Goal: Task Accomplishment & Management: Manage account settings

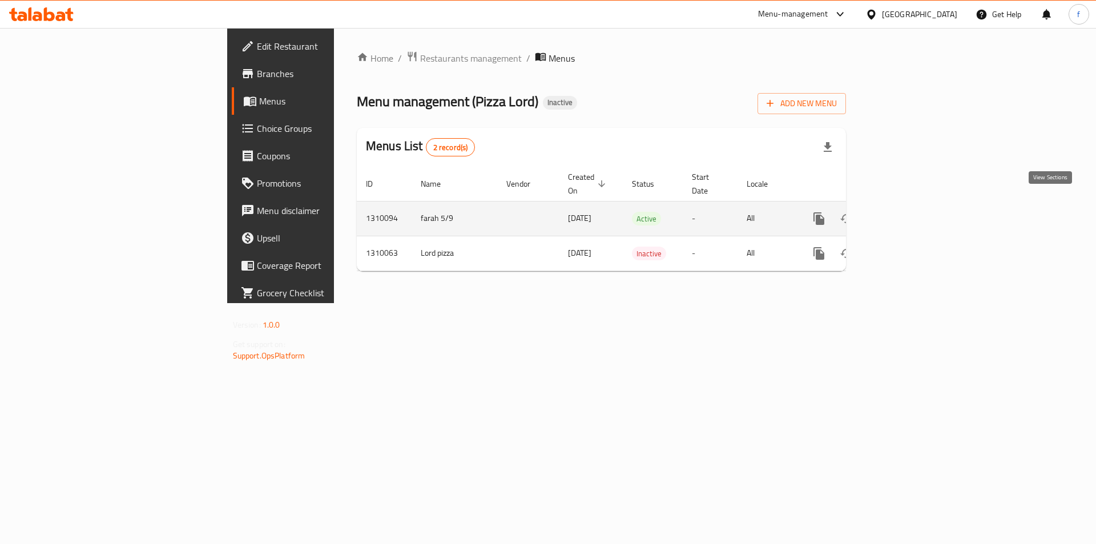
click at [915, 205] on link "enhanced table" at bounding box center [901, 218] width 27 height 27
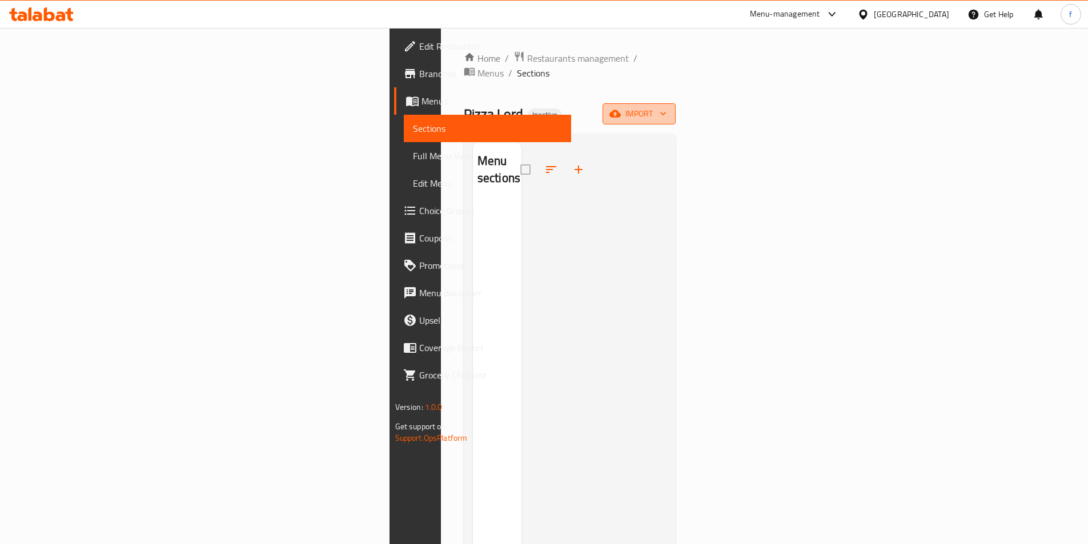
click at [666, 107] on span "import" at bounding box center [638, 114] width 55 height 14
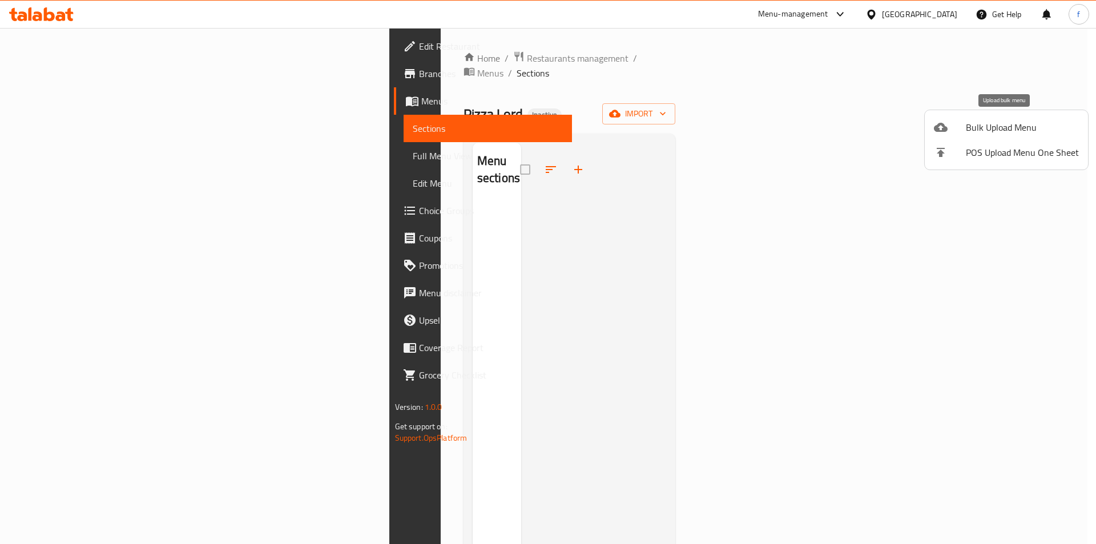
click at [971, 133] on span "Bulk Upload Menu" at bounding box center [1022, 127] width 113 height 14
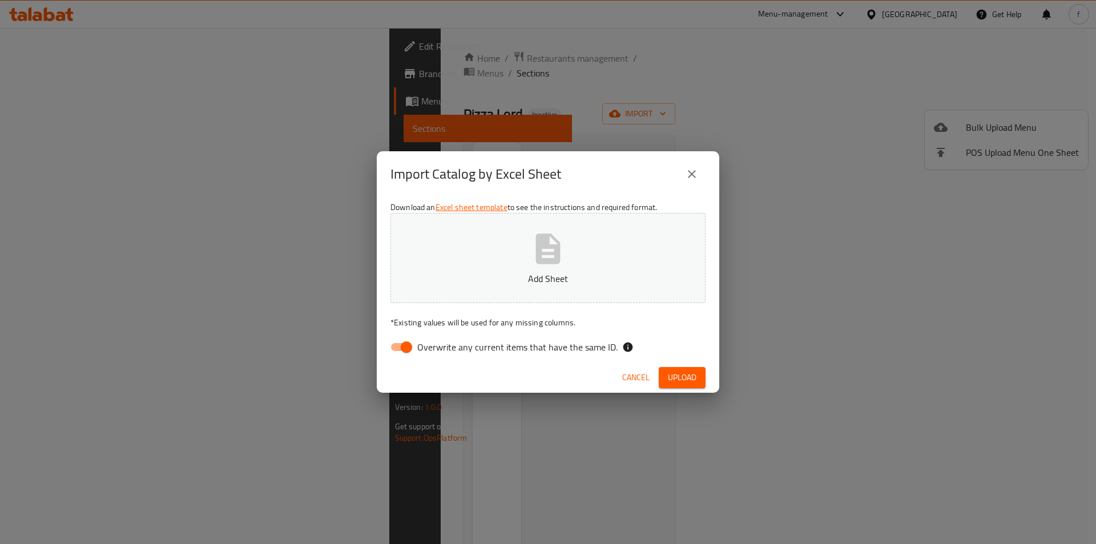
click at [399, 345] on input "Overwrite any current items that have the same ID." at bounding box center [406, 347] width 65 height 22
checkbox input "false"
click at [665, 374] on button "Upload" at bounding box center [682, 377] width 47 height 21
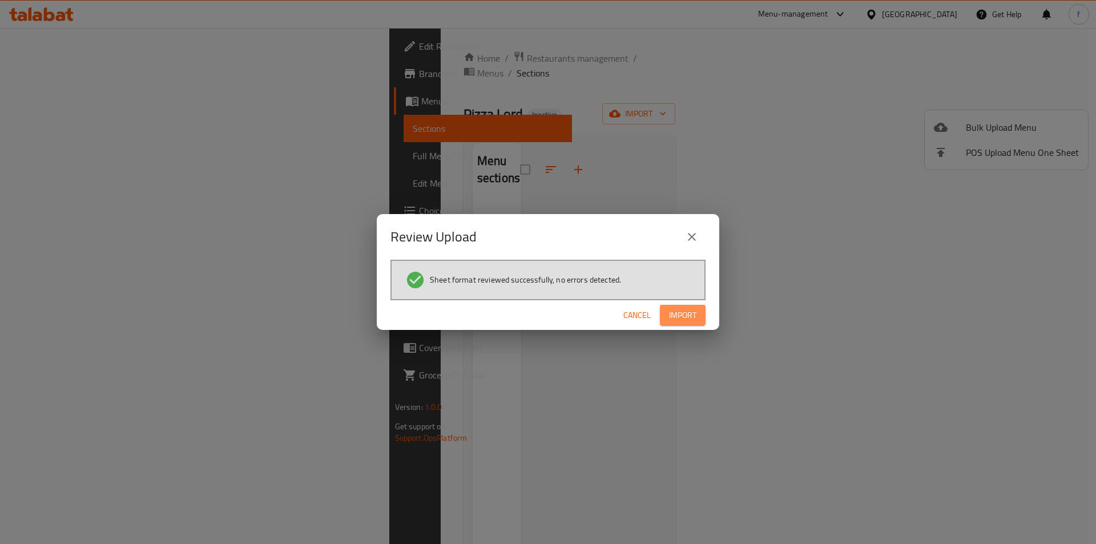
click at [681, 311] on span "Import" at bounding box center [682, 315] width 27 height 14
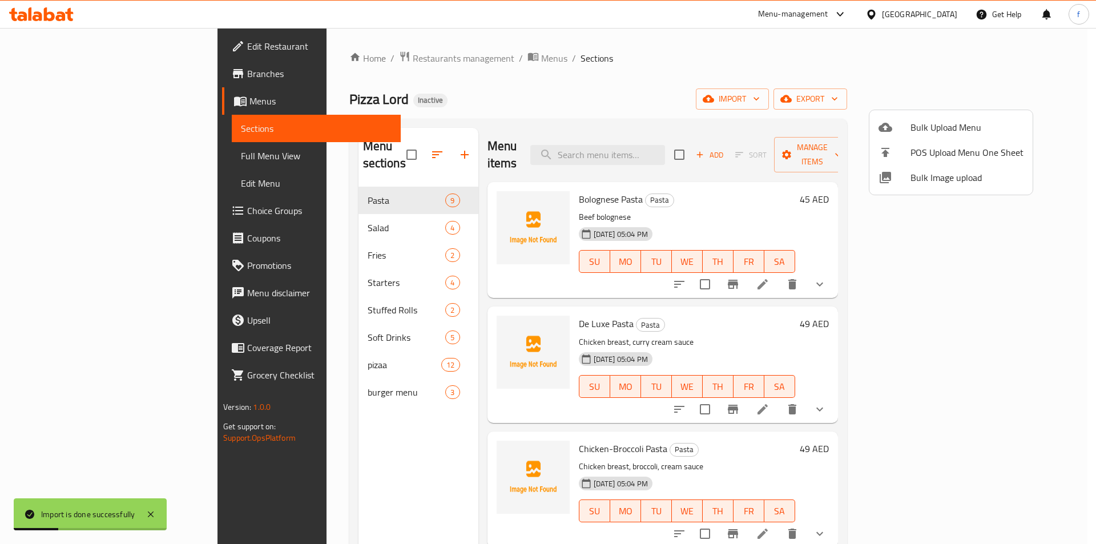
drag, startPoint x: 719, startPoint y: 96, endPoint x: 540, endPoint y: 156, distance: 189.2
click at [719, 95] on div at bounding box center [548, 272] width 1096 height 544
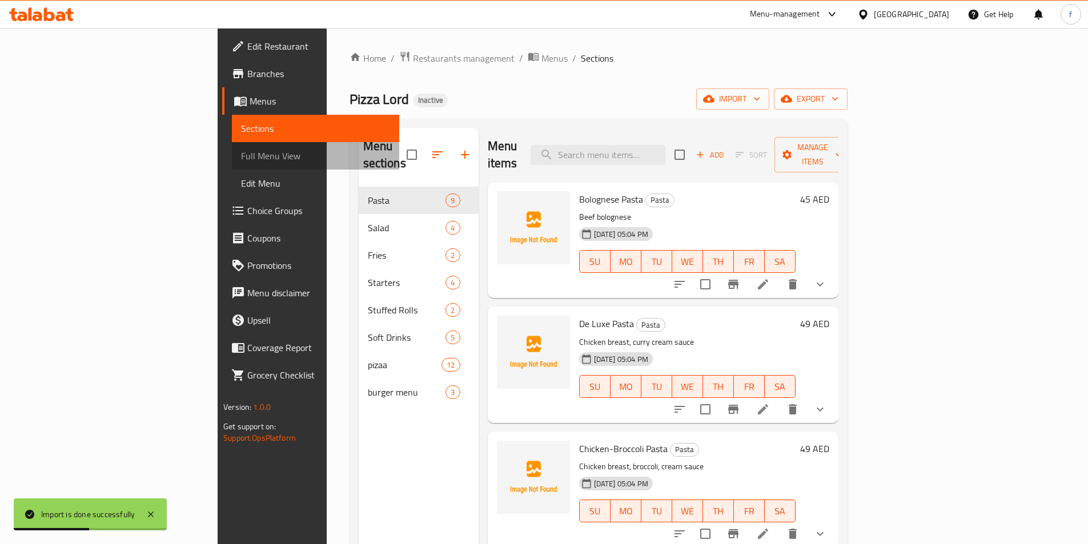
click at [241, 154] on span "Full Menu View" at bounding box center [315, 156] width 149 height 14
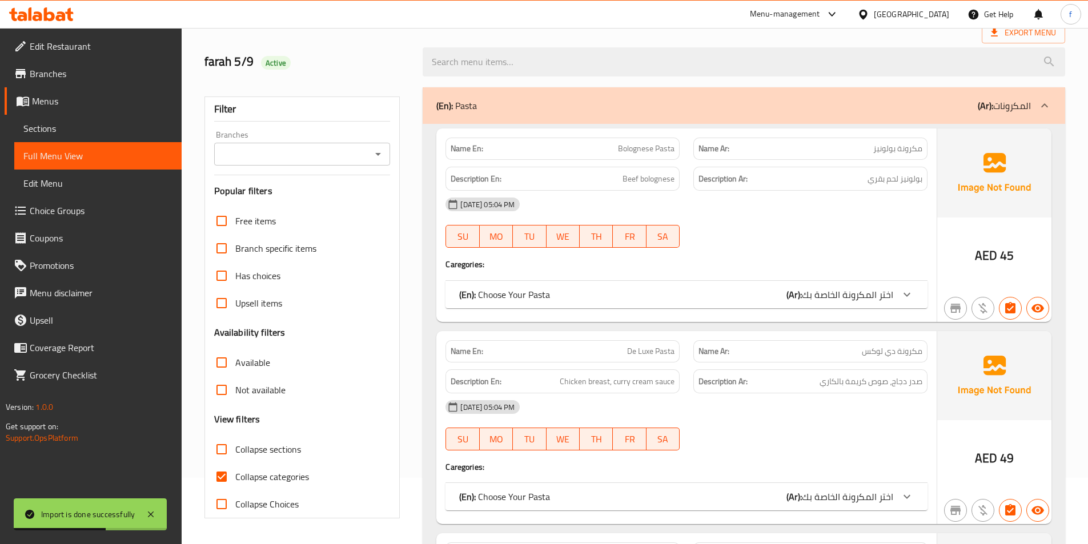
scroll to position [171, 0]
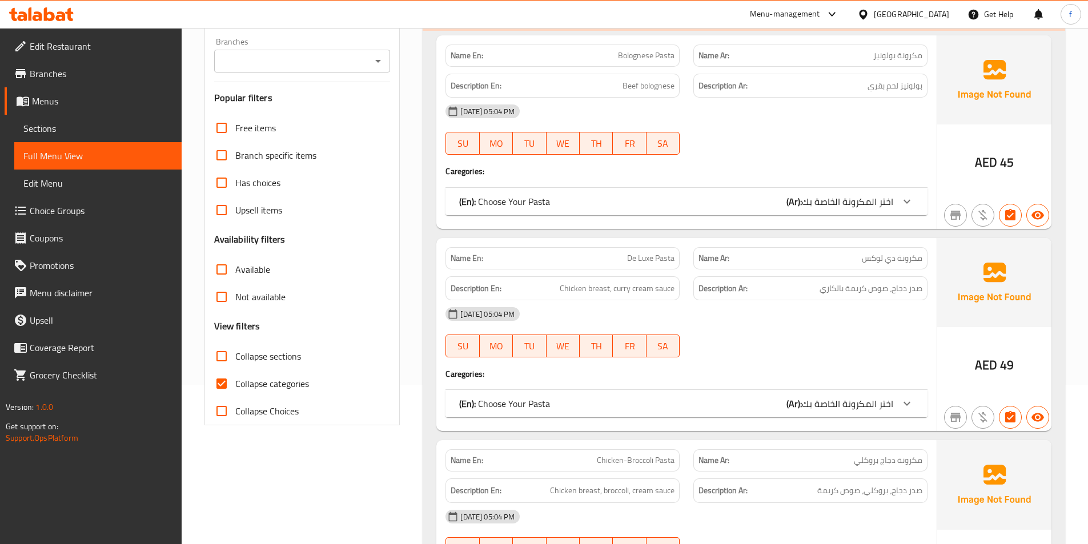
scroll to position [171, 0]
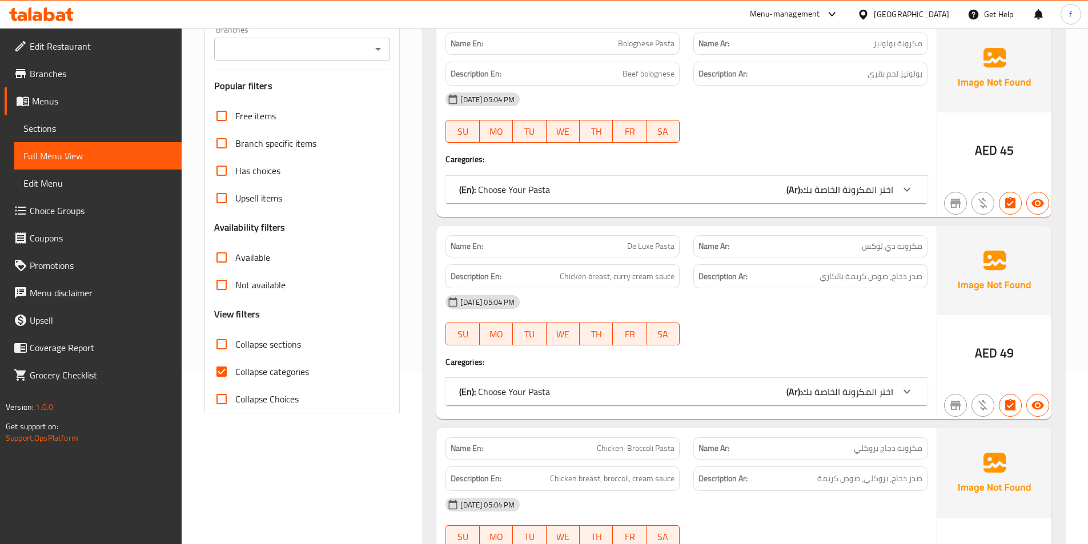
click at [222, 372] on input "Collapse categories" at bounding box center [221, 371] width 27 height 27
checkbox input "false"
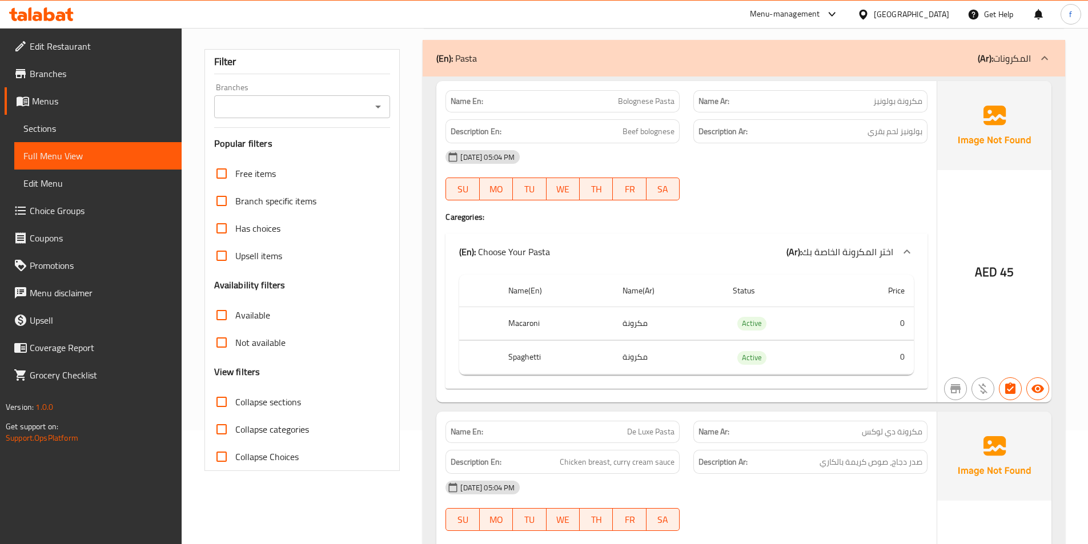
scroll to position [0, 0]
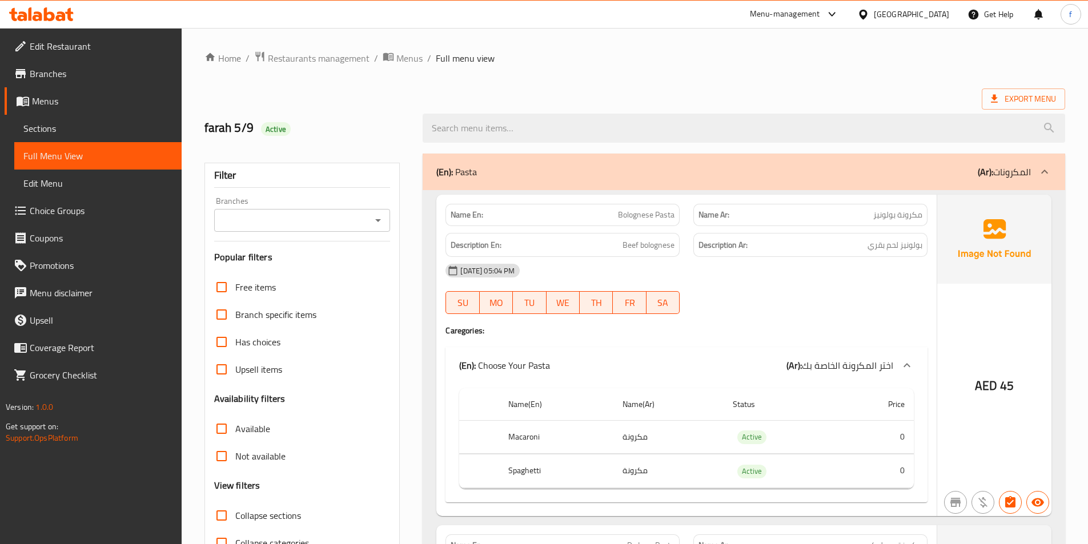
click at [637, 216] on span "Bolognese Pasta" at bounding box center [646, 215] width 57 height 12
click at [792, 302] on div "05-09-2025 05:04 PM SU MO TU WE TH FR SA" at bounding box center [686, 289] width 496 height 64
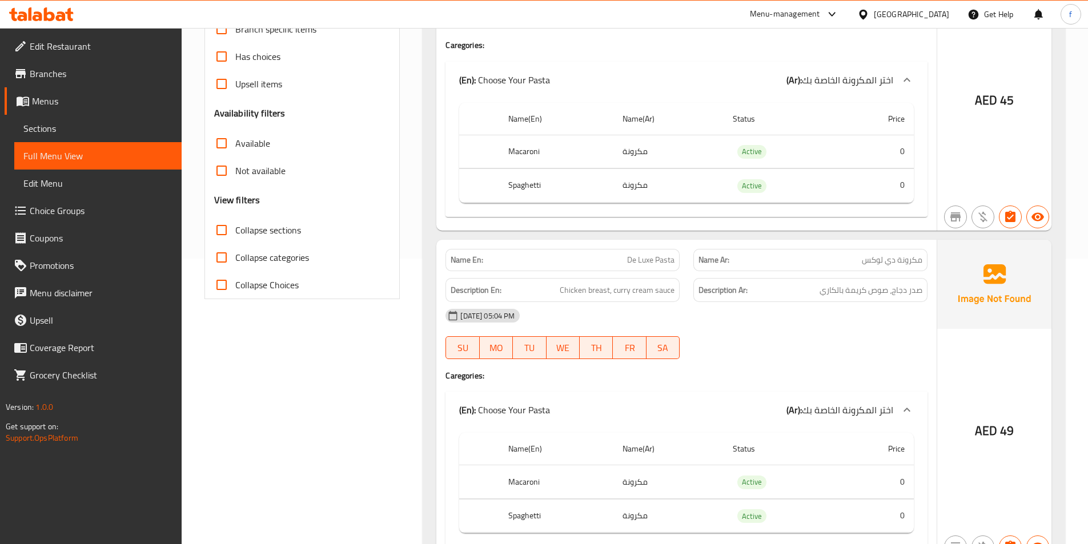
click at [529, 148] on th "Macaroni" at bounding box center [556, 152] width 114 height 34
copy th "Macaroni"
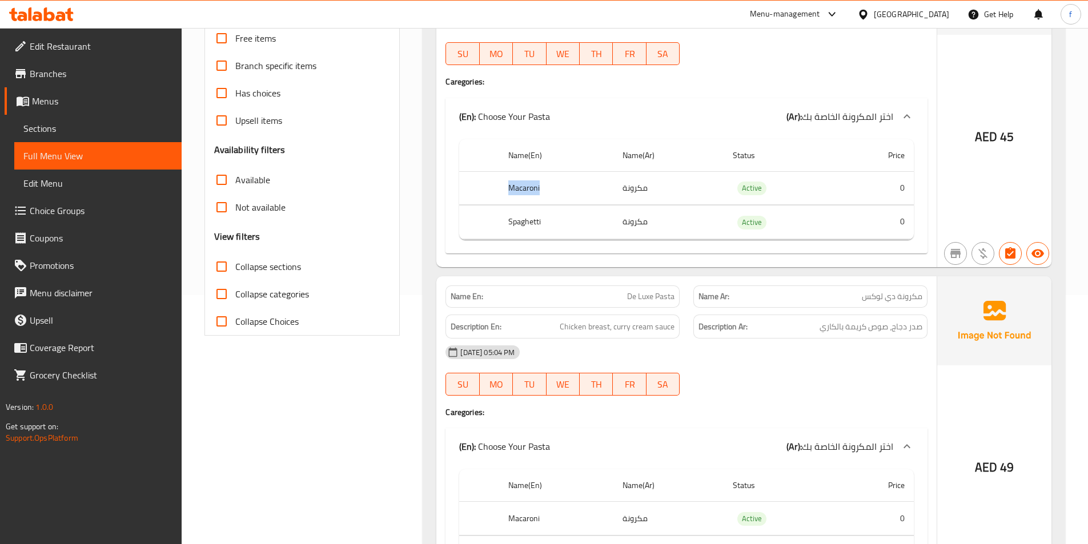
scroll to position [228, 0]
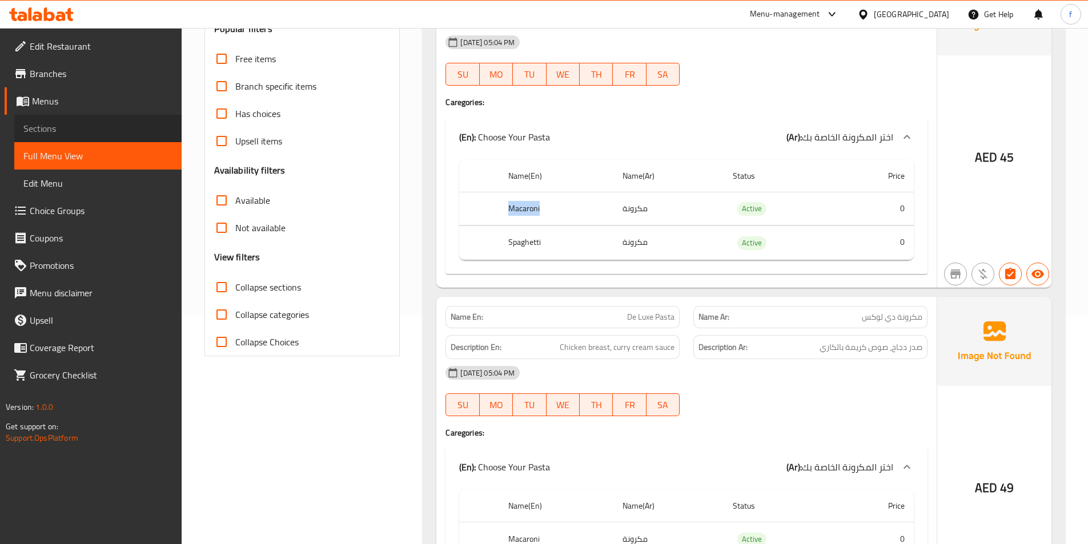
click at [62, 122] on span "Sections" at bounding box center [97, 129] width 149 height 14
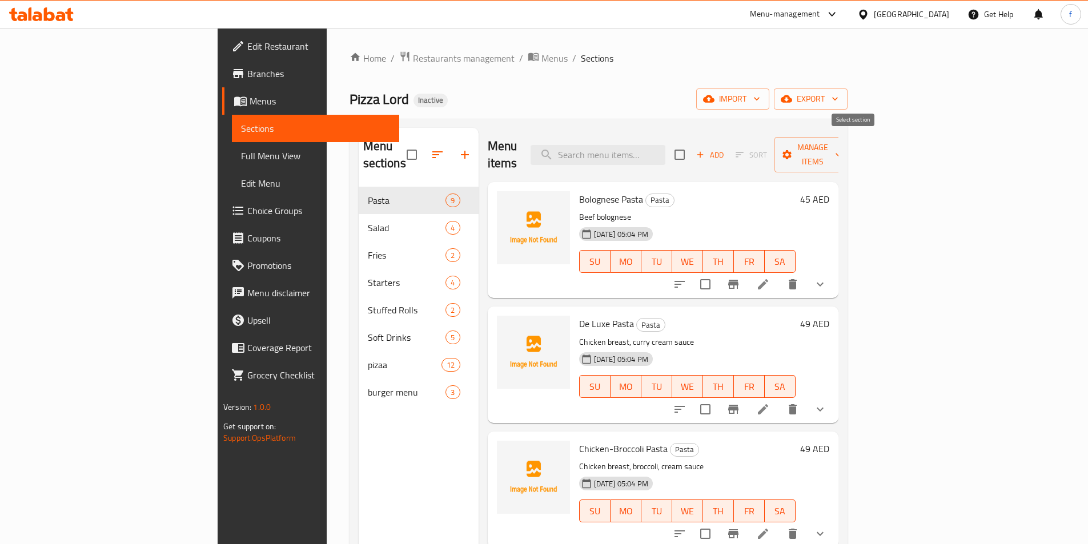
click at [691, 156] on input "checkbox" at bounding box center [679, 155] width 24 height 24
checkbox input "true"
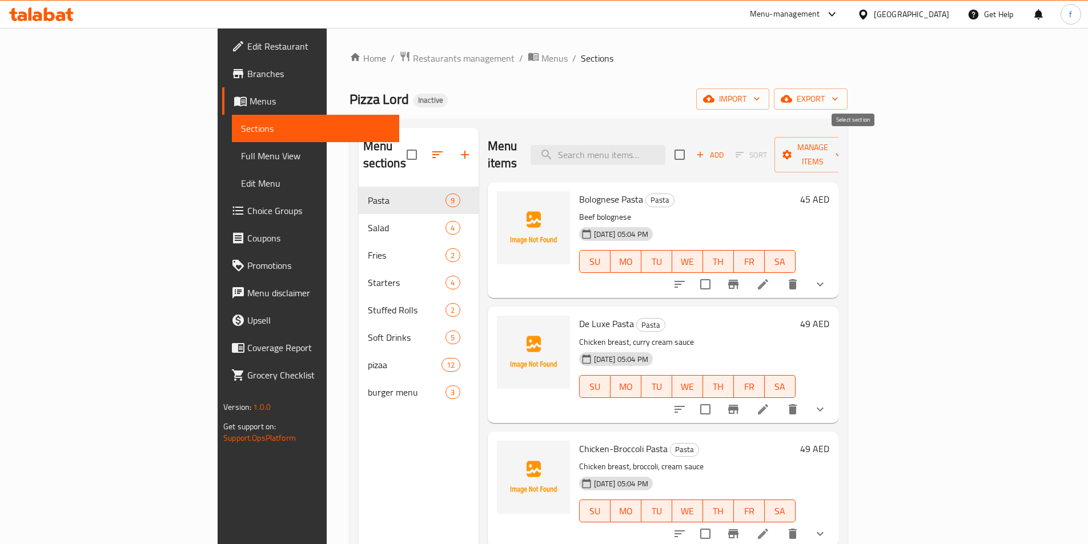
checkbox input "true"
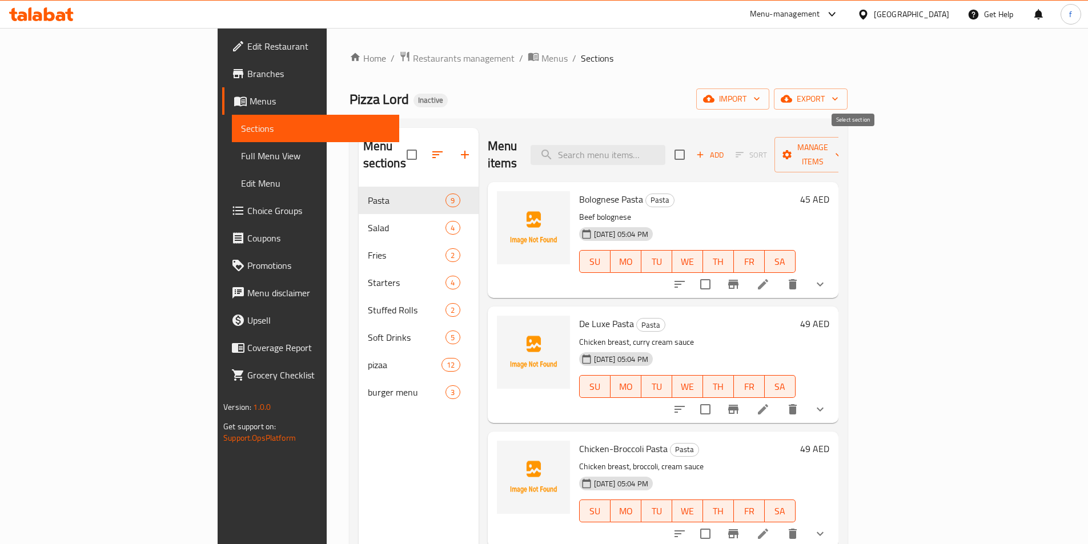
checkbox input "true"
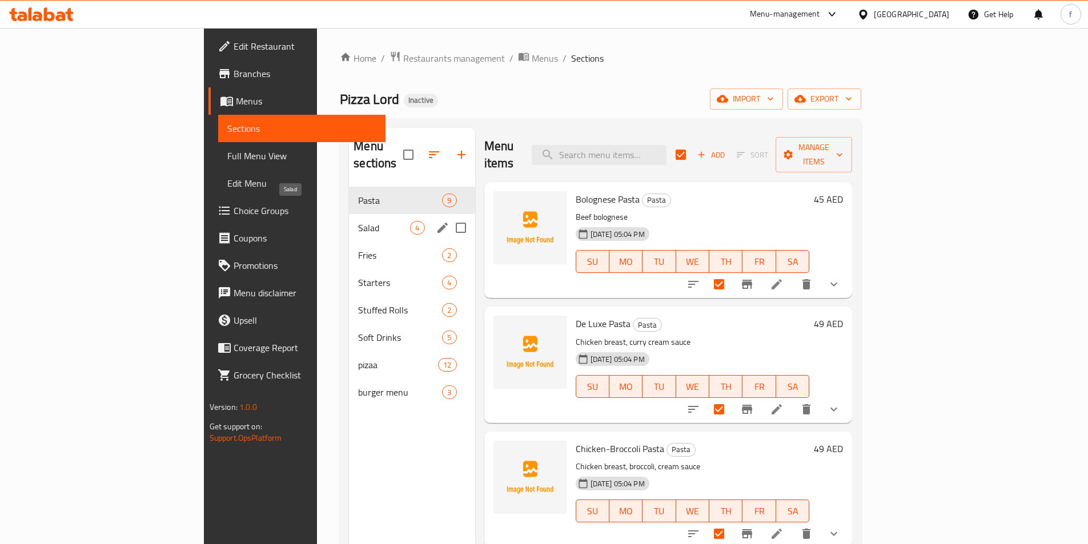
click at [358, 221] on span "Salad" at bounding box center [384, 228] width 52 height 14
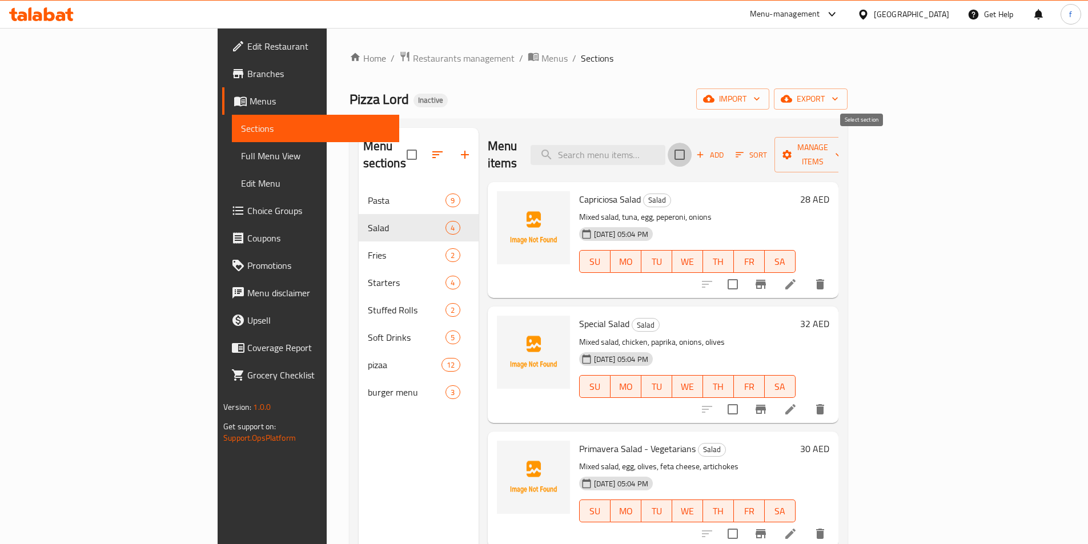
click at [691, 150] on input "checkbox" at bounding box center [679, 155] width 24 height 24
checkbox input "true"
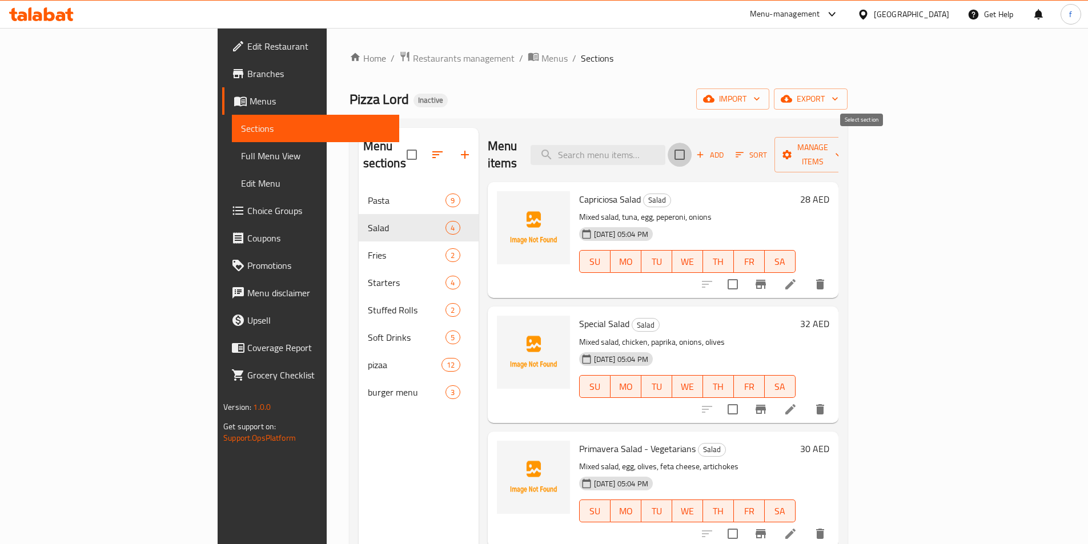
checkbox input "true"
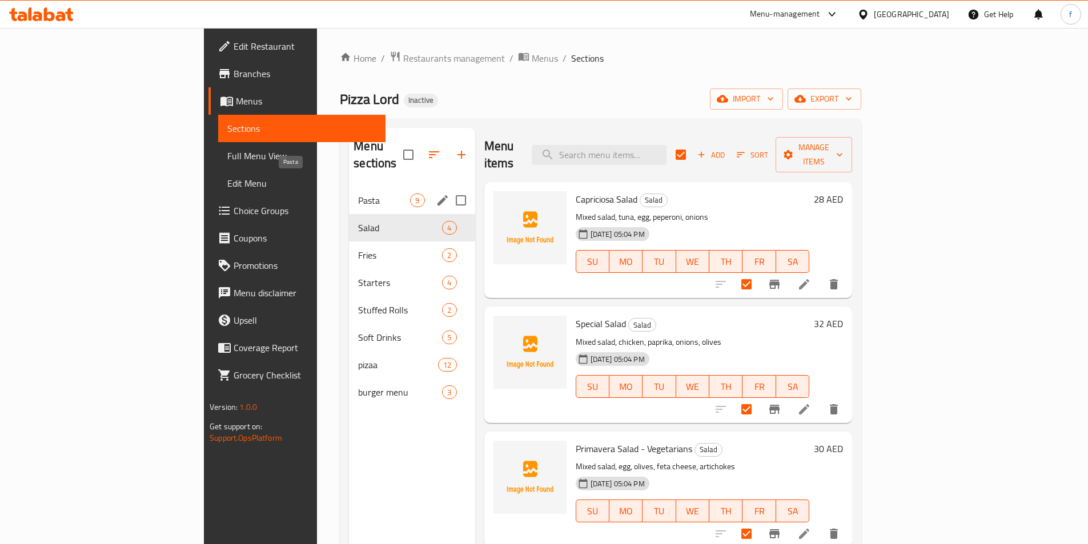
click at [358, 194] on span "Pasta" at bounding box center [384, 201] width 52 height 14
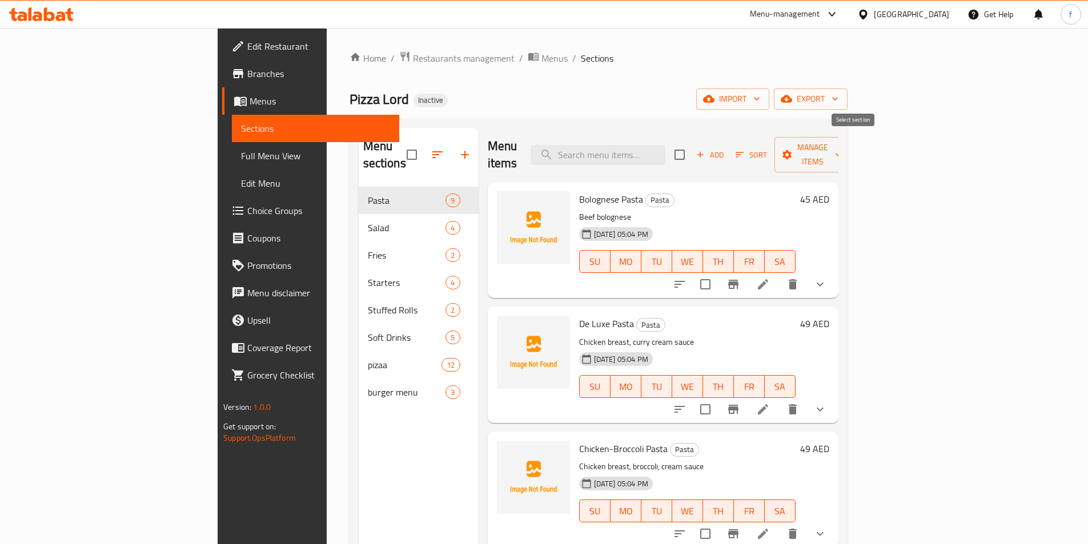
click at [691, 150] on input "checkbox" at bounding box center [679, 155] width 24 height 24
checkbox input "true"
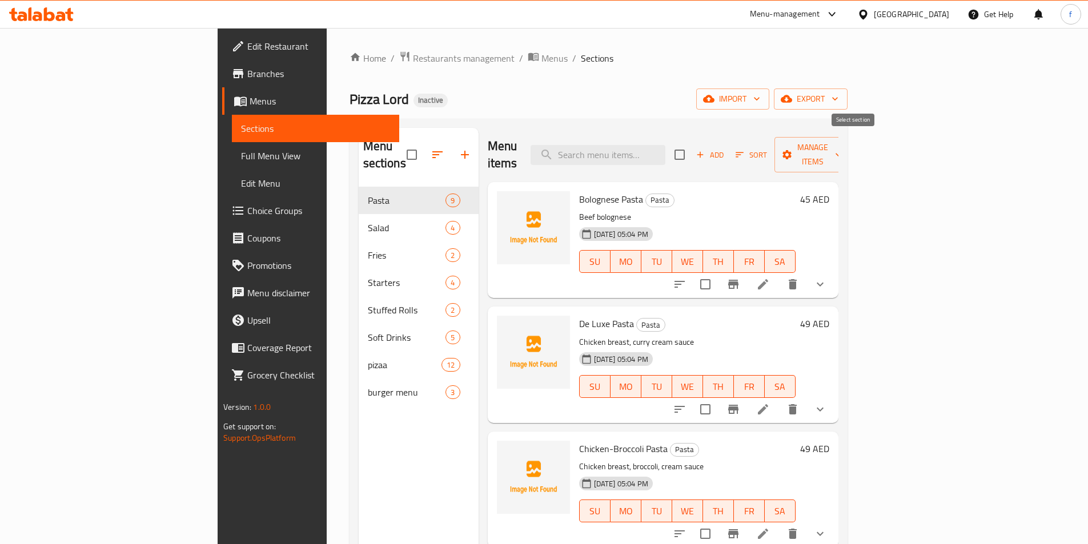
checkbox input "true"
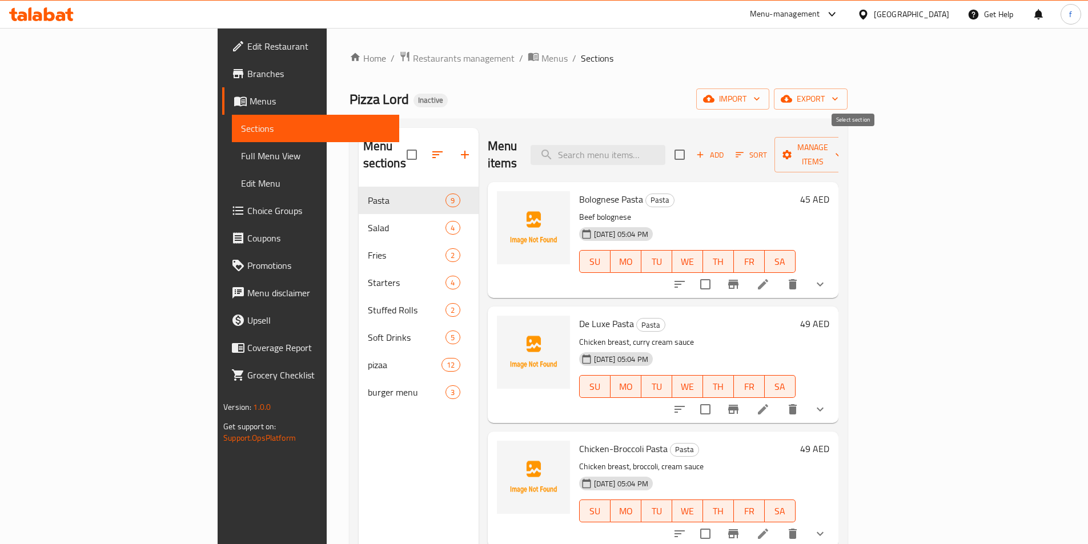
checkbox input "true"
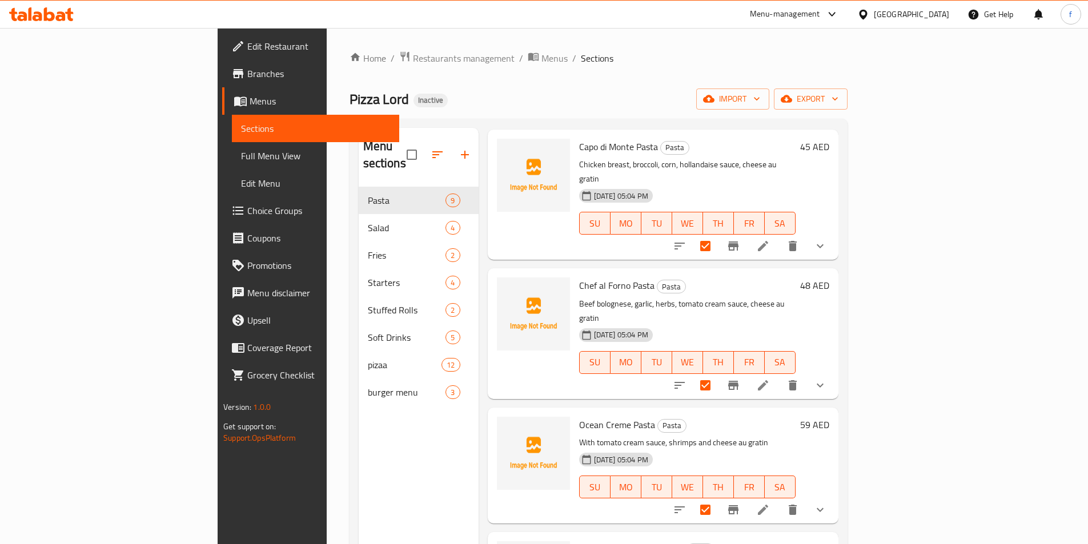
scroll to position [607, 0]
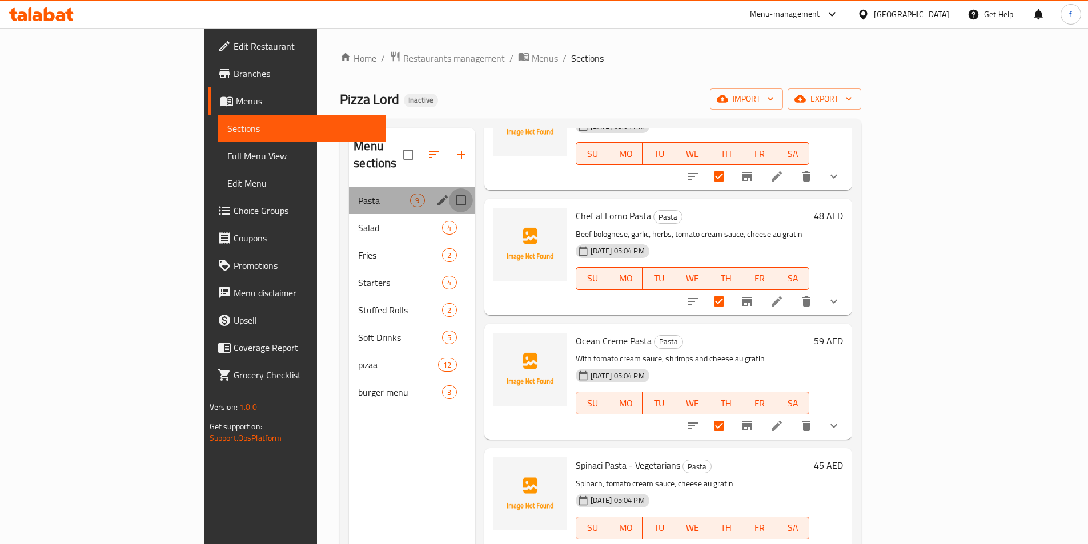
click at [449, 190] on input "Menu sections" at bounding box center [461, 200] width 24 height 24
checkbox input "true"
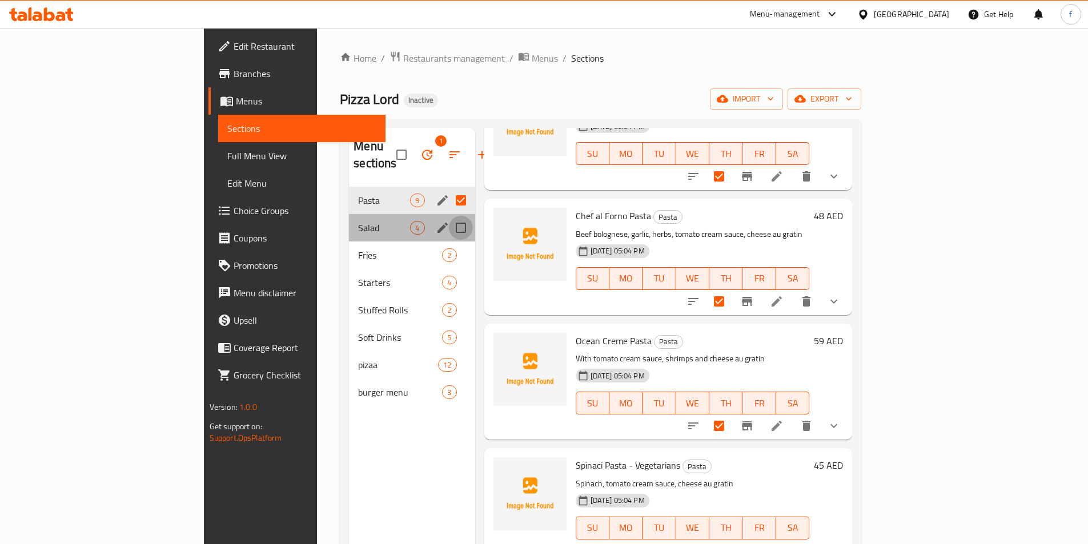
click at [449, 216] on input "Menu sections" at bounding box center [461, 228] width 24 height 24
checkbox input "true"
checkbox input "false"
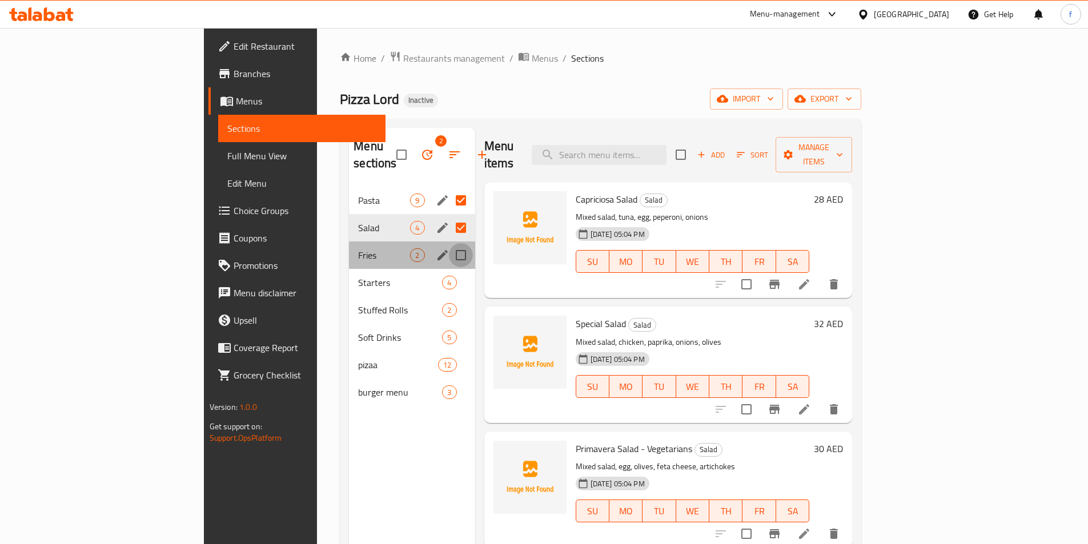
click at [449, 243] on input "Menu sections" at bounding box center [461, 255] width 24 height 24
checkbox input "true"
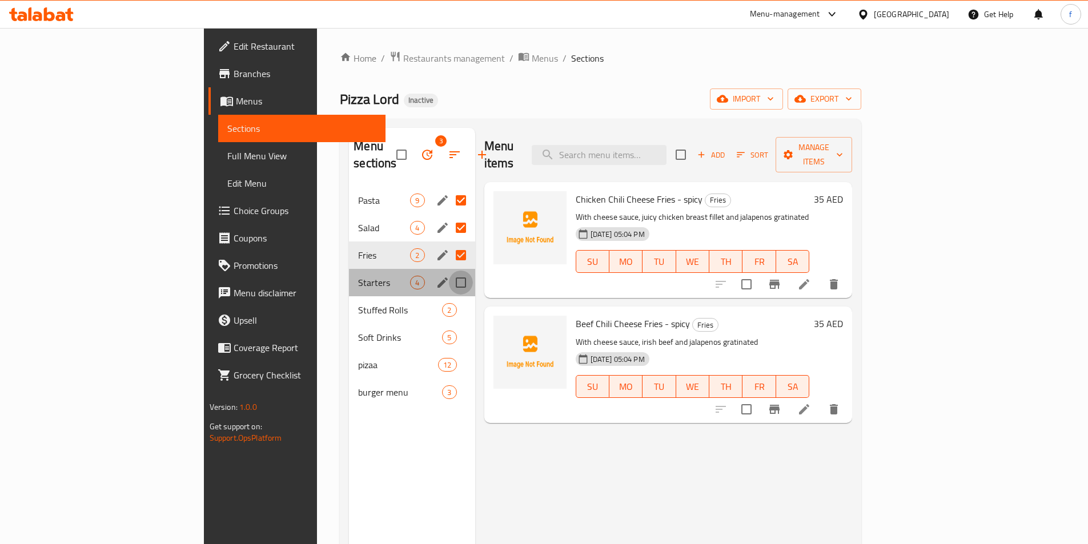
click at [449, 271] on input "Menu sections" at bounding box center [461, 283] width 24 height 24
checkbox input "true"
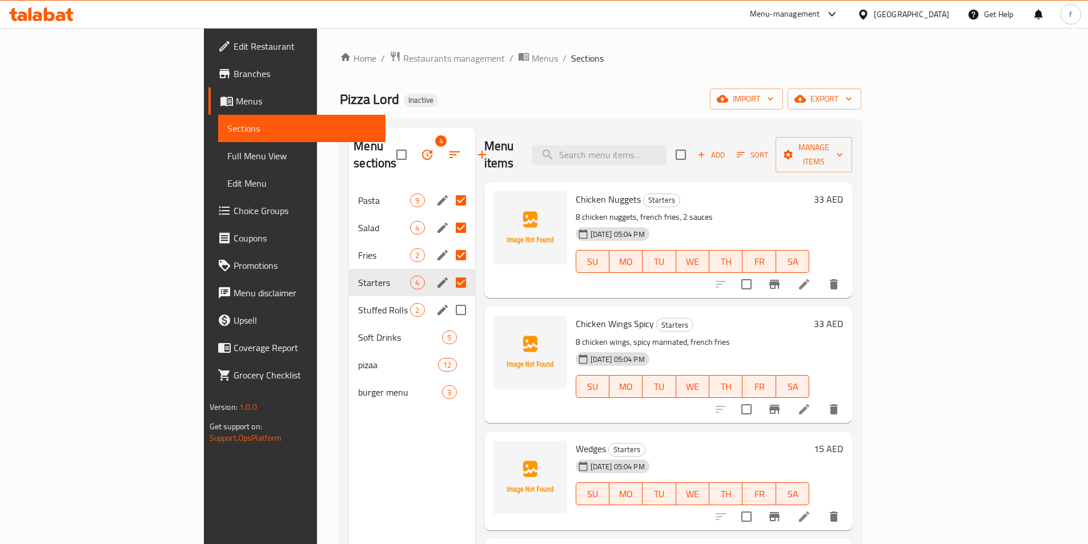
click at [449, 298] on input "Menu sections" at bounding box center [461, 310] width 24 height 24
checkbox input "true"
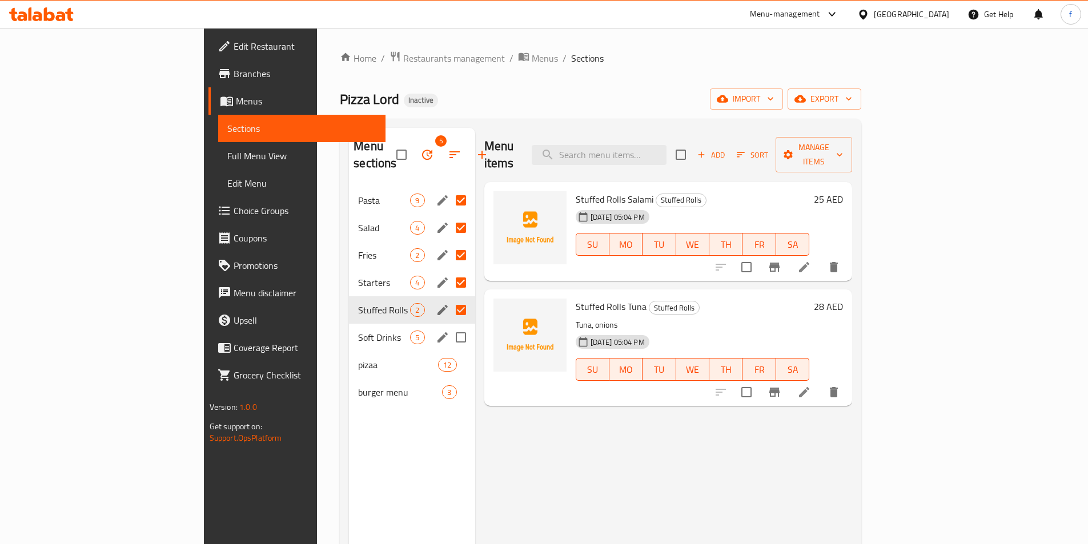
click at [449, 325] on input "Menu sections" at bounding box center [461, 337] width 24 height 24
checkbox input "true"
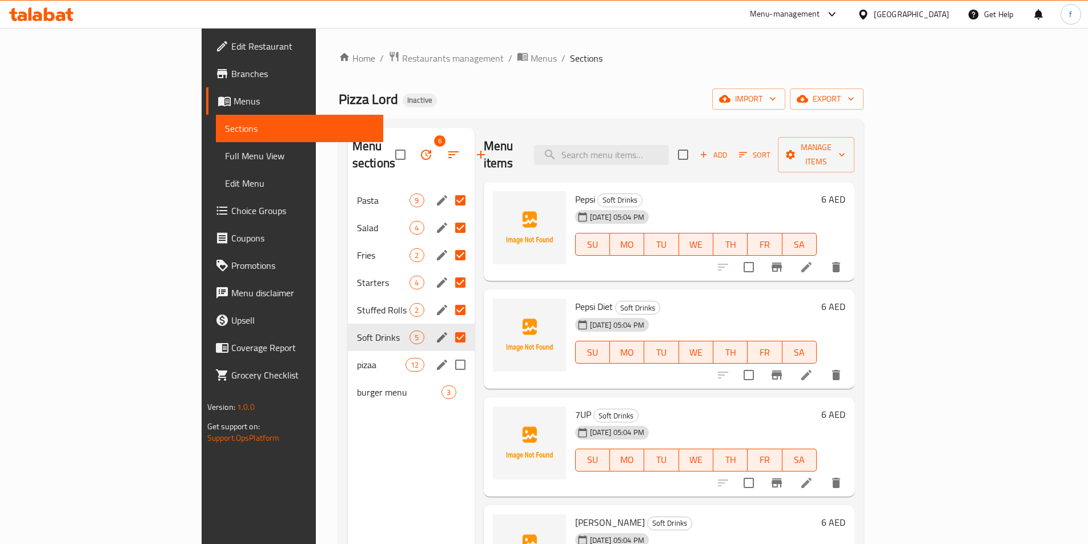
click at [448, 357] on input "Menu sections" at bounding box center [460, 365] width 24 height 24
checkbox input "true"
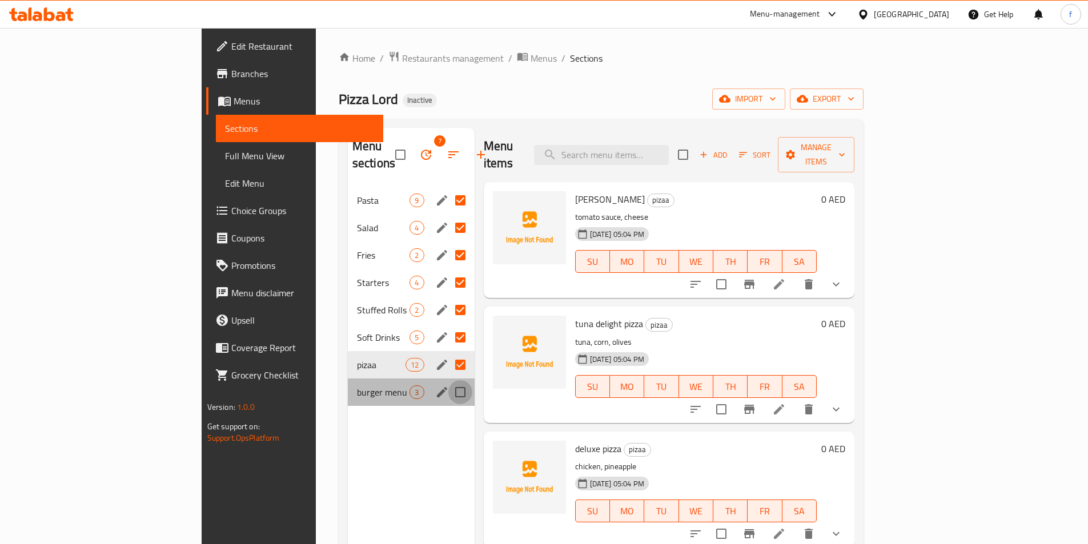
click at [448, 380] on input "Menu sections" at bounding box center [460, 392] width 24 height 24
checkbox input "true"
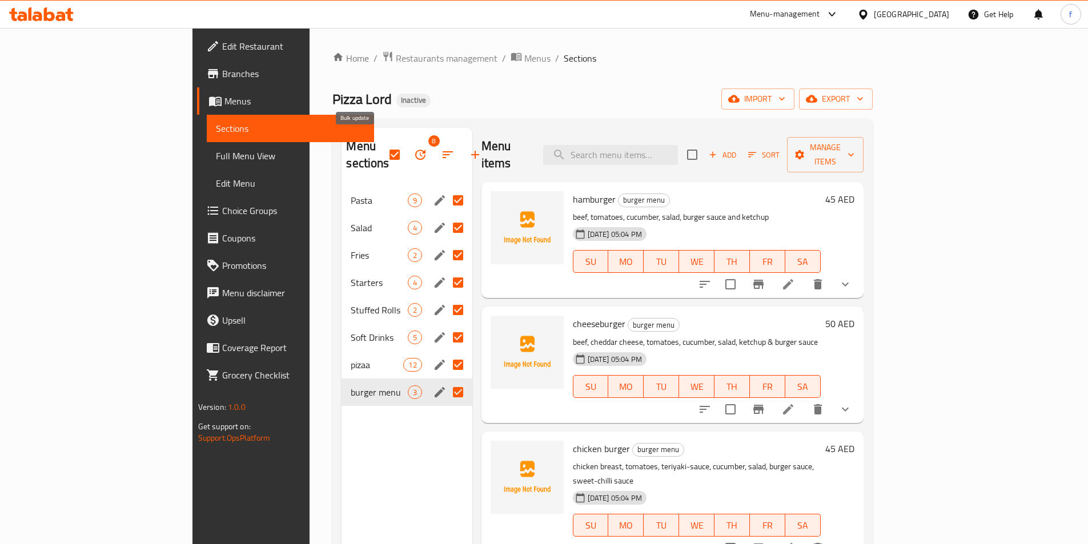
click at [415, 150] on icon "button" at bounding box center [420, 155] width 10 height 10
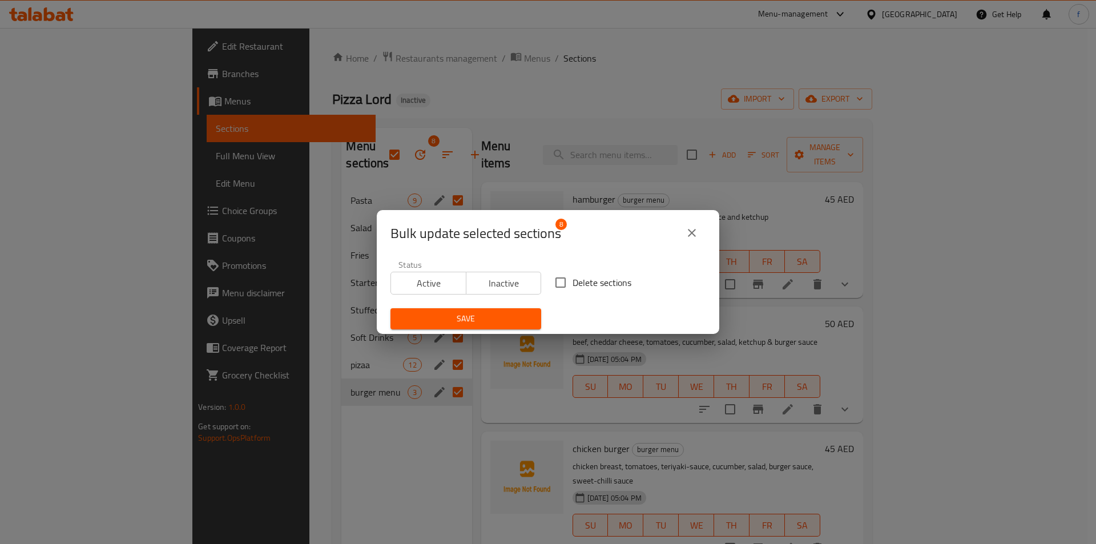
click at [565, 281] on input "Delete sections" at bounding box center [561, 283] width 24 height 24
checkbox input "true"
click at [530, 321] on button "Save" at bounding box center [466, 318] width 151 height 21
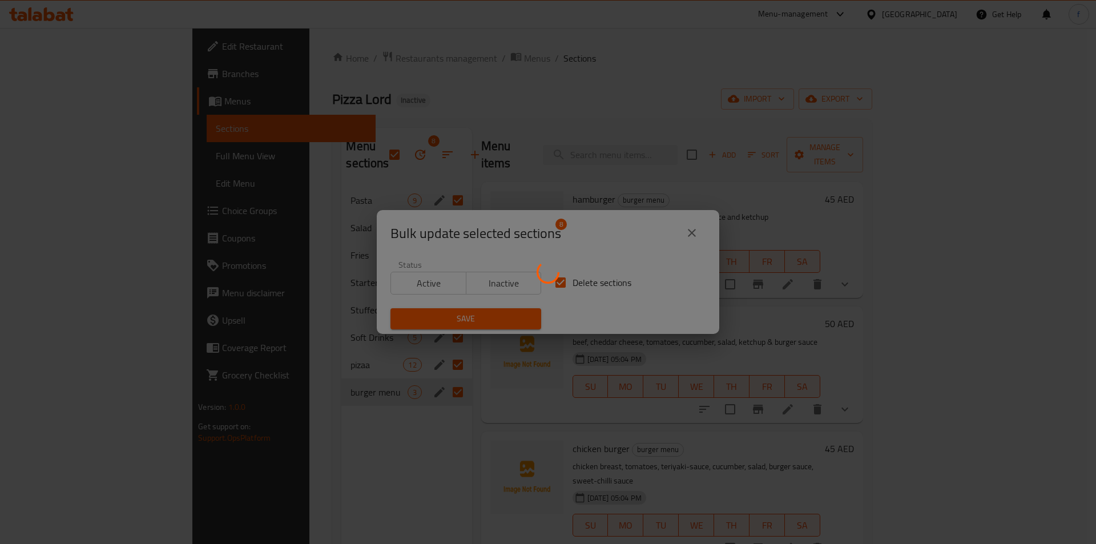
checkbox input "false"
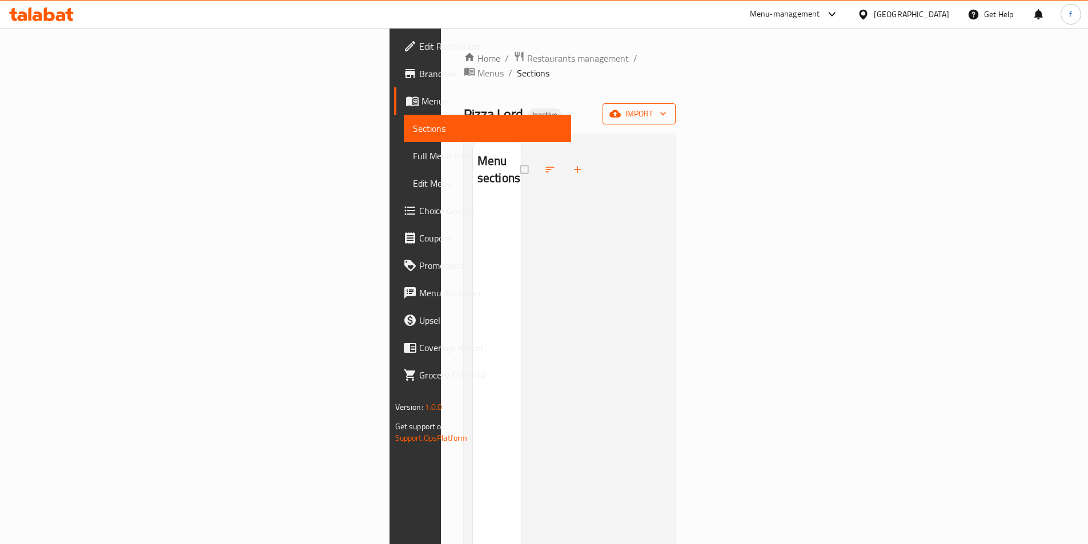
click at [666, 107] on span "import" at bounding box center [638, 114] width 55 height 14
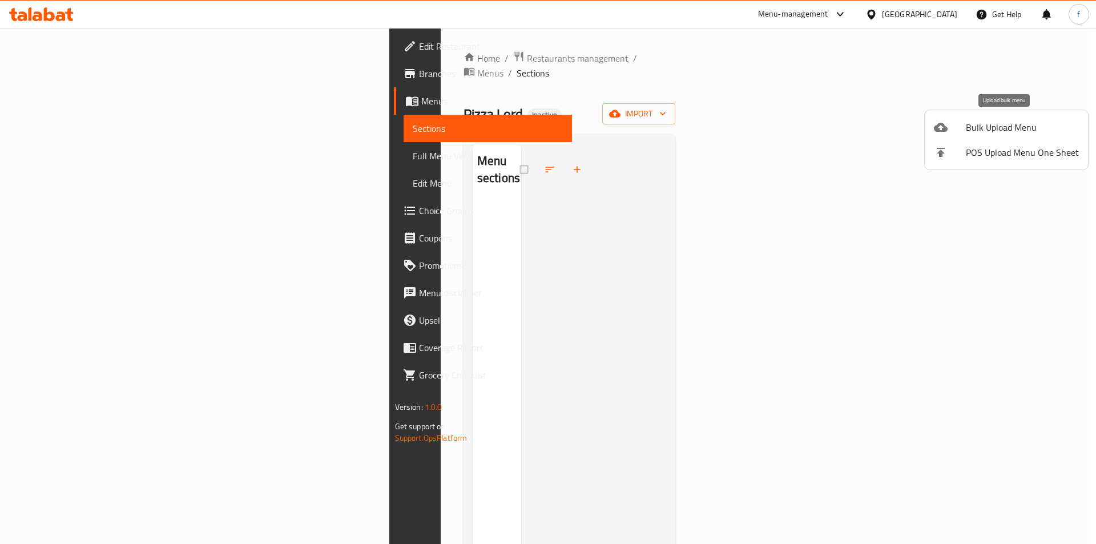
click at [1028, 124] on span "Bulk Upload Menu" at bounding box center [1022, 127] width 113 height 14
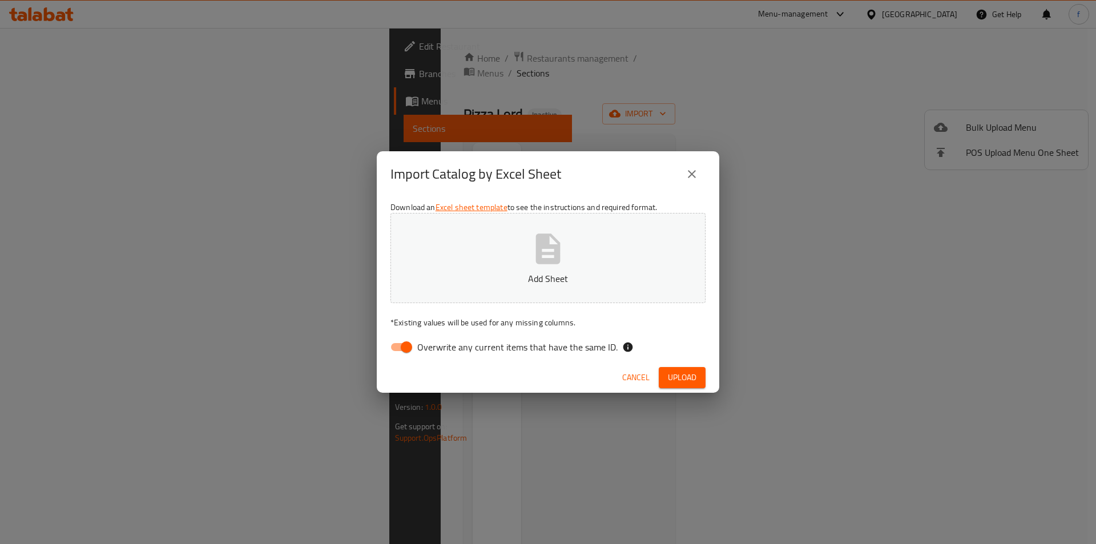
click at [412, 349] on input "Overwrite any current items that have the same ID." at bounding box center [406, 347] width 65 height 22
checkbox input "false"
click at [676, 379] on span "Upload" at bounding box center [682, 378] width 29 height 14
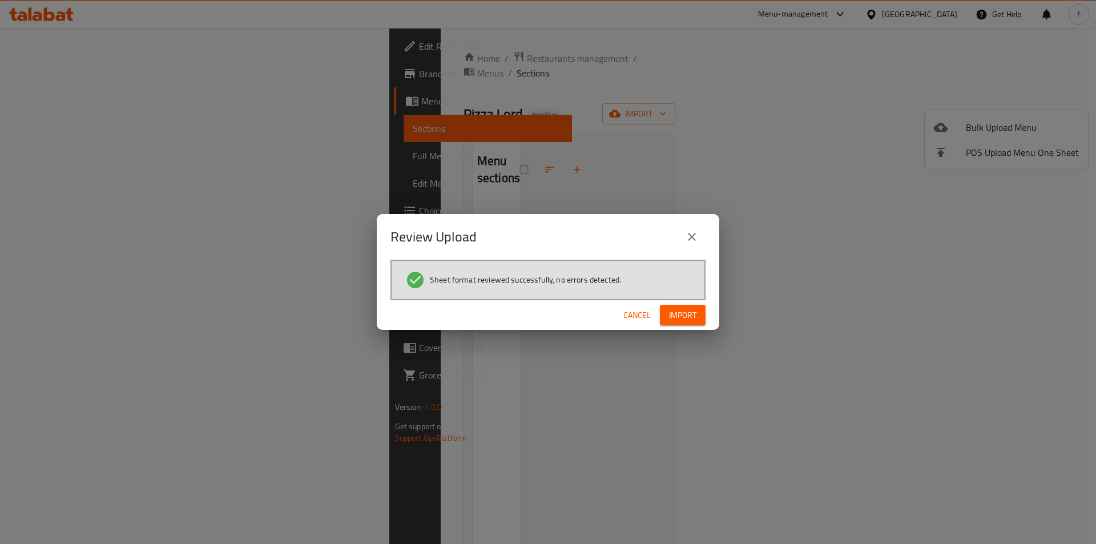
click at [695, 310] on span "Import" at bounding box center [682, 315] width 27 height 14
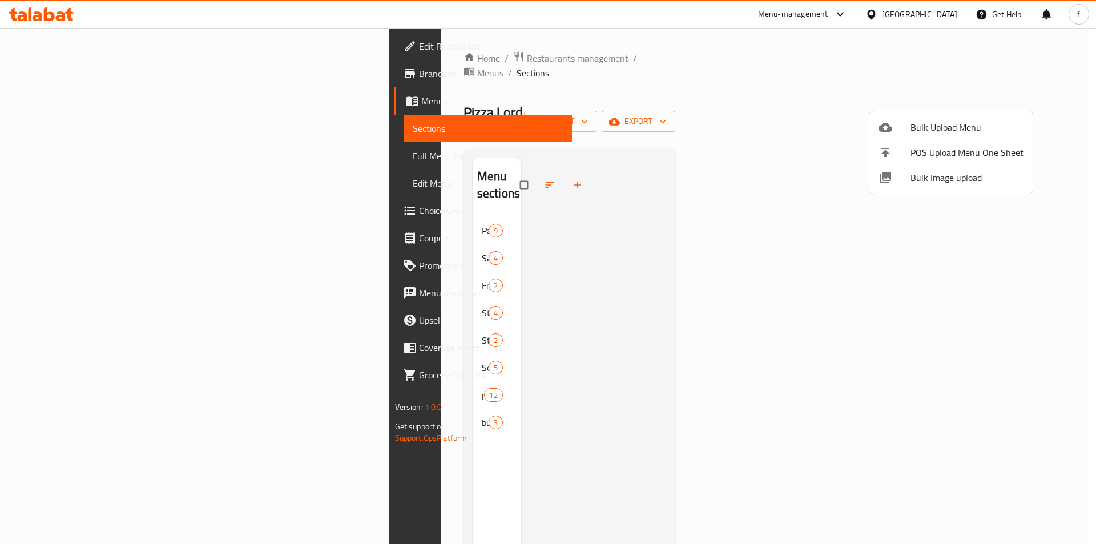
click at [645, 283] on div at bounding box center [548, 272] width 1096 height 544
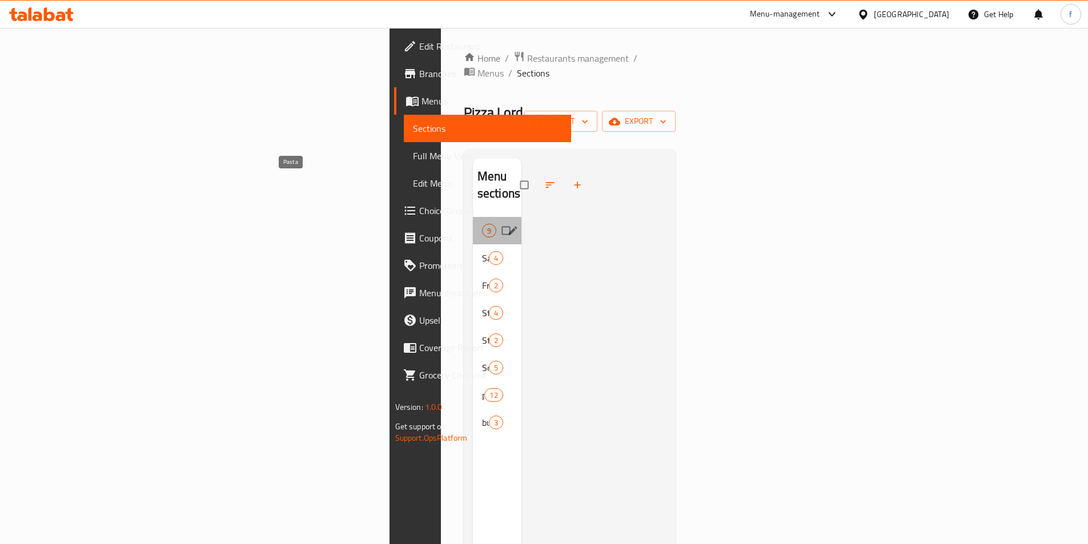
click at [482, 224] on span "Pasta" at bounding box center [482, 231] width 0 height 14
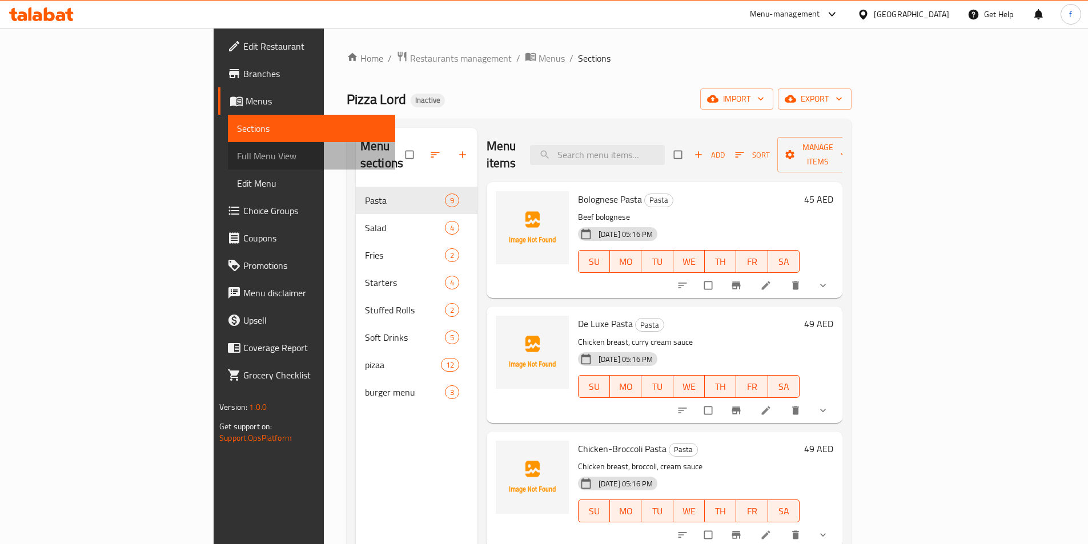
click at [228, 165] on link "Full Menu View" at bounding box center [311, 155] width 167 height 27
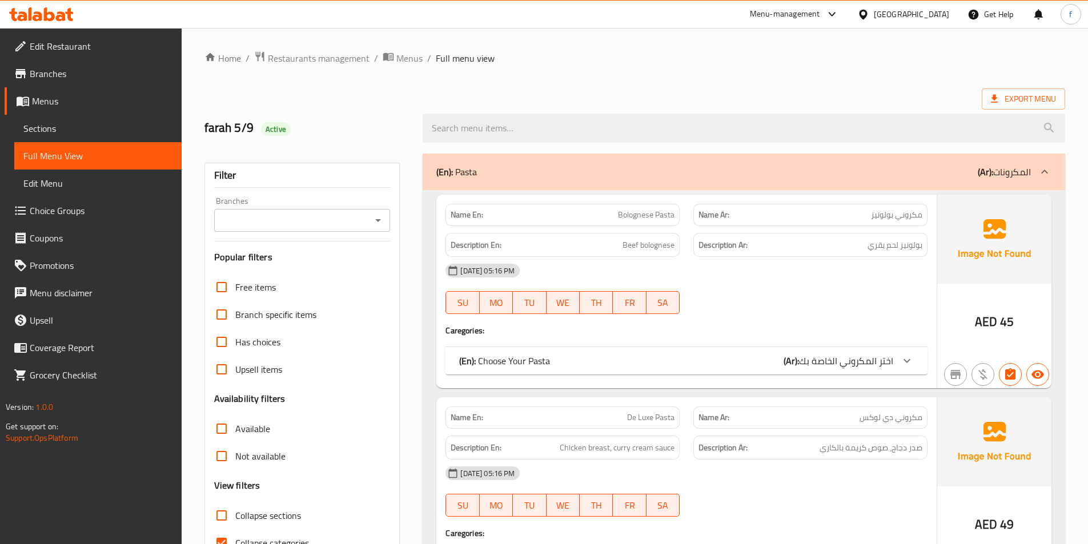
click at [49, 129] on span "Sections" at bounding box center [97, 129] width 149 height 14
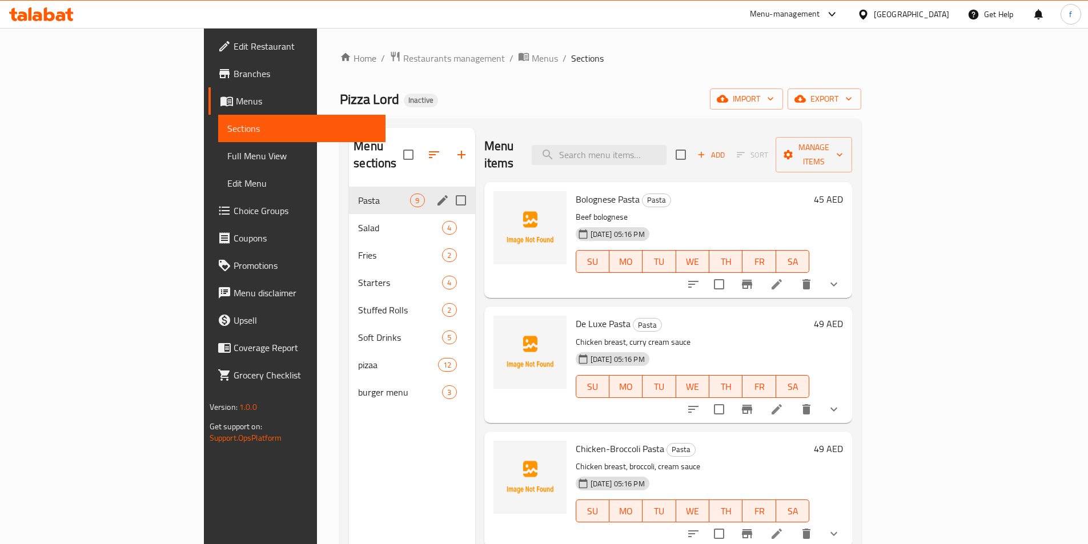
click at [449, 188] on input "Menu sections" at bounding box center [461, 200] width 24 height 24
checkbox input "true"
click at [449, 216] on input "Menu sections" at bounding box center [461, 228] width 24 height 24
checkbox input "true"
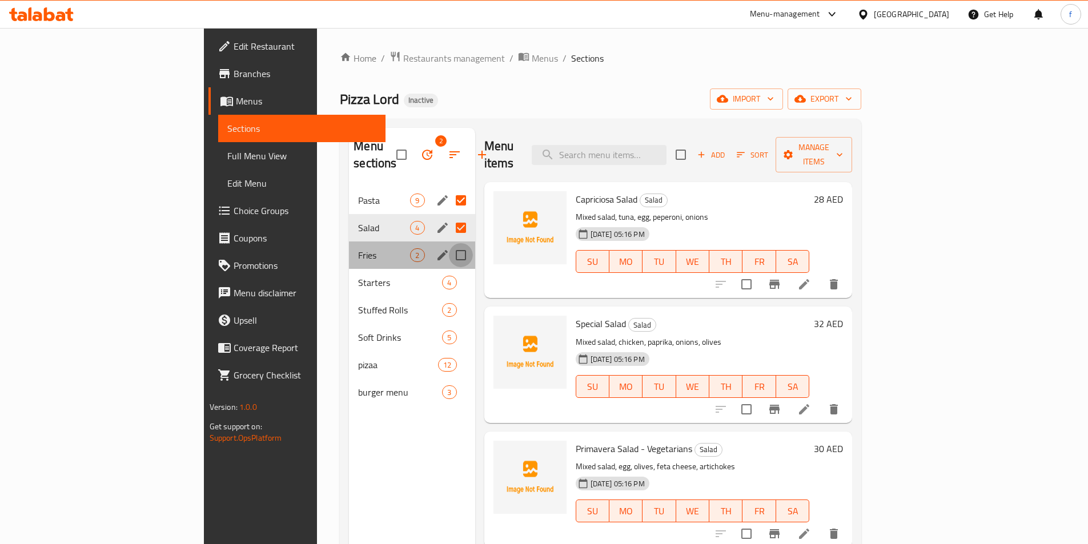
click at [449, 243] on input "Menu sections" at bounding box center [461, 255] width 24 height 24
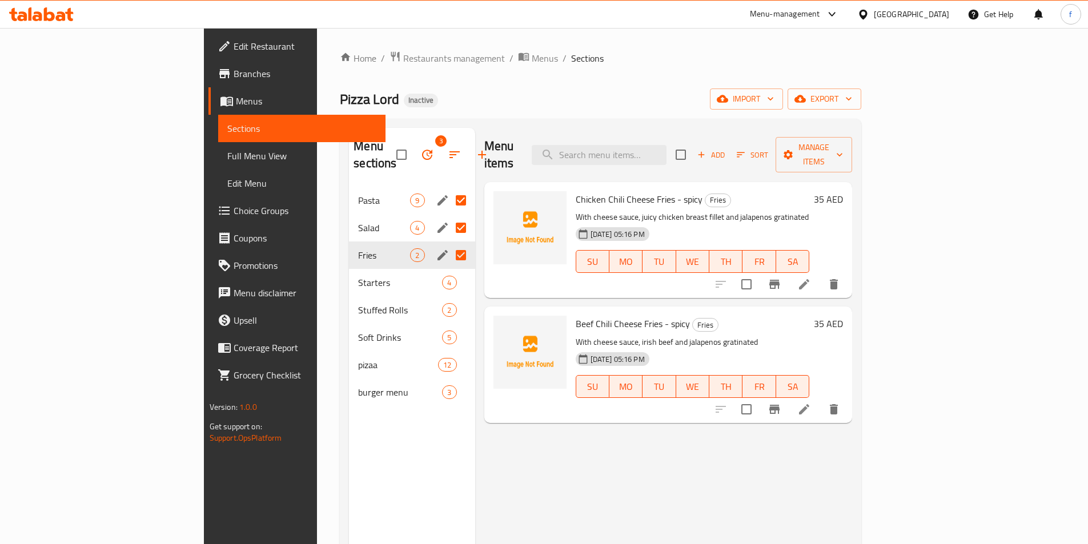
click at [449, 247] on input "Menu sections" at bounding box center [461, 255] width 24 height 24
checkbox input "false"
click at [449, 271] on input "Menu sections" at bounding box center [461, 283] width 24 height 24
checkbox input "true"
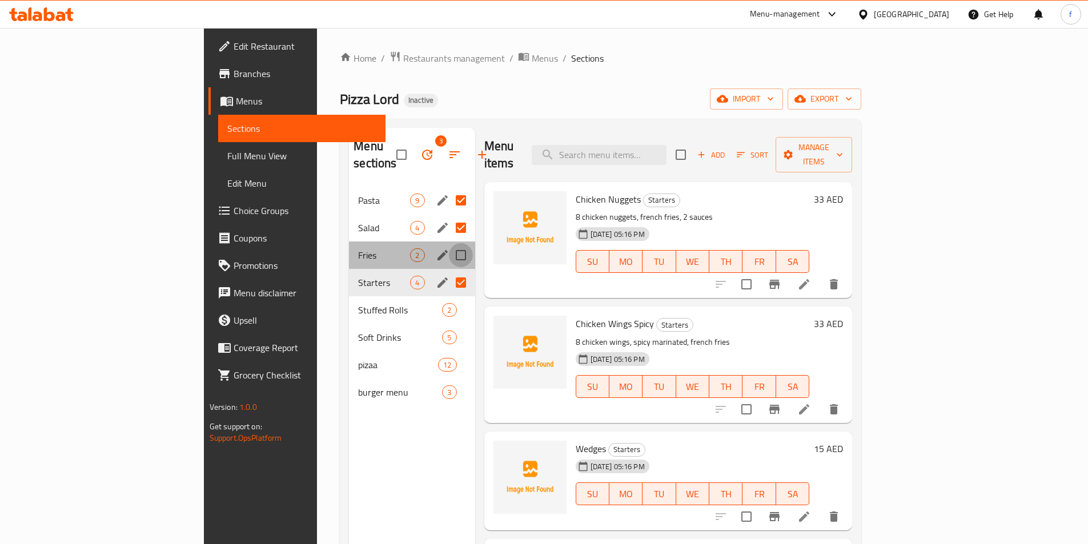
click at [449, 243] on input "Menu sections" at bounding box center [461, 255] width 24 height 24
checkbox input "true"
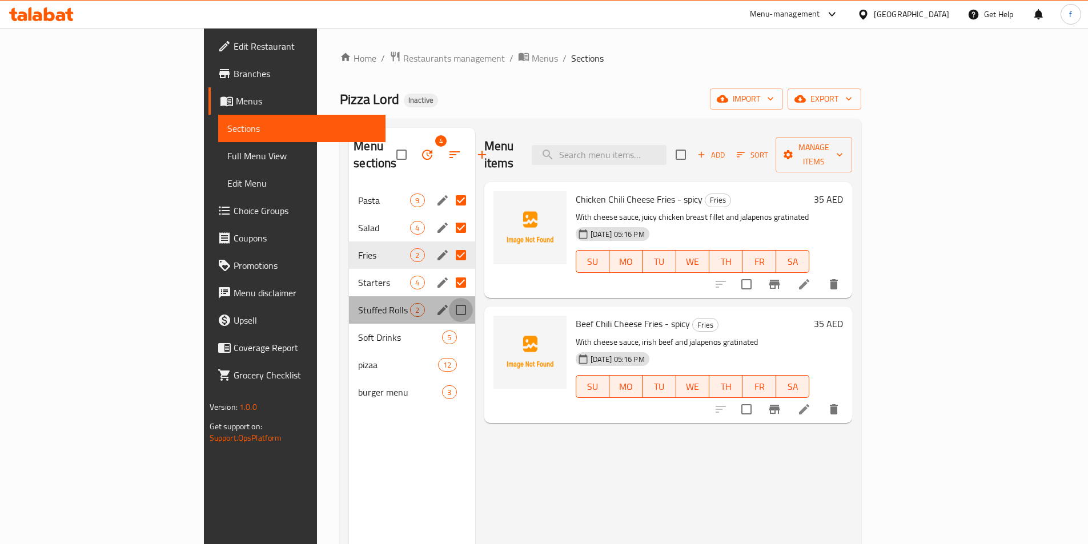
click at [449, 298] on input "Menu sections" at bounding box center [461, 310] width 24 height 24
checkbox input "true"
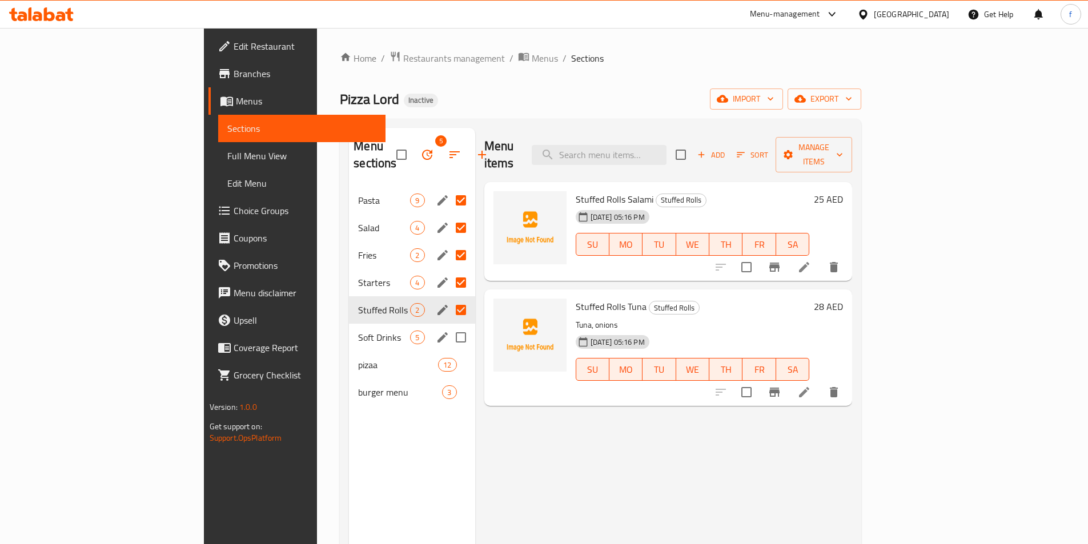
click at [449, 325] on input "Menu sections" at bounding box center [461, 337] width 24 height 24
checkbox input "true"
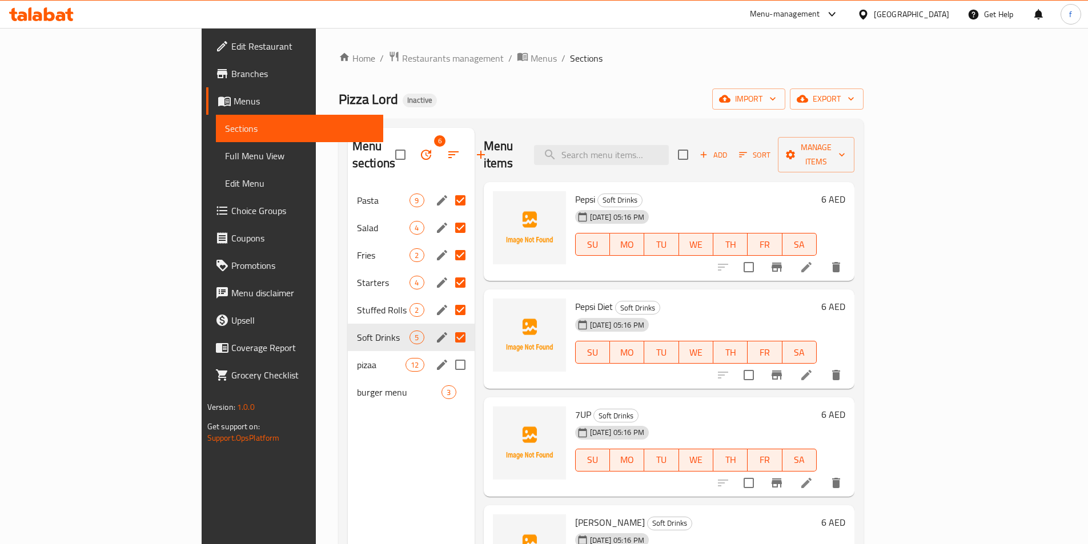
click at [448, 353] on input "Menu sections" at bounding box center [460, 365] width 24 height 24
checkbox input "true"
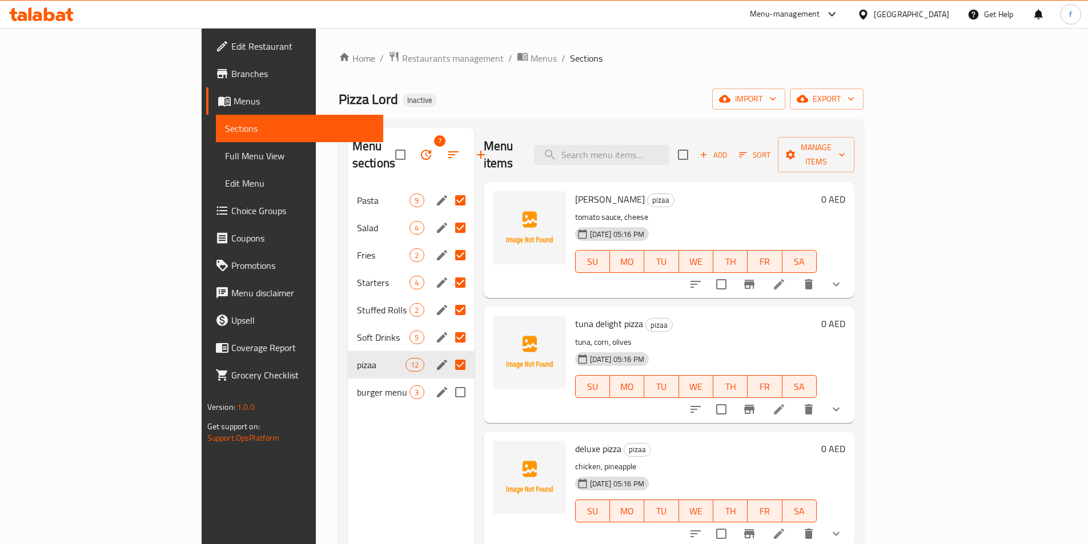
click at [448, 380] on input "Menu sections" at bounding box center [460, 392] width 24 height 24
checkbox input "true"
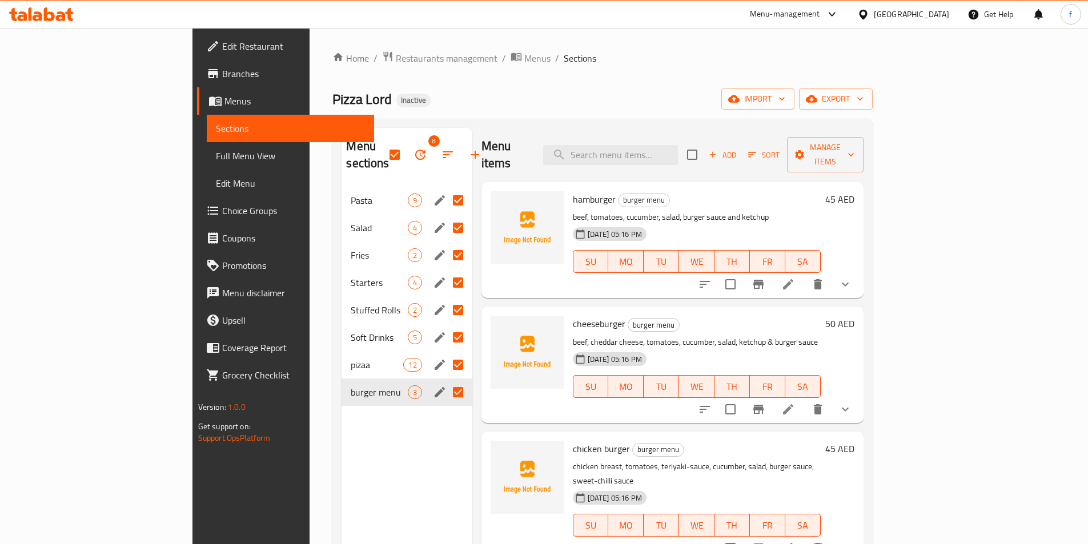
click at [406, 146] on button "button" at bounding box center [419, 154] width 27 height 27
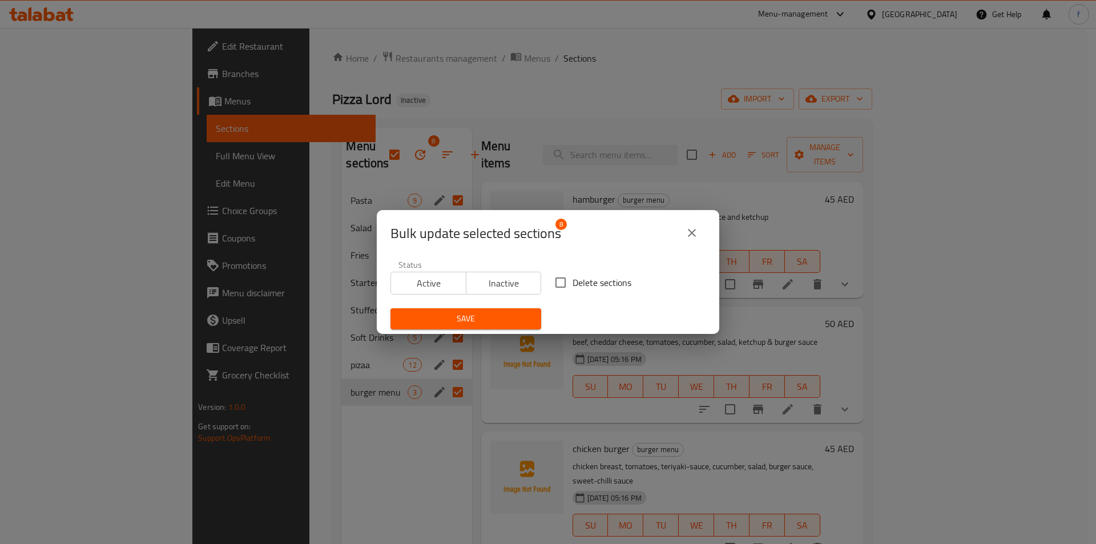
click at [560, 285] on input "Delete sections" at bounding box center [561, 283] width 24 height 24
checkbox input "true"
click at [521, 312] on span "Save" at bounding box center [466, 319] width 132 height 14
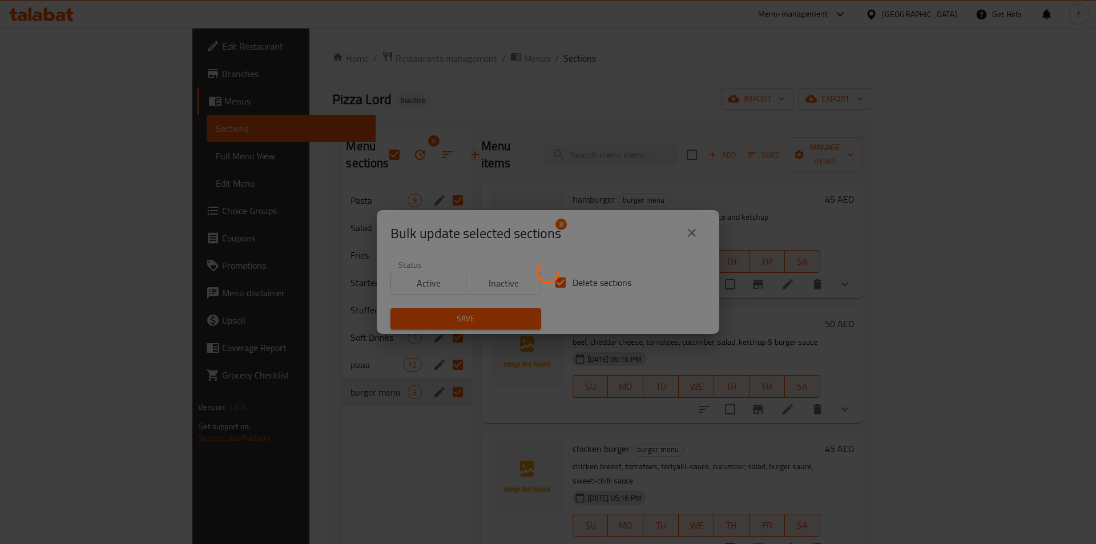
checkbox input "false"
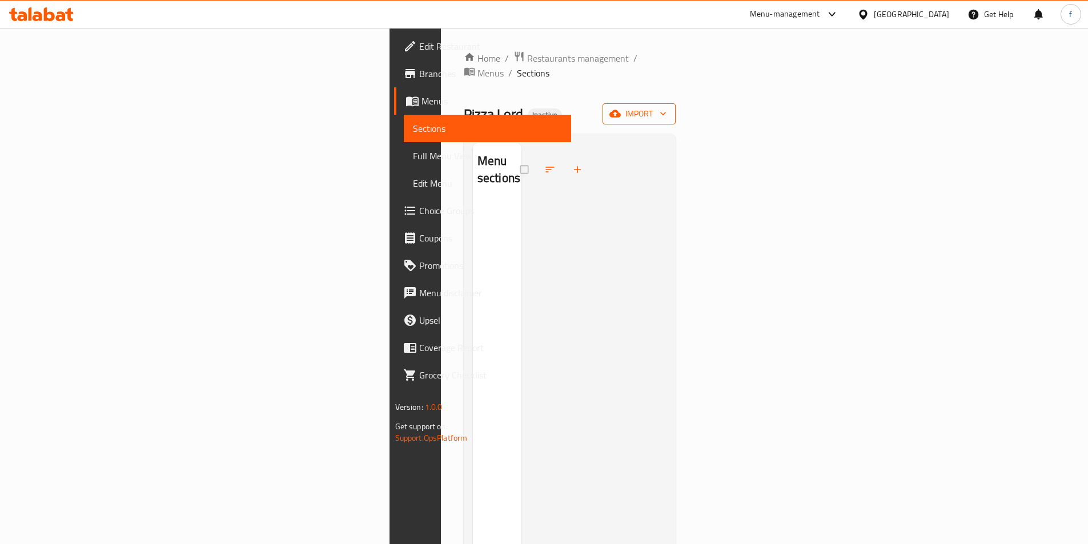
click at [666, 107] on span "import" at bounding box center [638, 114] width 55 height 14
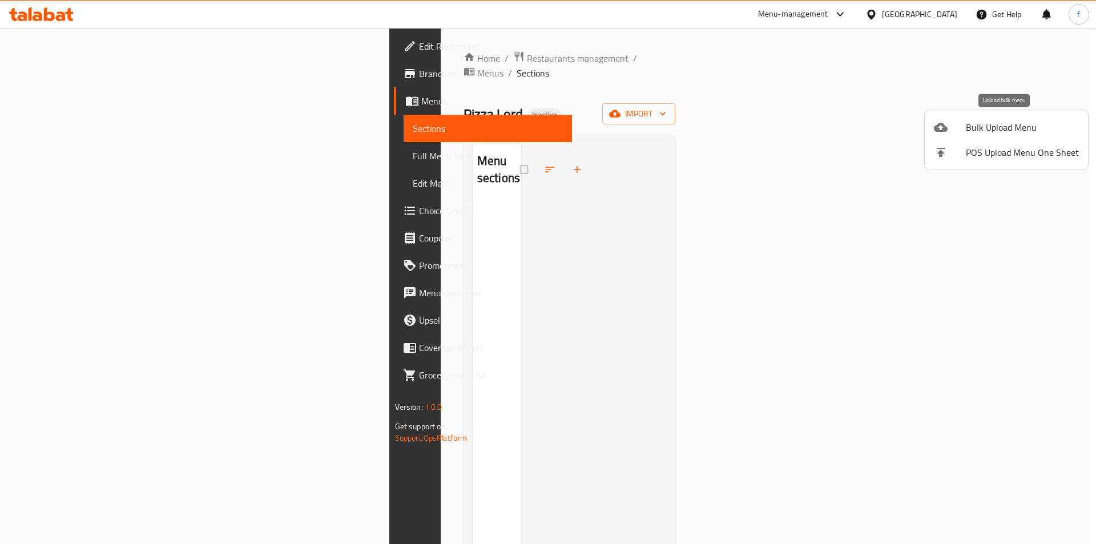
click at [994, 127] on span "Bulk Upload Menu" at bounding box center [1022, 127] width 113 height 14
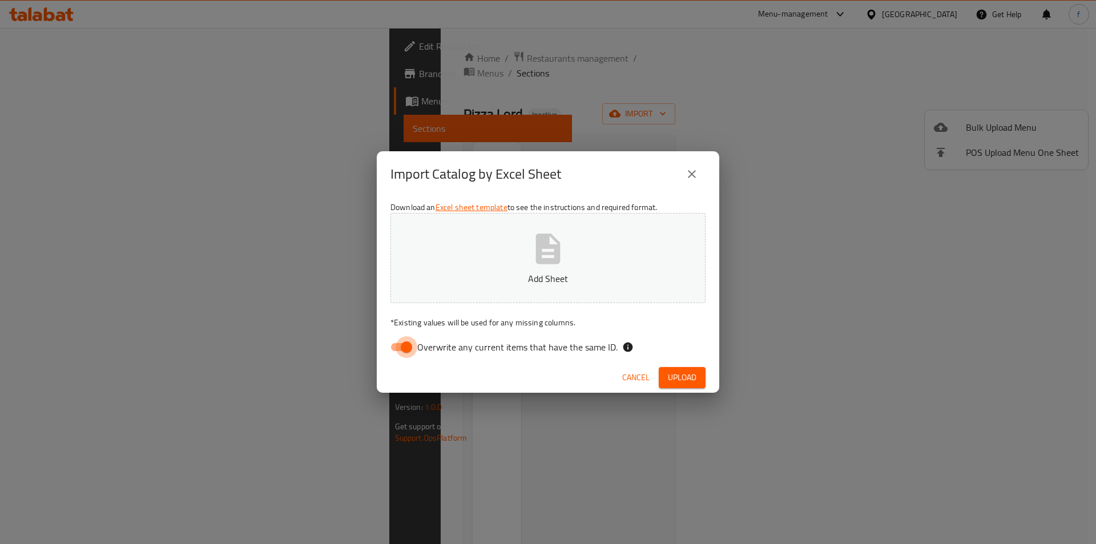
click at [406, 351] on input "Overwrite any current items that have the same ID." at bounding box center [406, 347] width 65 height 22
checkbox input "false"
click at [682, 389] on div "Cancel Upload" at bounding box center [548, 378] width 343 height 30
click at [682, 371] on span "Upload" at bounding box center [682, 378] width 29 height 14
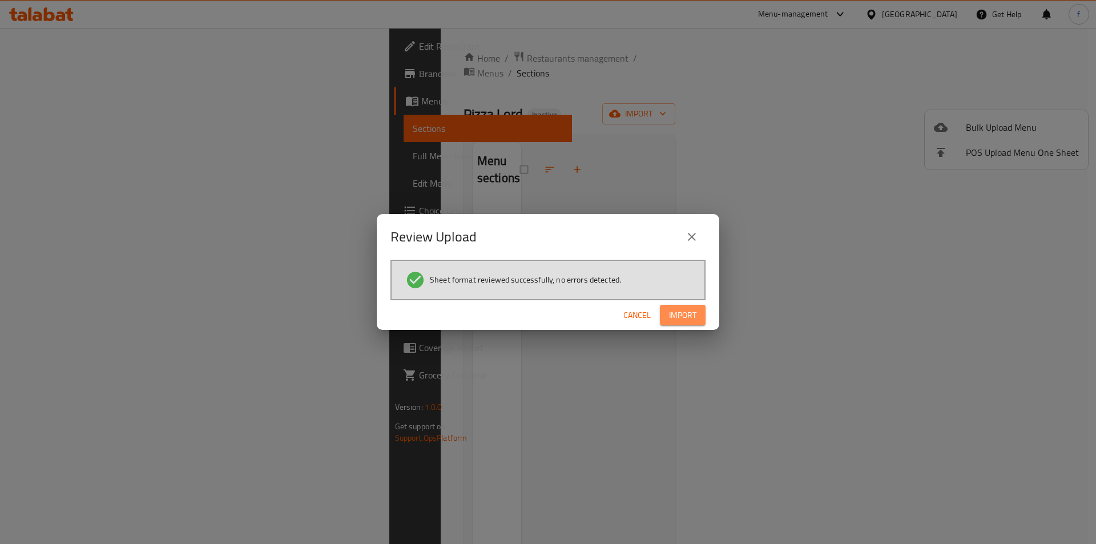
click at [694, 317] on span "Import" at bounding box center [682, 315] width 27 height 14
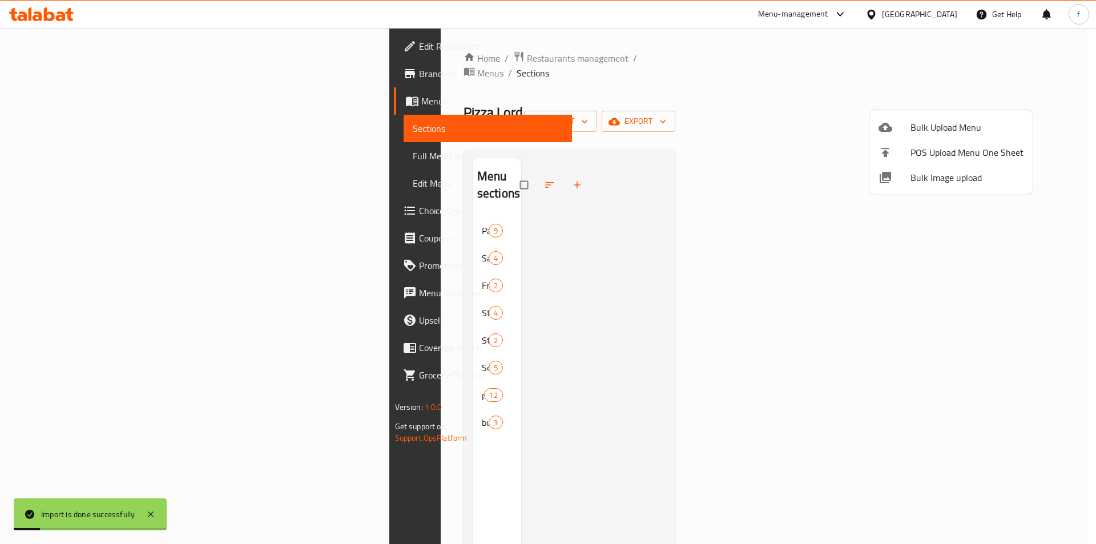
click at [787, 152] on div at bounding box center [548, 272] width 1096 height 544
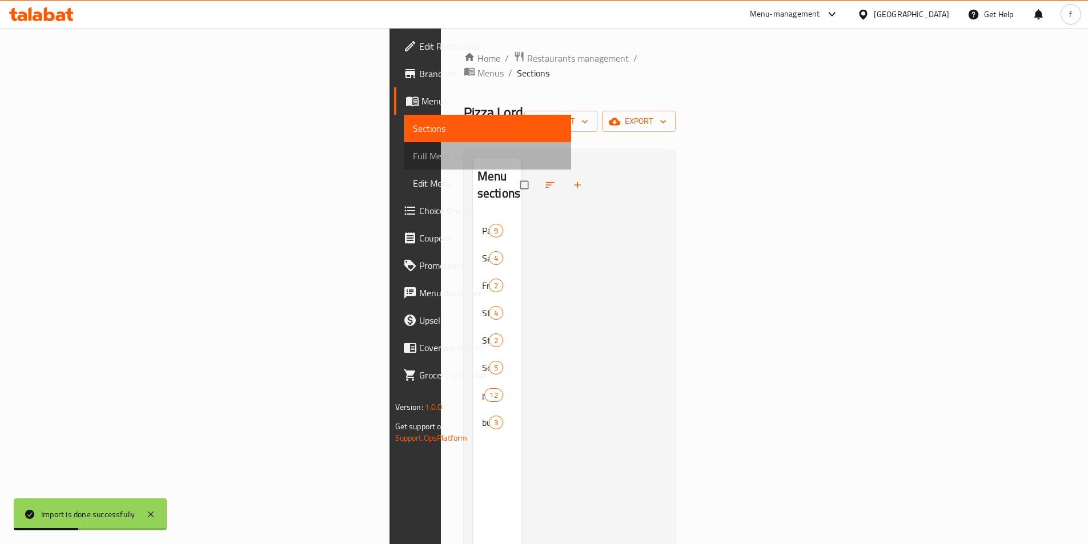
click at [413, 154] on span "Full Menu View" at bounding box center [487, 156] width 149 height 14
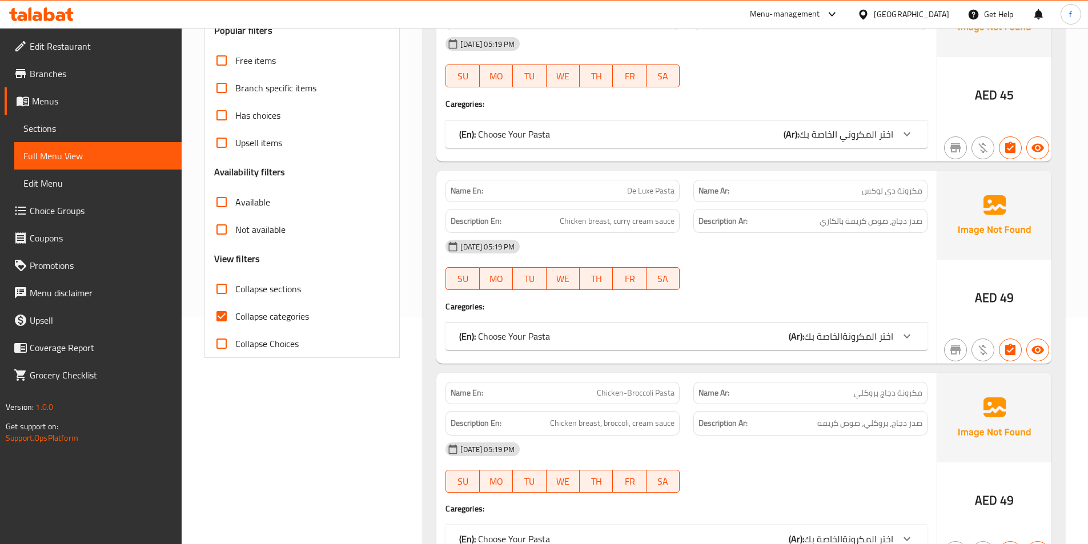
scroll to position [228, 0]
click at [227, 311] on input "Collapse categories" at bounding box center [221, 314] width 27 height 27
checkbox input "false"
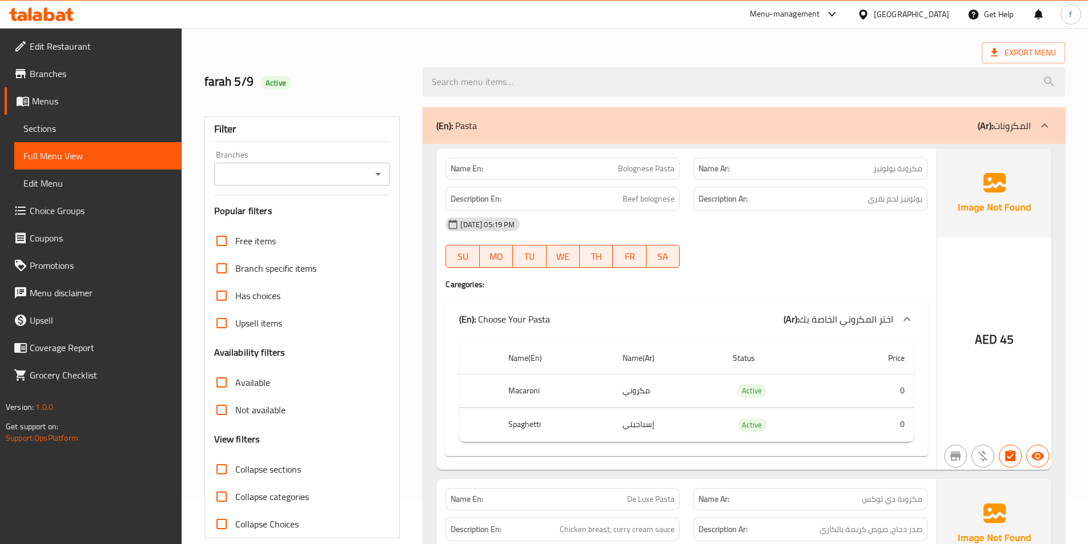
scroll to position [0, 0]
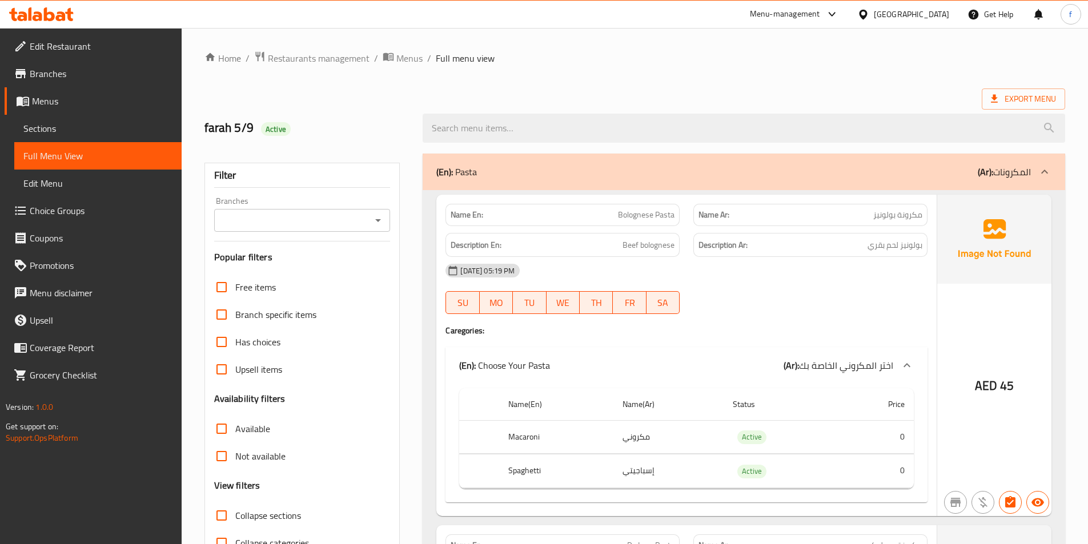
click at [621, 209] on span "Bolognese Pasta" at bounding box center [646, 215] width 57 height 12
click at [665, 211] on span "Bolognese Pasta" at bounding box center [646, 215] width 57 height 12
click at [635, 220] on span "Bolognese Pasta" at bounding box center [646, 215] width 57 height 12
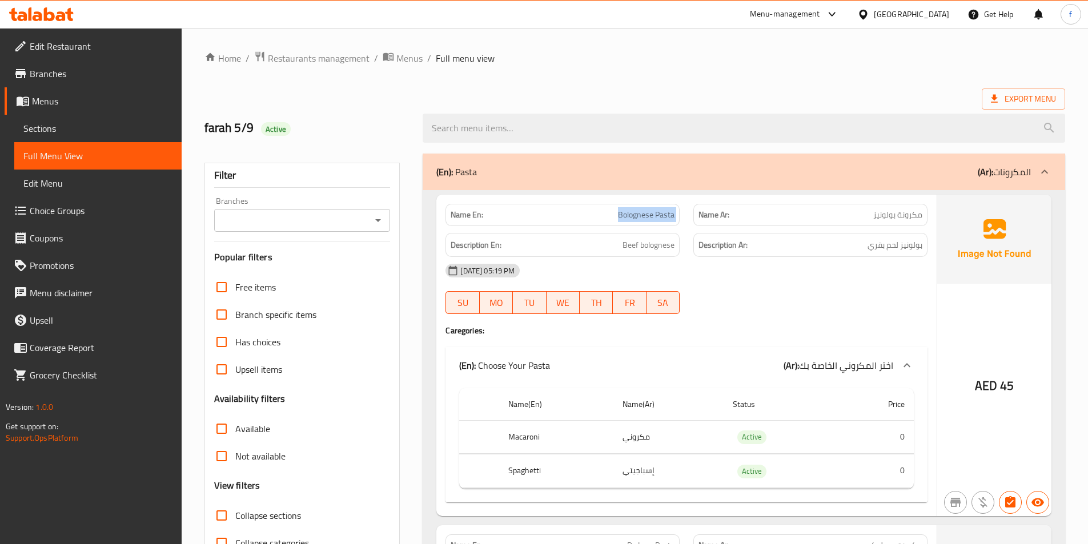
click at [635, 220] on span "Bolognese Pasta" at bounding box center [646, 215] width 57 height 12
click at [662, 215] on span "Bolognese Pasta" at bounding box center [646, 215] width 57 height 12
click at [623, 211] on span "Bolognese Pasta" at bounding box center [646, 215] width 57 height 12
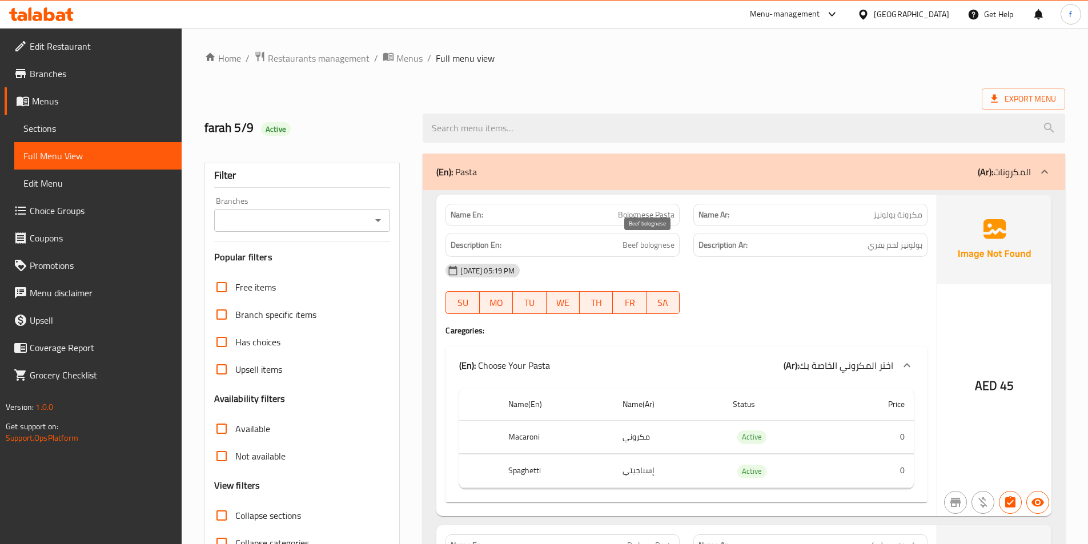
click at [652, 249] on span "Beef bolognese" at bounding box center [648, 245] width 52 height 14
click at [626, 242] on span "Beef bolognese" at bounding box center [648, 245] width 52 height 14
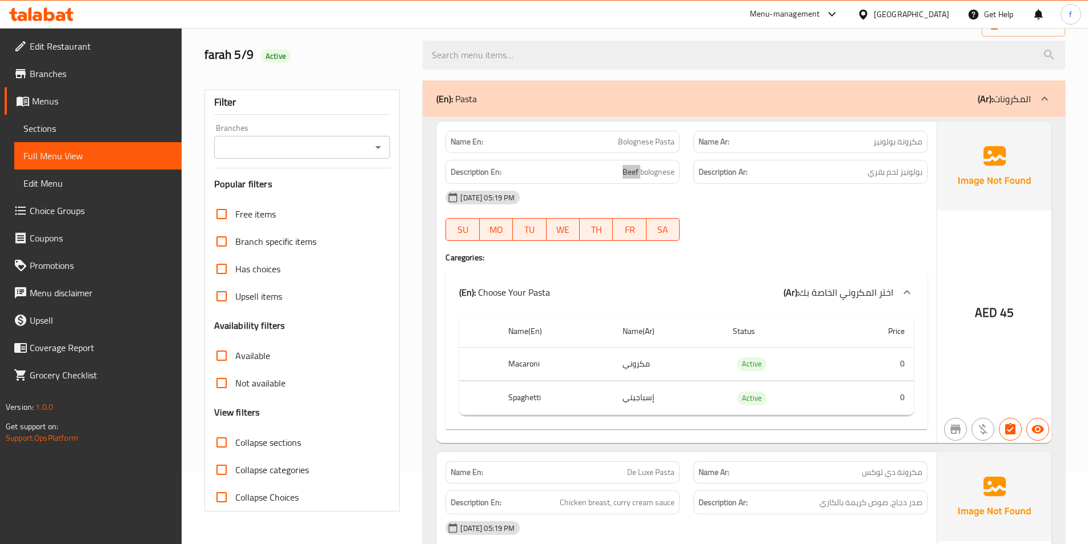
scroll to position [171, 0]
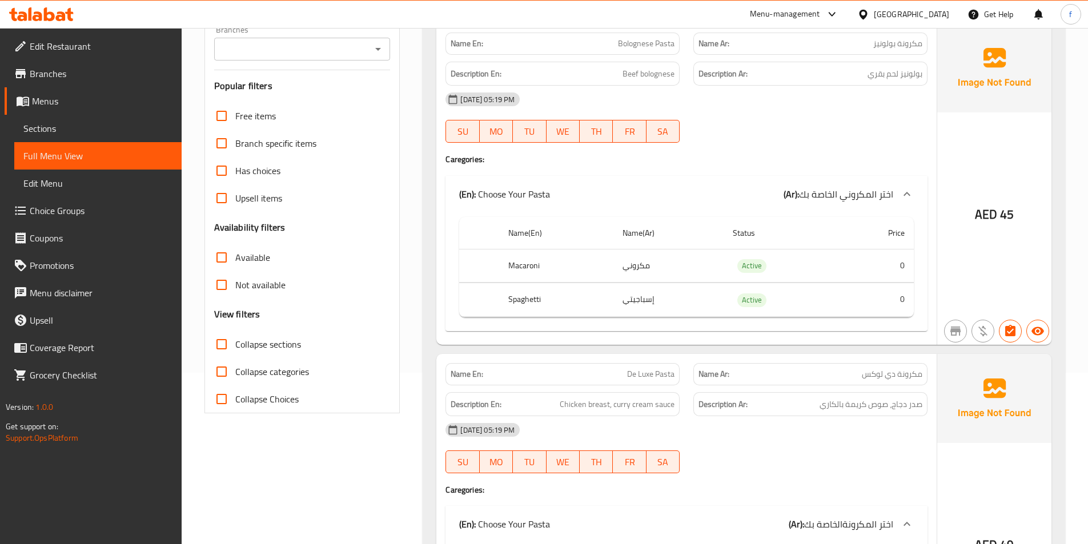
click at [506, 265] on th "Macaroni" at bounding box center [556, 266] width 114 height 34
click at [589, 260] on th "Macaroni" at bounding box center [556, 266] width 114 height 34
click at [649, 267] on td "مكروني" at bounding box center [668, 266] width 110 height 34
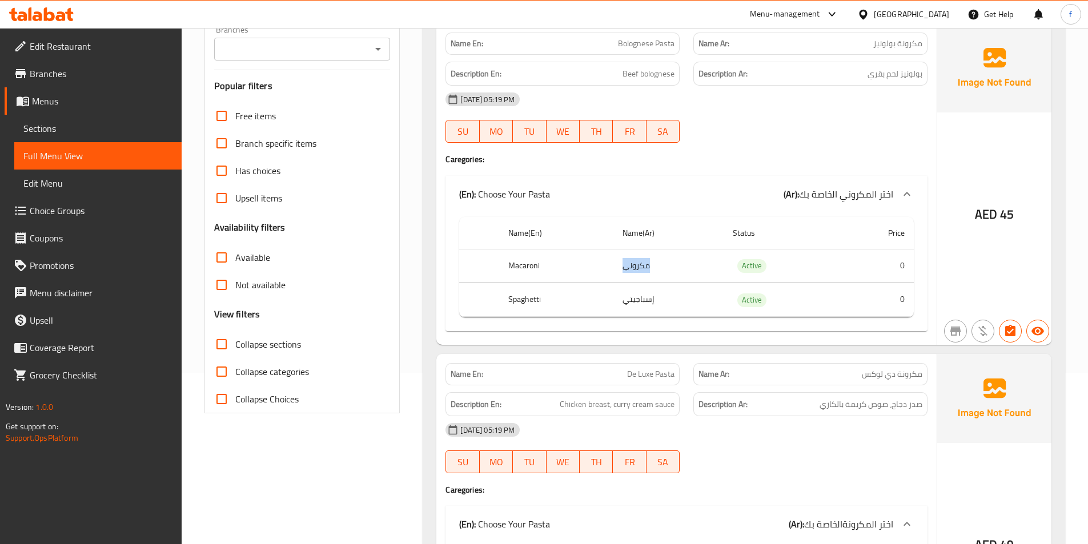
click at [649, 267] on td "مكروني" at bounding box center [668, 266] width 110 height 34
click at [517, 314] on th "Spaghetti" at bounding box center [556, 300] width 114 height 34
click at [818, 301] on td "Active" at bounding box center [780, 300] width 114 height 34
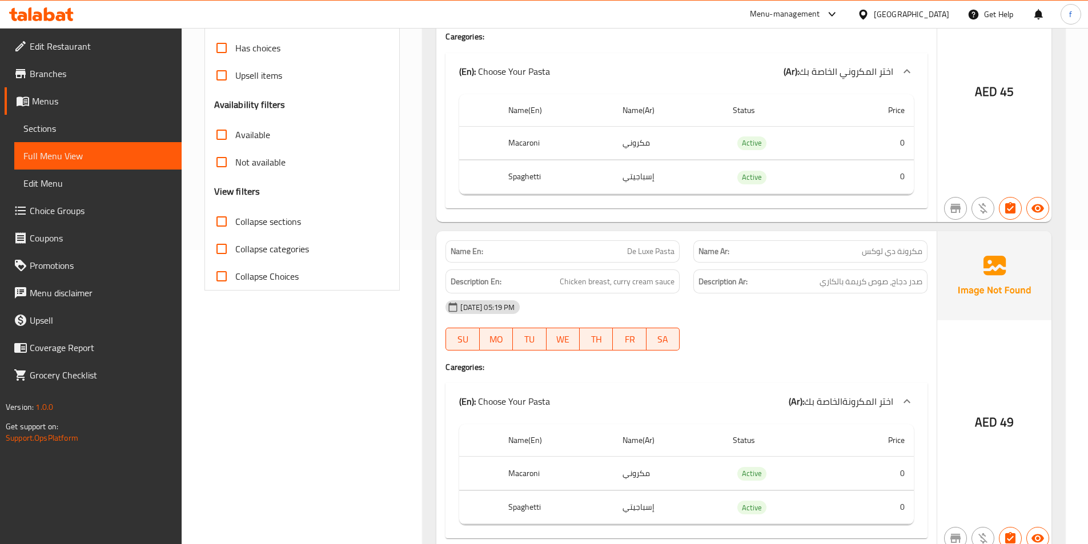
scroll to position [400, 0]
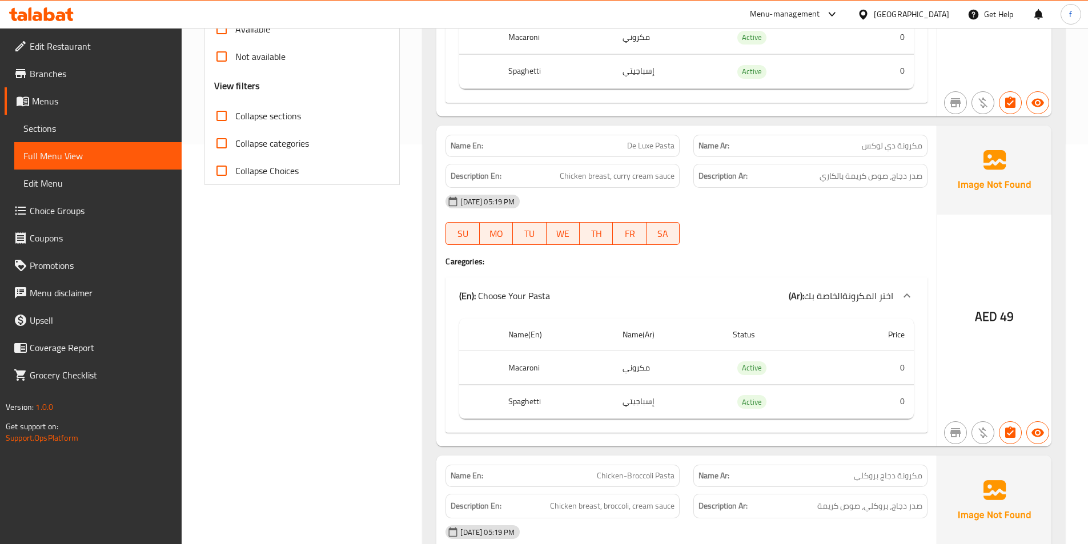
click at [665, 144] on span "De Luxe Pasta" at bounding box center [650, 146] width 47 height 12
click at [645, 146] on span "De Luxe Pasta" at bounding box center [650, 146] width 47 height 12
click at [595, 178] on span "Chicken breast, curry cream sauce" at bounding box center [617, 176] width 115 height 14
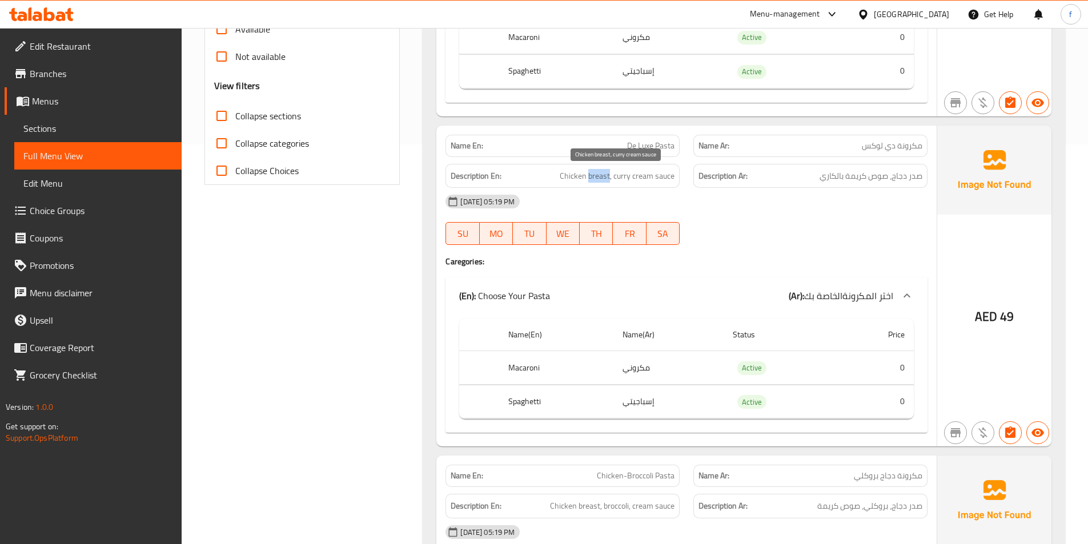
click at [595, 178] on span "Chicken breast, curry cream sauce" at bounding box center [617, 176] width 115 height 14
click at [558, 172] on h6 "Description En: Chicken breast, curry cream sauce" at bounding box center [562, 176] width 224 height 14
click at [658, 175] on span "Chicken breast, curry cream sauce" at bounding box center [617, 176] width 115 height 14
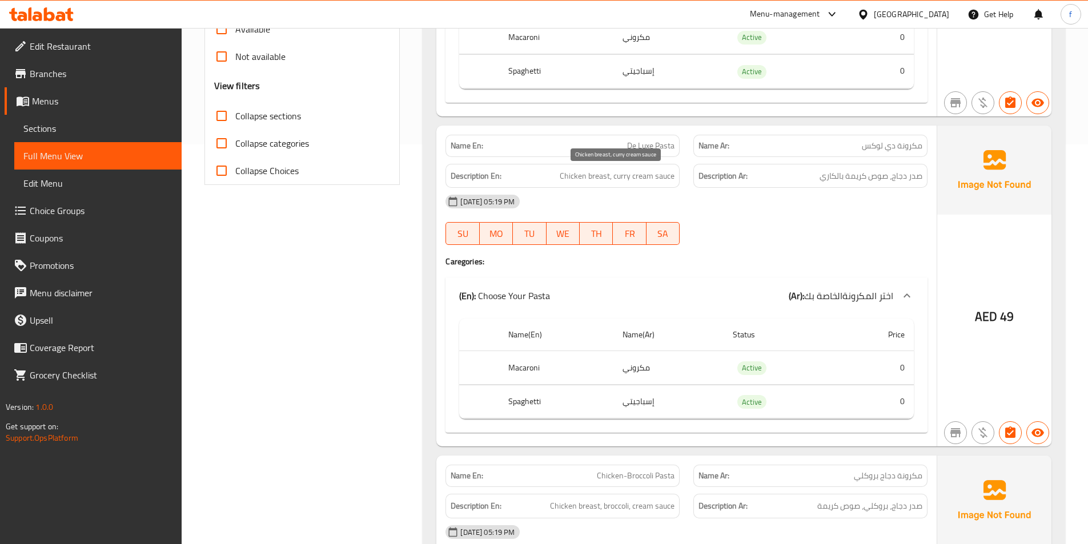
click at [637, 174] on span "Chicken breast, curry cream sauce" at bounding box center [617, 176] width 115 height 14
click at [627, 177] on span "Chicken breast, curry cream sauce" at bounding box center [617, 176] width 115 height 14
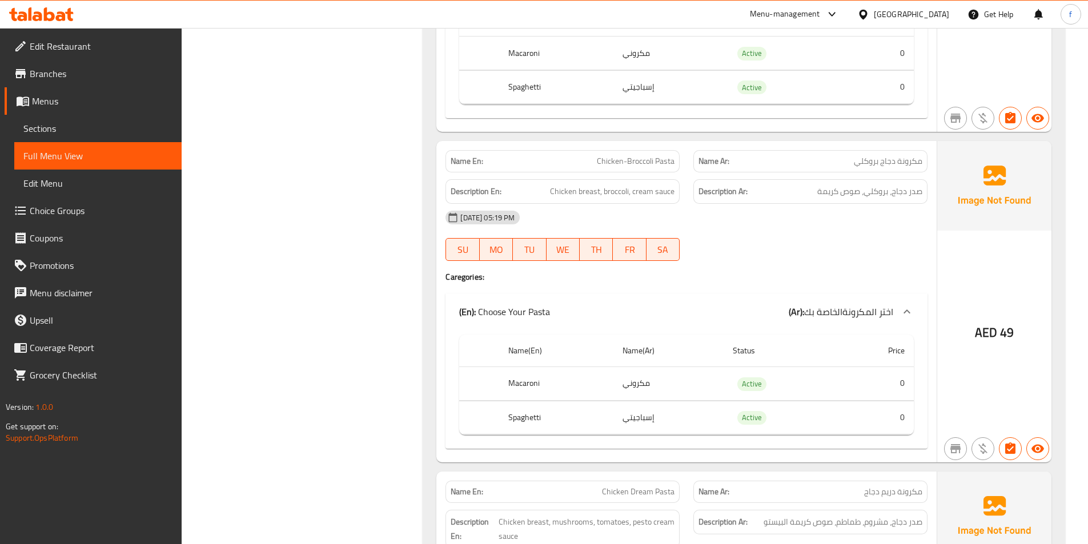
scroll to position [742, 0]
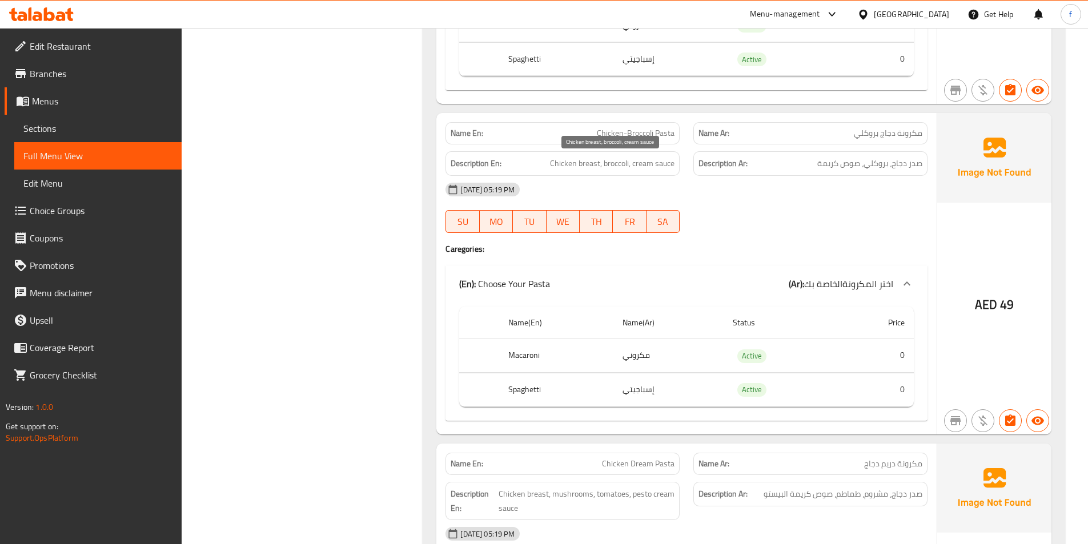
click at [606, 164] on span "Chicken breast, broccoli, cream sauce" at bounding box center [612, 163] width 124 height 14
click at [646, 159] on span "Chicken breast, broccoli, cream sauce" at bounding box center [612, 163] width 124 height 14
click at [659, 166] on span "Chicken breast, broccoli, cream sauce" at bounding box center [612, 163] width 124 height 14
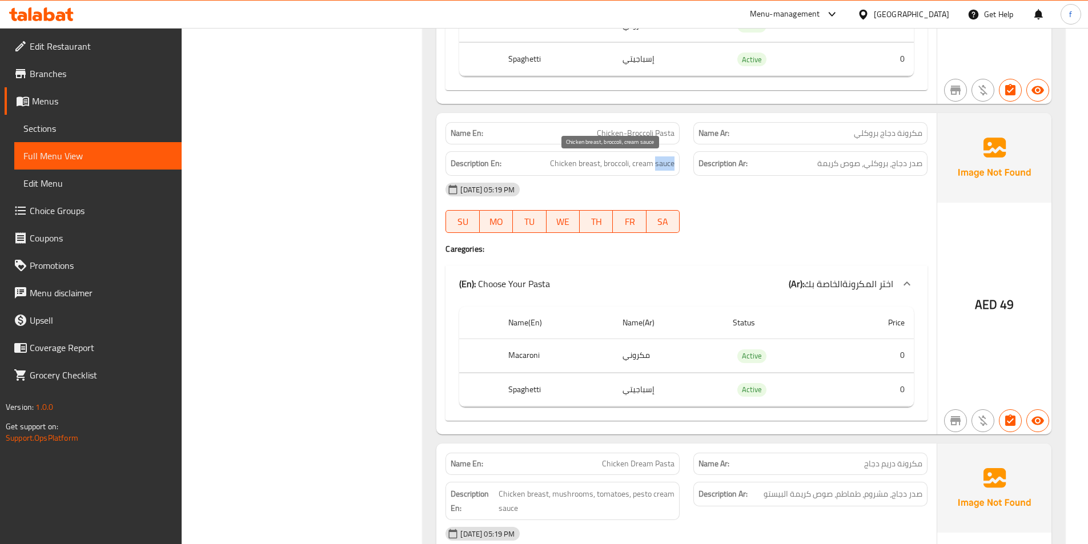
click at [659, 166] on span "Chicken breast, broccoli, cream sauce" at bounding box center [612, 163] width 124 height 14
click at [528, 361] on th "Macaroni" at bounding box center [556, 356] width 114 height 34
click at [529, 387] on th "Spaghetti" at bounding box center [556, 390] width 114 height 34
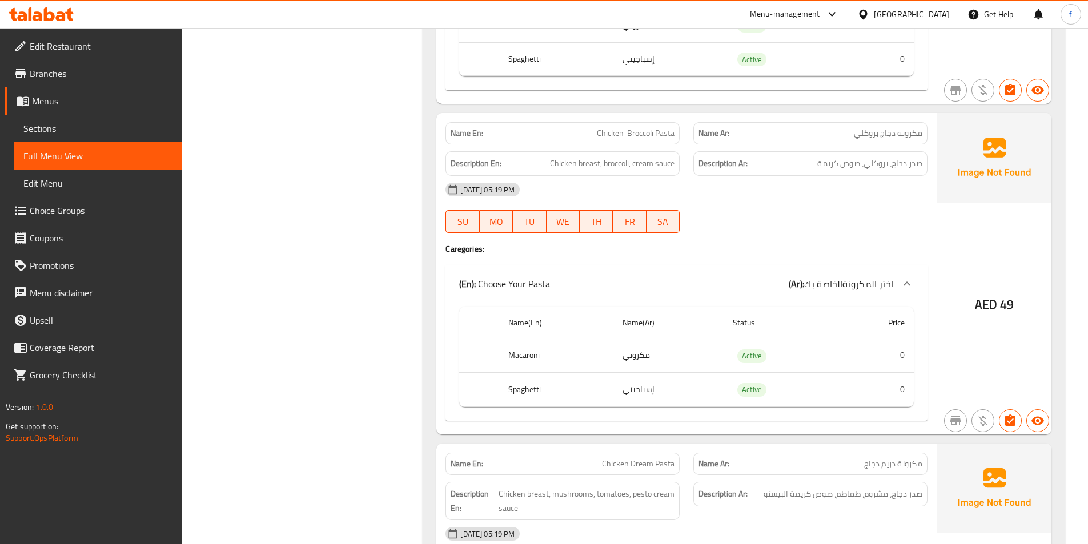
click at [533, 370] on th "Macaroni" at bounding box center [556, 356] width 114 height 34
click at [536, 395] on th "Spaghetti" at bounding box center [556, 390] width 114 height 34
click at [649, 349] on td "مكروني" at bounding box center [668, 356] width 110 height 34
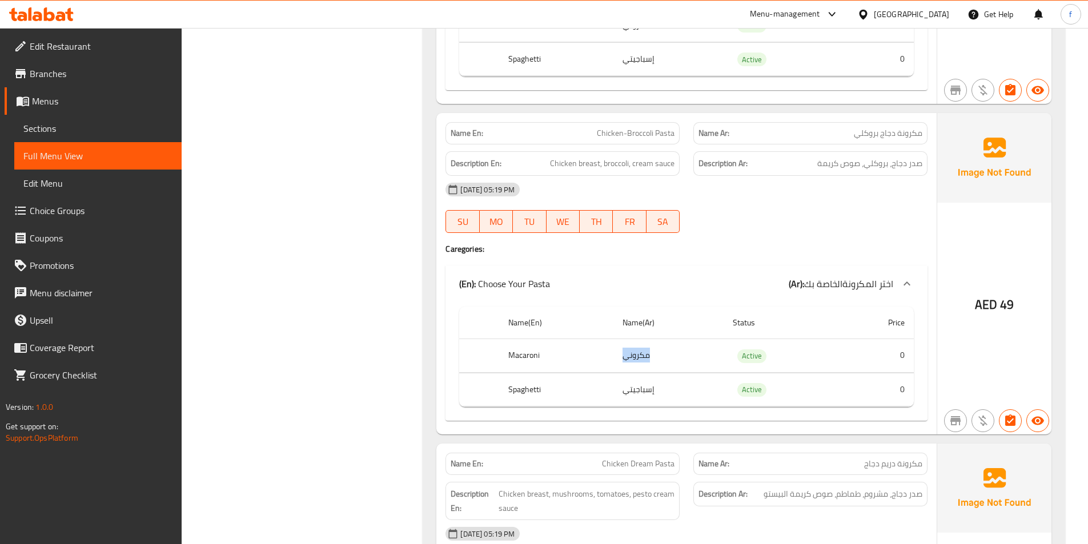
click at [649, 349] on td "مكروني" at bounding box center [668, 356] width 110 height 34
click at [646, 377] on td "إسباجيتي" at bounding box center [668, 390] width 110 height 34
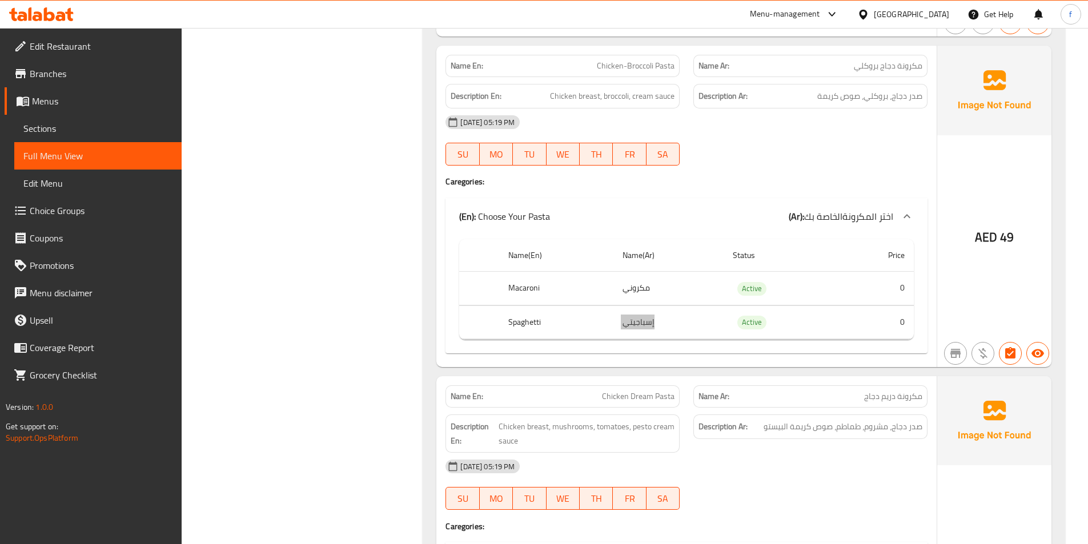
scroll to position [913, 0]
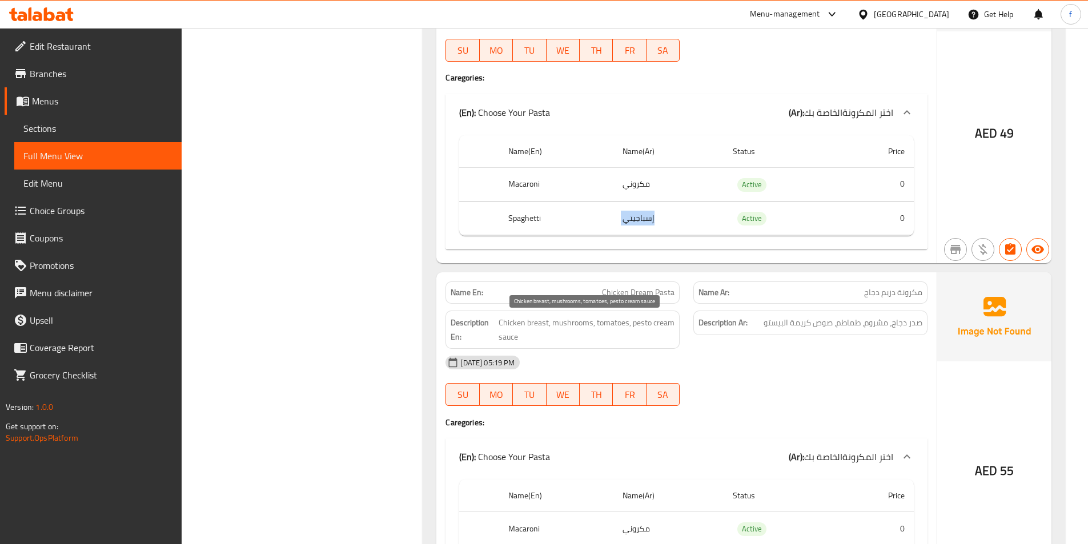
click at [516, 324] on span "Chicken breast, mushrooms, tomatoes, pesto cream sauce" at bounding box center [586, 330] width 176 height 28
click at [544, 324] on span "Chicken breast, mushrooms, tomatoes, pesto cream sauce" at bounding box center [586, 330] width 176 height 28
click at [560, 324] on span "Chicken breast, mushrooms, tomatoes, pesto cream sauce" at bounding box center [586, 330] width 176 height 28
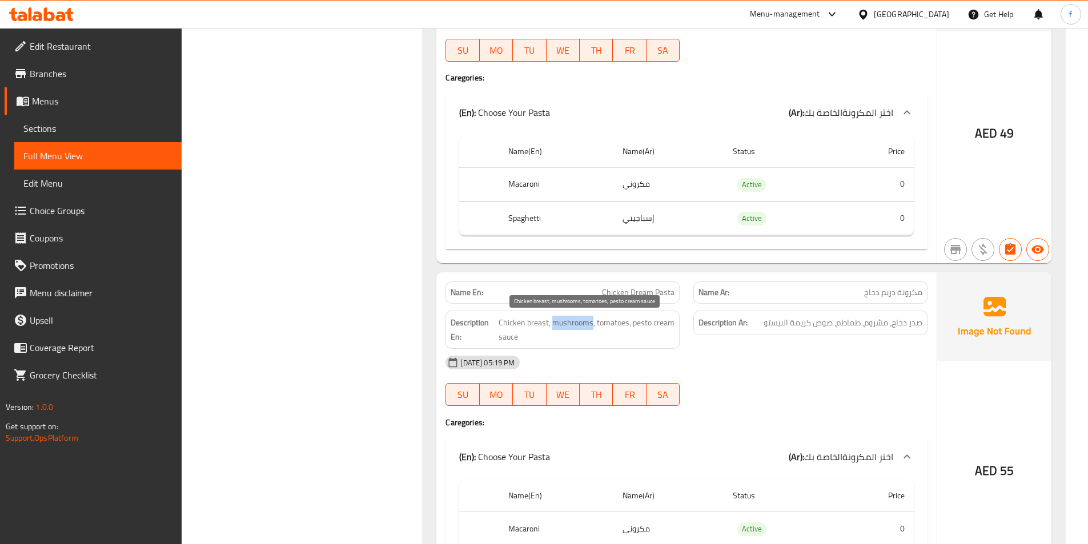
click at [560, 324] on span "Chicken breast, mushrooms, tomatoes, pesto cream sauce" at bounding box center [586, 330] width 176 height 28
click at [623, 320] on span "Chicken breast, mushrooms, tomatoes, pesto cream sauce" at bounding box center [586, 330] width 176 height 28
click at [643, 322] on span "Chicken breast, mushrooms, tomatoes, pesto cream sauce" at bounding box center [586, 330] width 176 height 28
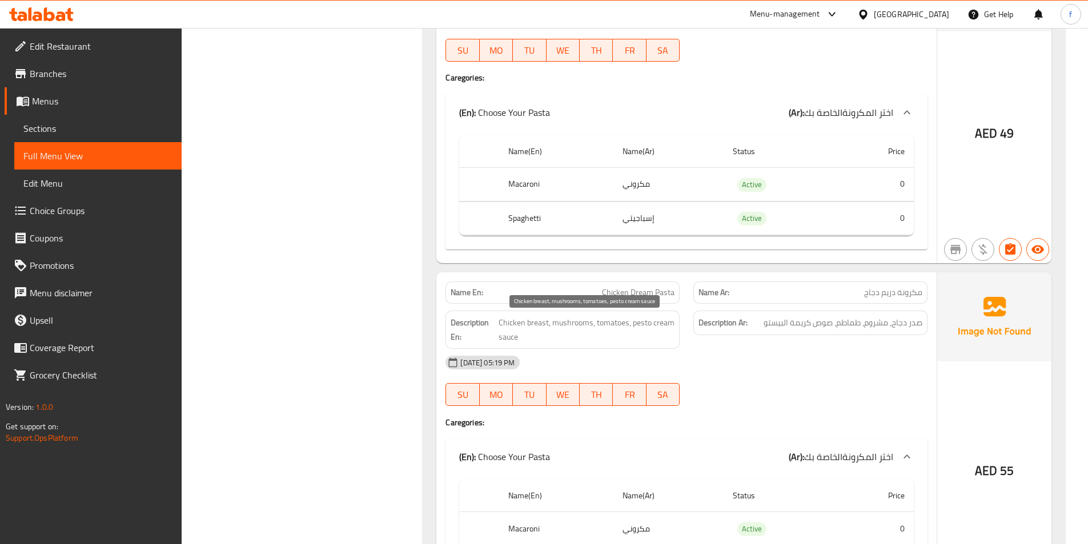
click at [657, 323] on span "Chicken breast, mushrooms, tomatoes, pesto cream sauce" at bounding box center [586, 330] width 176 height 28
click at [505, 337] on span "Chicken breast, mushrooms, tomatoes, pesto cream sauce" at bounding box center [586, 330] width 176 height 28
click at [665, 320] on span "Chicken breast, mushrooms, tomatoes, pesto cream sauce" at bounding box center [586, 330] width 176 height 28
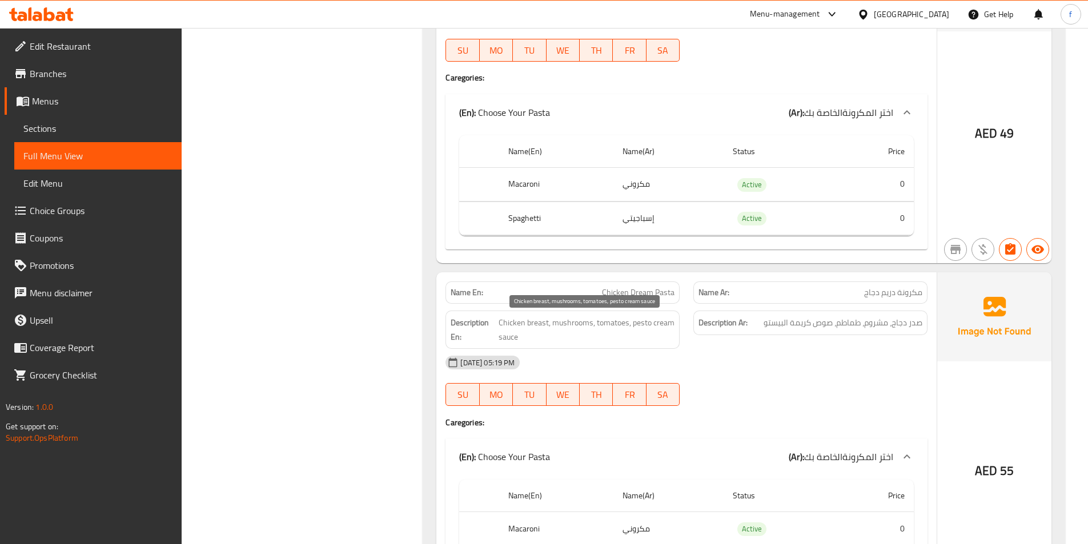
click at [656, 320] on span "Chicken breast, mushrooms, tomatoes, pesto cream sauce" at bounding box center [586, 330] width 176 height 28
click at [634, 321] on span "Chicken breast, mushrooms, tomatoes, pesto cream sauce" at bounding box center [586, 330] width 176 height 28
click at [635, 321] on span "Chicken breast, mushrooms, tomatoes, pesto cream sauce" at bounding box center [586, 330] width 176 height 28
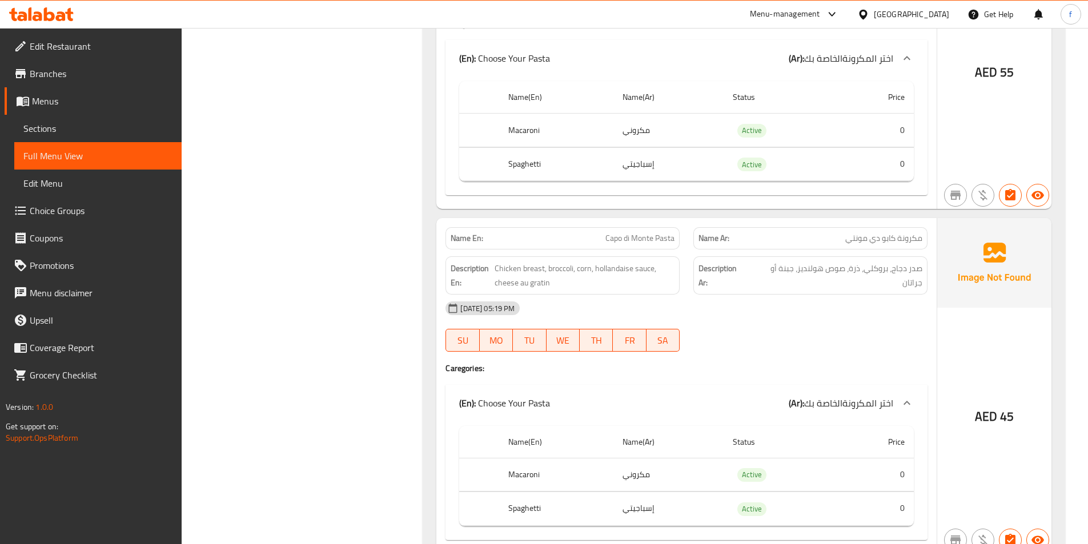
scroll to position [1313, 0]
click at [669, 239] on span "Capo di Monte Pasta" at bounding box center [639, 237] width 69 height 12
click at [619, 236] on span "Capo di Monte Pasta" at bounding box center [639, 237] width 69 height 12
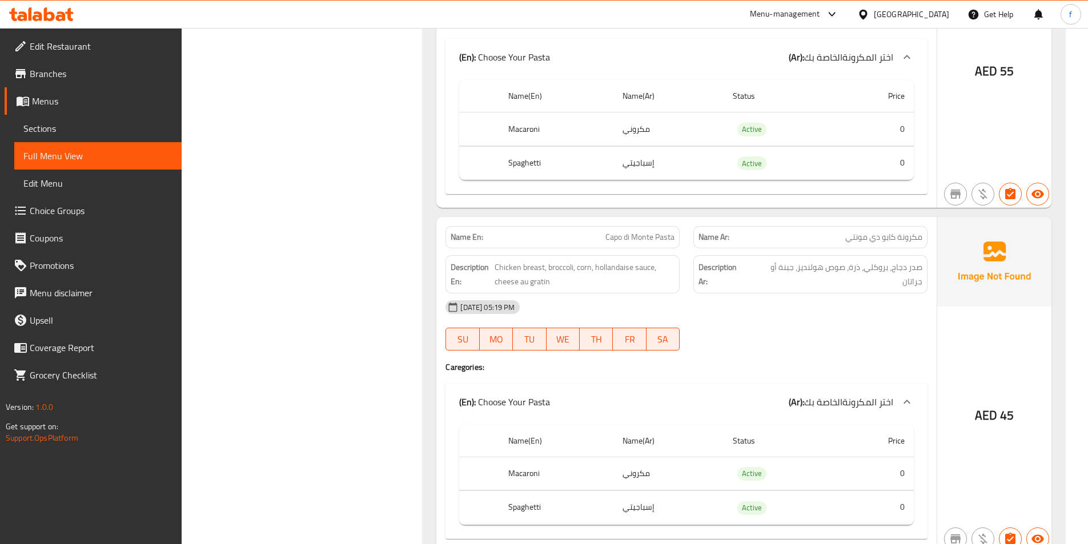
click at [629, 235] on span "Capo di Monte Pasta" at bounding box center [639, 237] width 69 height 12
click at [510, 267] on span "Chicken breast, broccoli, corn, hollandaise sauce, cheese au gratin" at bounding box center [584, 274] width 180 height 28
click at [516, 267] on span "Chicken breast, broccoli, corn, hollandaise sauce, cheese au gratin" at bounding box center [584, 274] width 180 height 28
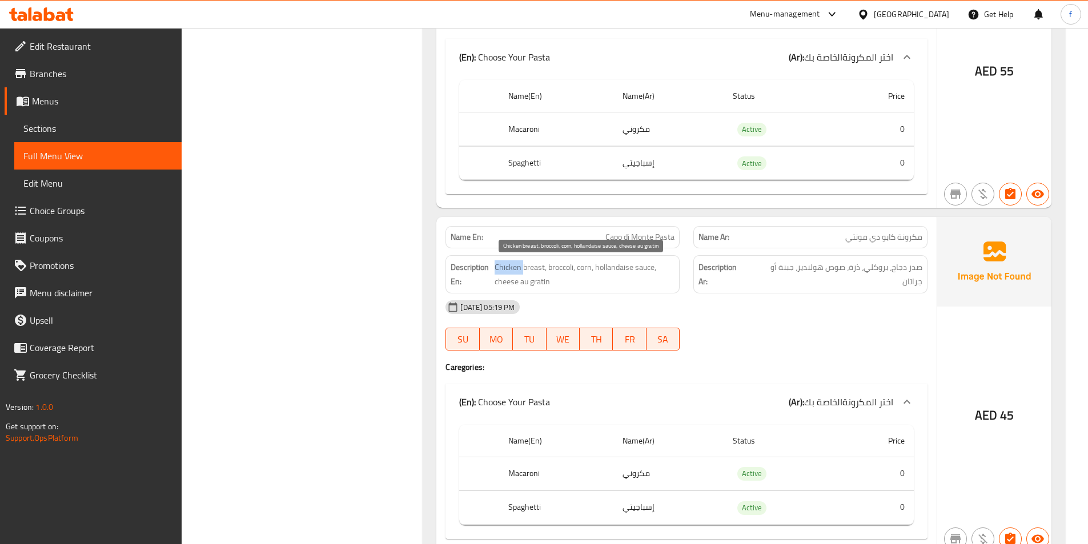
click at [516, 267] on span "Chicken breast, broccoli, corn, hollandaise sauce, cheese au gratin" at bounding box center [584, 274] width 180 height 28
click at [546, 267] on span "Chicken breast, broccoli, corn, hollandaise sauce, cheese au gratin" at bounding box center [584, 274] width 180 height 28
click at [591, 268] on span "Chicken breast, broccoli, corn, hollandaise sauce, cheese au gratin" at bounding box center [584, 274] width 180 height 28
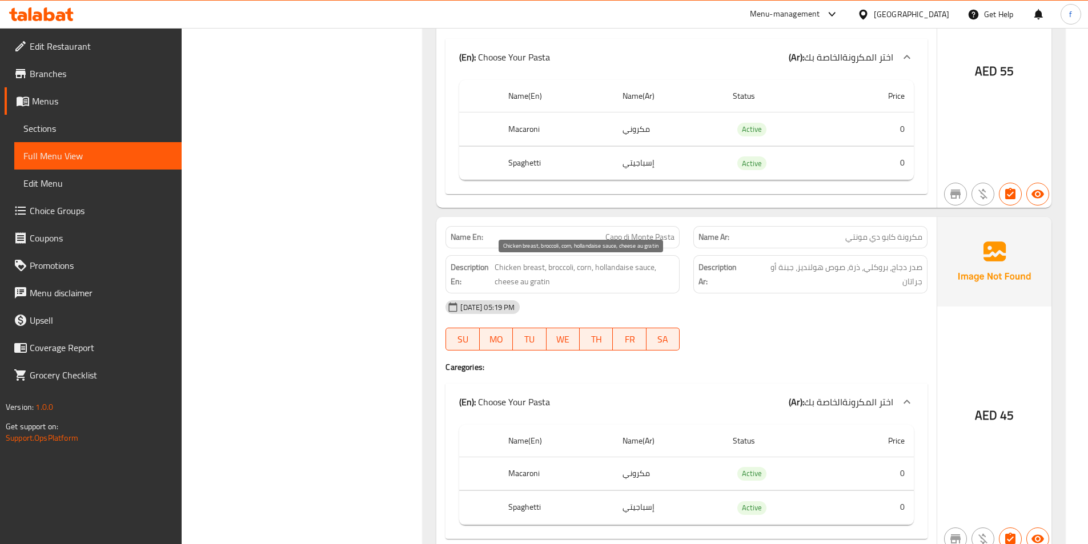
click at [645, 268] on span "Chicken breast, broccoli, corn, hollandaise sauce, cheese au gratin" at bounding box center [584, 274] width 180 height 28
click at [618, 270] on span "Chicken breast, broccoli, corn, hollandaise sauce, cheese au gratin" at bounding box center [584, 274] width 180 height 28
click at [504, 276] on span "Chicken breast, broccoli, corn, hollandaise sauce, cheese au gratin" at bounding box center [584, 274] width 180 height 28
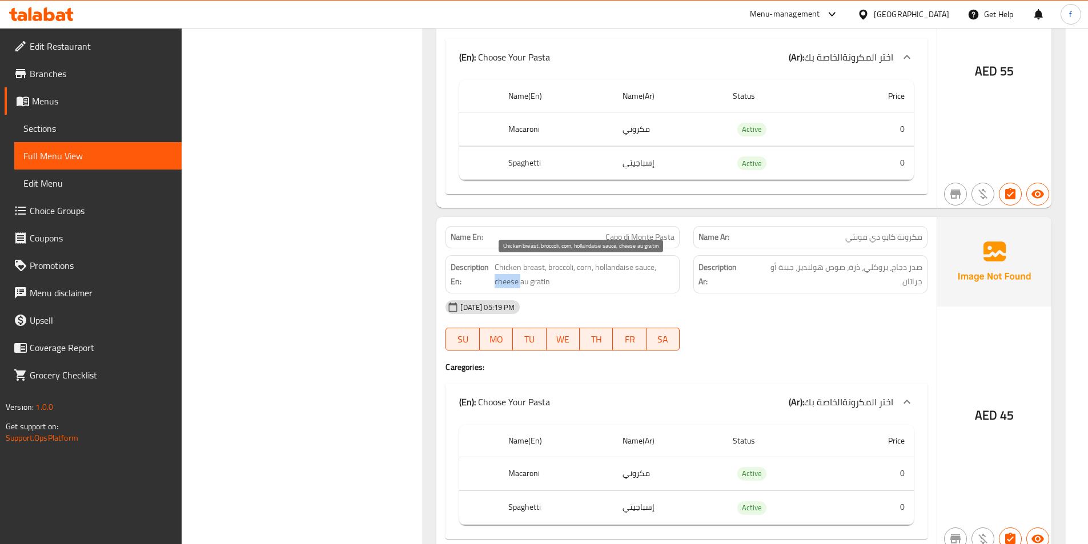
click at [504, 276] on span "Chicken breast, broccoli, corn, hollandaise sauce, cheese au gratin" at bounding box center [584, 274] width 180 height 28
drag, startPoint x: 549, startPoint y: 277, endPoint x: 498, endPoint y: 285, distance: 51.5
click at [498, 285] on span "Chicken breast, broccoli, corn, hollandaise sauce, cheese au gratin" at bounding box center [584, 274] width 180 height 28
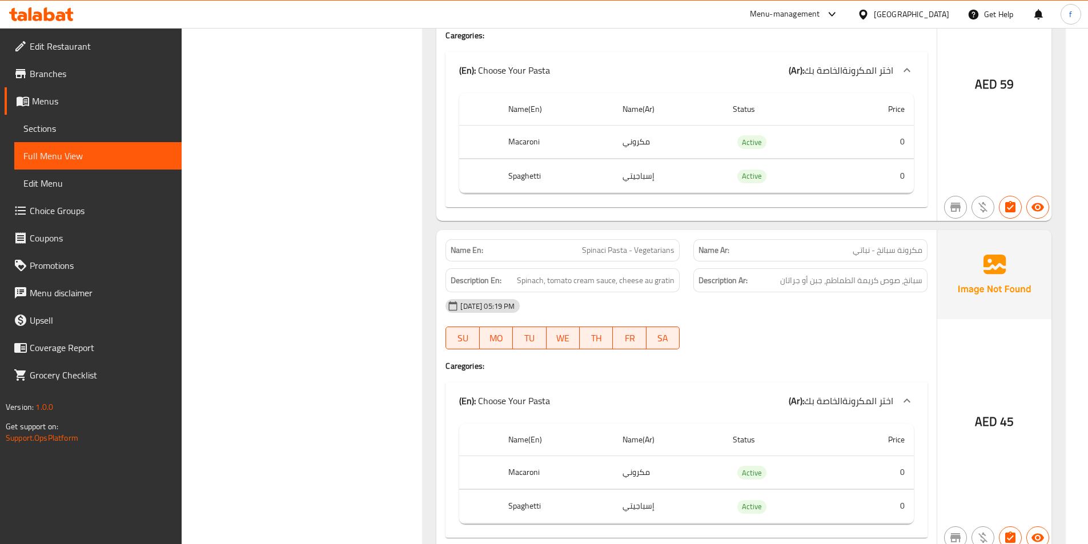
scroll to position [2398, 0]
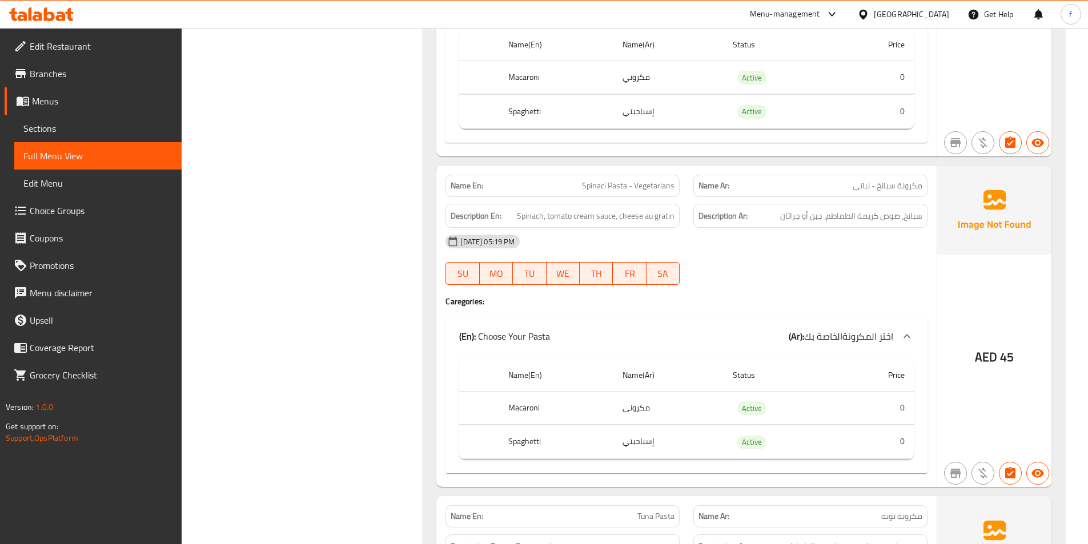
click at [595, 180] on span "Spinaci Pasta - Vegetarians" at bounding box center [628, 186] width 92 height 12
copy span "Spinaci"
click at [627, 186] on span "Spinaci Pasta - Vegetarians" at bounding box center [628, 186] width 92 height 12
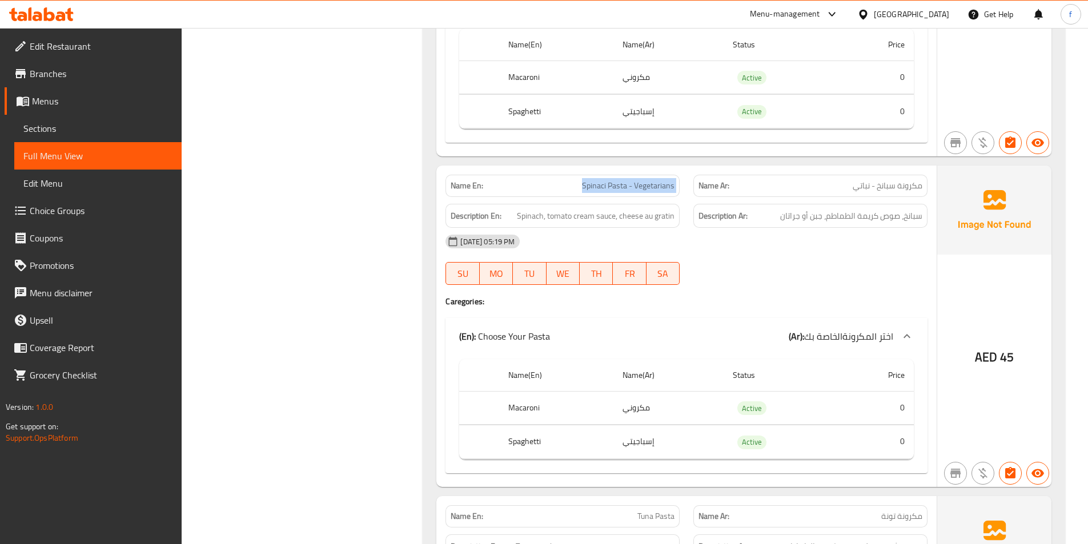
click at [627, 186] on span "Spinaci Pasta - Vegetarians" at bounding box center [628, 186] width 92 height 12
copy span "Spinaci Pasta - Vegetarians"
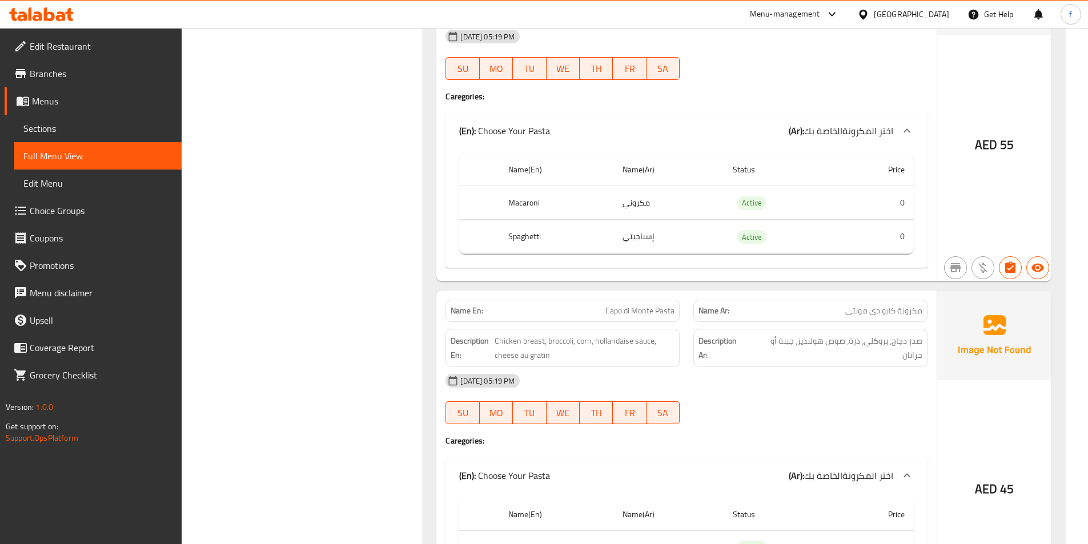
scroll to position [1427, 0]
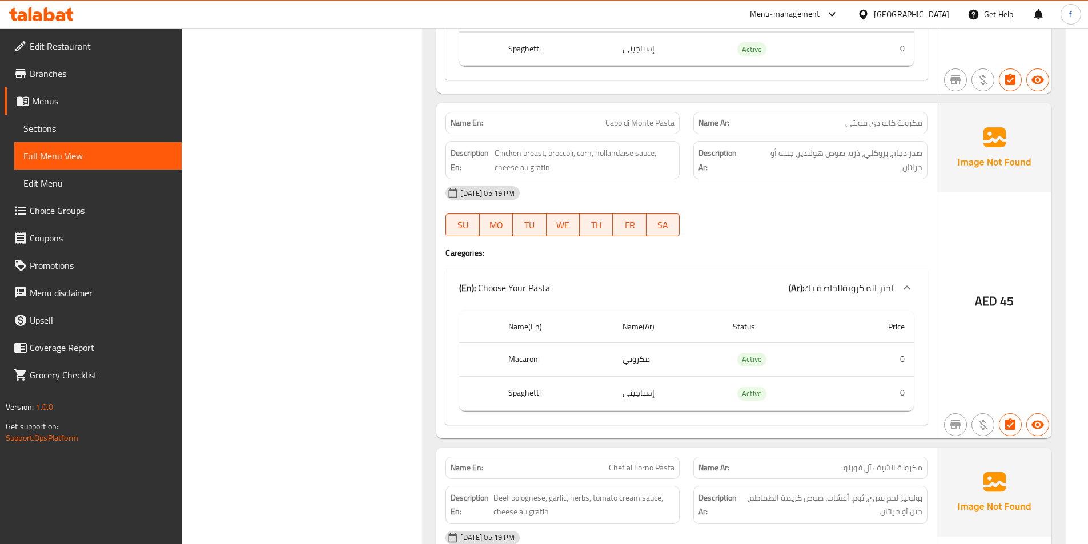
click at [668, 118] on span "Capo di Monte Pasta" at bounding box center [639, 123] width 69 height 12
click at [649, 119] on span "Capo di Monte Pasta" at bounding box center [639, 123] width 69 height 12
click at [607, 118] on span "Capo di Monte Pasta" at bounding box center [639, 123] width 69 height 12
click at [522, 154] on span "Chicken breast, broccoli, corn, hollandaise sauce, cheese au gratin" at bounding box center [584, 160] width 180 height 28
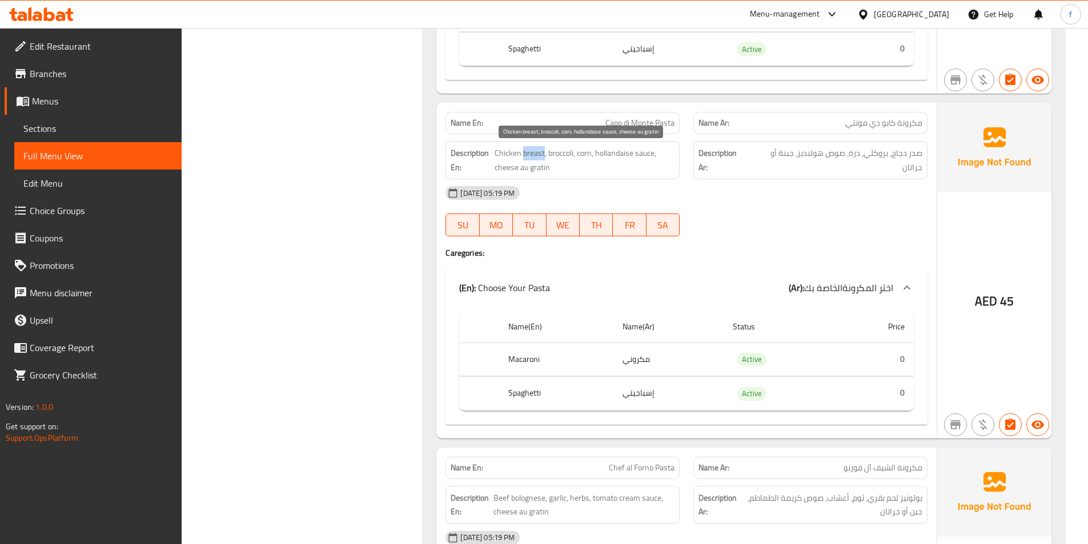
click at [522, 154] on span "Chicken breast, broccoli, corn, hollandaise sauce, cheese au gratin" at bounding box center [584, 160] width 180 height 28
click at [504, 146] on span "Chicken breast, broccoli, corn, hollandaise sauce, cheese au gratin" at bounding box center [584, 160] width 180 height 28
click at [564, 150] on span "Chicken breast, broccoli, corn, hollandaise sauce, cheese au gratin" at bounding box center [584, 160] width 180 height 28
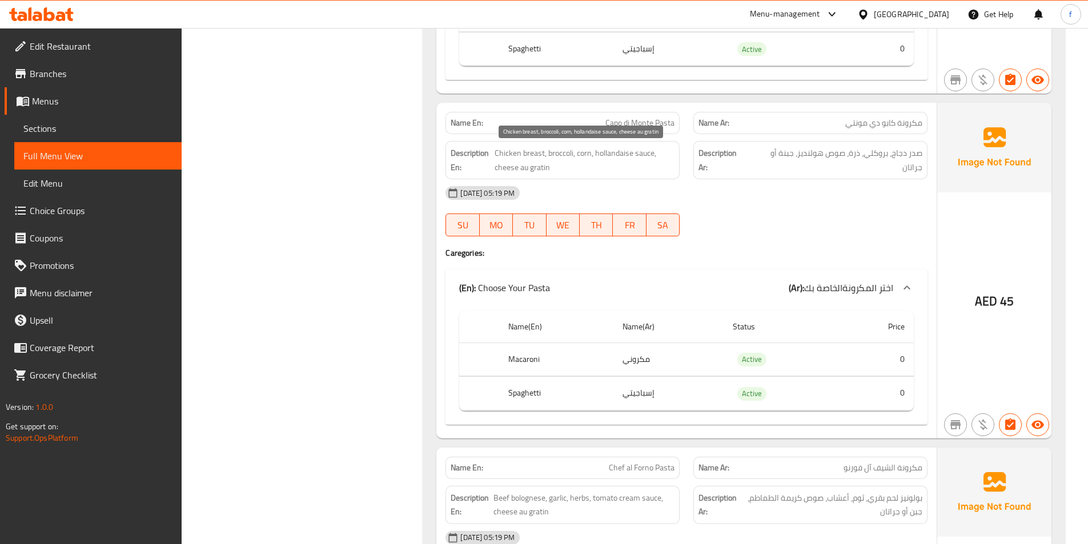
click at [582, 152] on span "Chicken breast, broccoli, corn, hollandaise sauce, cheese au gratin" at bounding box center [584, 160] width 180 height 28
drag, startPoint x: 582, startPoint y: 152, endPoint x: 590, endPoint y: 152, distance: 7.4
click at [582, 152] on span "Chicken breast, broccoli, corn, hollandaise sauce, cheese au gratin" at bounding box center [584, 160] width 180 height 28
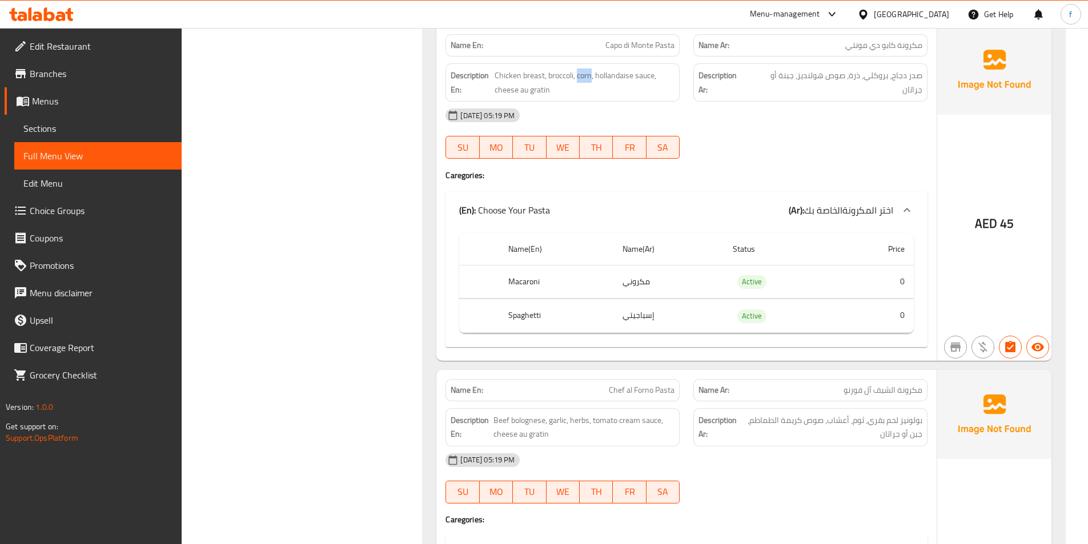
scroll to position [1656, 0]
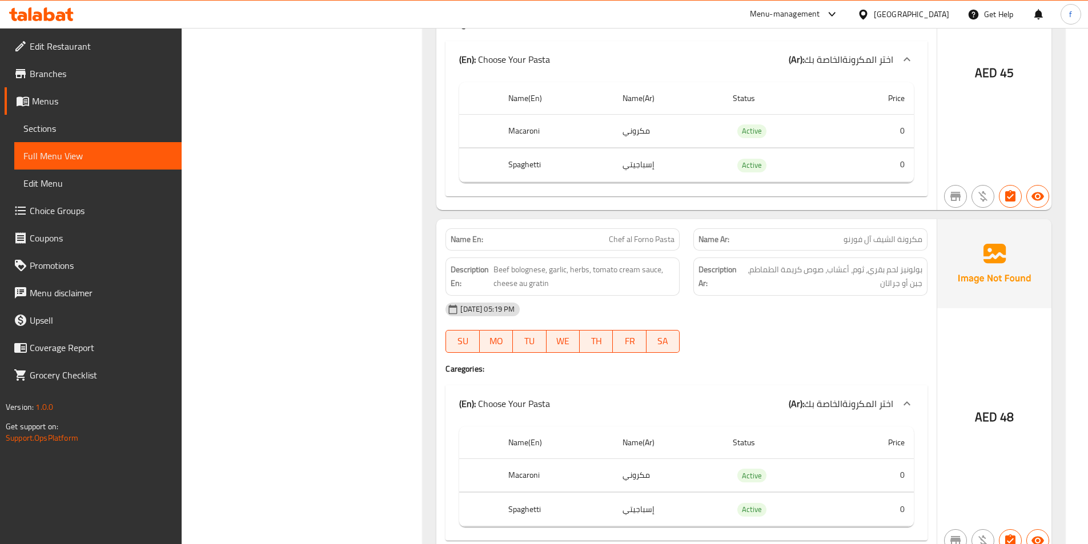
click at [660, 234] on span "Chef al Forno Pasta" at bounding box center [642, 240] width 66 height 12
click at [637, 236] on span "Chef al Forno Pasta" at bounding box center [642, 240] width 66 height 12
click at [618, 238] on span "Chef al Forno Pasta" at bounding box center [642, 240] width 66 height 12
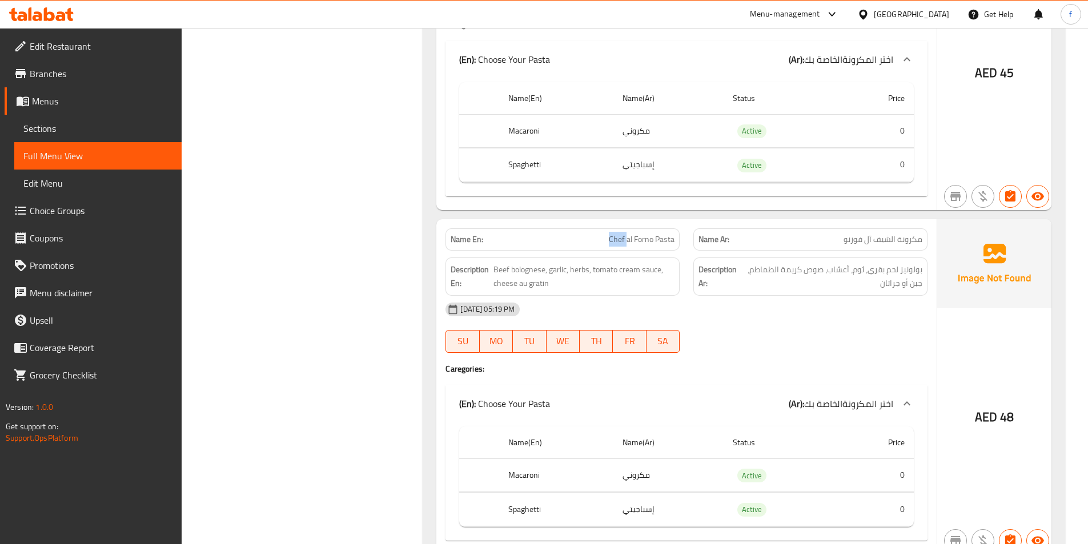
click at [618, 238] on span "Chef al Forno Pasta" at bounding box center [642, 240] width 66 height 12
click at [528, 271] on span "Beef bolognese, garlic, herbs, tomato cream sauce, cheese au gratin" at bounding box center [583, 277] width 181 height 28
click at [494, 267] on span "Beef bolognese, garlic, herbs, tomato cream sauce, cheese au gratin" at bounding box center [583, 277] width 181 height 28
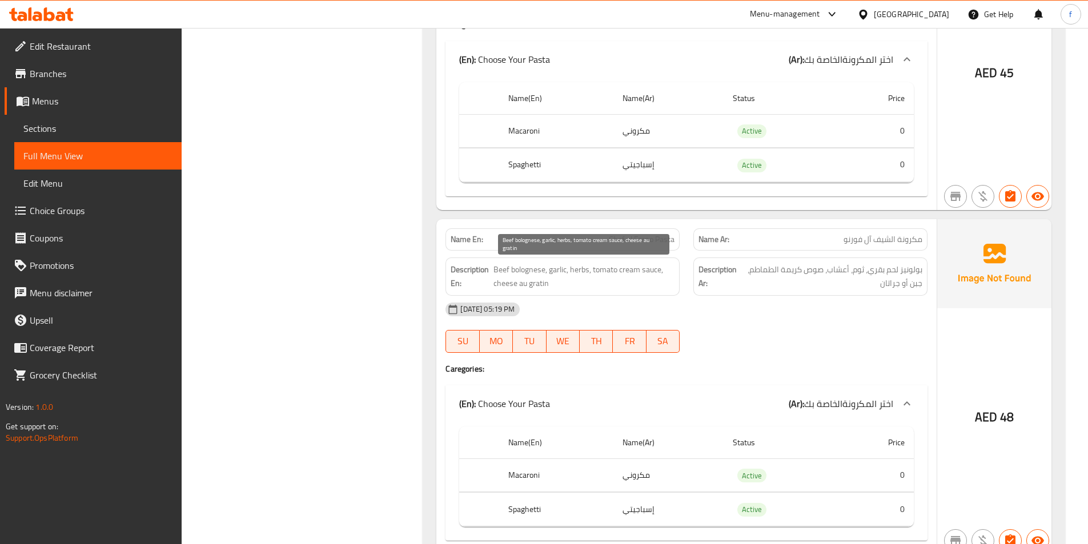
click at [556, 267] on span "Beef bolognese, garlic, herbs, tomato cream sauce, cheese au gratin" at bounding box center [583, 277] width 181 height 28
click at [575, 264] on span "Beef bolognese, garlic, herbs, tomato cream sauce, cheese au gratin" at bounding box center [583, 277] width 181 height 28
click at [643, 268] on span "Beef bolognese, garlic, herbs, tomato cream sauce, cheese au gratin" at bounding box center [583, 277] width 181 height 28
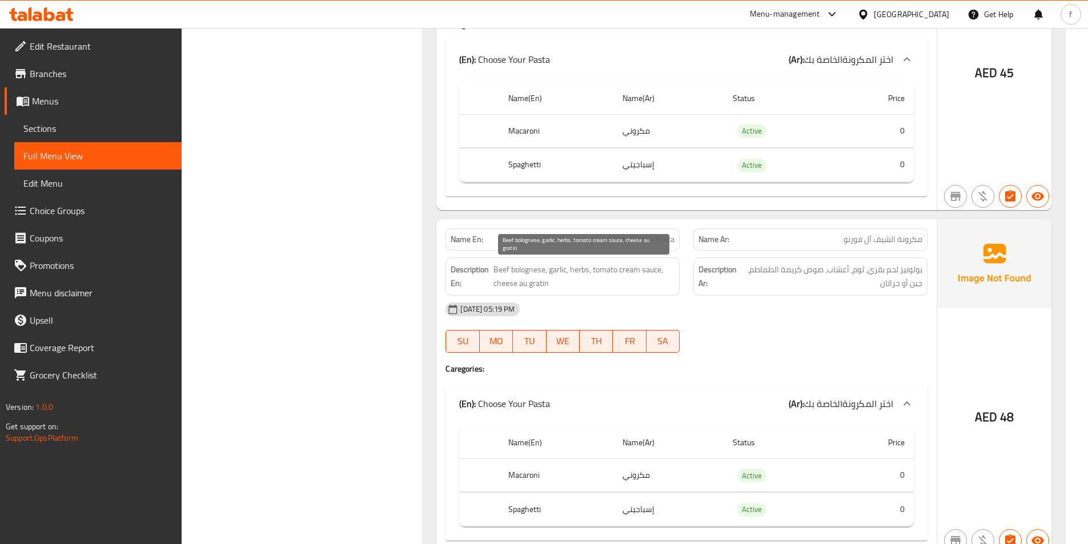
click at [630, 269] on span "Beef bolognese, garlic, herbs, tomato cream sauce, cheese au gratin" at bounding box center [583, 277] width 181 height 28
click at [598, 269] on span "Beef bolognese, garlic, herbs, tomato cream sauce, cheese au gratin" at bounding box center [583, 277] width 181 height 28
click at [502, 288] on span "Beef bolognese, garlic, herbs, tomato cream sauce, cheese au gratin" at bounding box center [583, 277] width 181 height 28
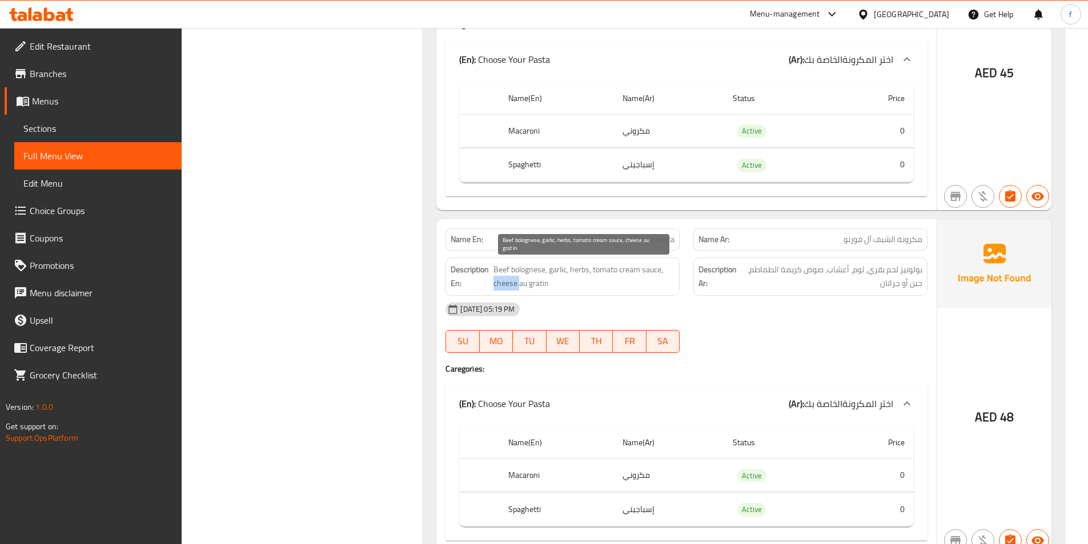
click at [502, 288] on span "Beef bolognese, garlic, herbs, tomato cream sauce, cheese au gratin" at bounding box center [583, 277] width 181 height 28
click at [512, 283] on span "Beef bolognese, garlic, herbs, tomato cream sauce, cheese au gratin" at bounding box center [583, 277] width 181 height 28
click at [521, 282] on span "Beef bolognese, garlic, herbs, tomato cream sauce, cheese au gratin" at bounding box center [583, 277] width 181 height 28
drag, startPoint x: 521, startPoint y: 282, endPoint x: 549, endPoint y: 289, distance: 28.8
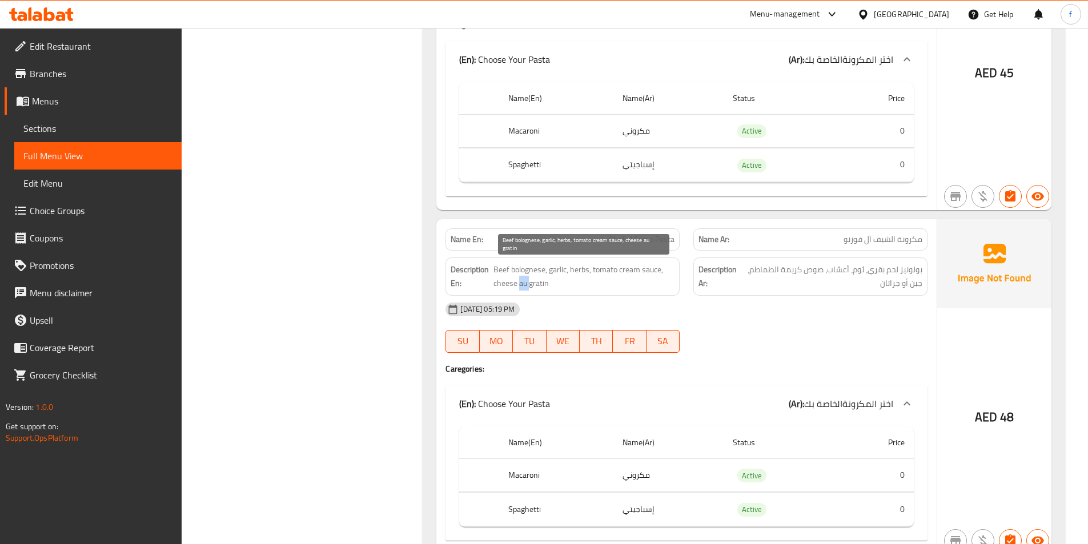
click at [523, 282] on span "Beef bolognese, garlic, herbs, tomato cream sauce, cheese au gratin" at bounding box center [583, 277] width 181 height 28
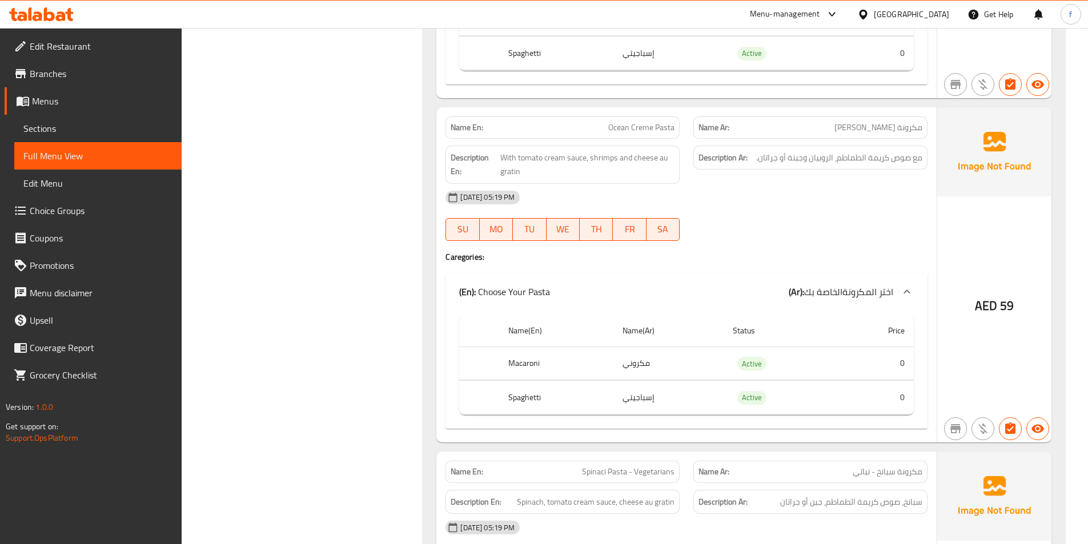
scroll to position [2112, 0]
click at [660, 130] on span "Ocean Creme Pasta" at bounding box center [641, 127] width 66 height 12
drag, startPoint x: 660, startPoint y: 130, endPoint x: 649, endPoint y: 129, distance: 11.4
click at [659, 130] on span "Ocean Creme Pasta" at bounding box center [641, 127] width 66 height 12
click at [649, 129] on span "Ocean Creme Pasta" at bounding box center [641, 127] width 66 height 12
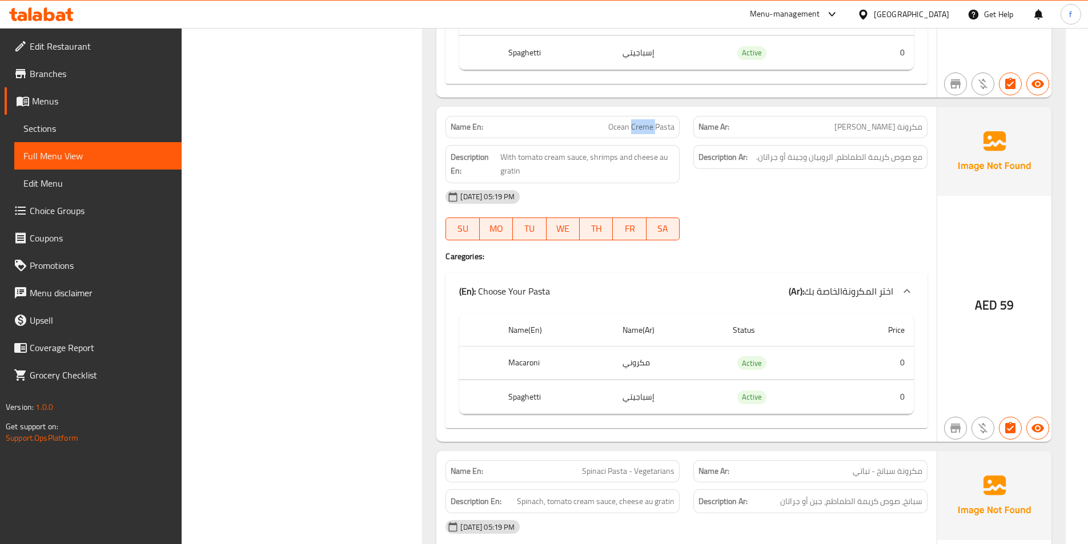
click at [649, 129] on span "Ocean Creme Pasta" at bounding box center [641, 127] width 66 height 12
copy span "Creme"
click at [648, 128] on span "Ocean Creme Pasta" at bounding box center [641, 127] width 66 height 12
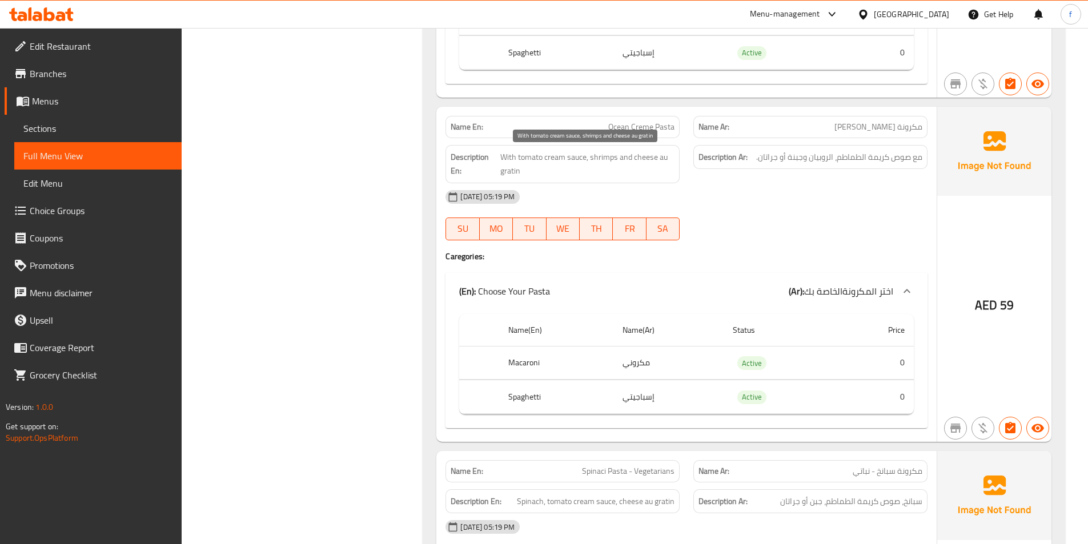
click at [570, 159] on span "With tomato cream sauce, shrimps and cheese au gratin" at bounding box center [587, 164] width 175 height 28
click at [557, 156] on span "With tomato cream sauce, shrimps and cheese au gratin" at bounding box center [587, 164] width 175 height 28
click at [537, 159] on span "With tomato cream sauce, shrimps and cheese au gratin" at bounding box center [587, 164] width 175 height 28
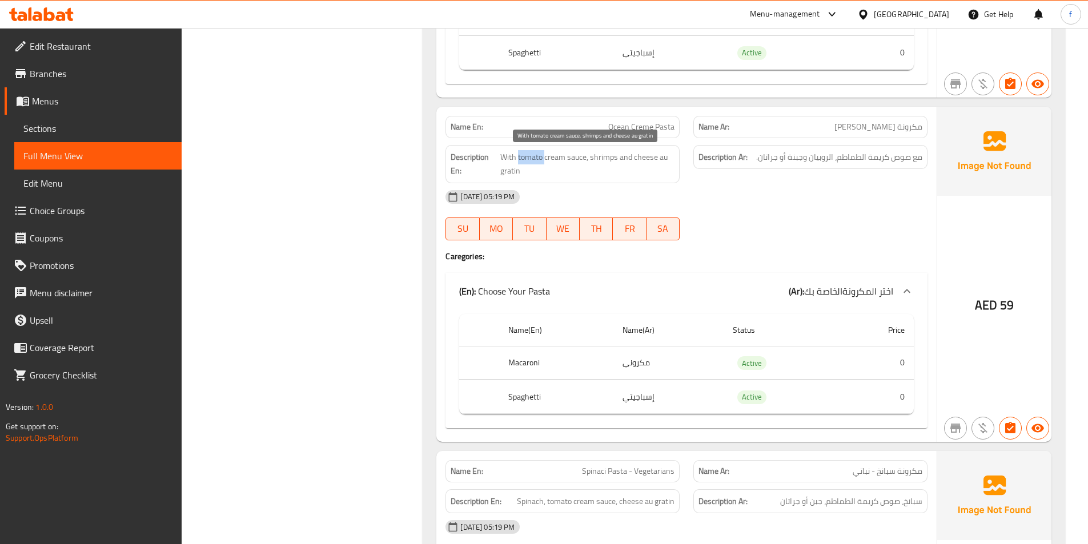
click at [537, 159] on span "With tomato cream sauce, shrimps and cheese au gratin" at bounding box center [587, 164] width 175 height 28
click at [595, 160] on span "With tomato cream sauce, shrimps and cheese au gratin" at bounding box center [587, 164] width 175 height 28
click at [634, 157] on span "With tomato cream sauce, shrimps and cheese au gratin" at bounding box center [587, 164] width 175 height 28
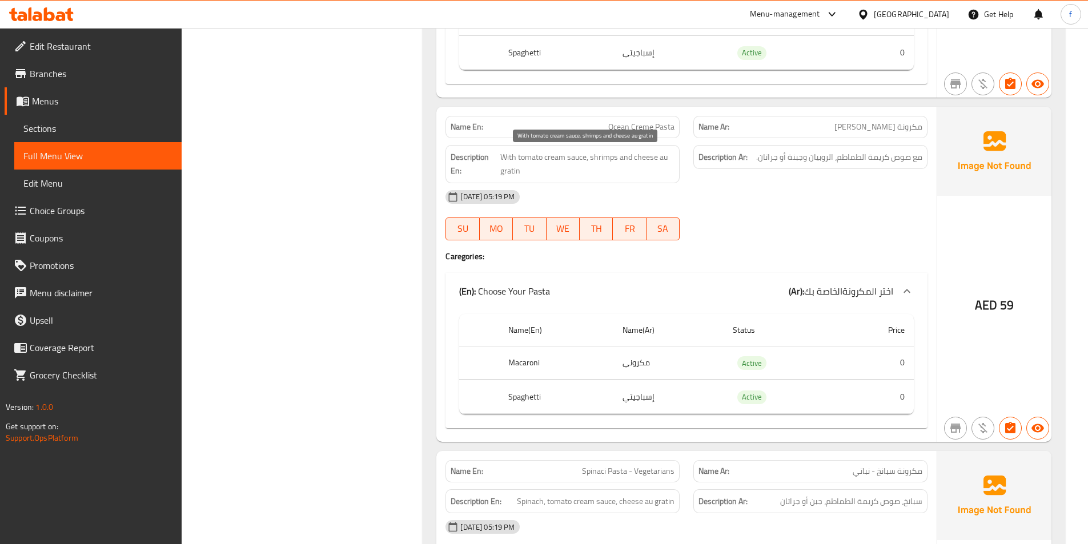
click at [512, 168] on span "With tomato cream sauce, shrimps and cheese au gratin" at bounding box center [587, 164] width 175 height 28
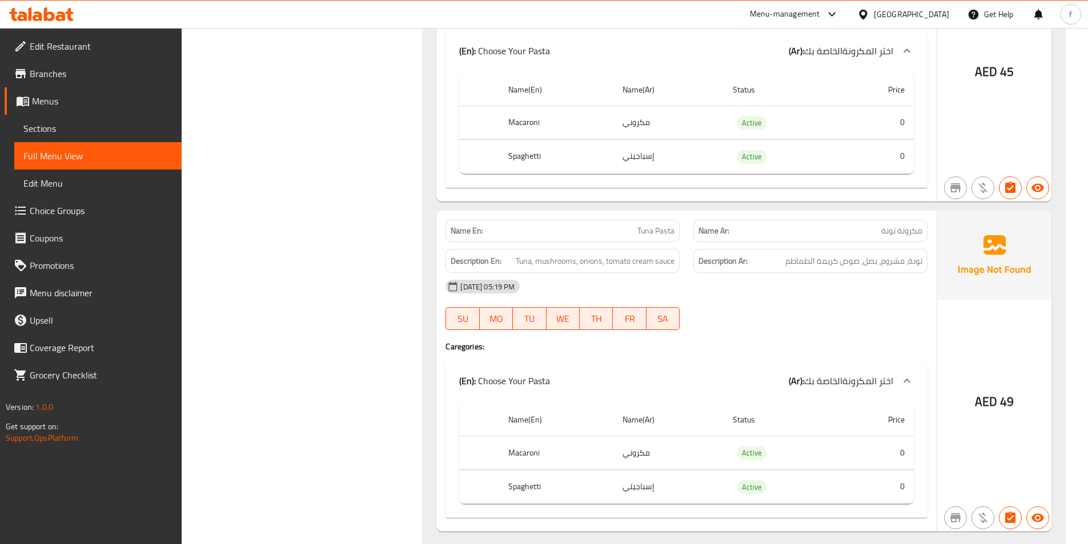
scroll to position [2798, 0]
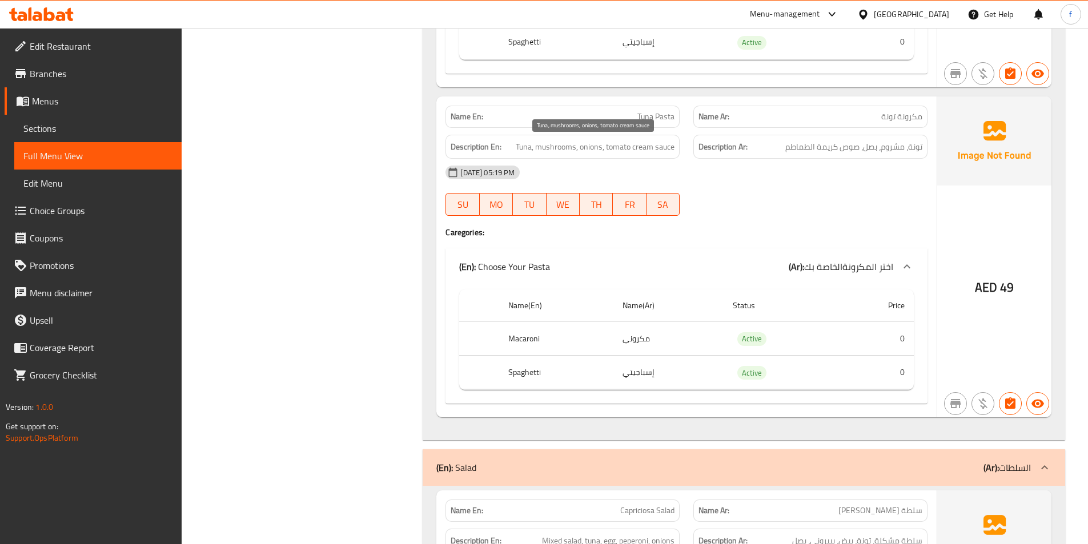
click at [529, 140] on span "Tuna, mushrooms, onions, tomato cream sauce" at bounding box center [595, 147] width 159 height 14
click at [552, 144] on span "Tuna, mushrooms, onions, tomato cream sauce" at bounding box center [595, 147] width 159 height 14
click at [593, 148] on span "Tuna, mushrooms, onions, tomato cream sauce" at bounding box center [595, 147] width 159 height 14
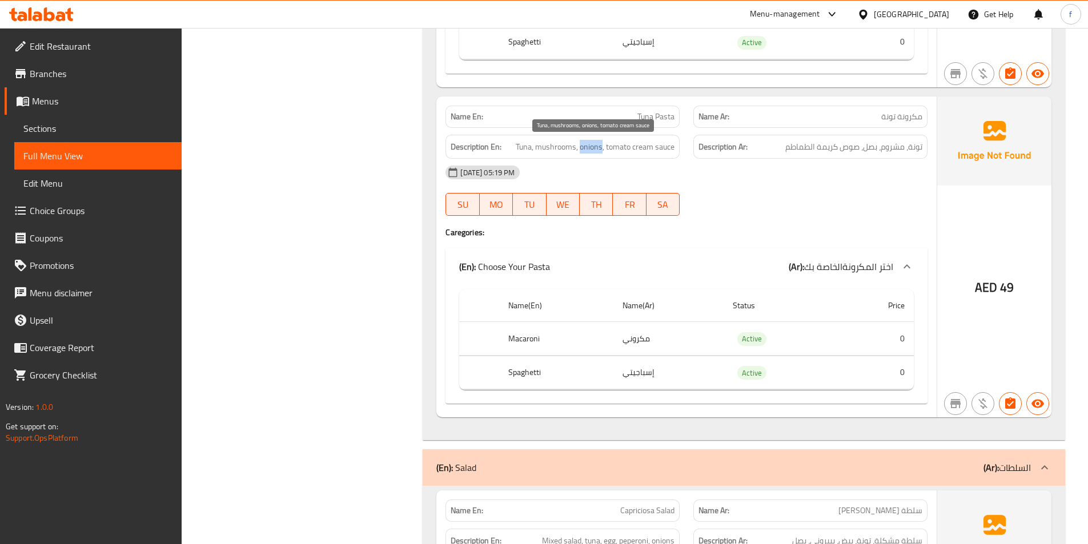
click at [593, 148] on span "Tuna, mushrooms, onions, tomato cream sauce" at bounding box center [595, 147] width 159 height 14
click at [620, 148] on span "Tuna, mushrooms, onions, tomato cream sauce" at bounding box center [595, 147] width 159 height 14
click at [681, 146] on div "Description En: Tuna, mushrooms, onions, tomato cream sauce" at bounding box center [562, 147] width 248 height 38
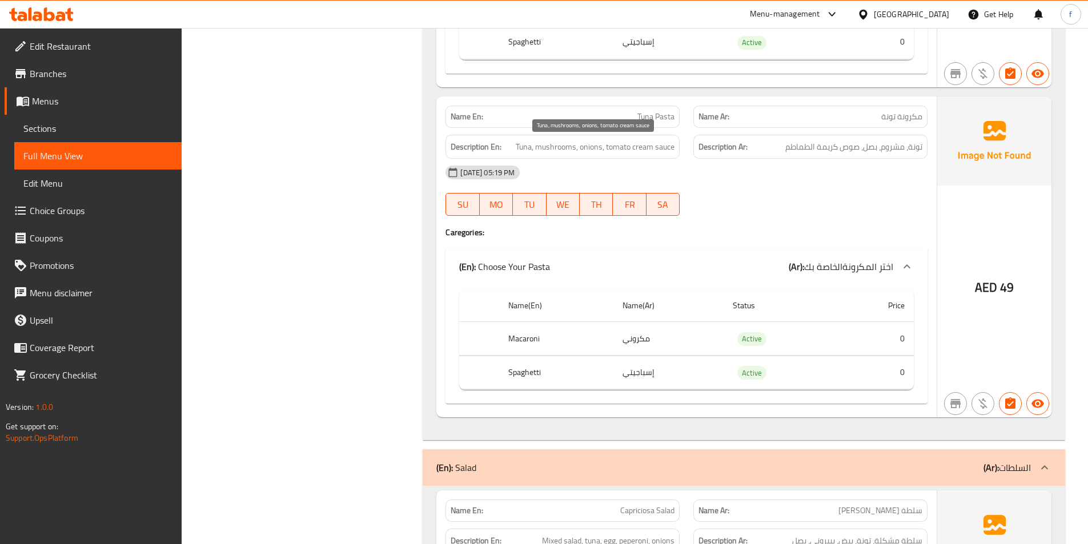
click at [640, 143] on span "Tuna, mushrooms, onions, tomato cream sauce" at bounding box center [595, 147] width 159 height 14
click at [649, 143] on span "Tuna, mushrooms, onions, tomato cream sauce" at bounding box center [595, 147] width 159 height 14
click at [625, 143] on span "Tuna, mushrooms, onions, tomato cream sauce" at bounding box center [595, 147] width 159 height 14
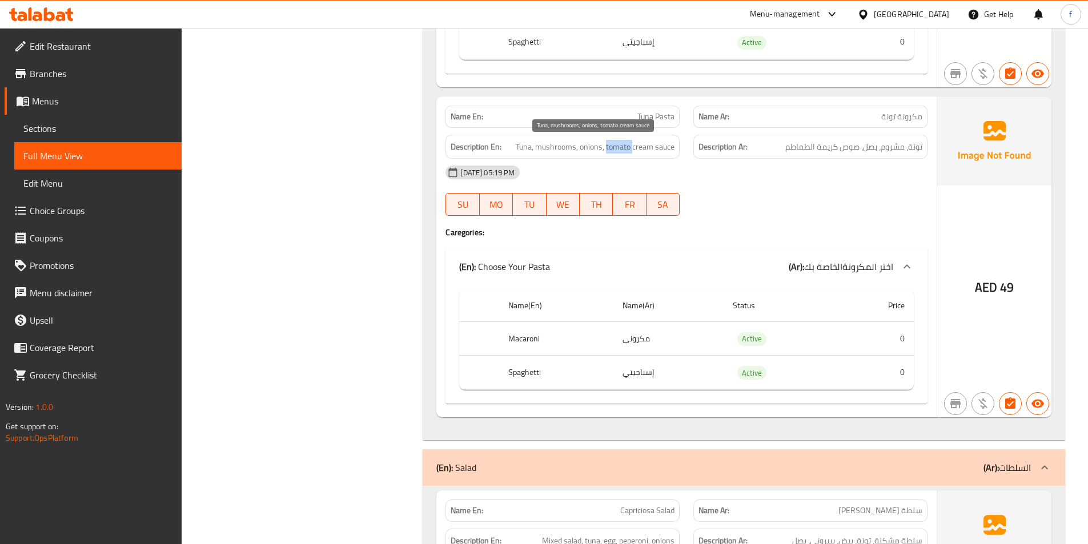
click at [625, 143] on span "Tuna, mushrooms, onions, tomato cream sauce" at bounding box center [595, 147] width 159 height 14
click at [658, 149] on span "Tuna, mushrooms, onions, tomato cream sauce" at bounding box center [595, 147] width 159 height 14
click at [649, 148] on span "Tuna, mushrooms, onions, tomato cream sauce" at bounding box center [595, 147] width 159 height 14
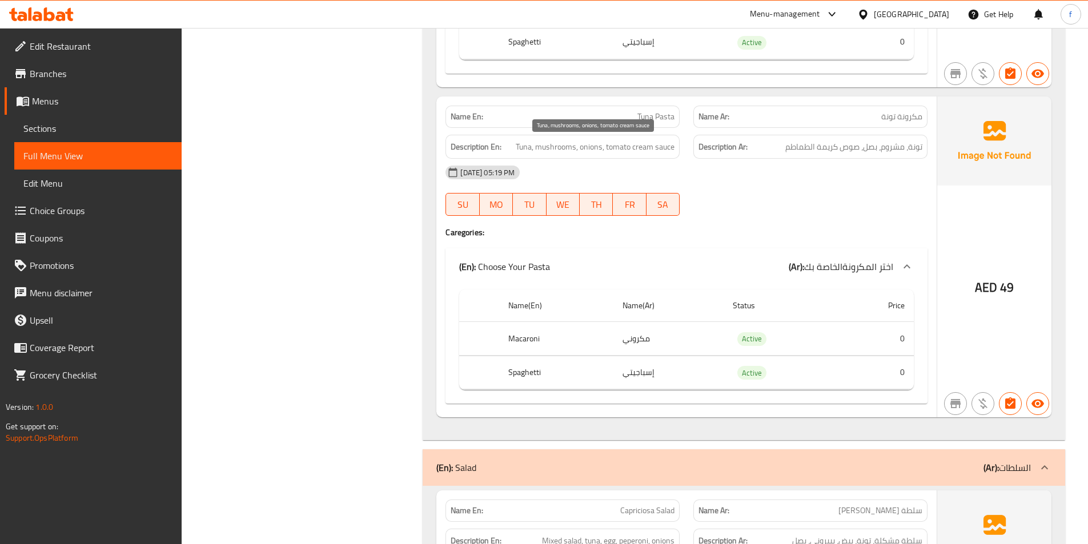
click at [609, 143] on span "Tuna, mushrooms, onions, tomato cream sauce" at bounding box center [595, 147] width 159 height 14
click at [621, 144] on span "Tuna, mushrooms, onions, tomato cream sauce" at bounding box center [595, 147] width 159 height 14
drag, startPoint x: 621, startPoint y: 144, endPoint x: 631, endPoint y: 143, distance: 9.7
click at [622, 144] on span "Tuna, mushrooms, onions, tomato cream sauce" at bounding box center [595, 147] width 159 height 14
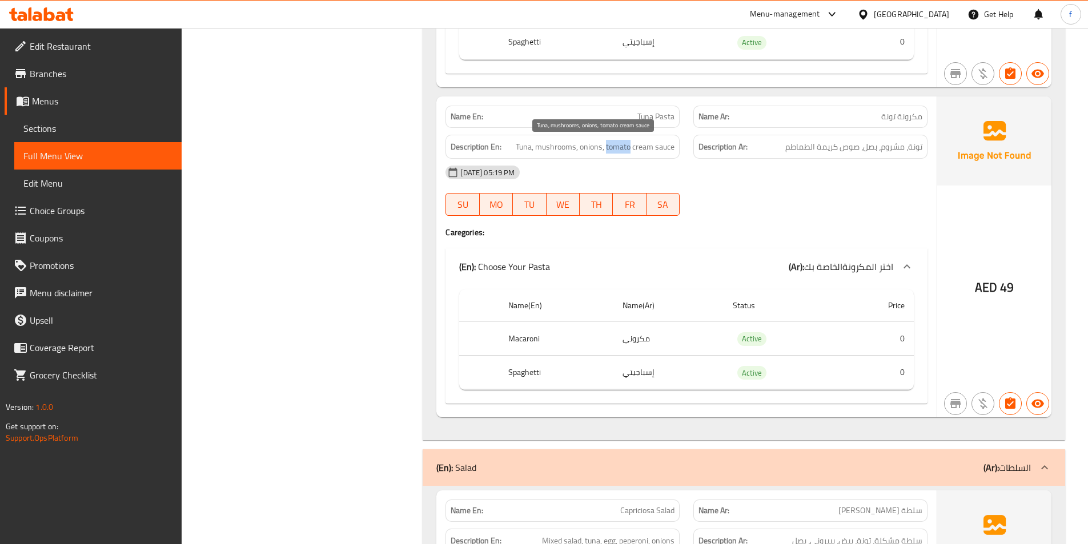
click at [631, 143] on span "Tuna, mushrooms, onions, tomato cream sauce" at bounding box center [595, 147] width 159 height 14
drag, startPoint x: 631, startPoint y: 143, endPoint x: 651, endPoint y: 143, distance: 20.6
click at [631, 143] on span "Tuna, mushrooms, onions, tomato cream sauce" at bounding box center [595, 147] width 159 height 14
click at [651, 143] on span "Tuna, mushrooms, onions, tomato cream sauce" at bounding box center [595, 147] width 159 height 14
click at [652, 143] on span "Tuna, mushrooms, onions, tomato cream sauce" at bounding box center [595, 147] width 159 height 14
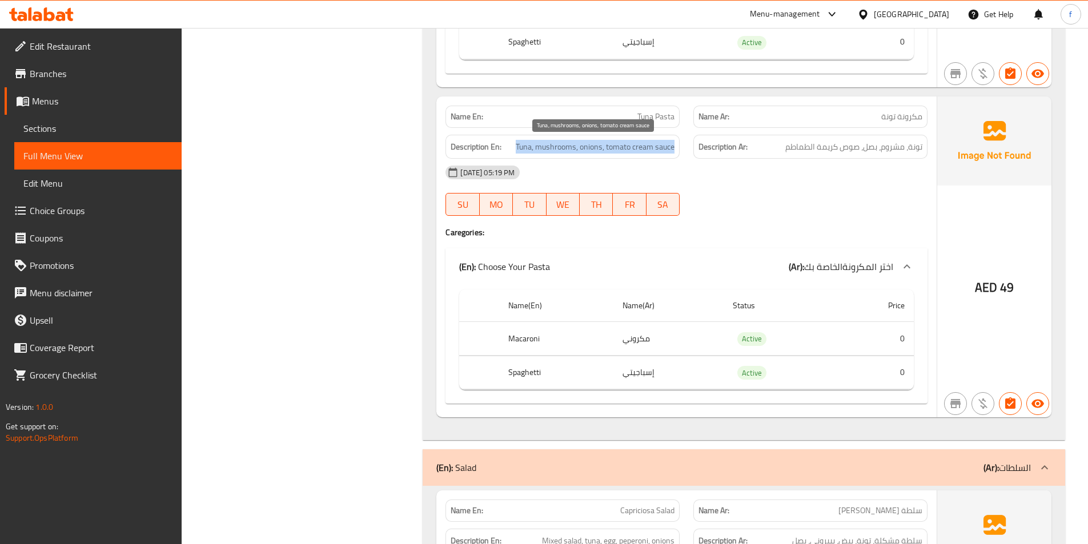
click at [652, 143] on span "Tuna, mushrooms, onions, tomato cream sauce" at bounding box center [595, 147] width 159 height 14
click at [787, 207] on div "05-09-2025 05:19 PM SU MO TU WE TH FR SA" at bounding box center [686, 191] width 496 height 64
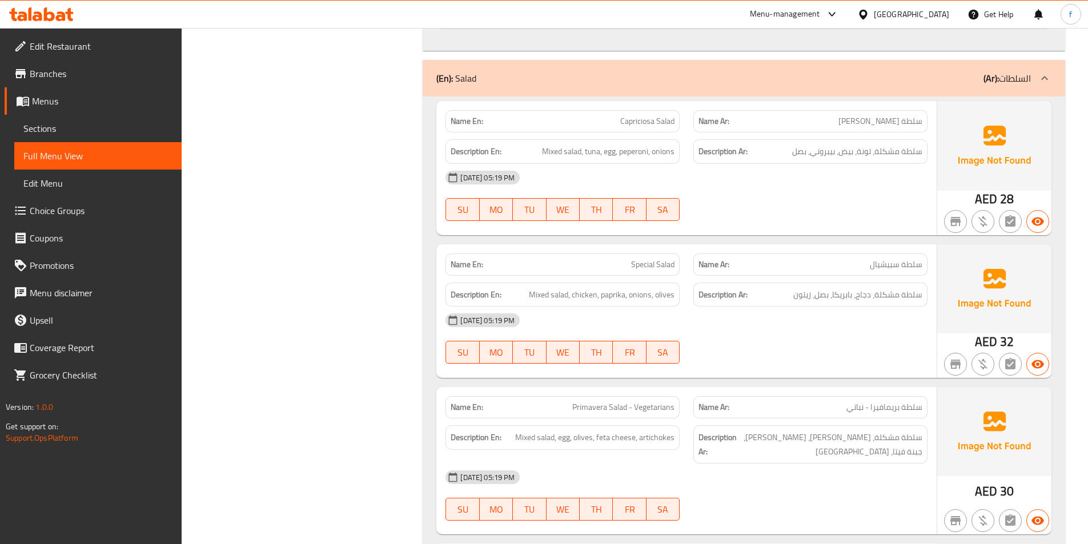
scroll to position [3197, 0]
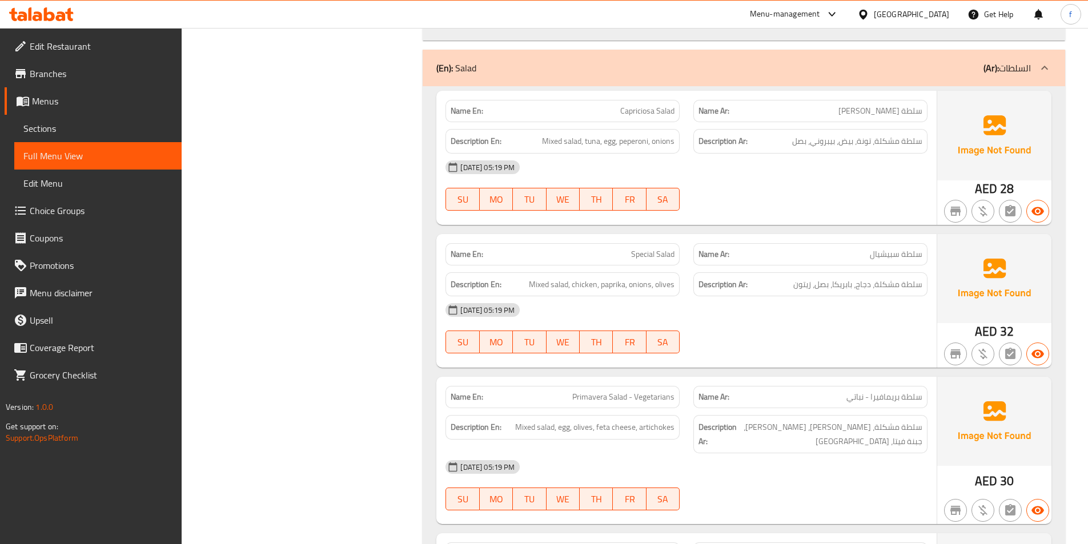
click at [629, 115] on span "Capriciosa Salad" at bounding box center [647, 111] width 54 height 12
click at [571, 139] on span "Mixed salad, tuna, egg, peperoni, onions" at bounding box center [608, 141] width 132 height 14
click at [554, 139] on span "Mixed salad, tuna, egg, peperoni, onions" at bounding box center [608, 141] width 132 height 14
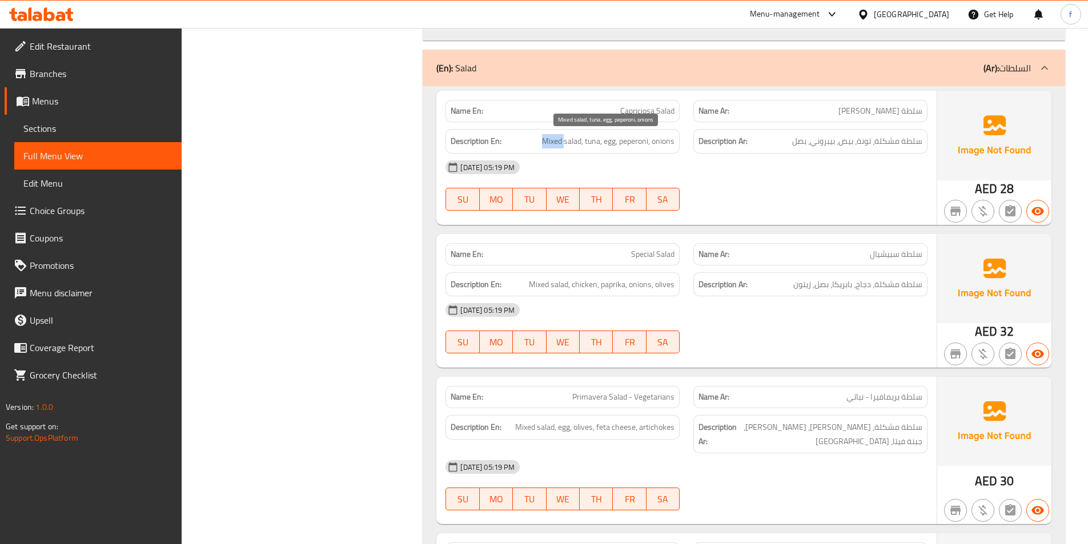
click at [554, 139] on span "Mixed salad, tuna, egg, peperoni, onions" at bounding box center [608, 141] width 132 height 14
click at [589, 142] on span "Mixed salad, tuna, egg, peperoni, onions" at bounding box center [608, 141] width 132 height 14
click at [601, 136] on span "Mixed salad, tuna, egg, peperoni, onions" at bounding box center [608, 141] width 132 height 14
click at [655, 130] on div "Description En: Mixed salad, tuna, egg, peperoni, onions" at bounding box center [562, 141] width 234 height 25
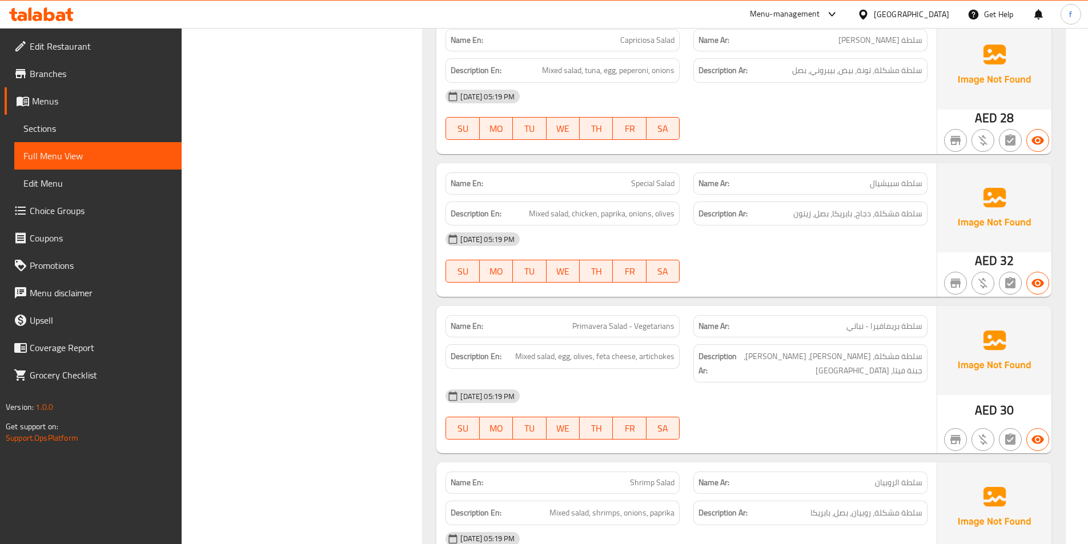
scroll to position [3368, 0]
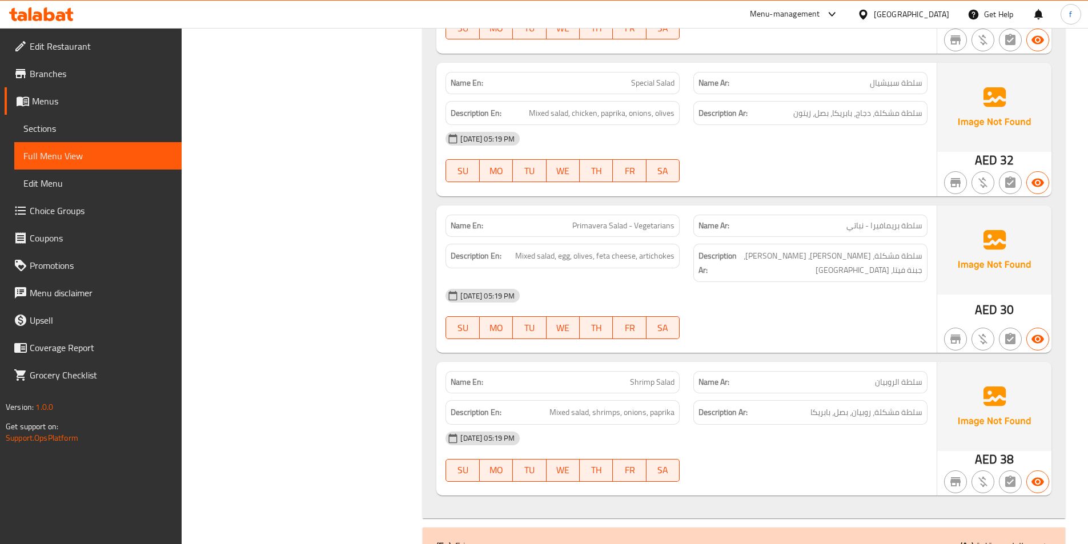
click at [664, 84] on span "Special Salad" at bounding box center [652, 83] width 43 height 12
click at [641, 86] on span "Special Salad" at bounding box center [652, 83] width 43 height 12
click at [524, 115] on h6 "Description En: Mixed salad, chicken, paprika, onions, olives" at bounding box center [562, 113] width 224 height 14
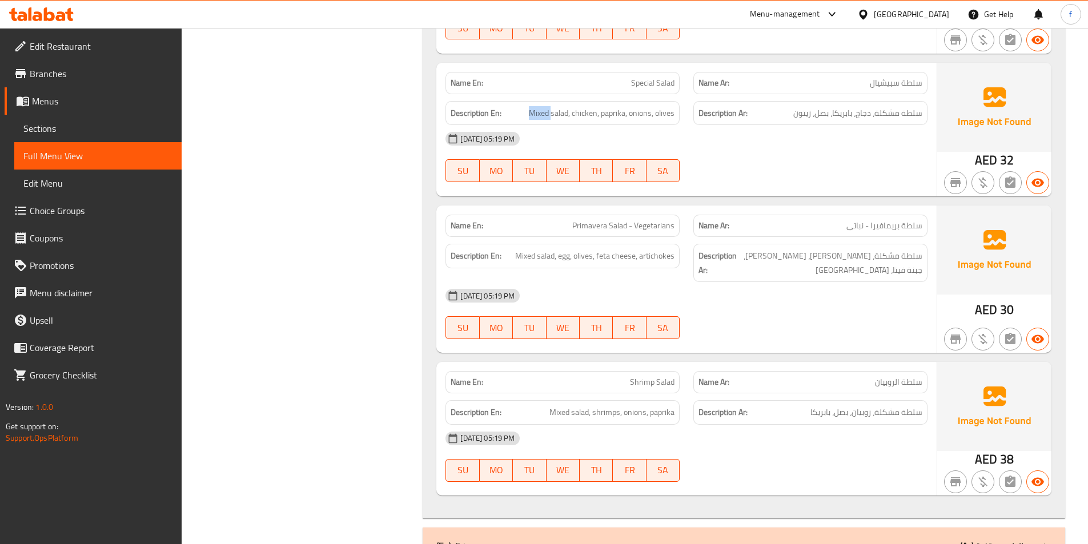
click at [524, 115] on h6 "Description En: Mixed salad, chicken, paprika, onions, olives" at bounding box center [562, 113] width 224 height 14
click at [563, 115] on span "Mixed salad, chicken, paprika, onions, olives" at bounding box center [602, 113] width 146 height 14
click at [591, 117] on span "Mixed salad, chicken, paprika, onions, olives" at bounding box center [602, 113] width 146 height 14
click at [604, 111] on span "Mixed salad, chicken, paprika, onions, olives" at bounding box center [602, 113] width 146 height 14
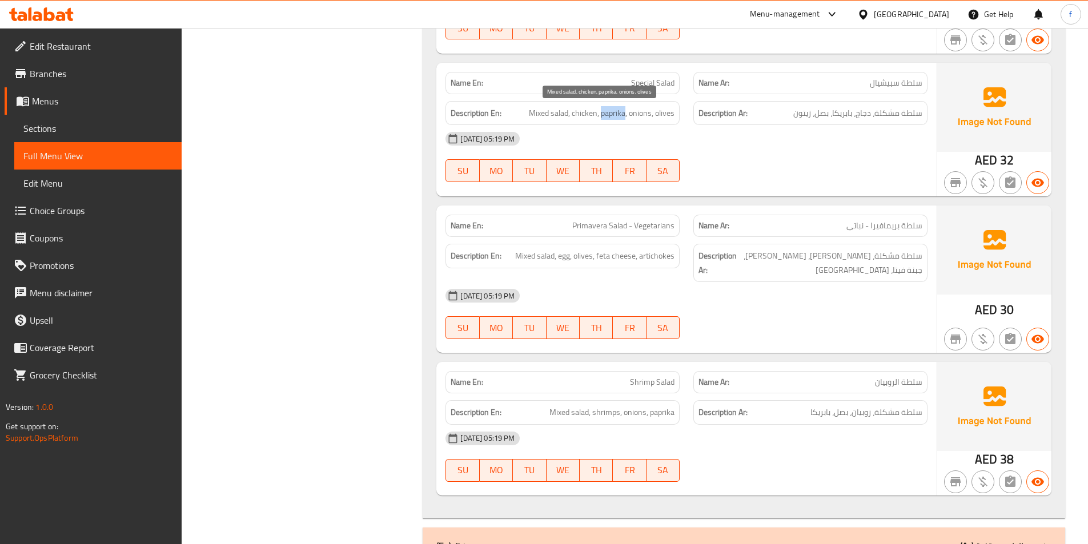
click at [604, 111] on span "Mixed salad, chicken, paprika, onions, olives" at bounding box center [602, 113] width 146 height 14
click at [627, 111] on span "Mixed salad, chicken, paprika, onions, olives" at bounding box center [602, 113] width 146 height 14
click at [644, 111] on span "Mixed salad, chicken, paprika, onions, olives" at bounding box center [602, 113] width 146 height 14
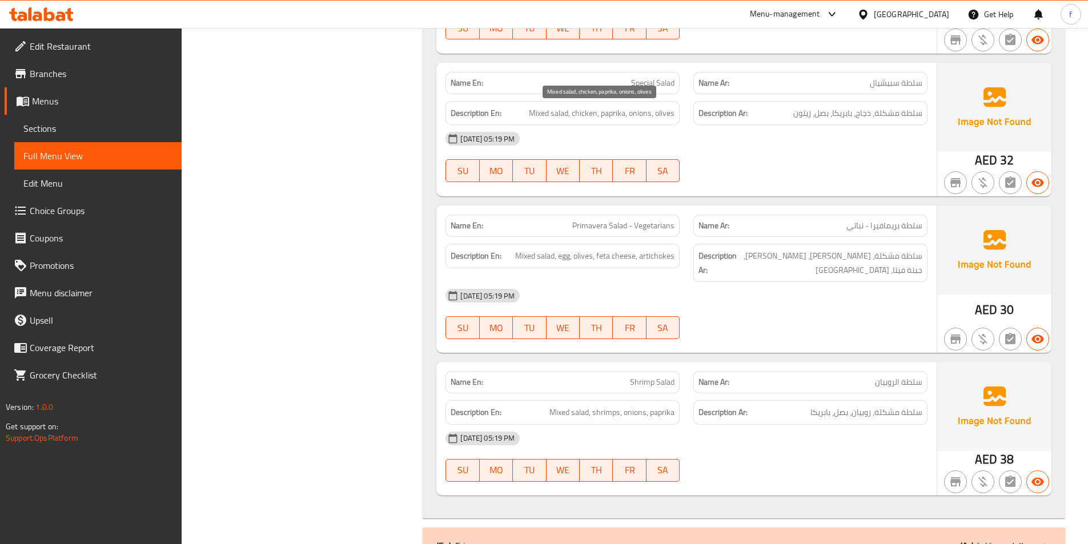
click at [661, 111] on span "Mixed salad, chicken, paprika, onions, olives" at bounding box center [602, 113] width 146 height 14
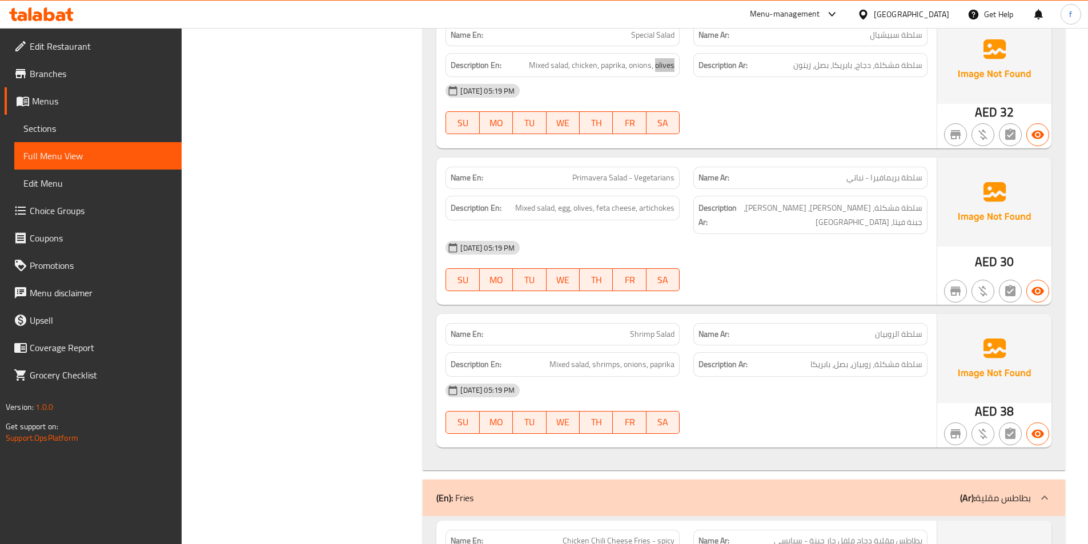
scroll to position [3483, 0]
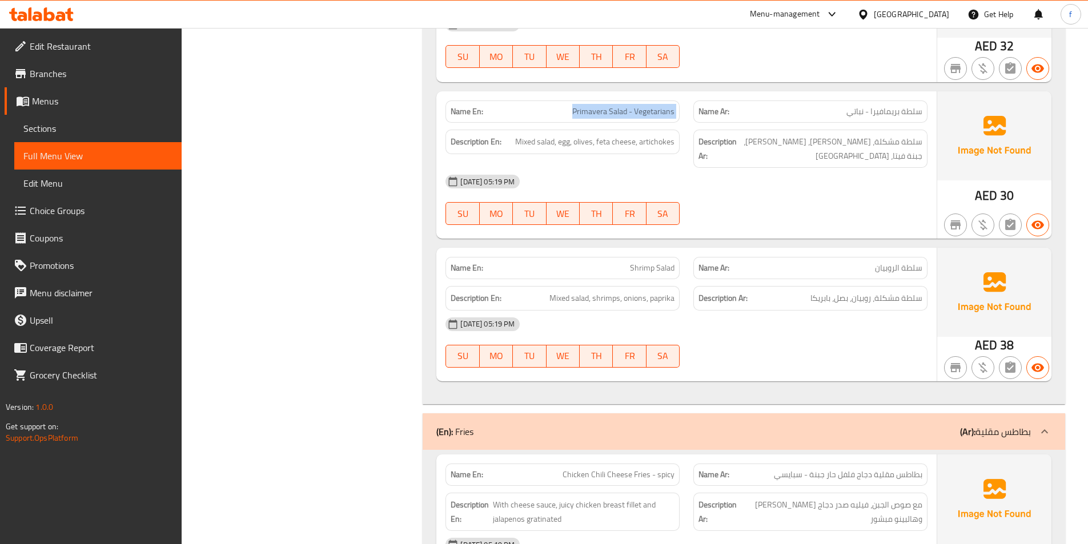
drag, startPoint x: 571, startPoint y: 103, endPoint x: 687, endPoint y: 115, distance: 117.1
click at [687, 115] on div "Name En: Primavera Salad - Vegetarians Name Ar: سلطة بريمافيرا - نباتي" at bounding box center [686, 112] width 496 height 36
click at [522, 140] on span "Mixed salad, egg, olives, feta cheese, artichokes" at bounding box center [594, 142] width 159 height 14
click at [538, 144] on span "Mixed salad, egg, olives, feta cheese, artichokes" at bounding box center [594, 142] width 159 height 14
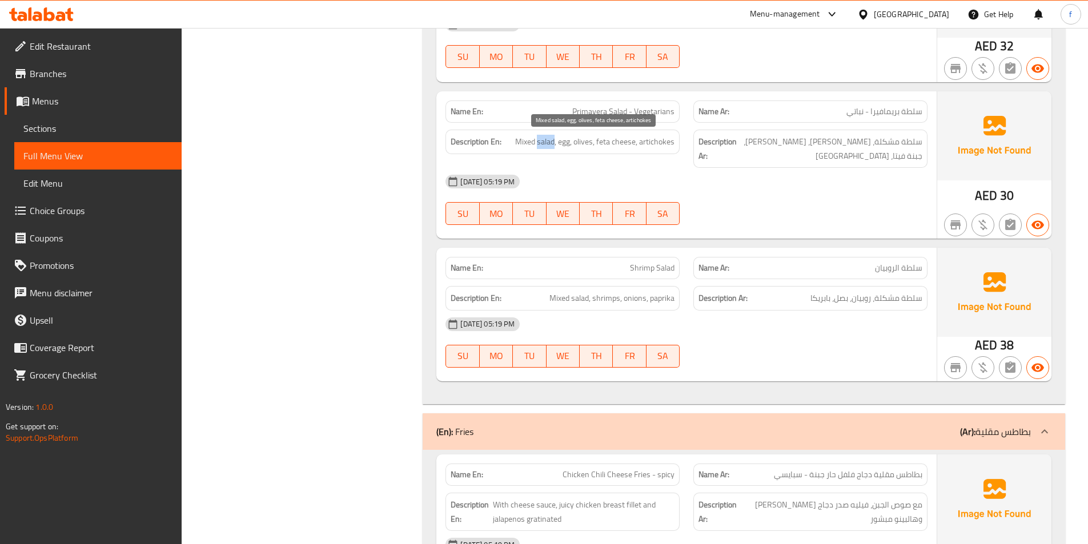
click at [538, 144] on span "Mixed salad, egg, olives, feta cheese, artichokes" at bounding box center [594, 142] width 159 height 14
click at [566, 141] on span "Mixed salad, egg, olives, feta cheese, artichokes" at bounding box center [594, 142] width 159 height 14
drag, startPoint x: 566, startPoint y: 141, endPoint x: 575, endPoint y: 147, distance: 11.1
click at [566, 143] on span "Mixed salad, egg, olives, feta cheese, artichokes" at bounding box center [594, 142] width 159 height 14
click at [587, 146] on span "Mixed salad, egg, olives, feta cheese, artichokes" at bounding box center [594, 142] width 159 height 14
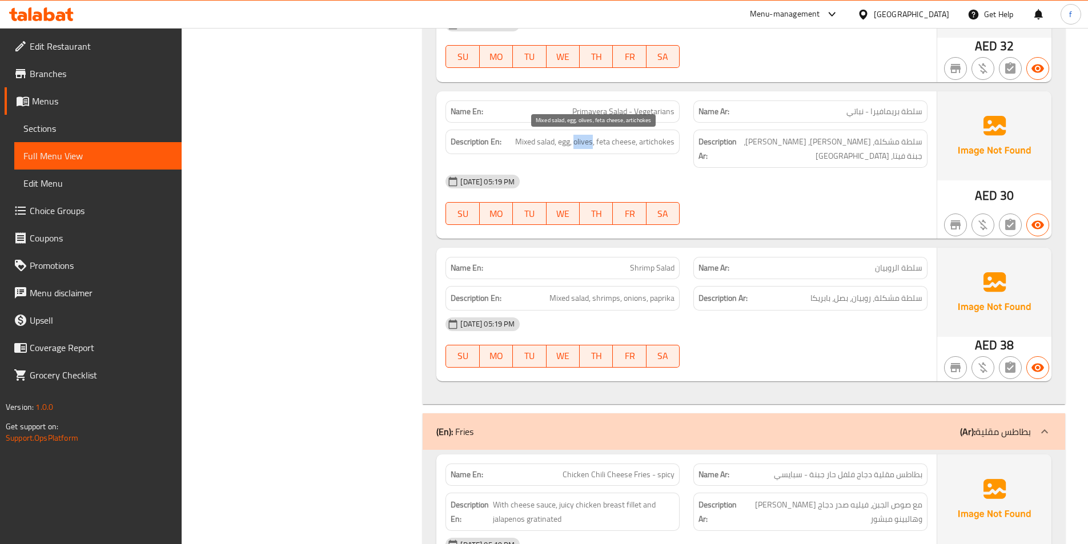
click at [587, 146] on span "Mixed salad, egg, olives, feta cheese, artichokes" at bounding box center [594, 142] width 159 height 14
click at [607, 141] on span "Mixed salad, egg, olives, feta cheese, artichokes" at bounding box center [594, 142] width 159 height 14
click at [617, 140] on span "Mixed salad, egg, olives, feta cheese, artichokes" at bounding box center [594, 142] width 159 height 14
click at [640, 137] on span "Mixed salad, egg, olives, feta cheese, artichokes" at bounding box center [594, 142] width 159 height 14
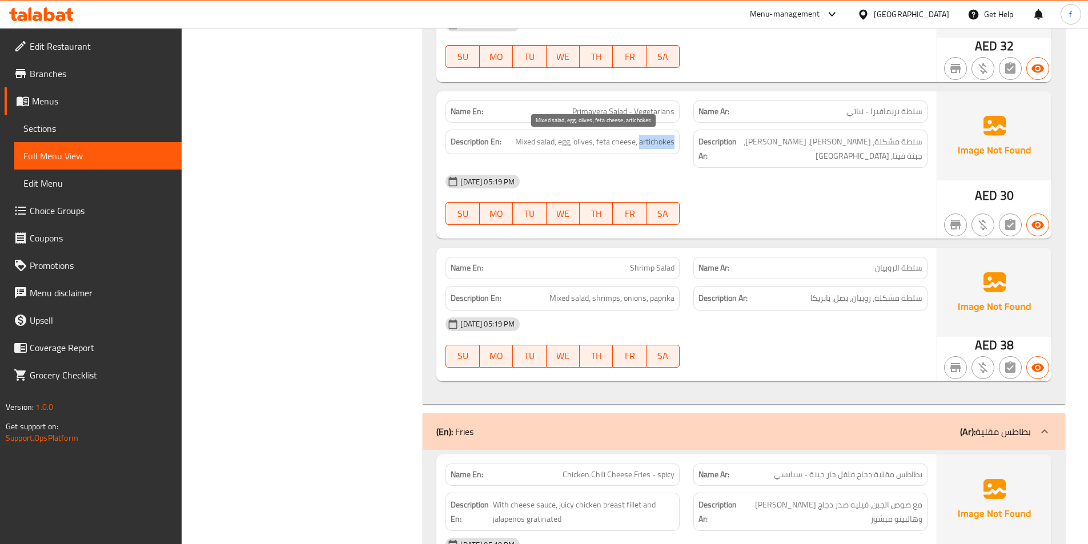
click at [640, 137] on span "Mixed salad, egg, olives, feta cheese, artichokes" at bounding box center [594, 142] width 159 height 14
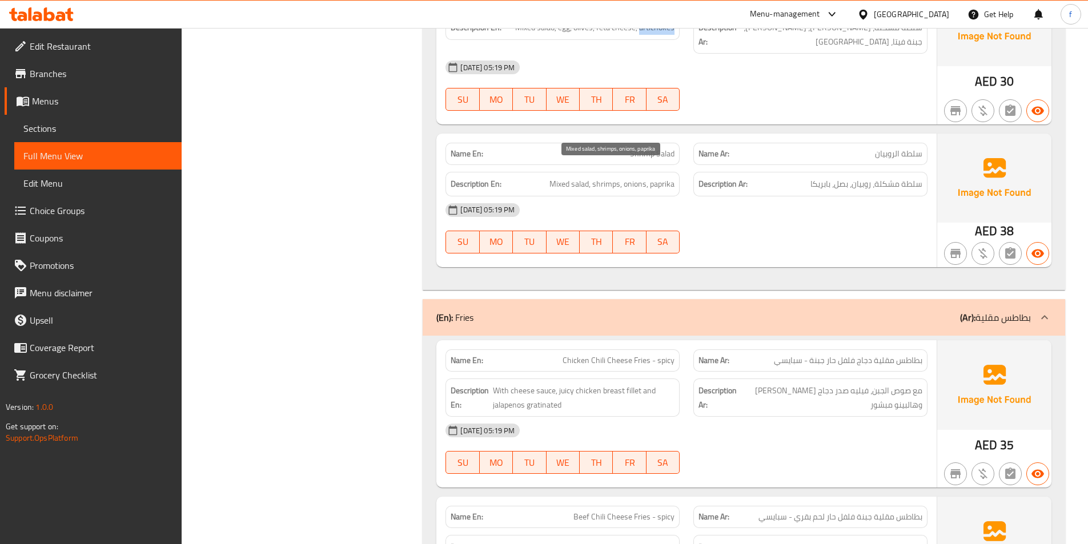
click at [560, 177] on span "Mixed salad, shrimps, onions, paprika" at bounding box center [611, 184] width 125 height 14
click at [583, 177] on span "Mixed salad, shrimps, onions, paprika" at bounding box center [611, 184] width 125 height 14
click at [617, 177] on span "Mixed salad, shrimps, onions, paprika" at bounding box center [611, 184] width 125 height 14
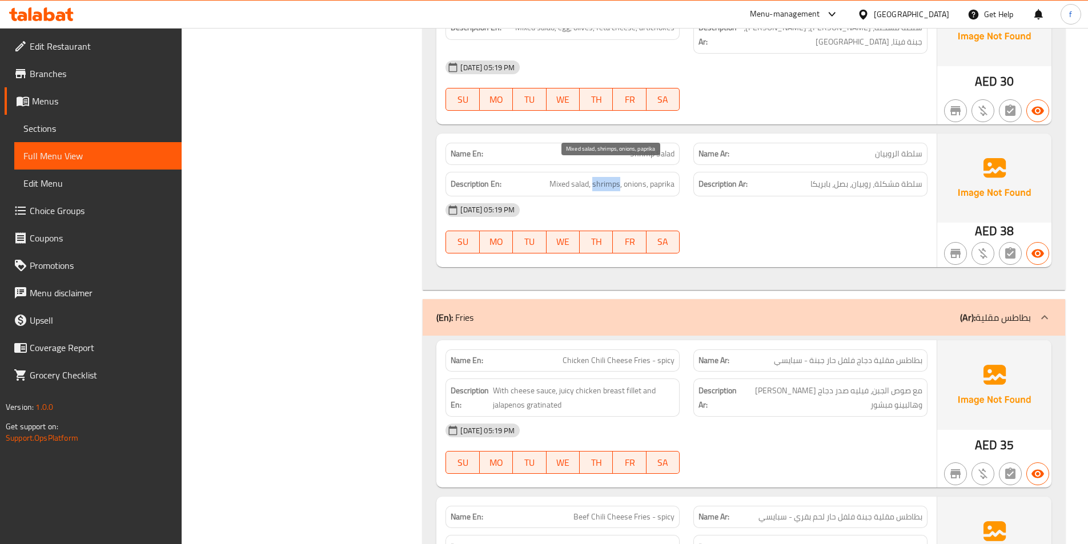
click at [617, 177] on span "Mixed salad, shrimps, onions, paprika" at bounding box center [611, 184] width 125 height 14
click at [632, 172] on div "Description En: Mixed salad, shrimps, onions, paprika" at bounding box center [562, 184] width 234 height 25
click at [663, 177] on span "Mixed salad, shrimps, onions, paprika" at bounding box center [611, 184] width 125 height 14
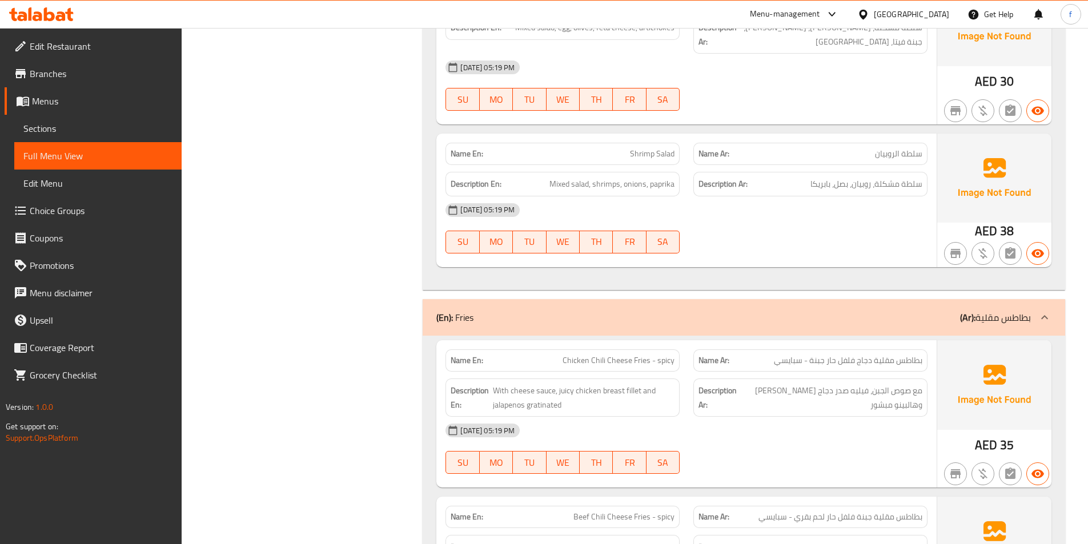
click at [643, 148] on span "Shrimp Salad" at bounding box center [652, 154] width 45 height 12
click at [674, 148] on span "Shrimp Salad" at bounding box center [652, 154] width 45 height 12
click at [583, 180] on div "Description En: Mixed salad, shrimps, onions, paprika" at bounding box center [562, 184] width 234 height 25
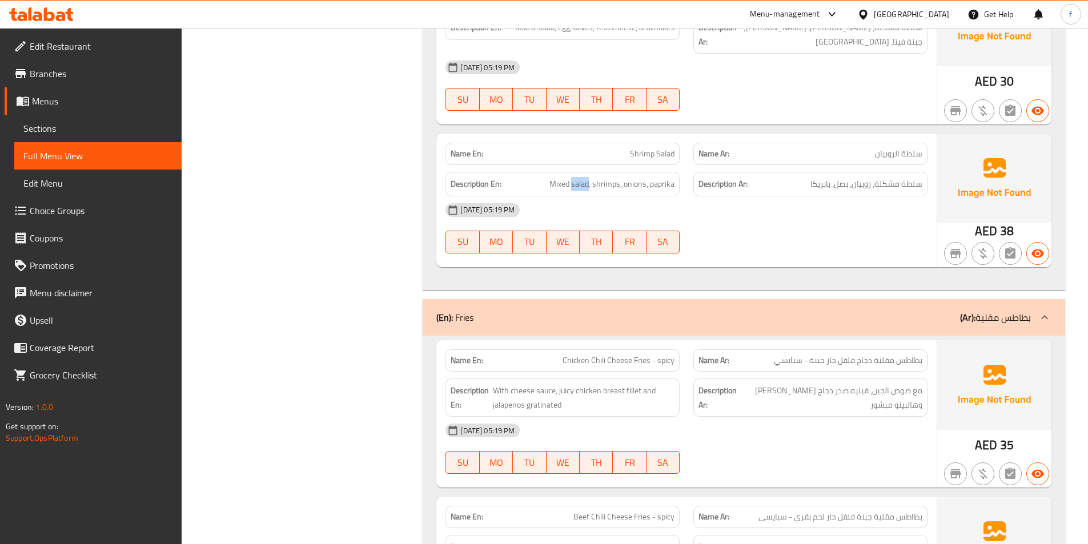
click at [583, 180] on div "Description En: Mixed salad, shrimps, onions, paprika" at bounding box center [562, 184] width 234 height 25
click at [548, 177] on h6 "Description En: Mixed salad, shrimps, onions, paprika" at bounding box center [562, 184] width 224 height 14
click at [590, 177] on span "Mixed salad, shrimps, onions, paprika" at bounding box center [611, 184] width 125 height 14
click at [620, 177] on span "Mixed salad, shrimps, onions, paprika" at bounding box center [611, 184] width 125 height 14
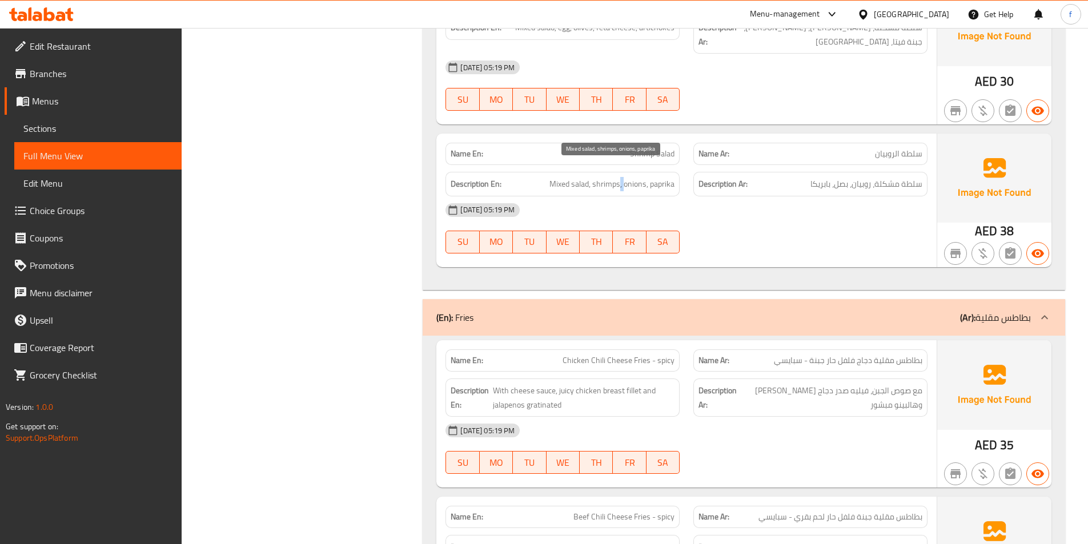
click at [620, 177] on span "Mixed salad, shrimps, onions, paprika" at bounding box center [611, 184] width 125 height 14
click at [651, 177] on span "Mixed salad, shrimps, onions, paprika" at bounding box center [611, 184] width 125 height 14
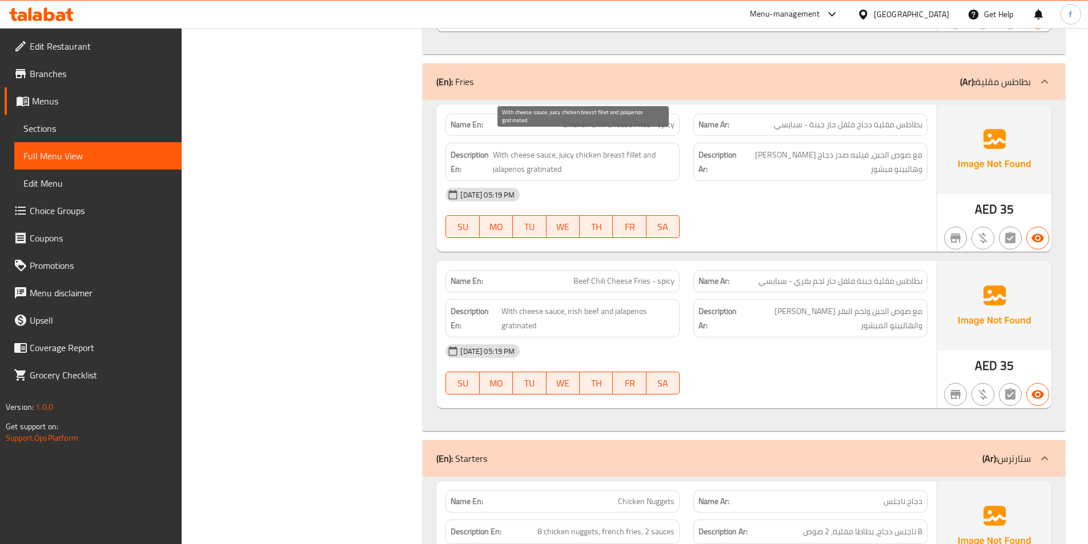
scroll to position [3768, 0]
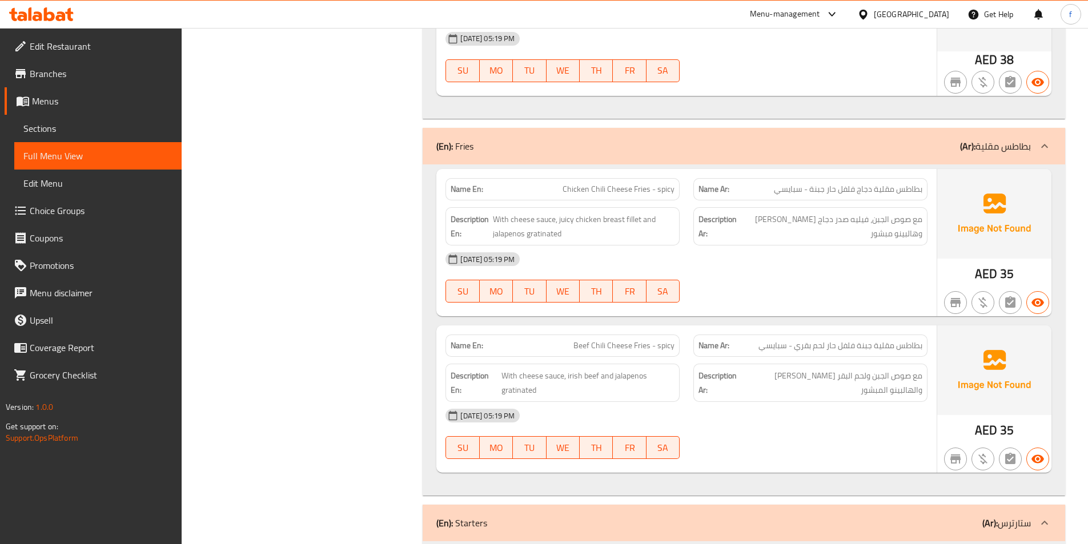
click at [638, 183] on span "Chicken Chili Cheese Fries - spicy" at bounding box center [618, 189] width 112 height 12
click at [620, 183] on span "Chicken Chili Cheese Fries - spicy" at bounding box center [618, 189] width 112 height 12
click at [597, 183] on span "Chicken Chili Cheese Fries - spicy" at bounding box center [618, 189] width 112 height 12
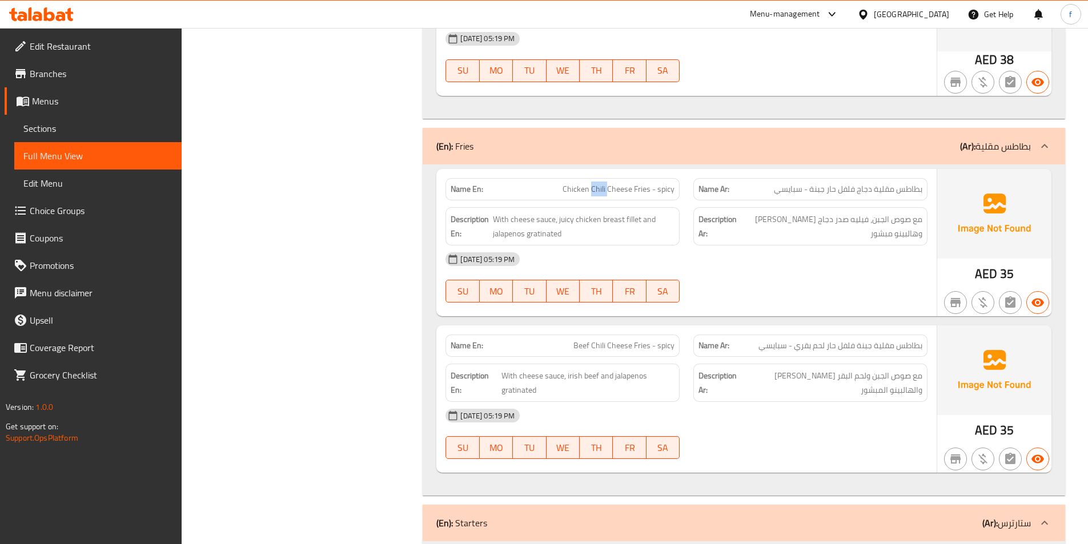
click at [597, 183] on span "Chicken Chili Cheese Fries - spicy" at bounding box center [618, 189] width 112 height 12
click at [575, 183] on span "Chicken Chili Cheese Fries - spicy" at bounding box center [618, 189] width 112 height 12
click at [664, 183] on span "Chicken Chili Cheese Fries - spicy" at bounding box center [618, 189] width 112 height 12
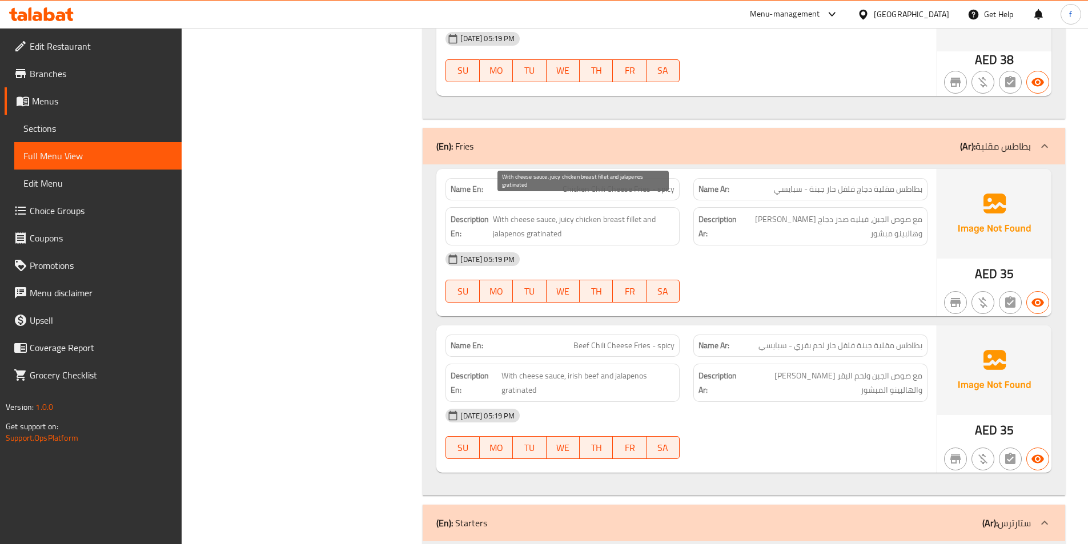
click at [501, 212] on span "With cheese sauce, juicy chicken breast fillet and jalapenos gratinated" at bounding box center [584, 226] width 182 height 28
click at [502, 212] on span "With cheese sauce, juicy chicken breast fillet and jalapenos gratinated" at bounding box center [584, 226] width 182 height 28
click at [551, 212] on span "With cheese sauce, juicy chicken breast fillet and jalapenos gratinated" at bounding box center [584, 226] width 182 height 28
click at [523, 212] on span "With cheese sauce, juicy chicken breast fillet and jalapenos gratinated" at bounding box center [584, 226] width 182 height 28
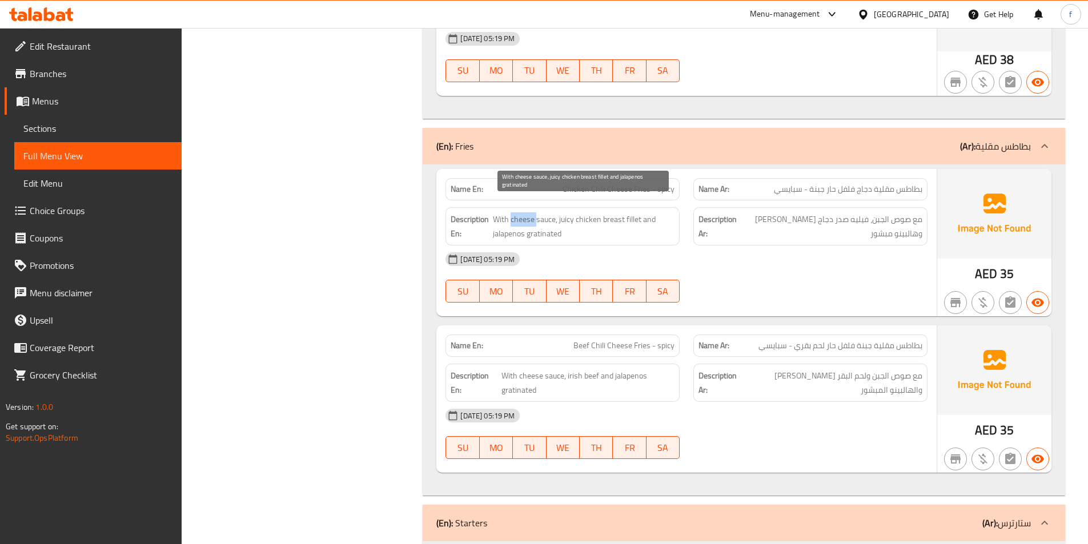
click at [523, 212] on span "With cheese sauce, juicy chicken breast fillet and jalapenos gratinated" at bounding box center [584, 226] width 182 height 28
click at [629, 212] on span "With cheese sauce, juicy chicken breast fillet and jalapenos gratinated" at bounding box center [584, 226] width 182 height 28
click at [630, 212] on span "With cheese sauce, juicy chicken breast fillet and jalapenos gratinated" at bounding box center [584, 226] width 182 height 28
click at [610, 212] on span "With cheese sauce, juicy chicken breast fillet and jalapenos gratinated" at bounding box center [584, 226] width 182 height 28
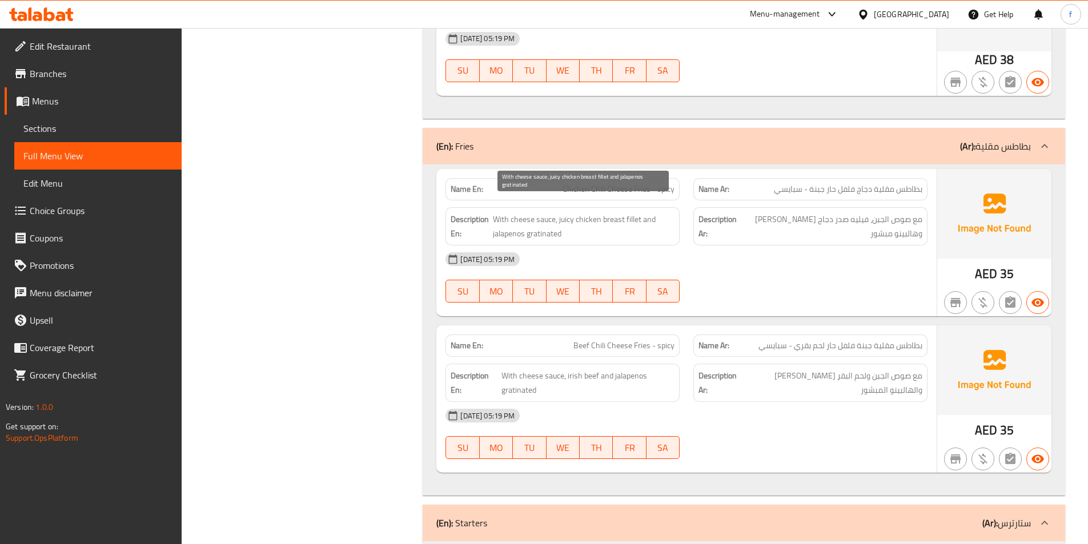
click at [585, 212] on span "With cheese sauce, juicy chicken breast fillet and jalapenos gratinated" at bounding box center [584, 226] width 182 height 28
click at [569, 212] on span "With cheese sauce, juicy chicken breast fillet and jalapenos gratinated" at bounding box center [584, 226] width 182 height 28
click at [651, 212] on span "With cheese sauce, juicy chicken breast fillet and jalapenos gratinated" at bounding box center [584, 226] width 182 height 28
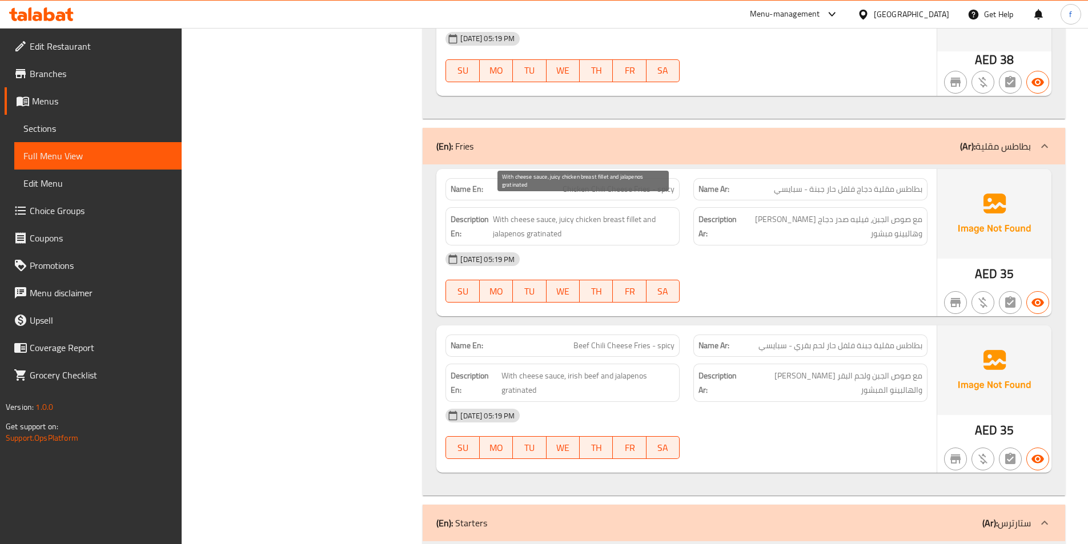
click at [501, 222] on span "With cheese sauce, juicy chicken breast fillet and jalapenos gratinated" at bounding box center [584, 226] width 182 height 28
click at [537, 221] on span "With cheese sauce, juicy chicken breast fillet and jalapenos gratinated" at bounding box center [584, 226] width 182 height 28
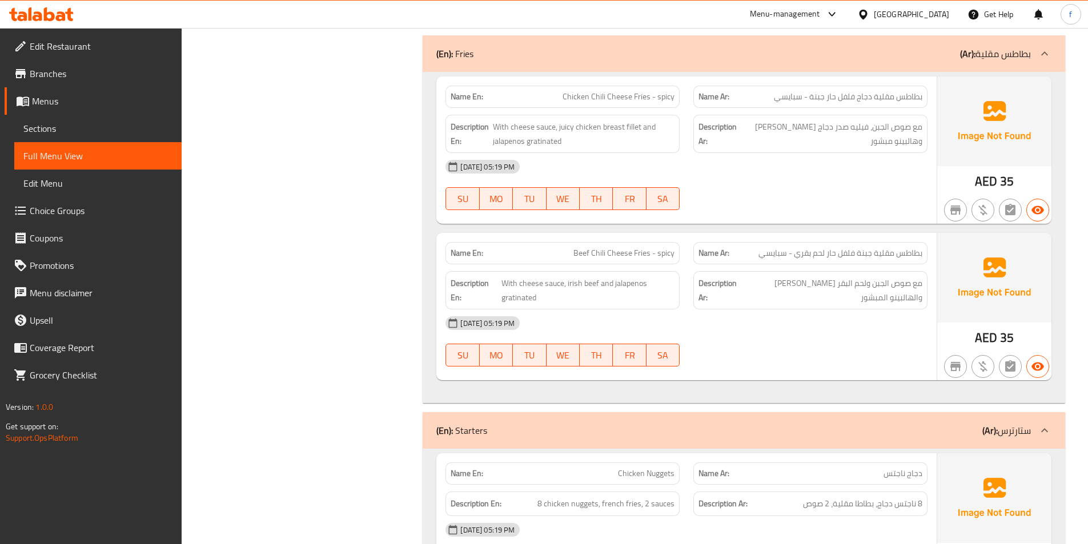
scroll to position [3996, 0]
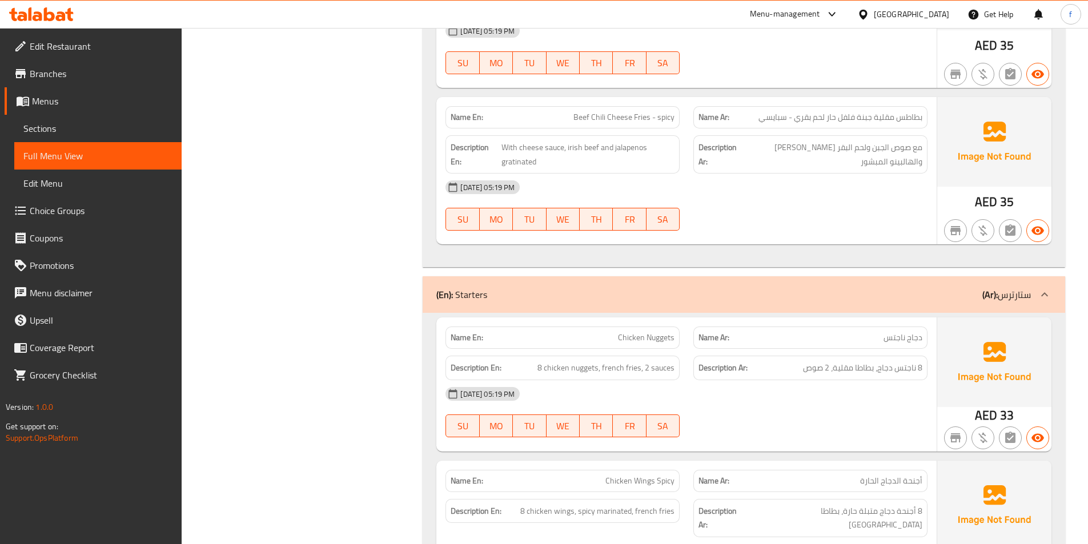
click at [640, 111] on span "Beef Chili Cheese Fries - spicy" at bounding box center [623, 117] width 101 height 12
click at [622, 111] on span "Beef Chili Cheese Fries - spicy" at bounding box center [623, 117] width 101 height 12
click at [596, 111] on span "Beef Chili Cheese Fries - spicy" at bounding box center [623, 117] width 101 height 12
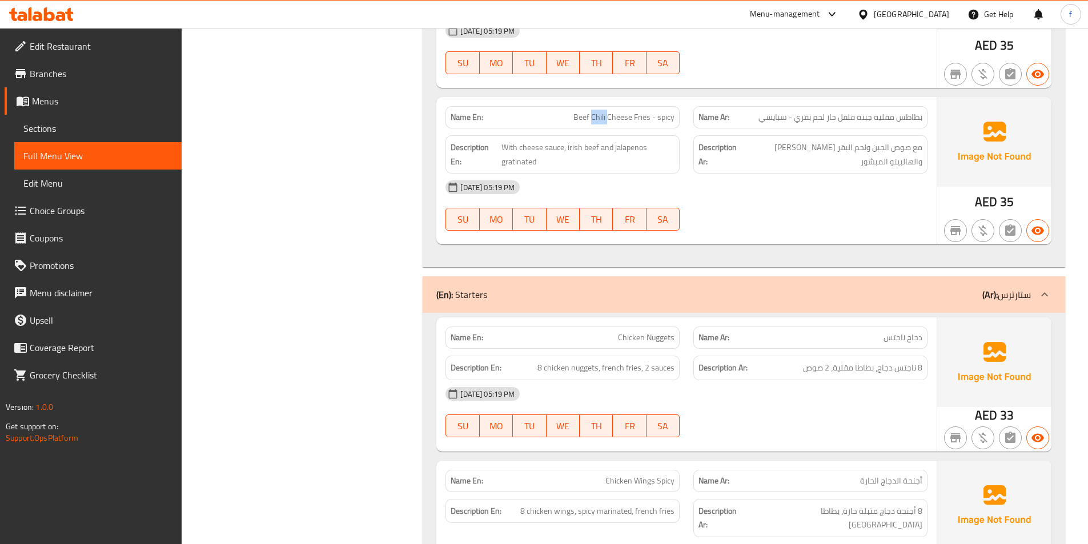
click at [596, 111] on span "Beef Chili Cheese Fries - spicy" at bounding box center [623, 117] width 101 height 12
click at [638, 111] on span "Beef Chili Cheese Fries - spicy" at bounding box center [623, 117] width 101 height 12
click at [629, 111] on span "Beef Chili Cheese Fries - spicy" at bounding box center [623, 117] width 101 height 12
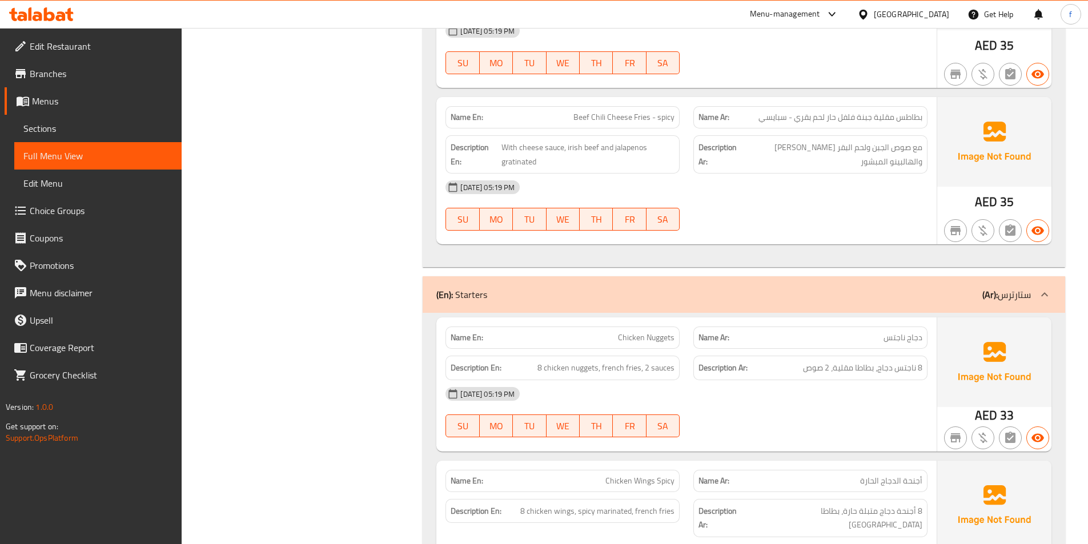
click at [597, 111] on span "Beef Chili Cheese Fries - spicy" at bounding box center [623, 117] width 101 height 12
click at [575, 111] on span "Beef Chili Cheese Fries - spicy" at bounding box center [623, 117] width 101 height 12
click at [661, 111] on span "Beef Chili Cheese Fries - spicy" at bounding box center [623, 117] width 101 height 12
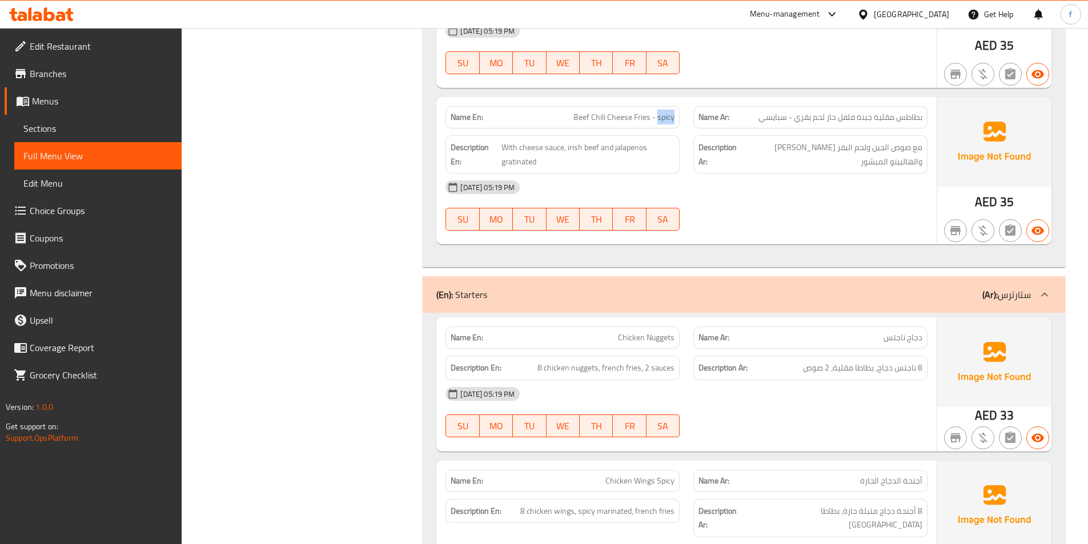
click at [661, 111] on span "Beef Chili Cheese Fries - spicy" at bounding box center [623, 117] width 101 height 12
click at [754, 114] on div "Name Ar: بطاطس مقلية جبنة فلفل حار لحم بقري - سبايسي" at bounding box center [810, 117] width 234 height 22
click at [649, 111] on span "Beef Chili Cheese Fries - spicy" at bounding box center [623, 117] width 101 height 12
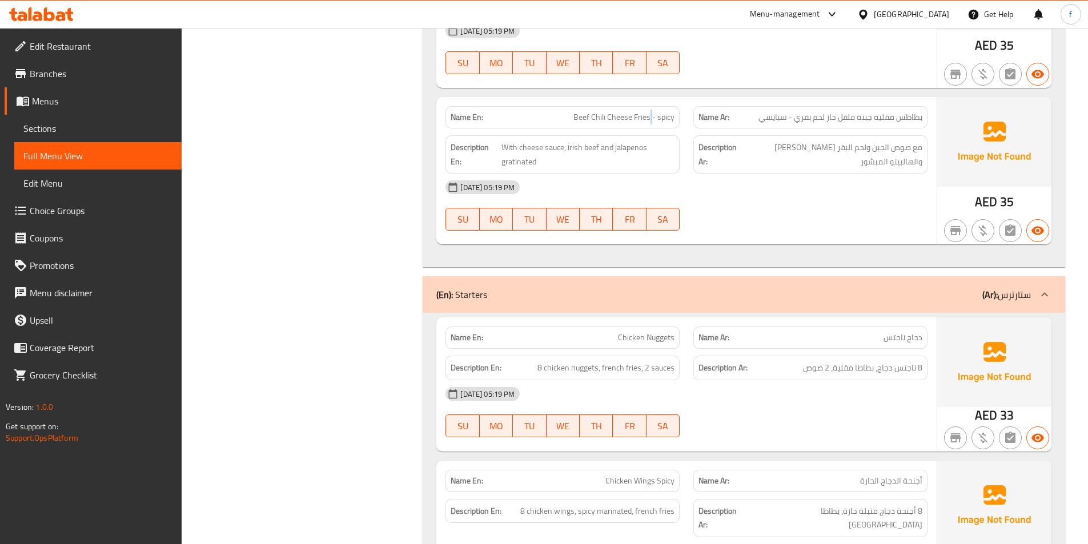
click at [649, 111] on span "Beef Chili Cheese Fries - spicy" at bounding box center [623, 117] width 101 height 12
click at [643, 111] on span "Beef Chili Cheese Fries - spicy" at bounding box center [623, 117] width 101 height 12
click at [659, 111] on span "Beef Chili Cheese Fries - spicy" at bounding box center [623, 117] width 101 height 12
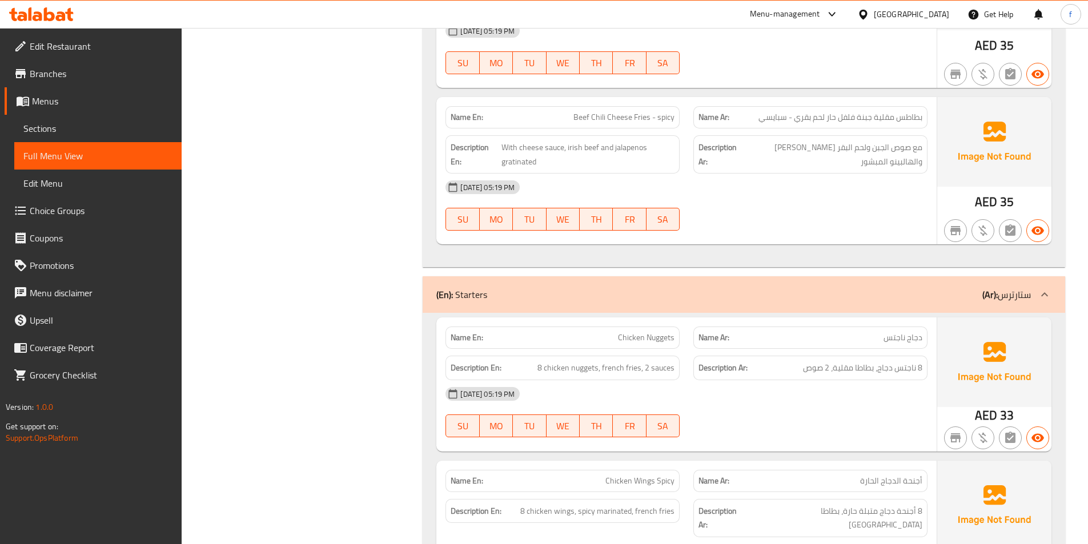
click at [634, 156] on div "Description En: With cheese sauce, irish beef and jalapenos gratinated" at bounding box center [562, 154] width 234 height 38
click at [515, 140] on span "With cheese sauce, irish beef and jalapenos gratinated" at bounding box center [587, 154] width 173 height 28
click at [535, 140] on span "With cheese sauce, irish beef and jalapenos gratinated" at bounding box center [587, 154] width 173 height 28
click at [552, 140] on span "With cheese sauce, irish beef and jalapenos gratinated" at bounding box center [587, 154] width 173 height 28
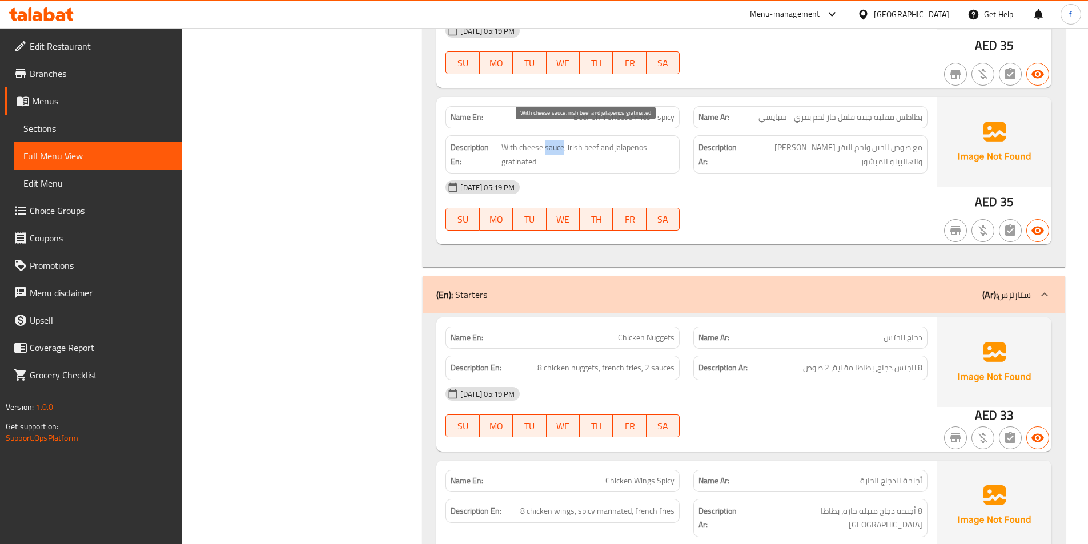
click at [552, 140] on span "With cheese sauce, irish beef and jalapenos gratinated" at bounding box center [587, 154] width 173 height 28
click at [585, 140] on span "With cheese sauce, irish beef and jalapenos gratinated" at bounding box center [587, 154] width 173 height 28
click at [586, 140] on span "With cheese sauce, irish beef and jalapenos gratinated" at bounding box center [587, 154] width 173 height 28
click at [629, 140] on span "With cheese sauce, irish beef and jalapenos gratinated" at bounding box center [587, 154] width 173 height 28
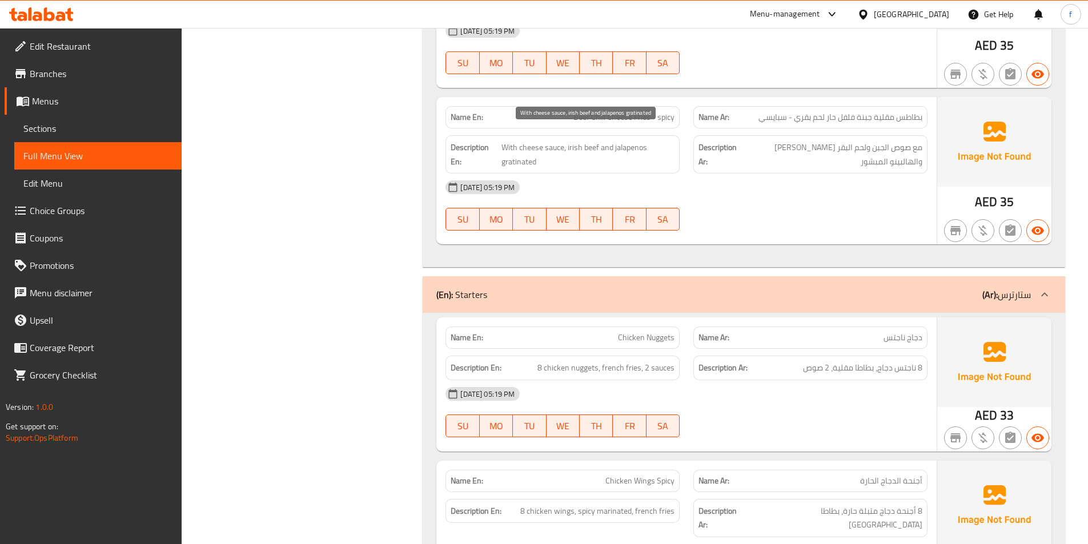
click at [513, 140] on span "With cheese sauce, irish beef and jalapenos gratinated" at bounding box center [587, 154] width 173 height 28
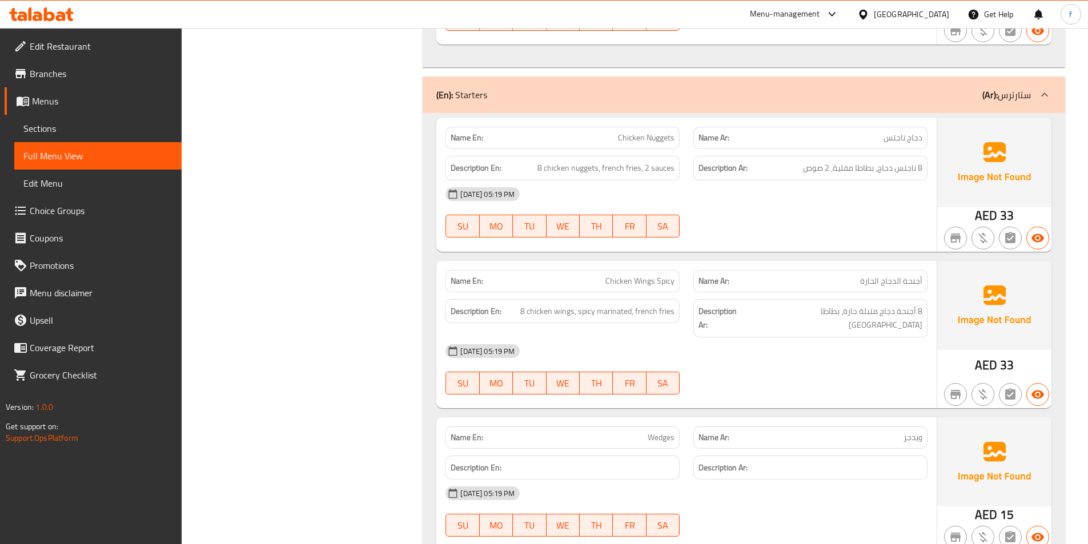
scroll to position [4168, 0]
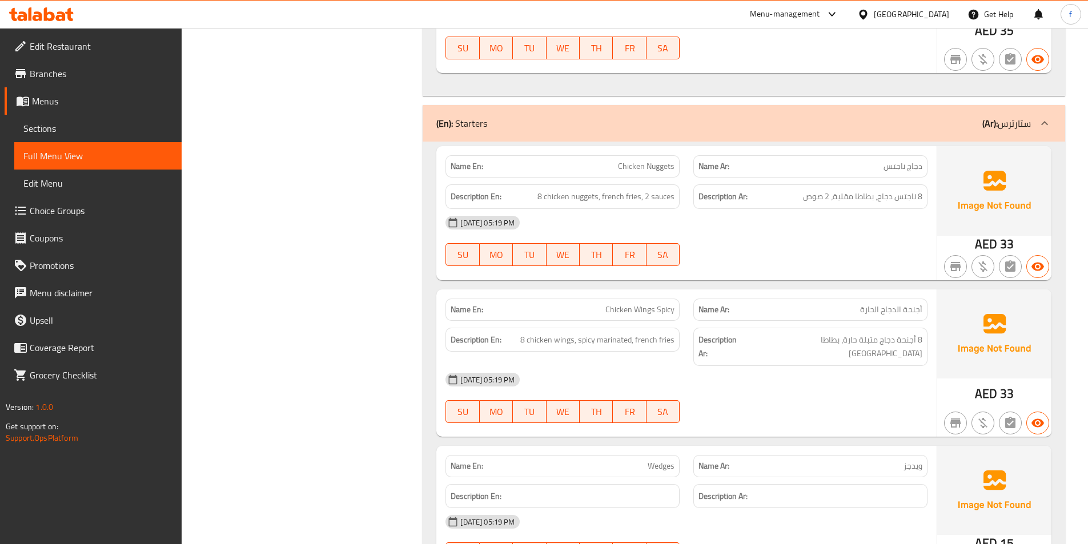
click at [633, 178] on div "Description En: 8 chicken nuggets, french fries, 2 sauces" at bounding box center [562, 197] width 248 height 38
click at [646, 160] on span "Chicken Nuggets" at bounding box center [646, 166] width 57 height 12
click at [545, 190] on span "8 chicken nuggets, french fries, 2 sauces" at bounding box center [605, 197] width 137 height 14
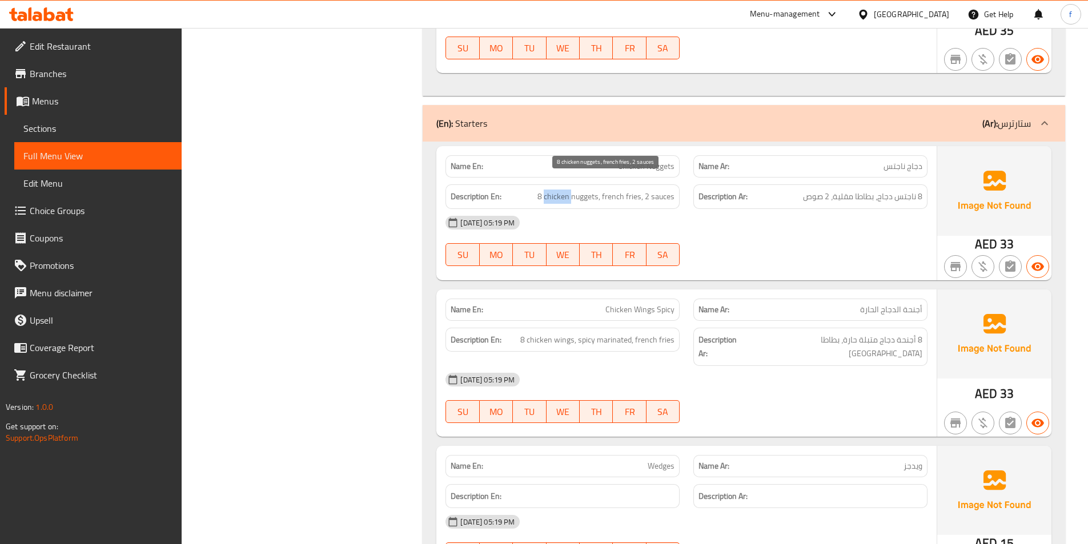
click at [545, 190] on span "8 chicken nuggets, french fries, 2 sauces" at bounding box center [605, 197] width 137 height 14
click at [590, 190] on span "8 chicken nuggets, french fries, 2 sauces" at bounding box center [605, 197] width 137 height 14
click at [611, 190] on span "8 chicken nuggets, french fries, 2 sauces" at bounding box center [605, 197] width 137 height 14
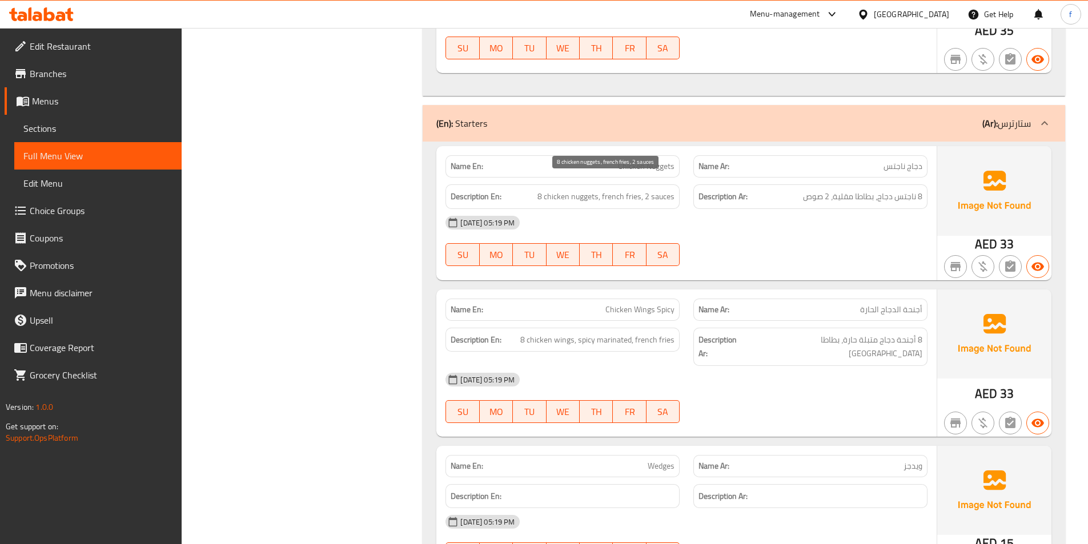
click at [629, 190] on span "8 chicken nuggets, french fries, 2 sauces" at bounding box center [605, 197] width 137 height 14
click at [667, 190] on span "8 chicken nuggets, french fries, 2 sauces" at bounding box center [605, 197] width 137 height 14
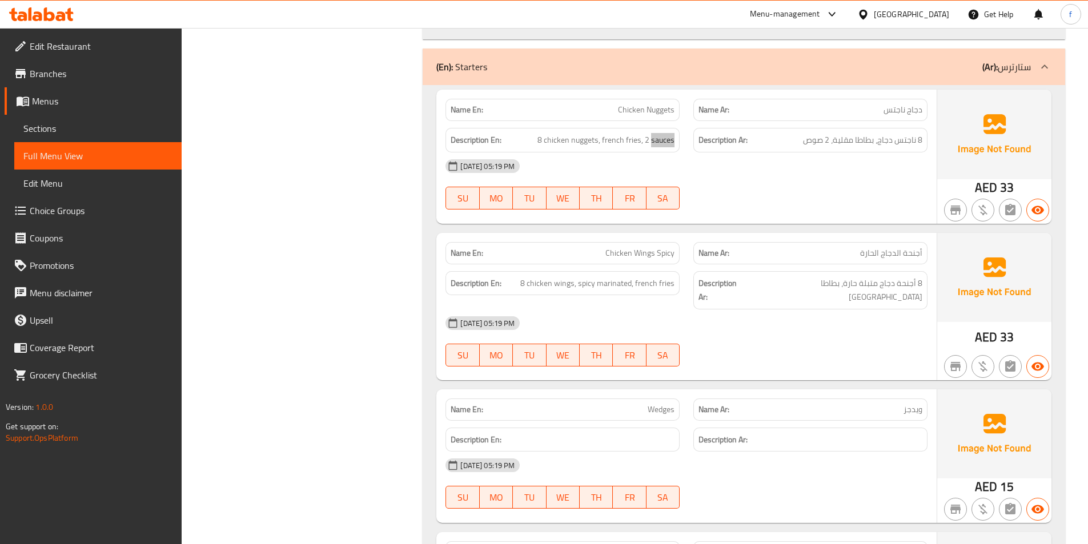
scroll to position [4225, 0]
click at [662, 247] on span "Chicken Wings Spicy" at bounding box center [639, 253] width 69 height 12
copy span "Spicy"
click at [591, 276] on span "8 chicken wings, spicy marinated, french fries" at bounding box center [597, 283] width 154 height 14
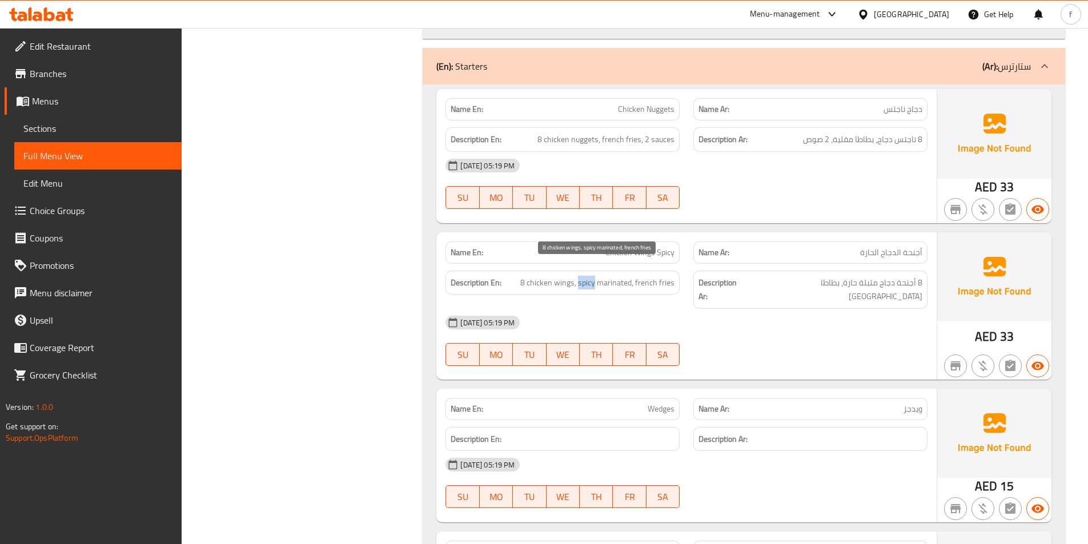
drag, startPoint x: 591, startPoint y: 267, endPoint x: 663, endPoint y: 272, distance: 72.1
click at [591, 276] on span "8 chicken wings, spicy marinated, french fries" at bounding box center [597, 283] width 154 height 14
click at [617, 276] on span "8 chicken wings, spicy marinated, french fries" at bounding box center [597, 283] width 154 height 14
click at [651, 276] on span "8 chicken wings, spicy marinated, french fries" at bounding box center [597, 283] width 154 height 14
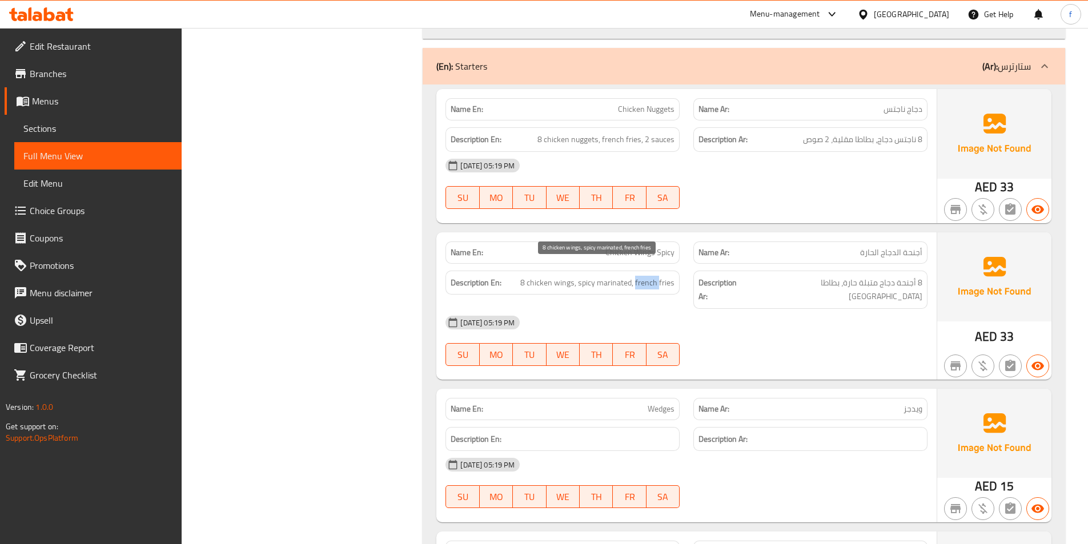
click at [651, 276] on span "8 chicken wings, spicy marinated, french fries" at bounding box center [597, 283] width 154 height 14
click at [675, 271] on div "Description En: 8 chicken wings, spicy marinated, french fries" at bounding box center [562, 283] width 234 height 25
drag, startPoint x: 636, startPoint y: 269, endPoint x: 683, endPoint y: 274, distance: 47.1
click at [683, 274] on div "Description En: 8 chicken wings, spicy marinated, french fries" at bounding box center [562, 290] width 248 height 52
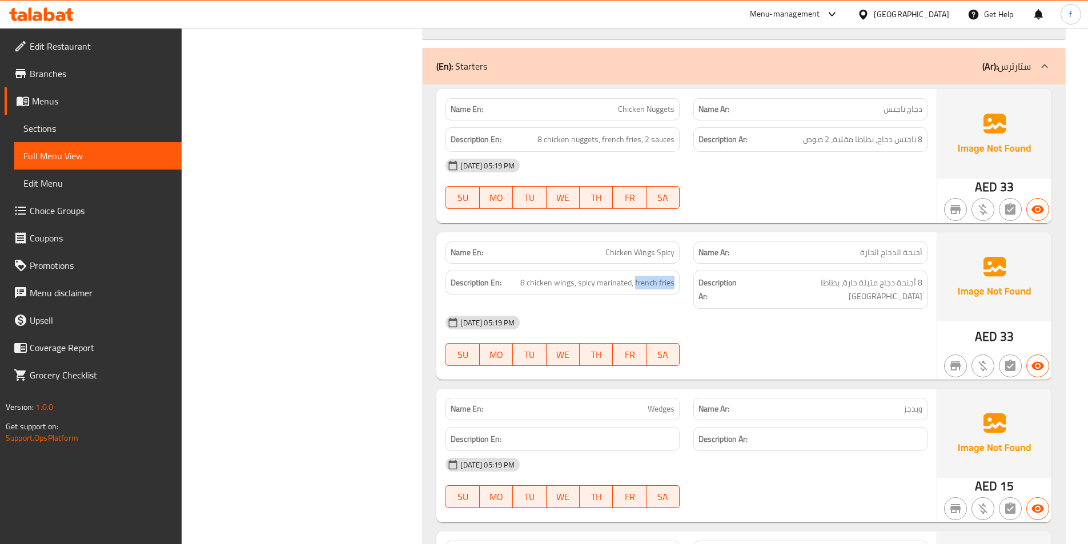
copy span "french fries"
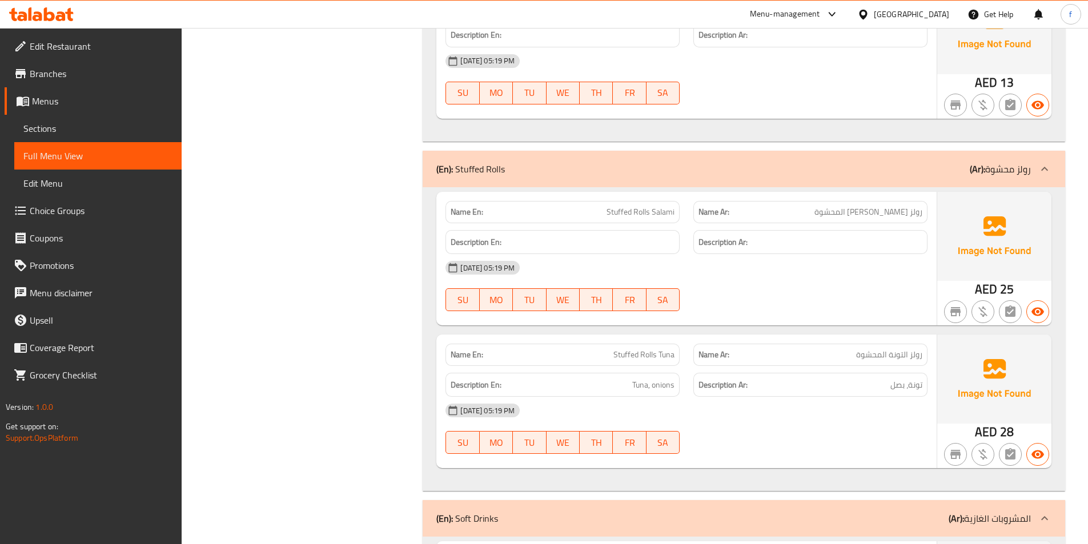
scroll to position [4796, 0]
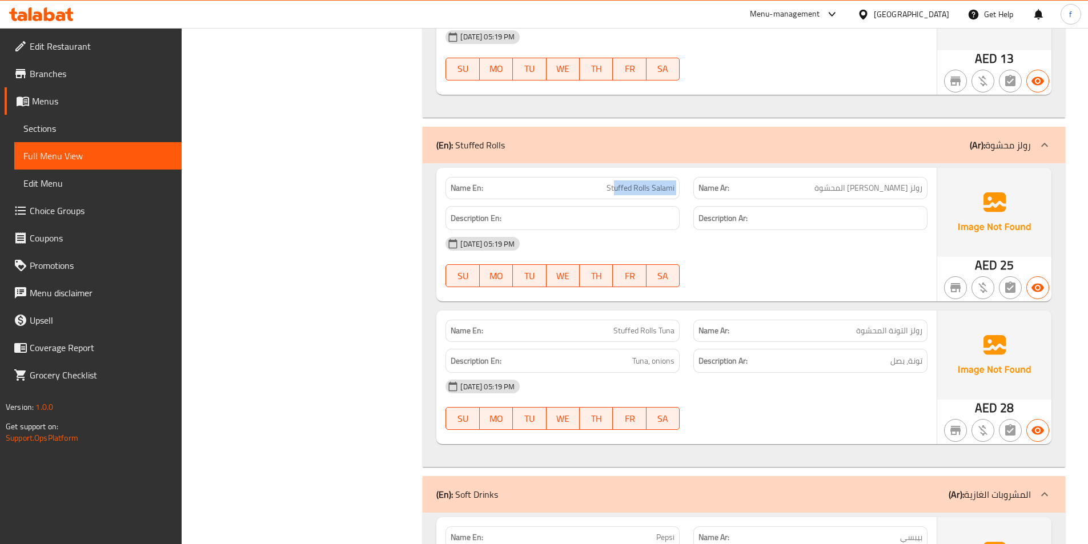
drag, startPoint x: 615, startPoint y: 159, endPoint x: 693, endPoint y: 159, distance: 78.2
click at [693, 170] on div "Name En: Stuffed Rolls Salami Name Ar: رولز السلامي المحشوة" at bounding box center [686, 188] width 496 height 36
click at [646, 182] on span "Stuffed Rolls Salami" at bounding box center [640, 188] width 68 height 12
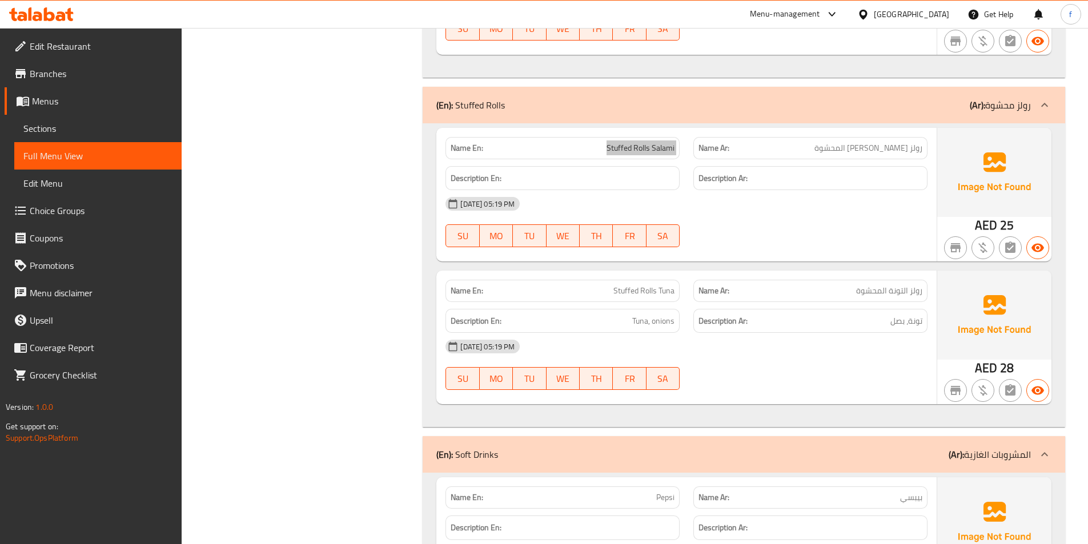
scroll to position [4853, 0]
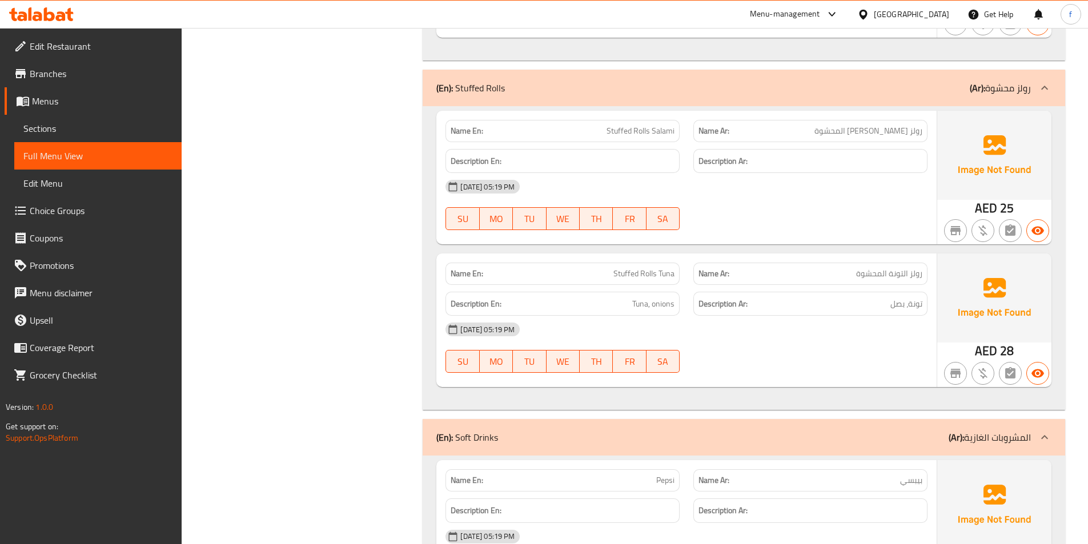
click at [659, 268] on span "Stuffed Rolls Tuna" at bounding box center [643, 274] width 61 height 12
click at [636, 268] on span "Stuffed Rolls Tuna" at bounding box center [643, 274] width 61 height 12
click at [644, 297] on span "Tuna, onions" at bounding box center [653, 304] width 42 height 14
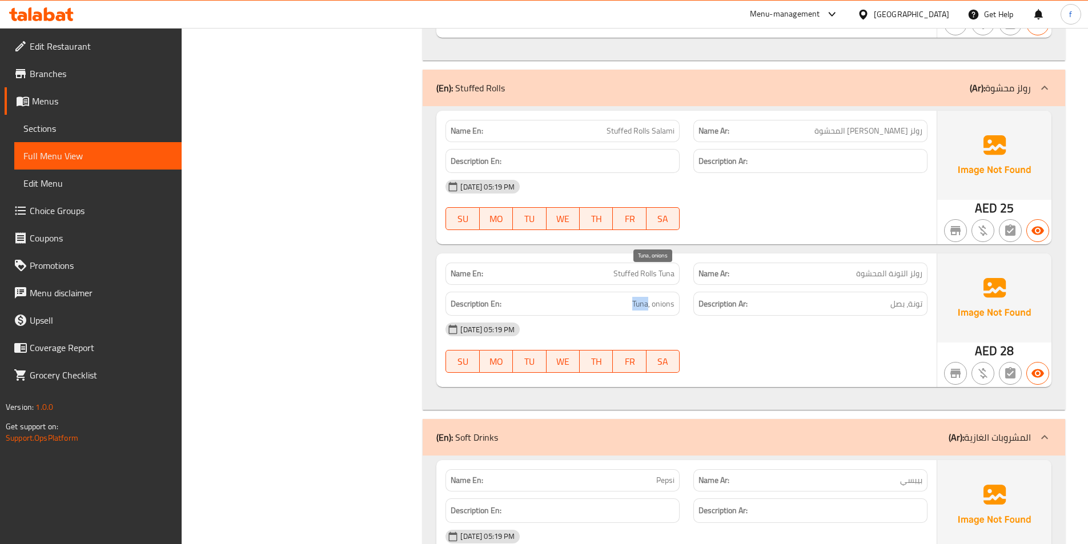
click at [644, 297] on span "Tuna, onions" at bounding box center [653, 304] width 42 height 14
click at [662, 297] on span "Tuna, onions" at bounding box center [653, 304] width 42 height 14
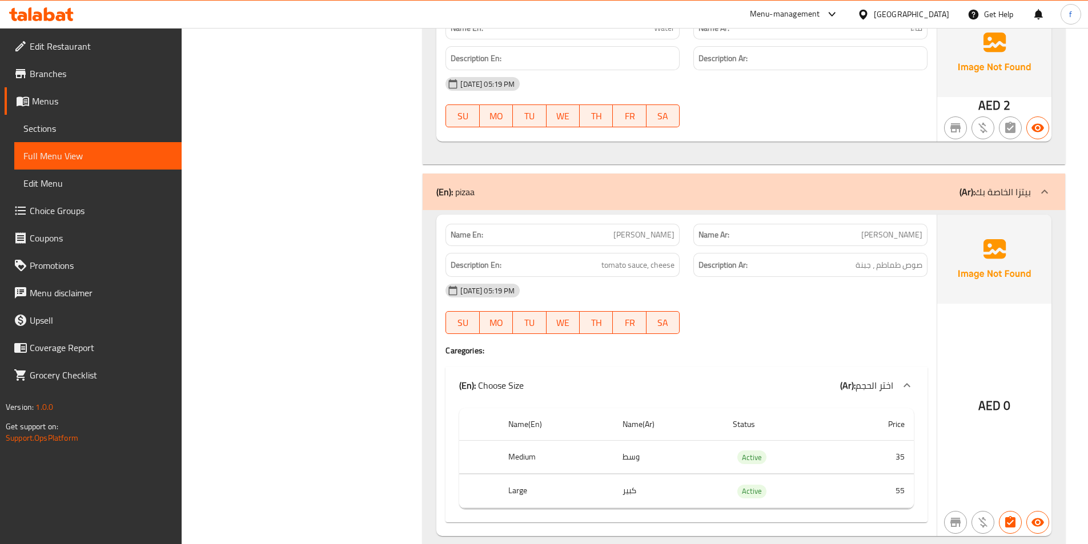
scroll to position [5938, 0]
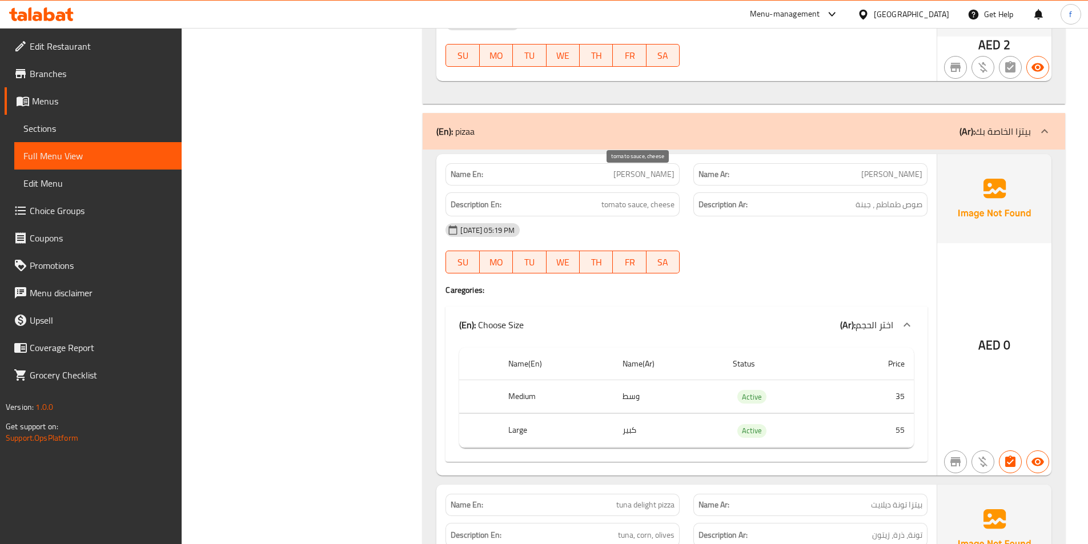
click at [606, 198] on span "tomato sauce, cheese" at bounding box center [637, 205] width 73 height 14
click at [619, 198] on span "tomato sauce, cheese" at bounding box center [637, 205] width 73 height 14
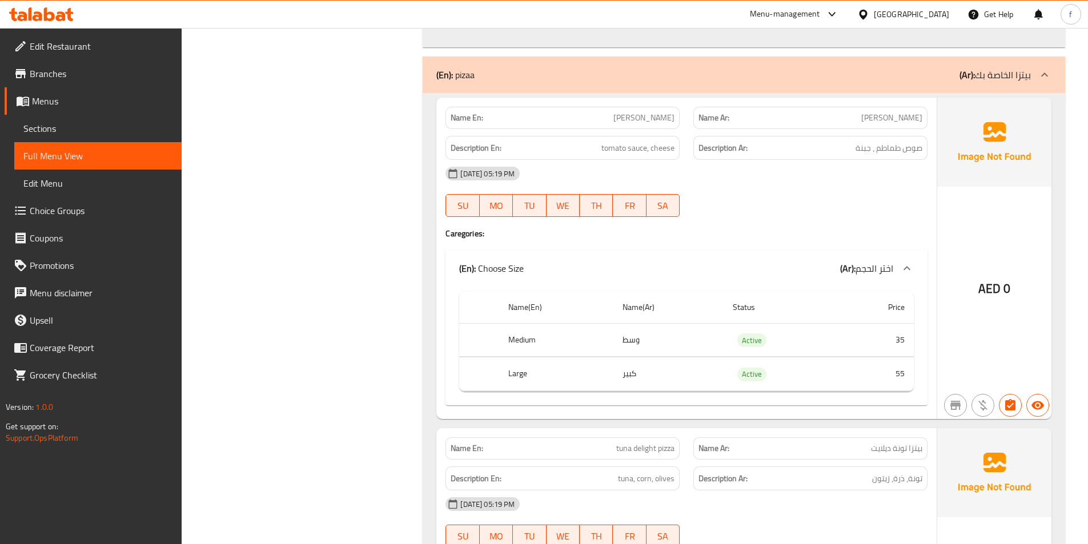
scroll to position [5995, 0]
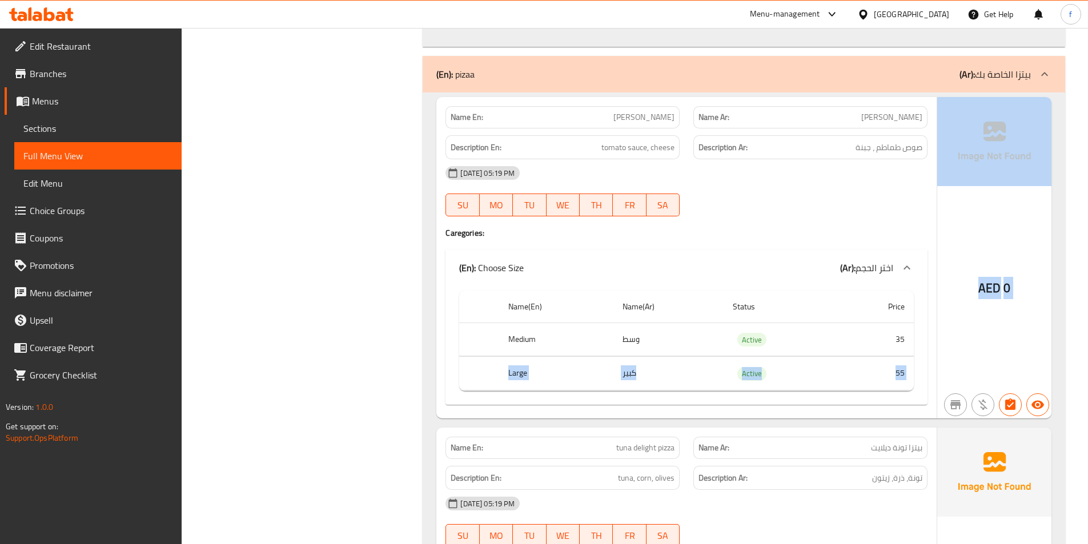
drag, startPoint x: 504, startPoint y: 349, endPoint x: 953, endPoint y: 361, distance: 448.9
click at [953, 361] on div "Name En: margherita pizza Name Ar: بيتزا مارغريتا Description En: tomato sauce,…" at bounding box center [743, 257] width 615 height 321
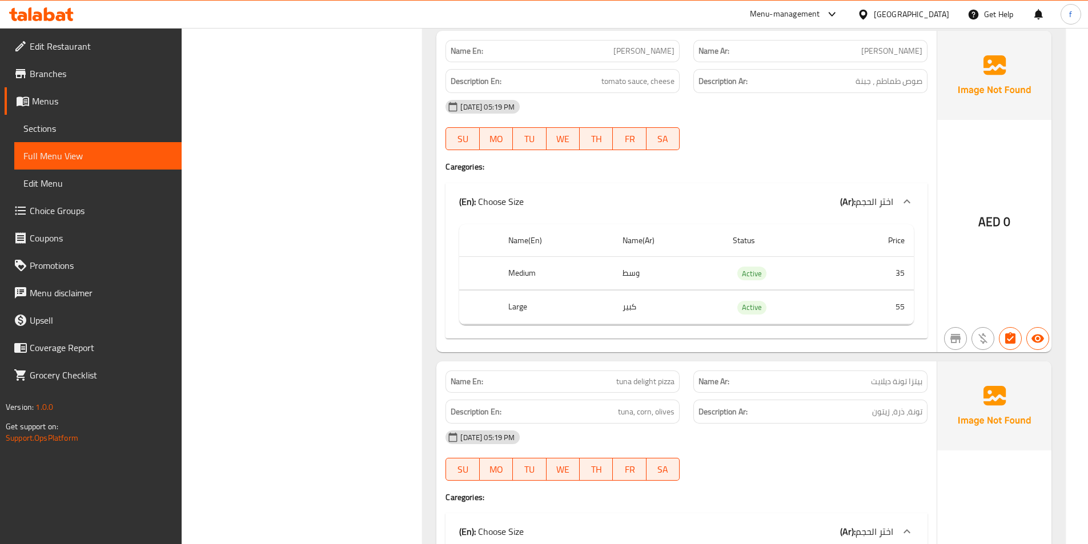
scroll to position [6223, 0]
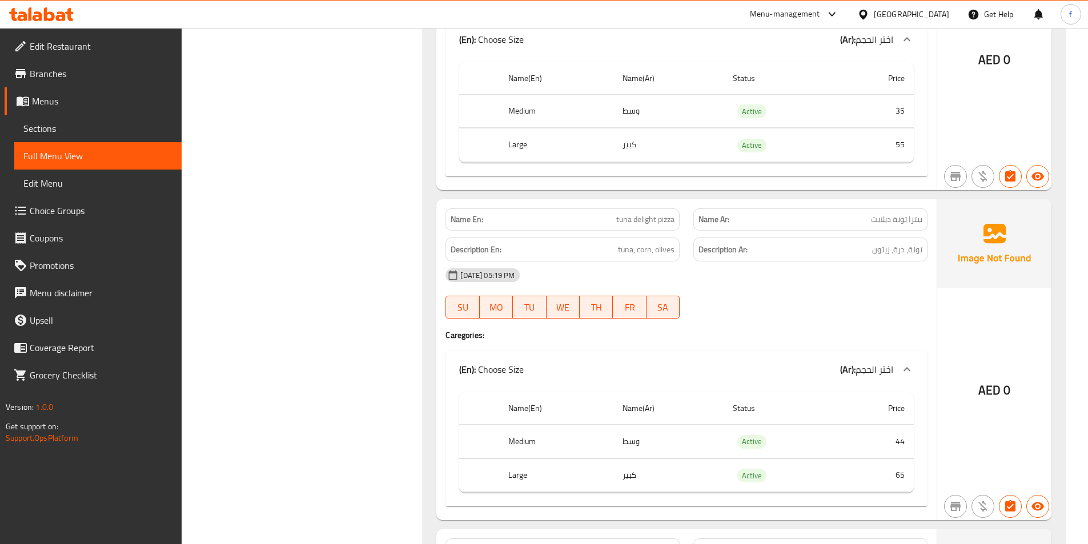
click at [630, 214] on span "tuna delight pizza" at bounding box center [645, 220] width 58 height 12
drag, startPoint x: 630, startPoint y: 191, endPoint x: 649, endPoint y: 193, distance: 19.0
click at [630, 214] on span "tuna delight pizza" at bounding box center [645, 220] width 58 height 12
click at [649, 214] on span "tuna delight pizza" at bounding box center [645, 220] width 58 height 12
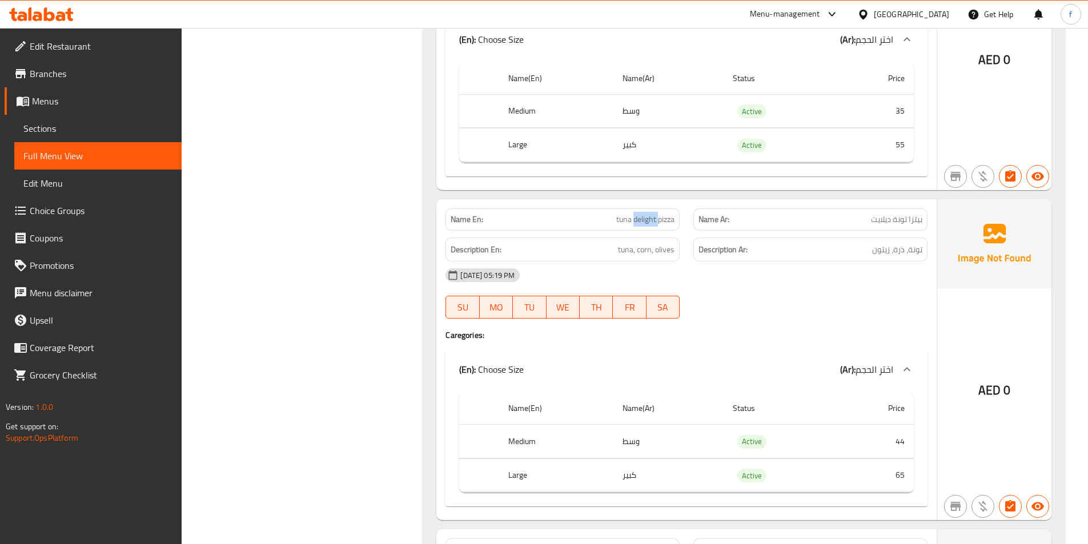
click at [649, 214] on span "tuna delight pizza" at bounding box center [645, 220] width 58 height 12
drag, startPoint x: 624, startPoint y: 218, endPoint x: 631, endPoint y: 218, distance: 7.4
click at [625, 243] on span "tuna, corn, olives" at bounding box center [646, 250] width 57 height 14
click at [650, 243] on span "tuna, corn, olives" at bounding box center [646, 250] width 57 height 14
click at [667, 243] on span "tuna, corn, olives" at bounding box center [646, 250] width 57 height 14
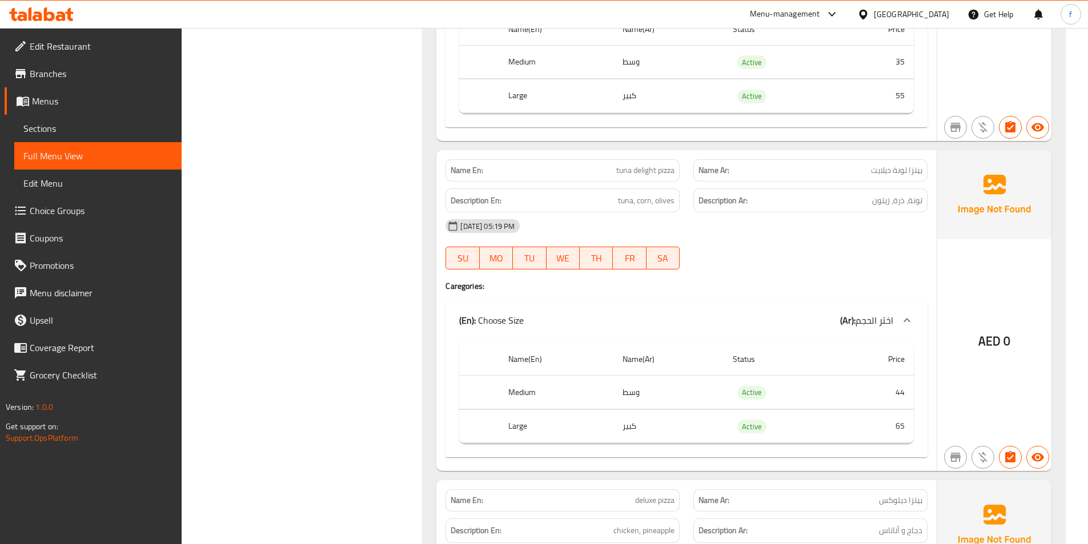
scroll to position [6337, 0]
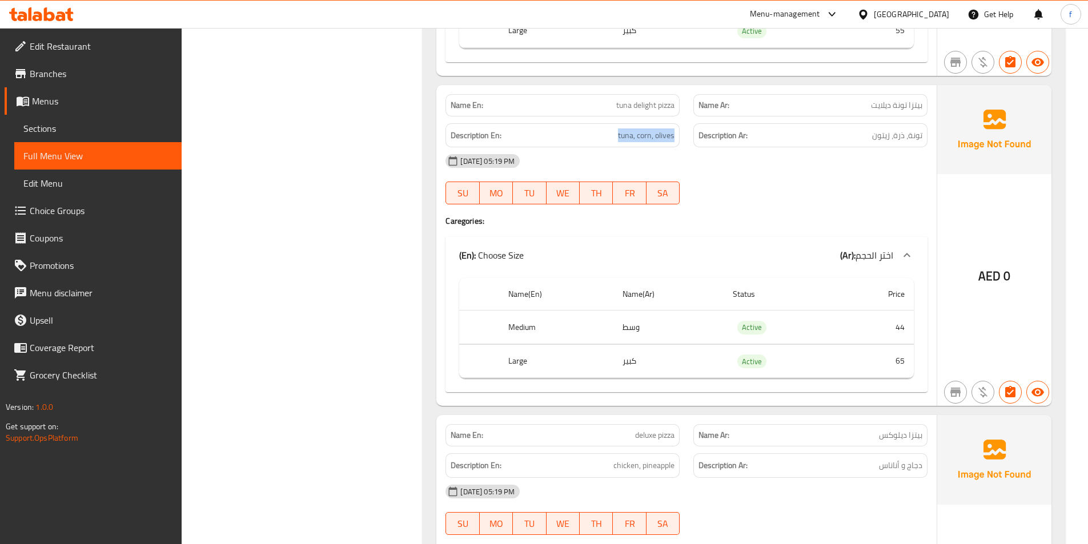
drag, startPoint x: 619, startPoint y: 104, endPoint x: 678, endPoint y: 112, distance: 59.4
click at [678, 123] on div "Description En: tuna, corn, olives" at bounding box center [562, 135] width 234 height 25
click at [677, 147] on div "[DATE] 05:19 PM" at bounding box center [686, 160] width 496 height 27
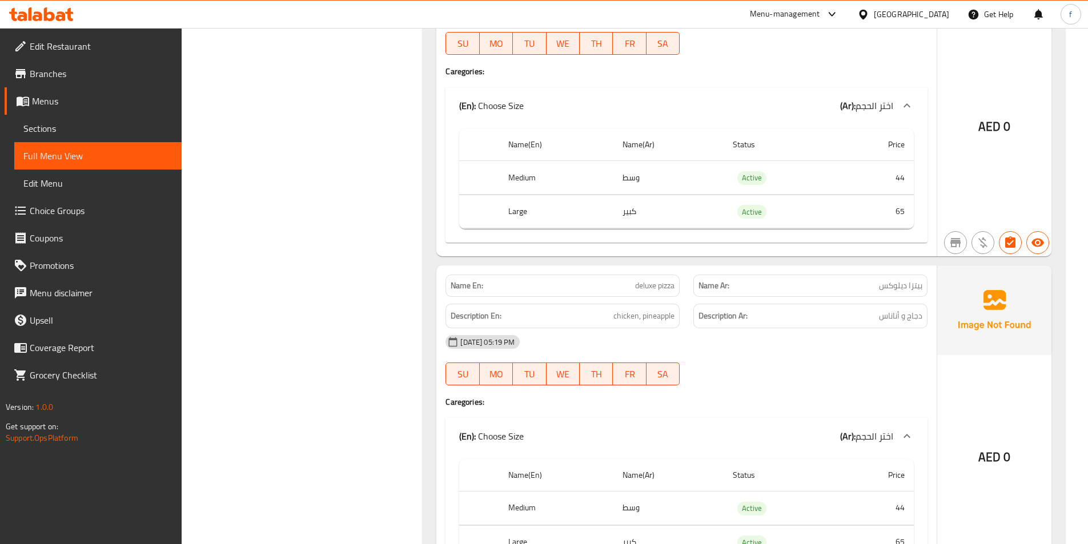
scroll to position [6509, 0]
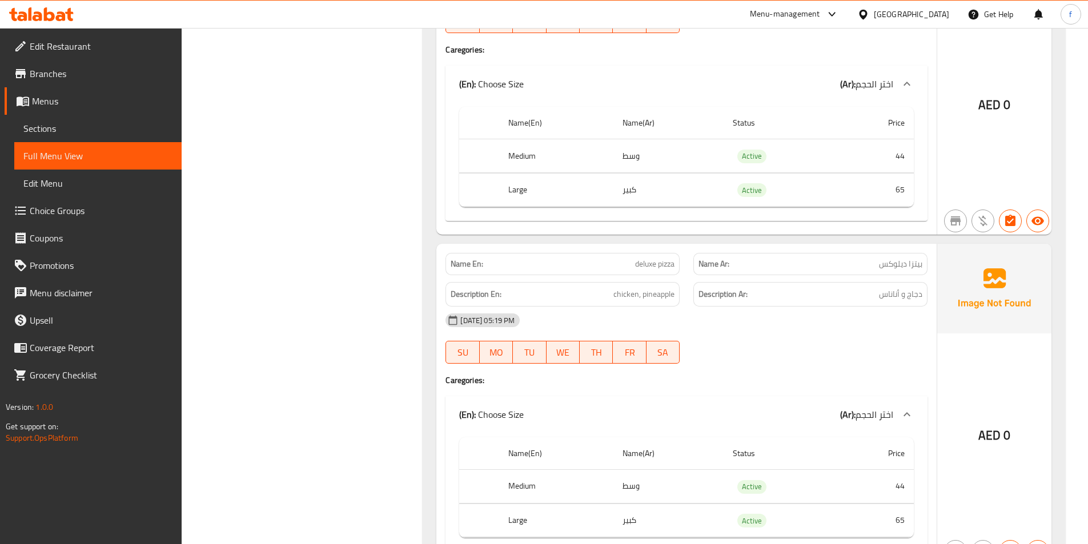
click at [637, 258] on span "deluxe pizza" at bounding box center [654, 264] width 39 height 12
click at [670, 258] on span "deluxe pizza" at bounding box center [654, 264] width 39 height 12
click at [610, 287] on h6 "Description En: chicken, pineapple" at bounding box center [562, 294] width 224 height 14
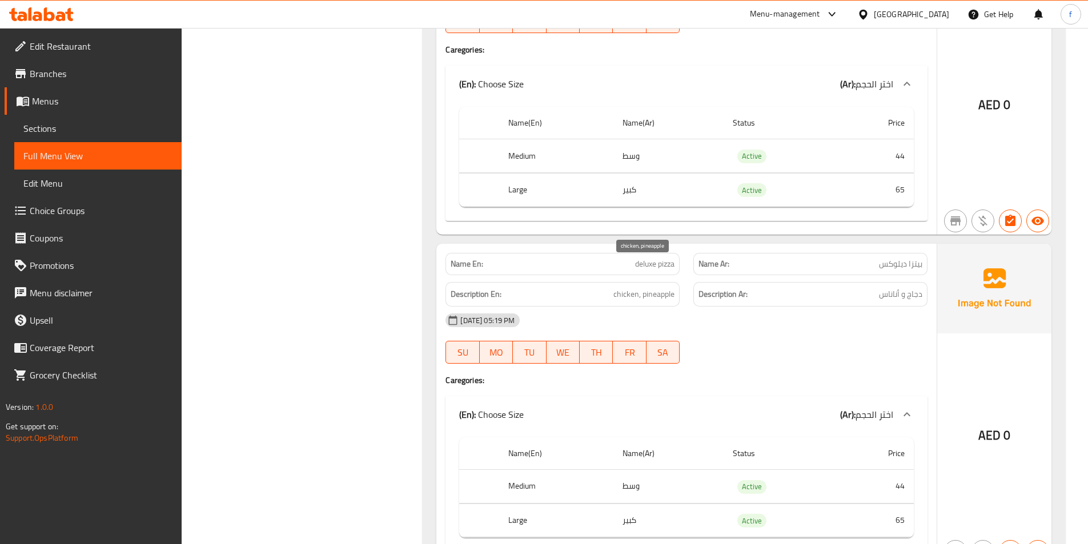
click at [631, 287] on span "chicken, pineapple" at bounding box center [643, 294] width 61 height 14
click at [650, 287] on span "chicken, pineapple" at bounding box center [643, 294] width 61 height 14
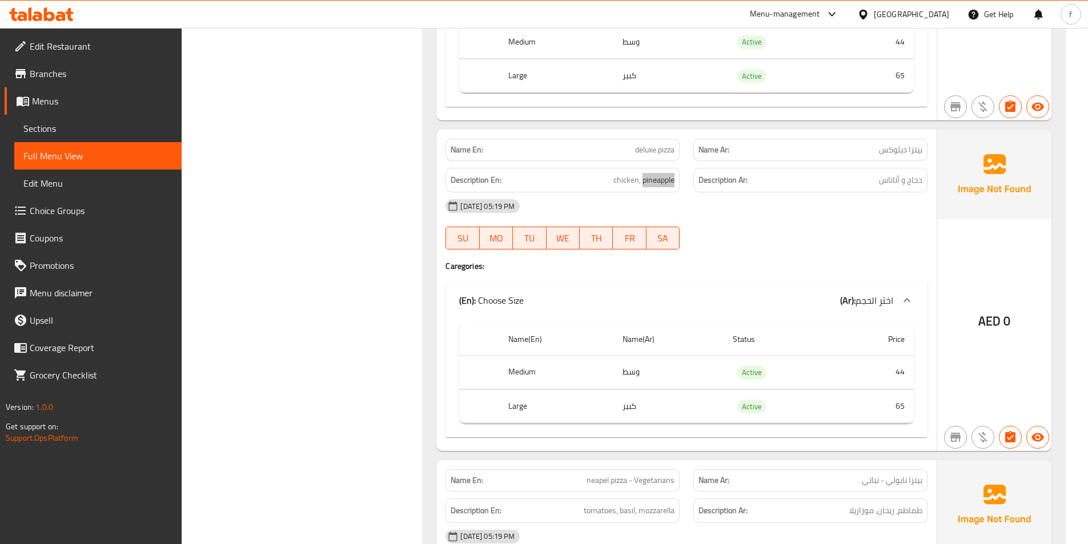
scroll to position [6851, 0]
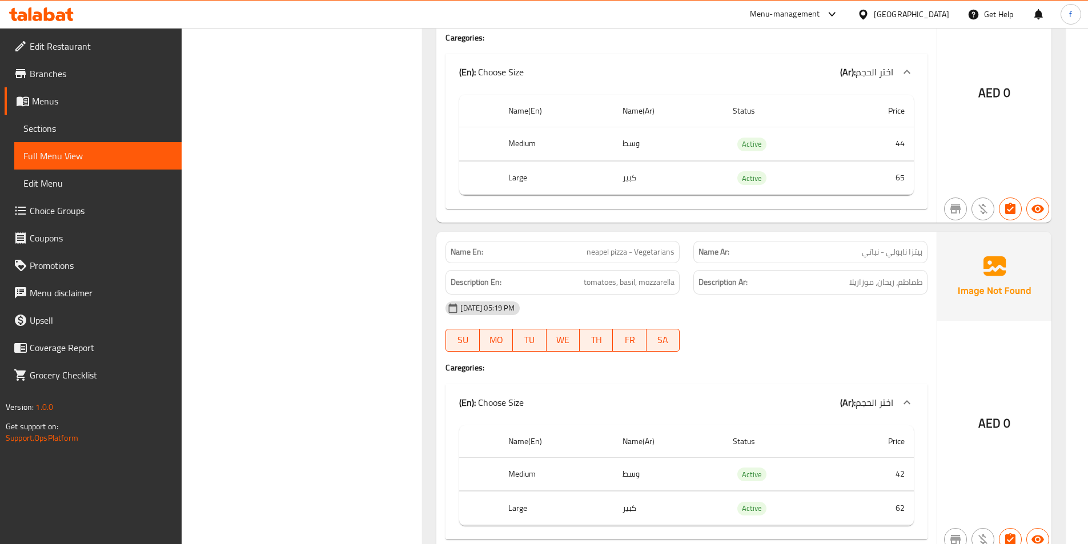
click at [591, 246] on span "neapel pizza - Vegetarians" at bounding box center [630, 252] width 88 height 12
click at [605, 246] on span "neapel pizza - Vegetarians" at bounding box center [630, 252] width 88 height 12
click at [648, 246] on span "neapel pizza - Vegetarians" at bounding box center [630, 252] width 88 height 12
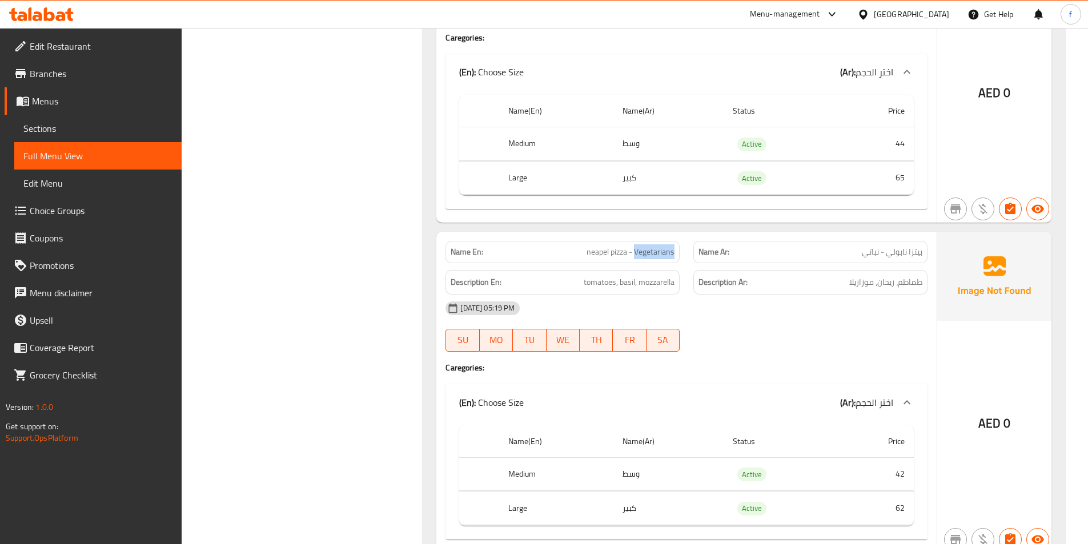
click at [648, 246] on span "neapel pizza - Vegetarians" at bounding box center [630, 252] width 88 height 12
click at [623, 246] on span "neapel pizza - Vegetarians" at bounding box center [630, 252] width 88 height 12
click at [583, 246] on p "Name En: neapel pizza - Vegetarians" at bounding box center [562, 252] width 224 height 12
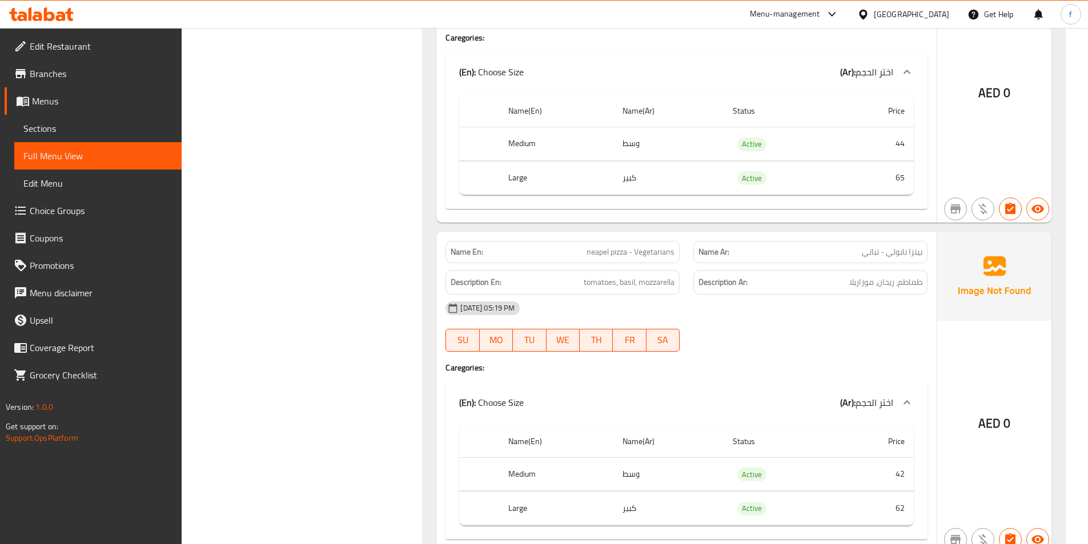
click at [592, 246] on span "neapel pizza - Vegetarians" at bounding box center [630, 252] width 88 height 12
drag, startPoint x: 586, startPoint y: 222, endPoint x: 627, endPoint y: 229, distance: 42.3
click at [627, 246] on span "neapel pizza - Vegetarians" at bounding box center [630, 252] width 88 height 12
copy span "neapel pizza"
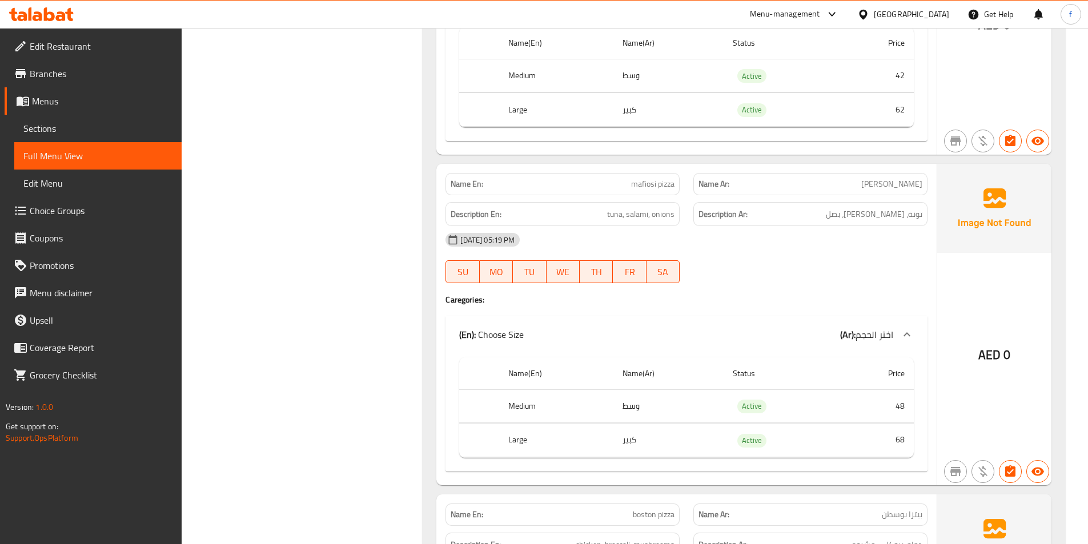
scroll to position [7251, 0]
click at [617, 206] on span "tuna, salami, onions" at bounding box center [640, 213] width 67 height 14
click at [653, 206] on span "tuna, salami, onions" at bounding box center [640, 213] width 67 height 14
click at [652, 206] on span "tuna, salami, onions" at bounding box center [640, 213] width 67 height 14
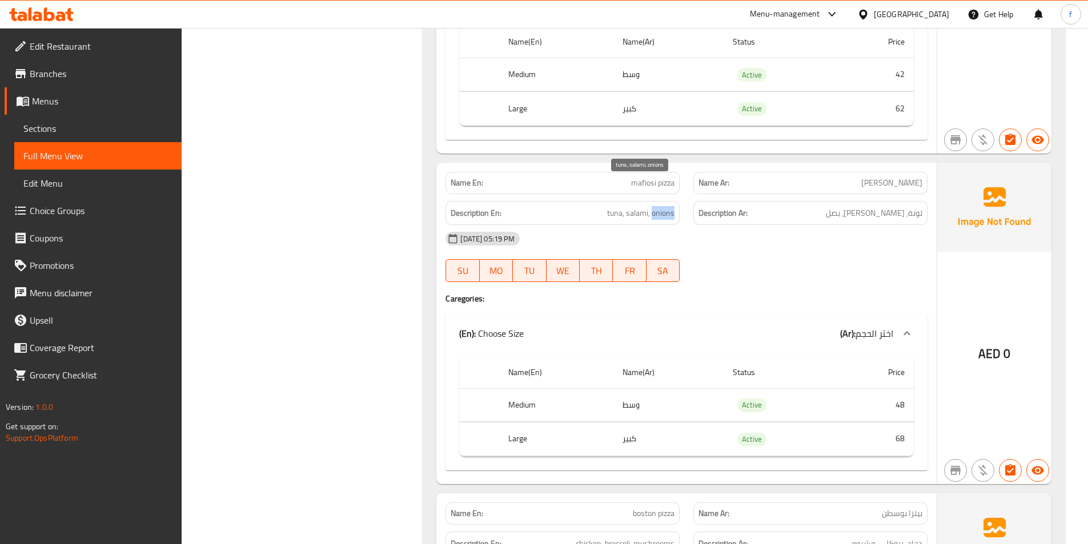
click at [652, 206] on span "tuna, salami, onions" at bounding box center [640, 213] width 67 height 14
click at [613, 225] on div "[DATE] 05:19 PM" at bounding box center [686, 238] width 496 height 27
drag, startPoint x: 620, startPoint y: 191, endPoint x: 650, endPoint y: 188, distance: 29.8
click at [621, 206] on span "tuna, salami, onions" at bounding box center [640, 213] width 67 height 14
click at [650, 206] on span "tuna, salami, onions" at bounding box center [640, 213] width 67 height 14
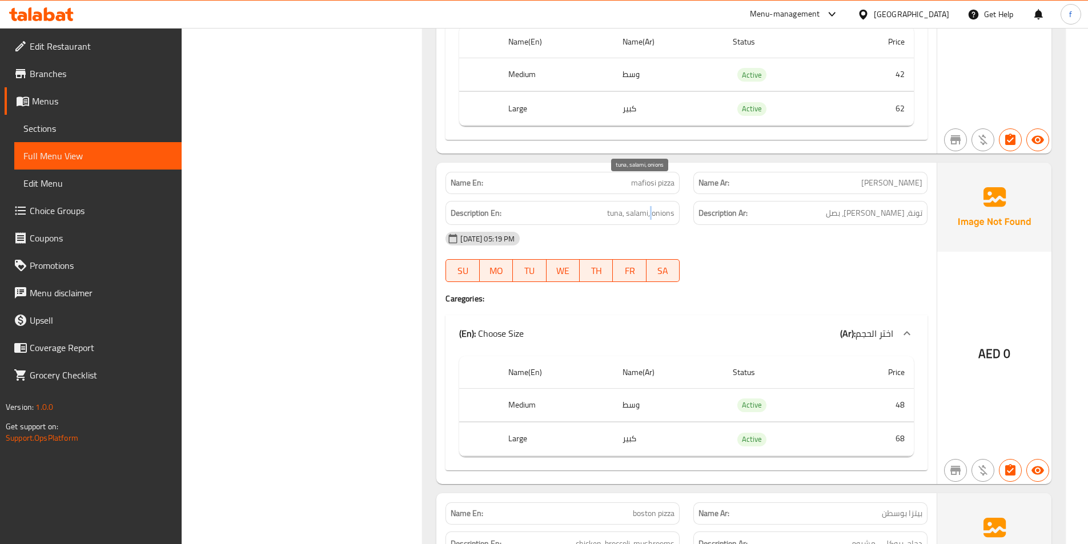
click at [650, 206] on span "tuna, salami, onions" at bounding box center [640, 213] width 67 height 14
click at [607, 206] on span "tuna, salami, onions" at bounding box center [640, 213] width 67 height 14
click at [646, 206] on span "tuna, salami, onions" at bounding box center [640, 213] width 67 height 14
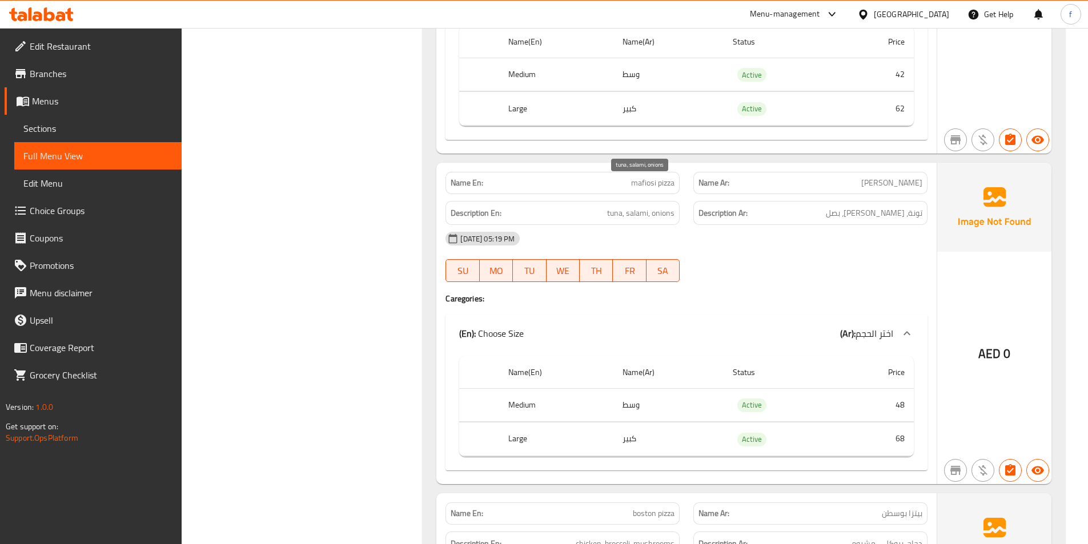
click at [657, 206] on span "tuna, salami, onions" at bounding box center [640, 213] width 67 height 14
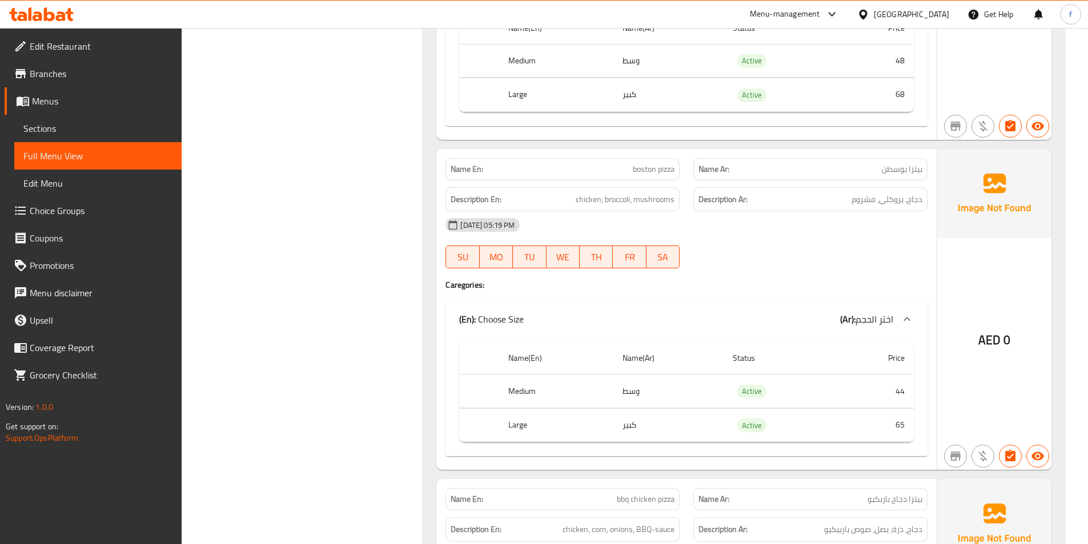
scroll to position [7650, 0]
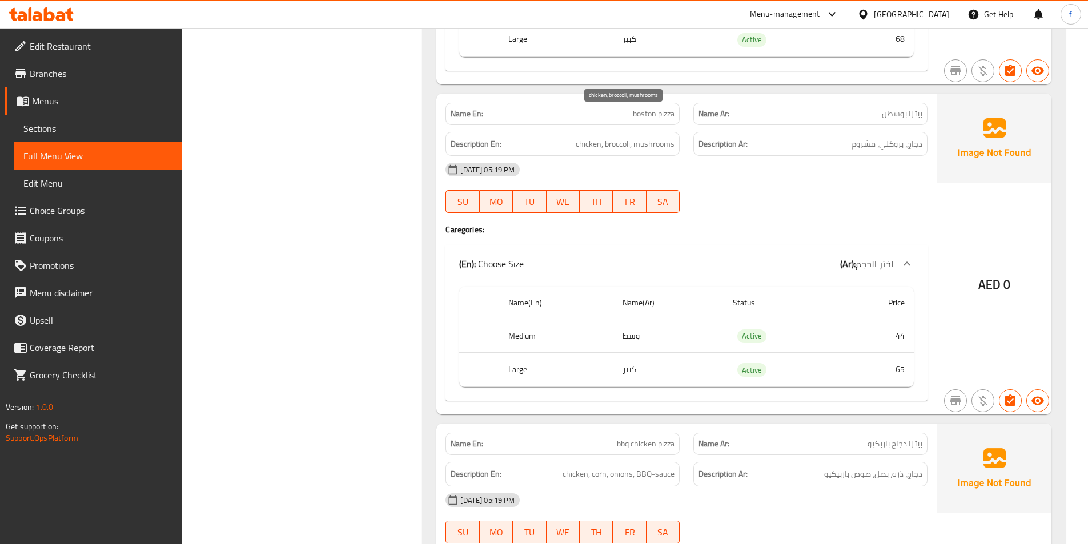
click at [583, 137] on span "chicken, broccoli, mushrooms" at bounding box center [624, 144] width 99 height 14
click at [618, 137] on span "chicken, broccoli, mushrooms" at bounding box center [624, 144] width 99 height 14
click at [659, 137] on span "chicken, broccoli, mushrooms" at bounding box center [624, 144] width 99 height 14
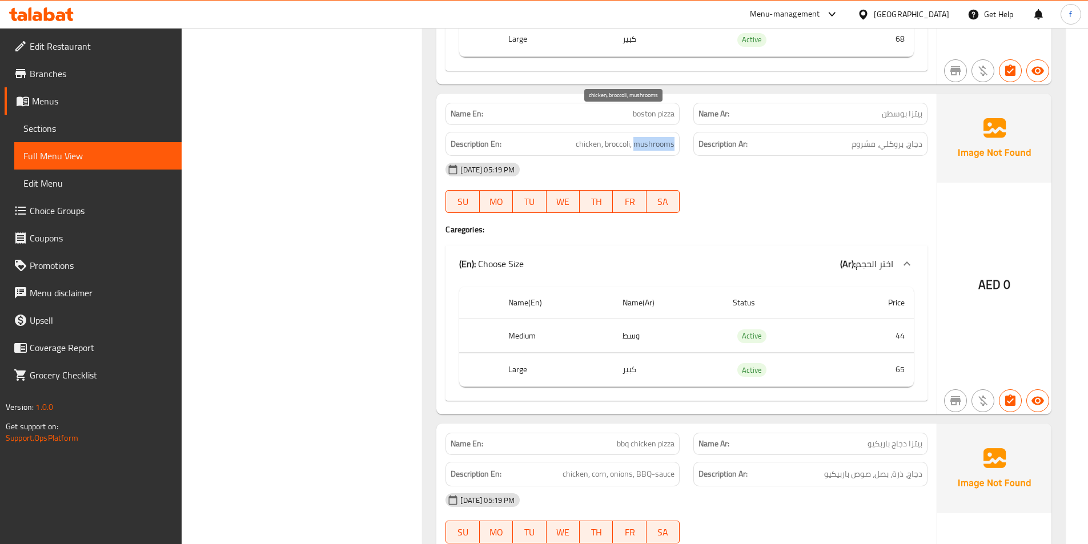
click at [659, 137] on span "chicken, broccoli, mushrooms" at bounding box center [624, 144] width 99 height 14
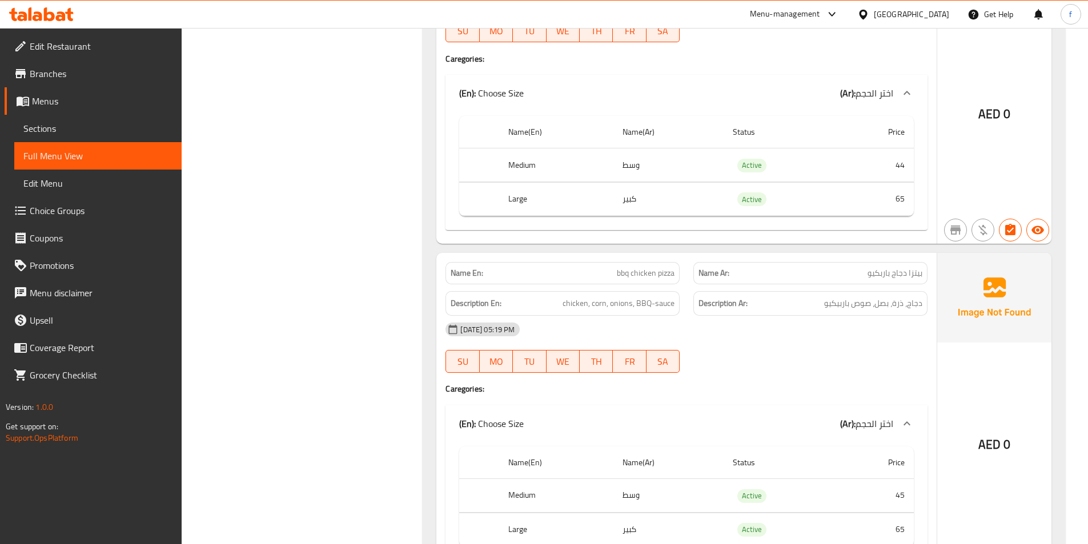
scroll to position [7822, 0]
click at [668, 267] on span "bbq chicken pizza" at bounding box center [646, 273] width 58 height 12
click at [653, 267] on span "bbq chicken pizza" at bounding box center [646, 273] width 58 height 12
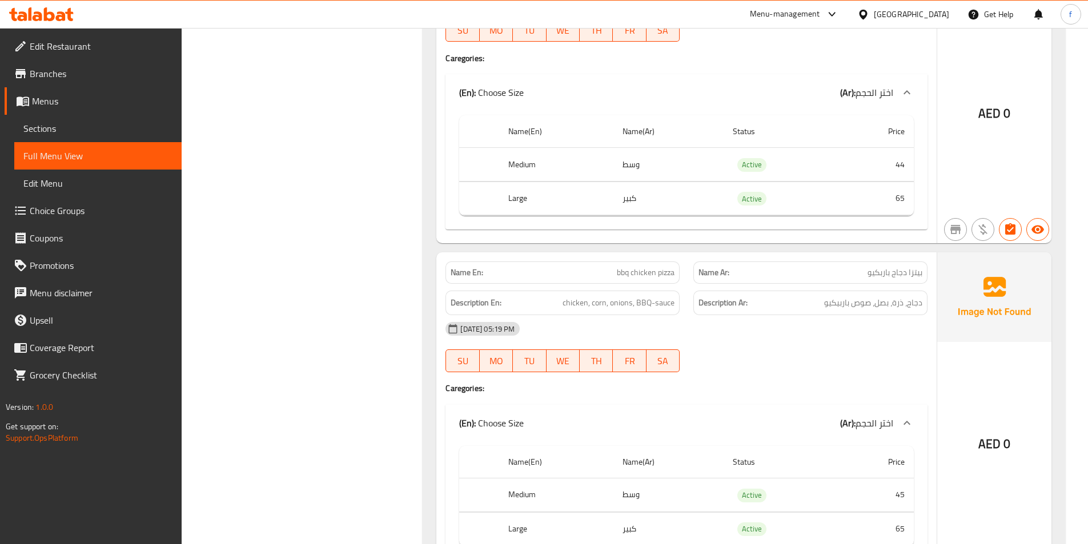
click at [629, 267] on span "bbq chicken pizza" at bounding box center [646, 273] width 58 height 12
click at [577, 296] on span "chicken, corn, onions, BBQ-sauce" at bounding box center [618, 303] width 112 height 14
drag, startPoint x: 577, startPoint y: 274, endPoint x: 598, endPoint y: 279, distance: 21.6
click at [578, 296] on span "chicken, corn, onions, BBQ-sauce" at bounding box center [618, 303] width 112 height 14
click at [602, 296] on span "chicken, corn, onions, BBQ-sauce" at bounding box center [618, 303] width 112 height 14
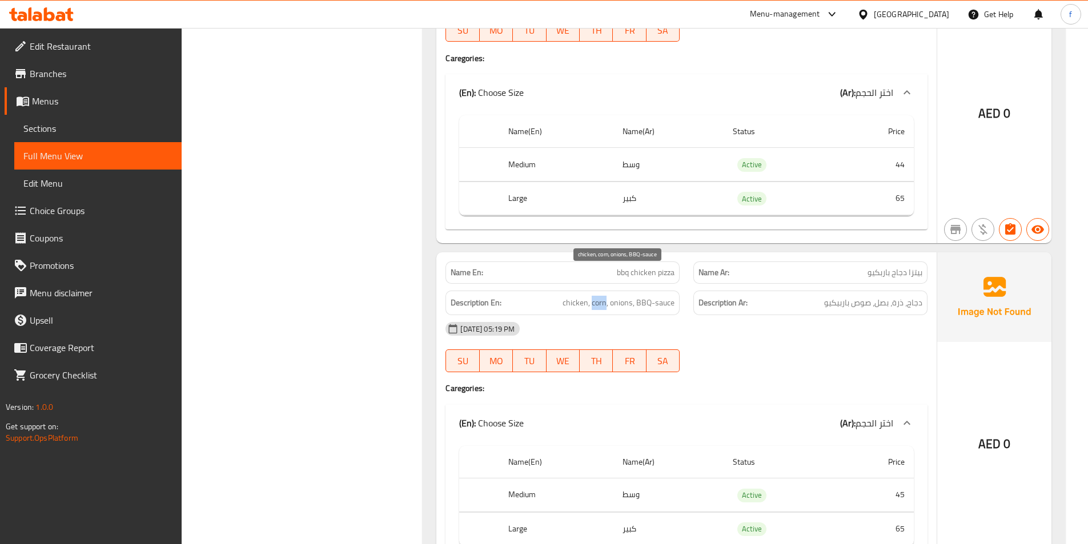
click at [602, 296] on span "chicken, corn, onions, BBQ-sauce" at bounding box center [618, 303] width 112 height 14
click at [606, 296] on span "chicken, corn, onions, BBQ-sauce" at bounding box center [618, 303] width 112 height 14
click at [635, 296] on span "chicken, corn, onions, BBQ-sauce" at bounding box center [618, 303] width 112 height 14
click at [661, 296] on span "chicken, corn, onions, BBQ-sauce" at bounding box center [618, 303] width 112 height 14
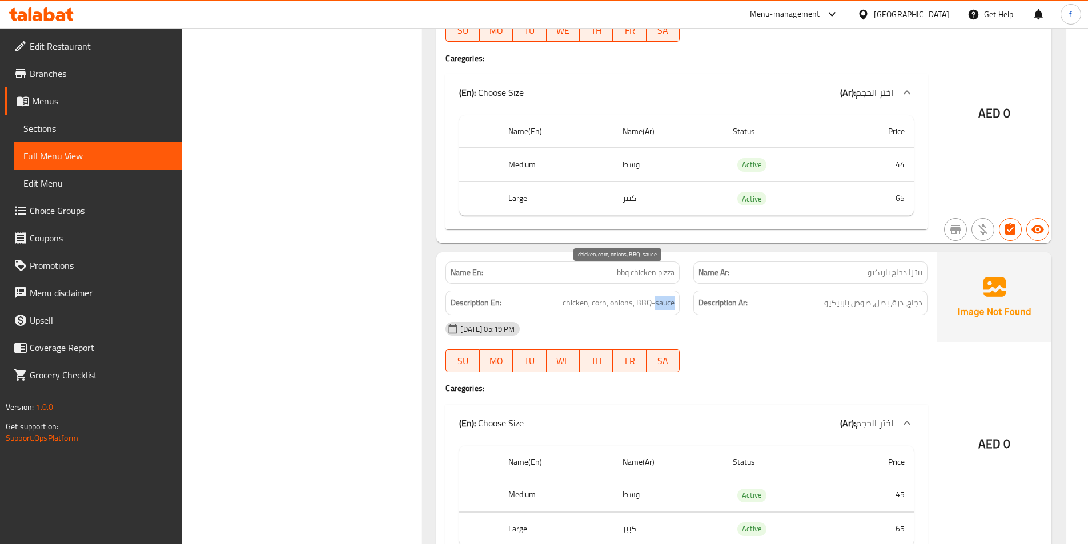
click at [661, 296] on span "chicken, corn, onions, BBQ-sauce" at bounding box center [618, 303] width 112 height 14
click at [650, 296] on span "chicken, corn, onions, BBQ-sauce" at bounding box center [618, 303] width 112 height 14
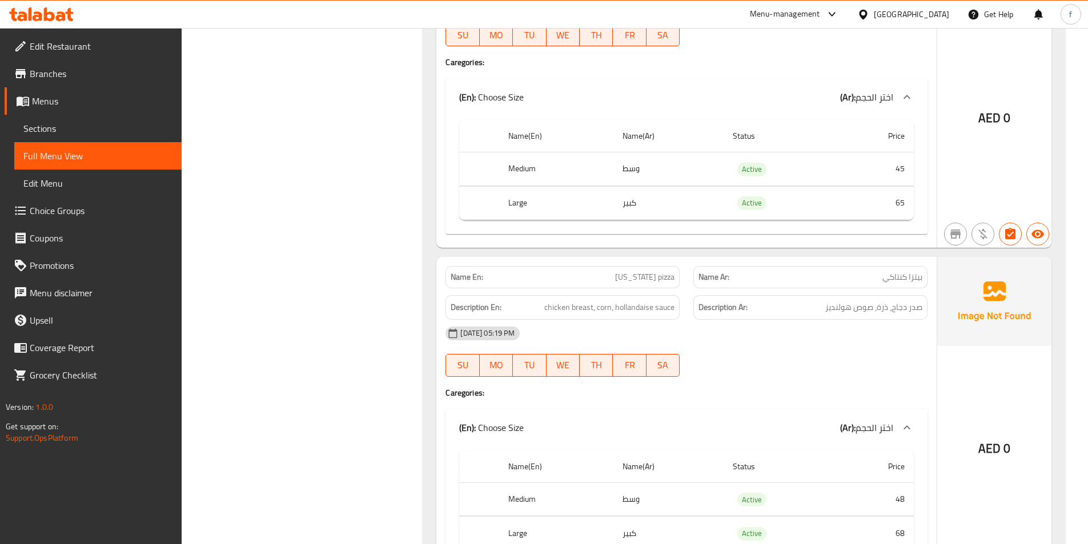
scroll to position [8278, 0]
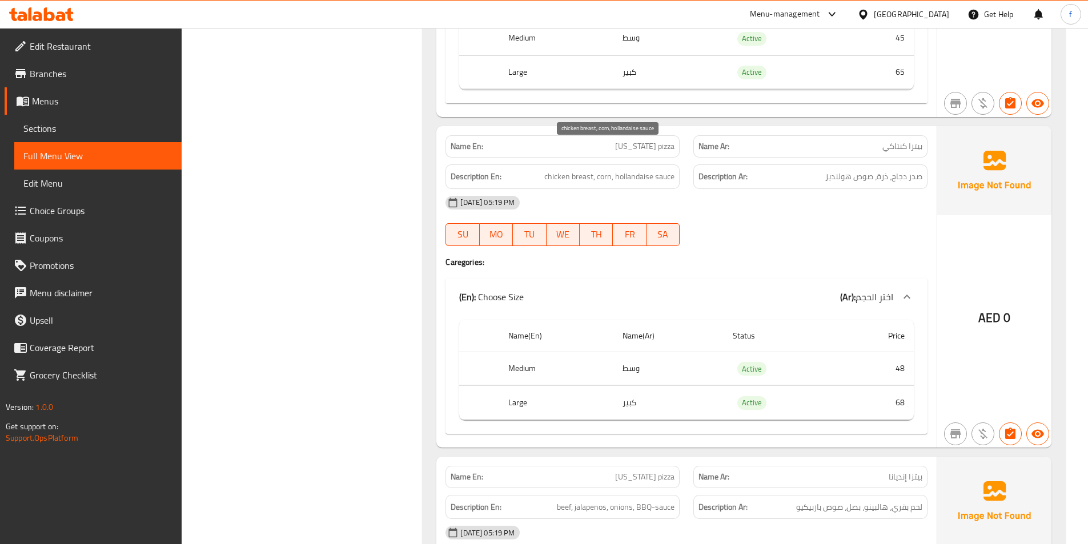
click at [584, 170] on span "chicken breast, corn, hollandaise sauce" at bounding box center [609, 177] width 130 height 14
click at [560, 170] on span "chicken breast, corn, hollandaise sauce" at bounding box center [609, 177] width 130 height 14
click at [603, 170] on span "chicken breast, corn, hollandaise sauce" at bounding box center [609, 177] width 130 height 14
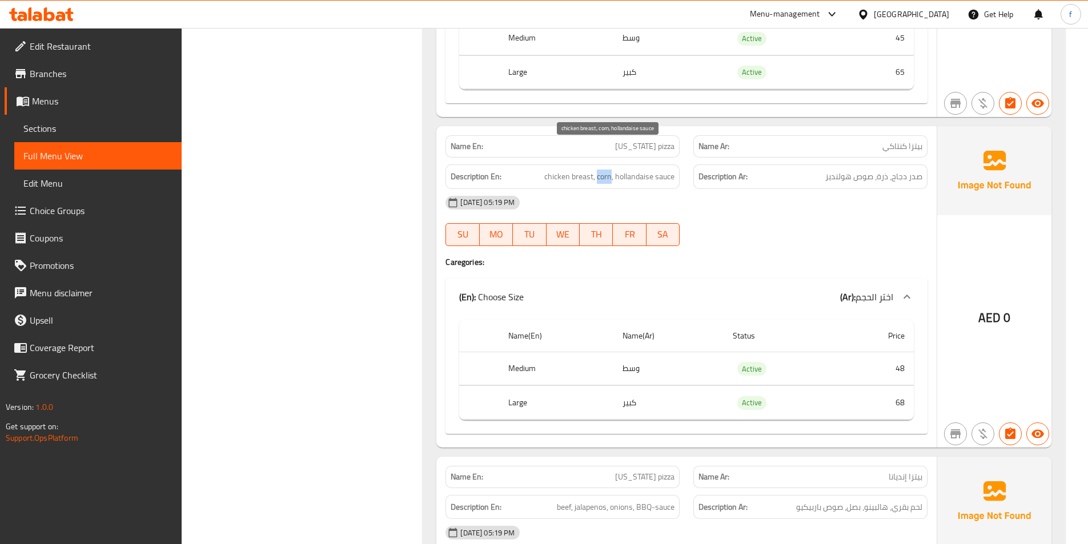
click at [603, 170] on span "chicken breast, corn, hollandaise sauce" at bounding box center [609, 177] width 130 height 14
click at [677, 164] on div "Description En: chicken breast, corn, hollandaise sauce" at bounding box center [562, 176] width 234 height 25
click at [662, 170] on span "chicken breast, corn, hollandaise sauce" at bounding box center [609, 177] width 130 height 14
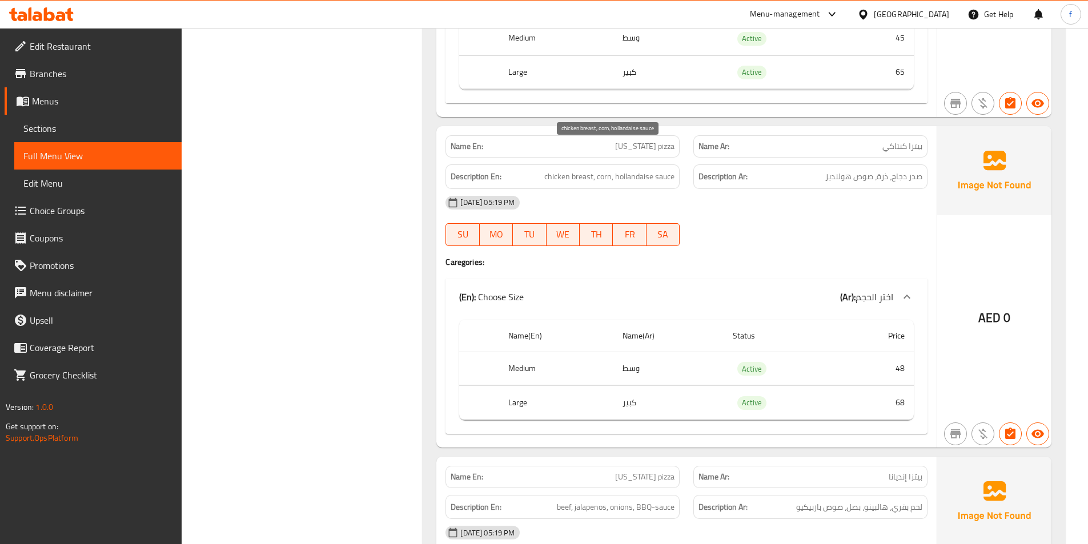
click at [632, 170] on span "chicken breast, corn, hollandaise sauce" at bounding box center [609, 177] width 130 height 14
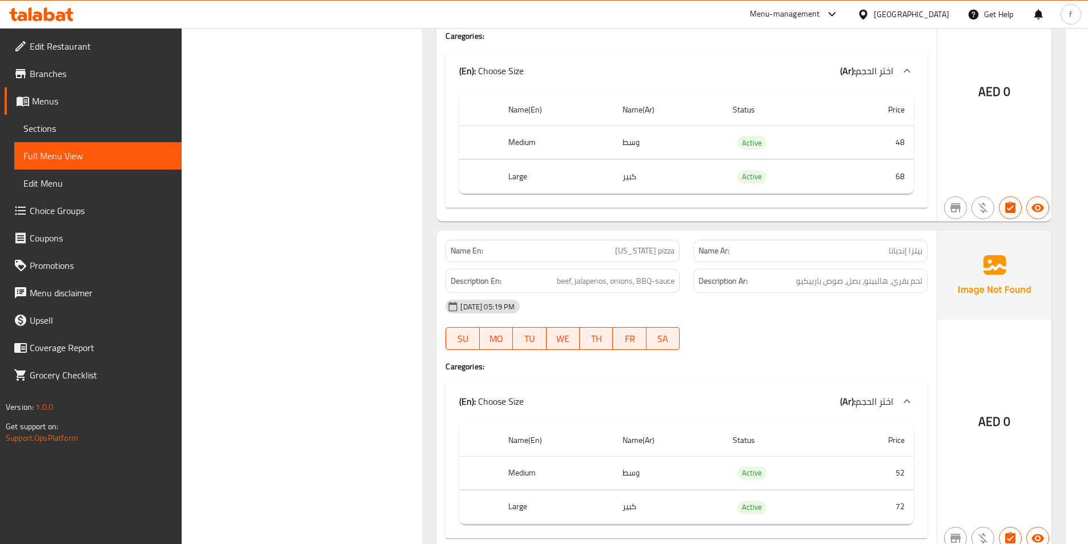
scroll to position [8507, 0]
click at [566, 272] on span "beef, jalapenos, onions, BBQ-sauce" at bounding box center [616, 279] width 118 height 14
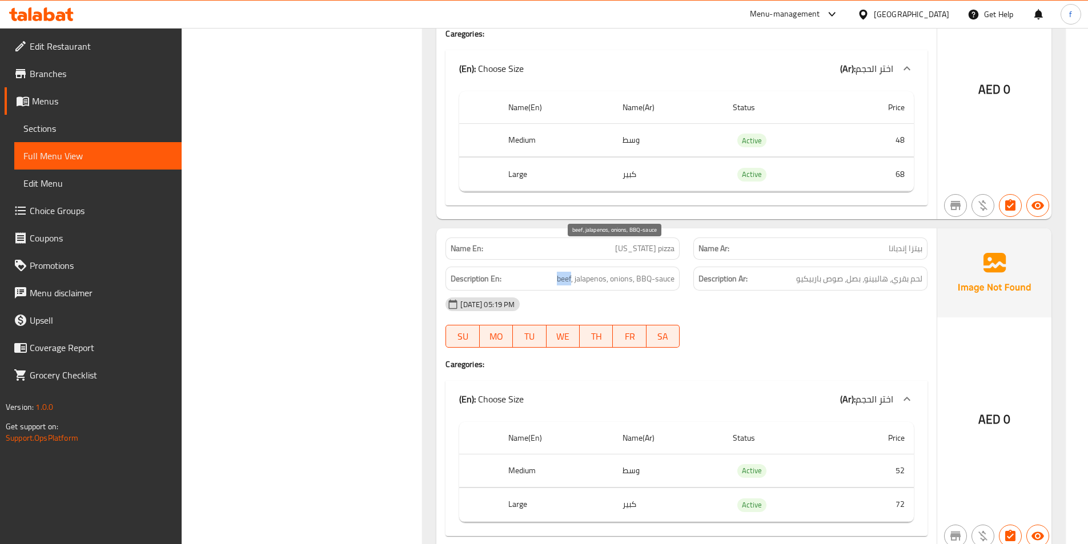
click at [566, 272] on span "beef, jalapenos, onions, BBQ-sauce" at bounding box center [616, 279] width 118 height 14
click at [582, 272] on span "beef, jalapenos, onions, BBQ-sauce" at bounding box center [616, 279] width 118 height 14
click at [627, 267] on div "Description En: beef, jalapenos, onions, BBQ-sauce" at bounding box center [562, 279] width 234 height 25
click at [655, 272] on span "beef, jalapenos, onions, BBQ-sauce" at bounding box center [616, 279] width 118 height 14
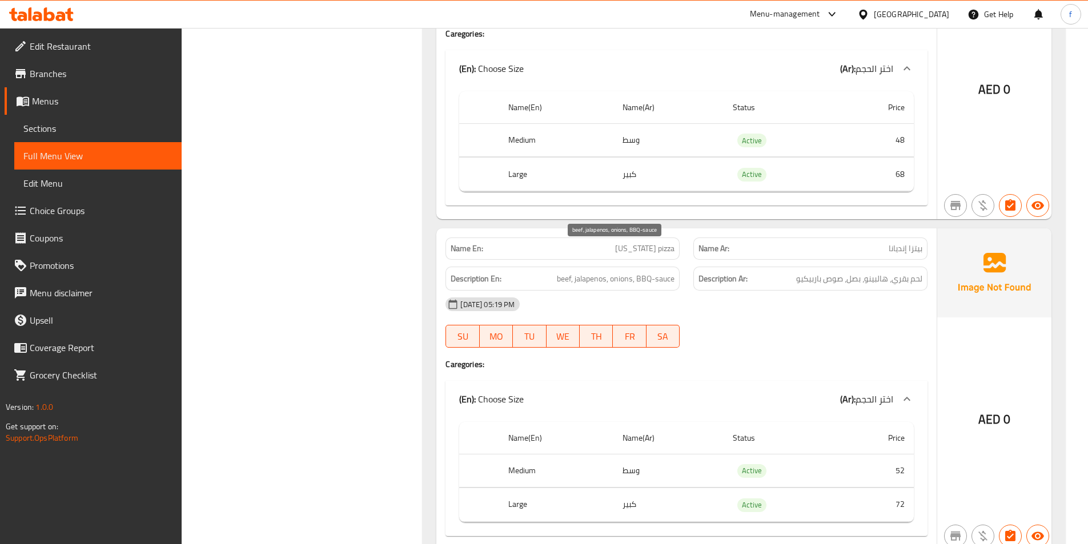
click at [638, 272] on span "beef, jalapenos, onions, BBQ-sauce" at bounding box center [616, 279] width 118 height 14
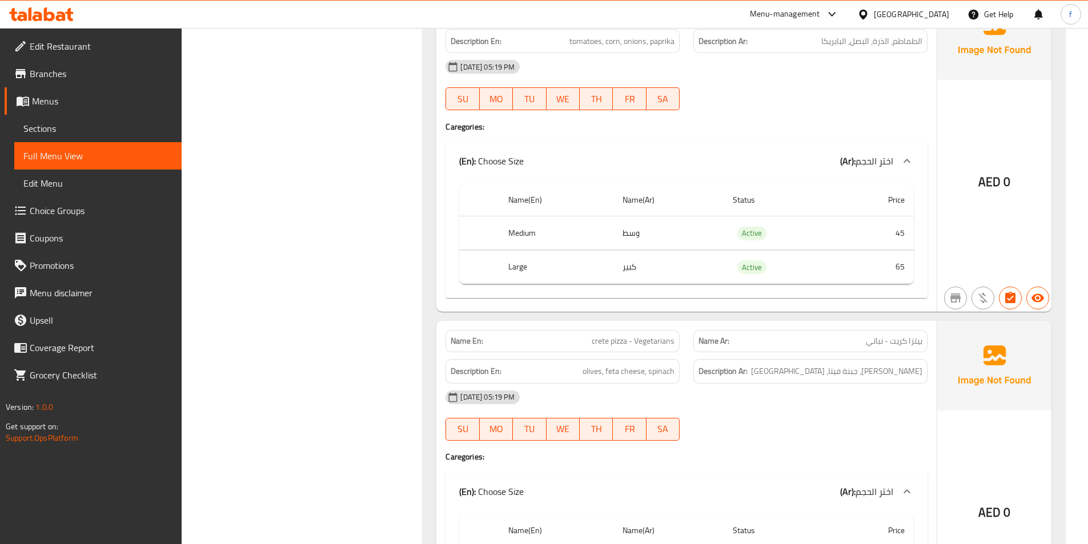
scroll to position [9078, 0]
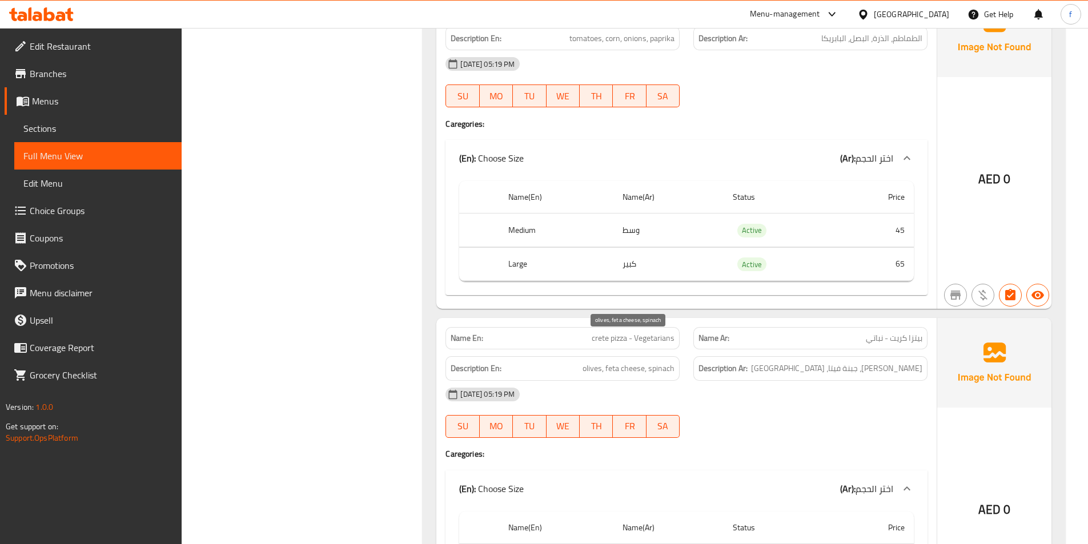
click at [596, 361] on span "olives, feta cheese, spinach" at bounding box center [628, 368] width 92 height 14
click at [614, 361] on span "olives, feta cheese, spinach" at bounding box center [628, 368] width 92 height 14
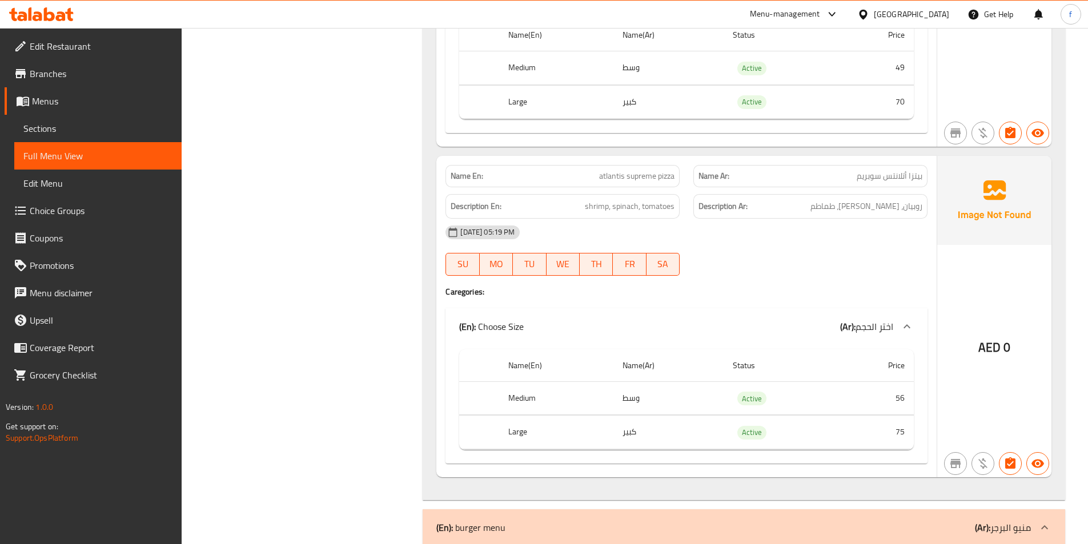
scroll to position [9534, 0]
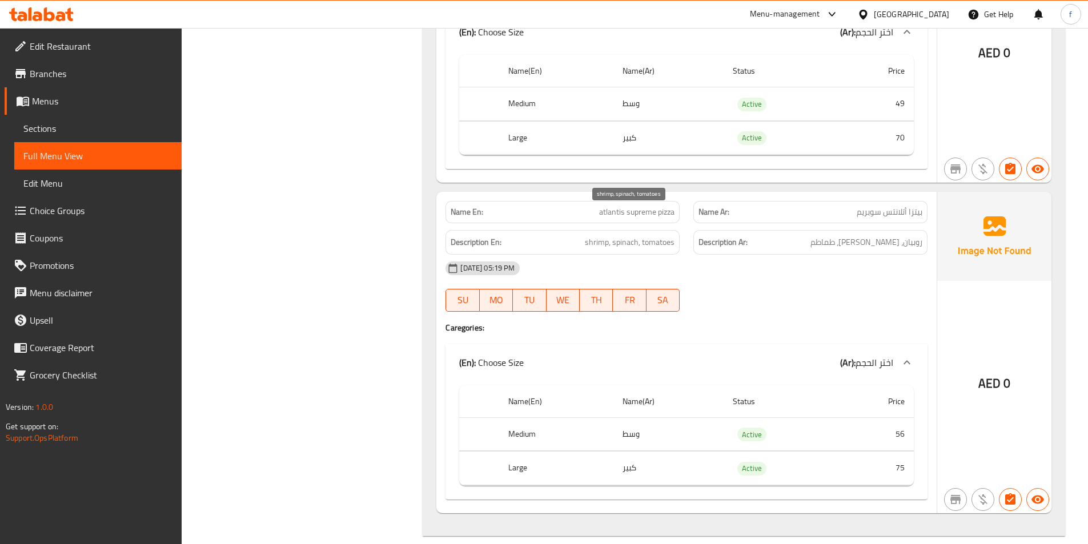
click at [597, 235] on span "shrimp, spinach, tomatoes" at bounding box center [630, 242] width 90 height 14
click at [625, 235] on span "shrimp, spinach, tomatoes" at bounding box center [630, 242] width 90 height 14
click at [653, 235] on span "shrimp, spinach, tomatoes" at bounding box center [630, 242] width 90 height 14
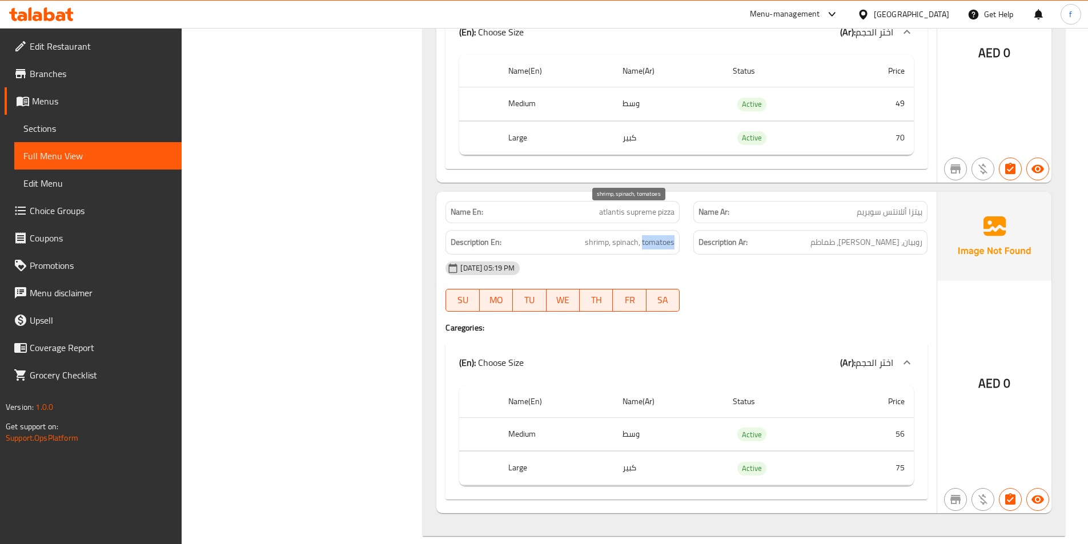
click at [653, 235] on span "shrimp, spinach, tomatoes" at bounding box center [630, 242] width 90 height 14
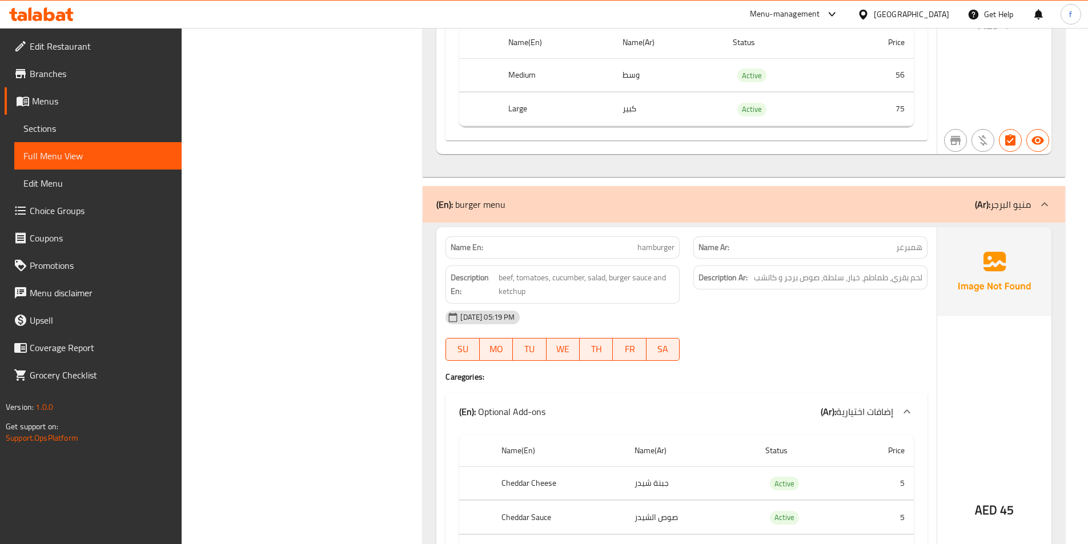
scroll to position [9934, 0]
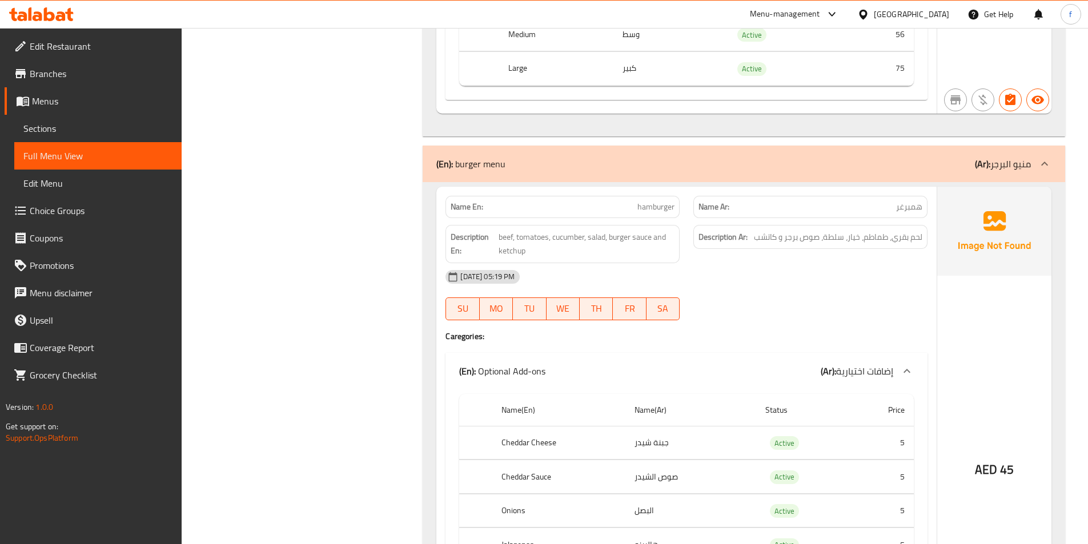
click at [662, 201] on span "hamburger" at bounding box center [655, 207] width 37 height 12
click at [897, 201] on span "همبرغر" at bounding box center [909, 207] width 26 height 12
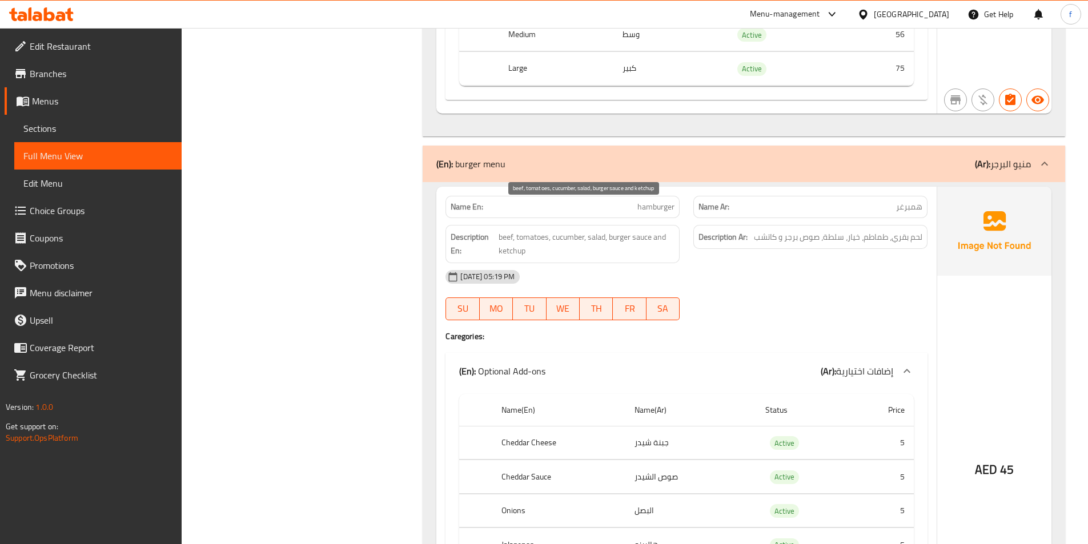
click at [501, 230] on span "beef, tomatoes, cucumber, salad, burger sauce and ketchup" at bounding box center [586, 244] width 176 height 28
click at [504, 230] on span "beef, tomatoes, cucumber, salad, burger sauce and ketchup" at bounding box center [586, 244] width 176 height 28
click at [535, 225] on div "Description En: beef, tomatoes, cucumber, salad, burger sauce and ketchup" at bounding box center [562, 244] width 234 height 38
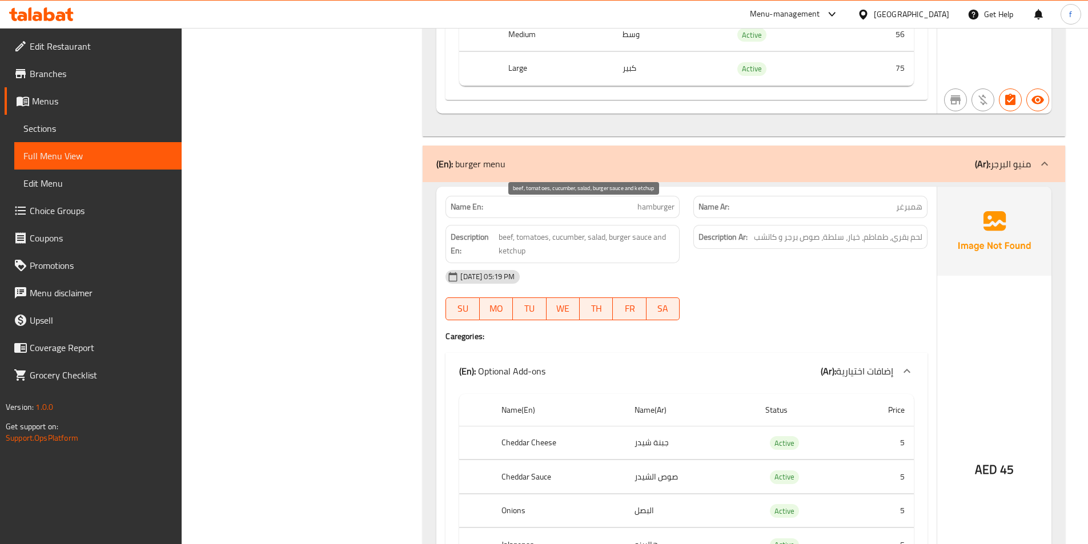
click at [564, 230] on span "beef, tomatoes, cucumber, salad, burger sauce and ketchup" at bounding box center [586, 244] width 176 height 28
click at [601, 230] on span "beef, tomatoes, cucumber, salad, burger sauce and ketchup" at bounding box center [586, 244] width 176 height 28
click at [619, 230] on span "beef, tomatoes, cucumber, salad, burger sauce and ketchup" at bounding box center [586, 244] width 176 height 28
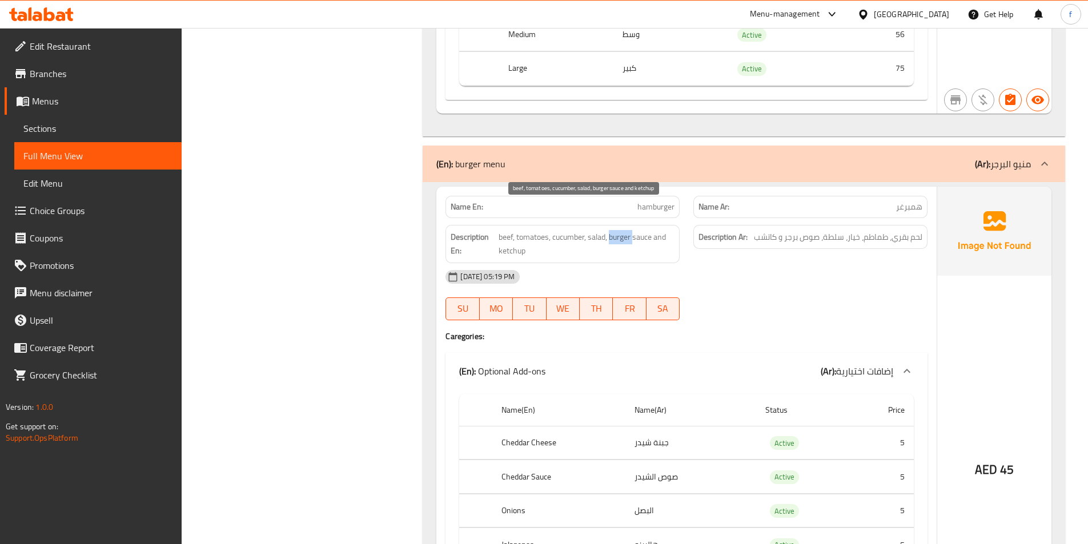
click at [619, 230] on span "beef, tomatoes, cucumber, salad, burger sauce and ketchup" at bounding box center [586, 244] width 176 height 28
click at [635, 230] on span "beef, tomatoes, cucumber, salad, burger sauce and ketchup" at bounding box center [586, 244] width 176 height 28
click at [525, 230] on span "beef, tomatoes, cucumber, salad, burger sauce and ketchup" at bounding box center [586, 244] width 176 height 28
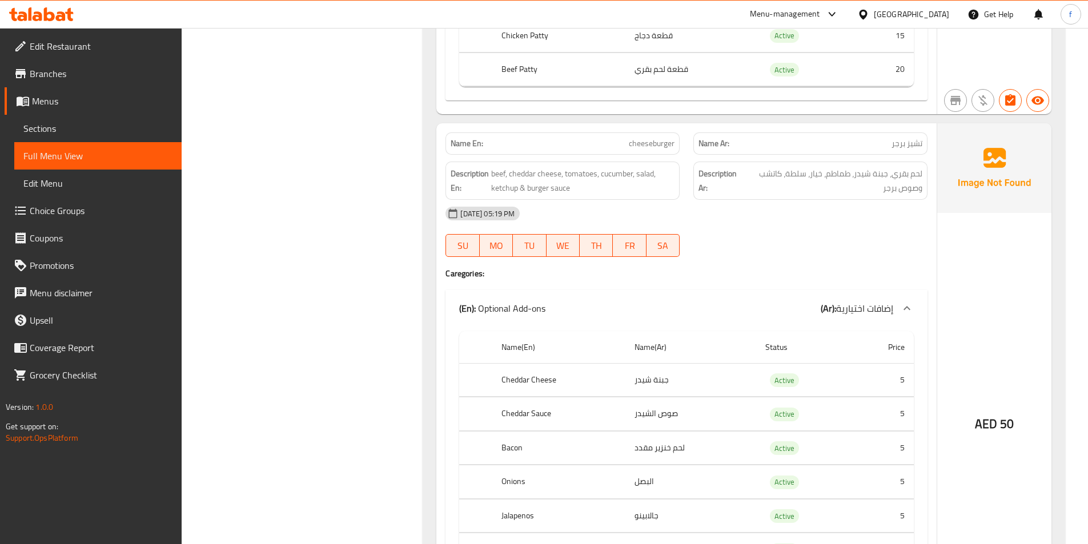
scroll to position [10505, 0]
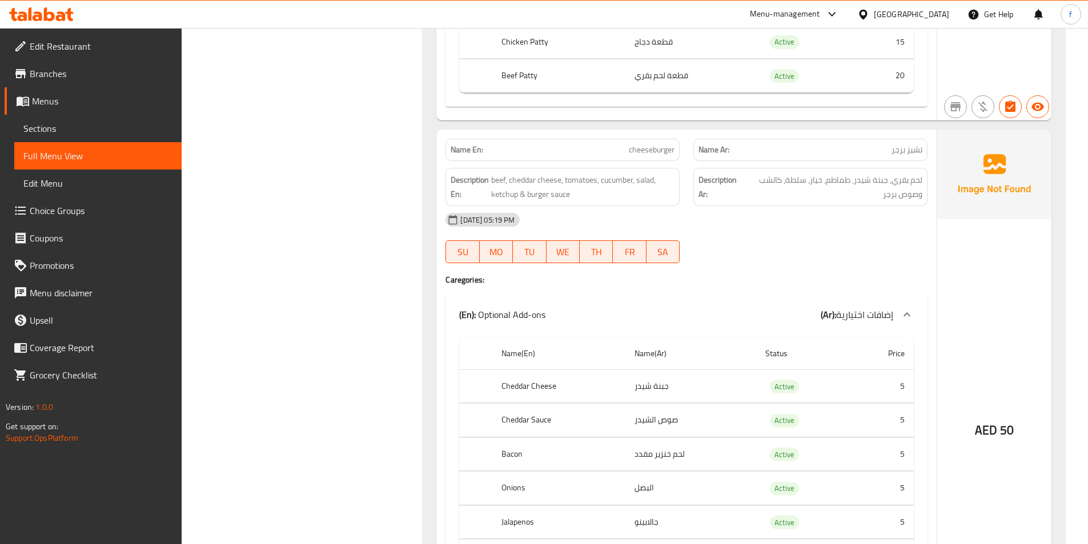
click at [654, 144] on span "cheeseburger" at bounding box center [652, 150] width 46 height 12
click at [501, 173] on span "beef, cheddar cheese, tomatoes, cucumber, salad, ketchup & burger sauce" at bounding box center [582, 187] width 183 height 28
click at [520, 173] on span "beef, cheddar cheese, tomatoes, cucumber, salad, ketchup & burger sauce" at bounding box center [582, 187] width 183 height 28
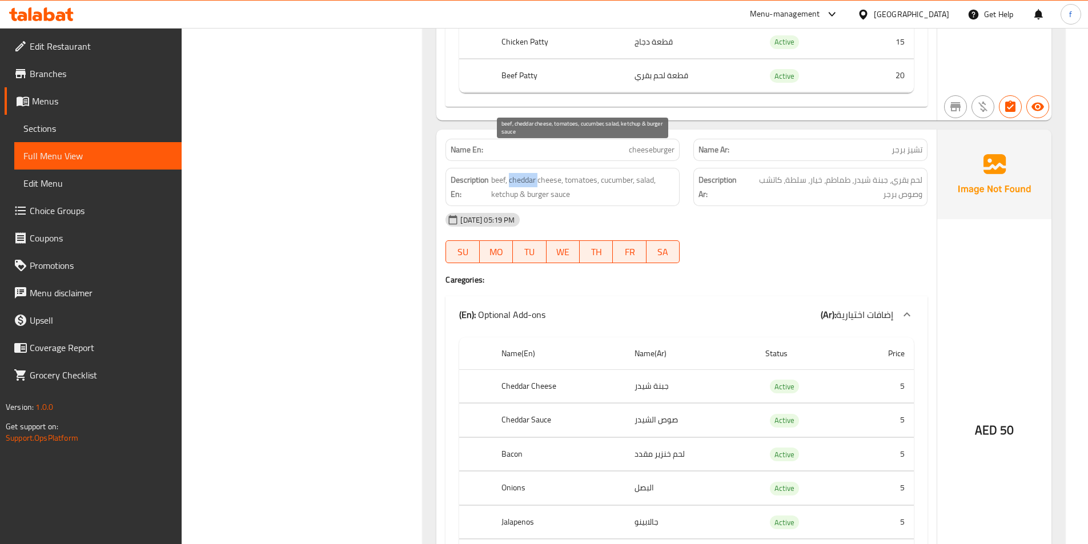
click at [520, 173] on span "beef, cheddar cheese, tomatoes, cucumber, salad, ketchup & burger sauce" at bounding box center [582, 187] width 183 height 28
click at [571, 173] on span "beef, cheddar cheese, tomatoes, cucumber, salad, ketchup & burger sauce" at bounding box center [582, 187] width 183 height 28
click at [612, 173] on span "beef, cheddar cheese, tomatoes, cucumber, salad, ketchup & burger sauce" at bounding box center [582, 187] width 183 height 28
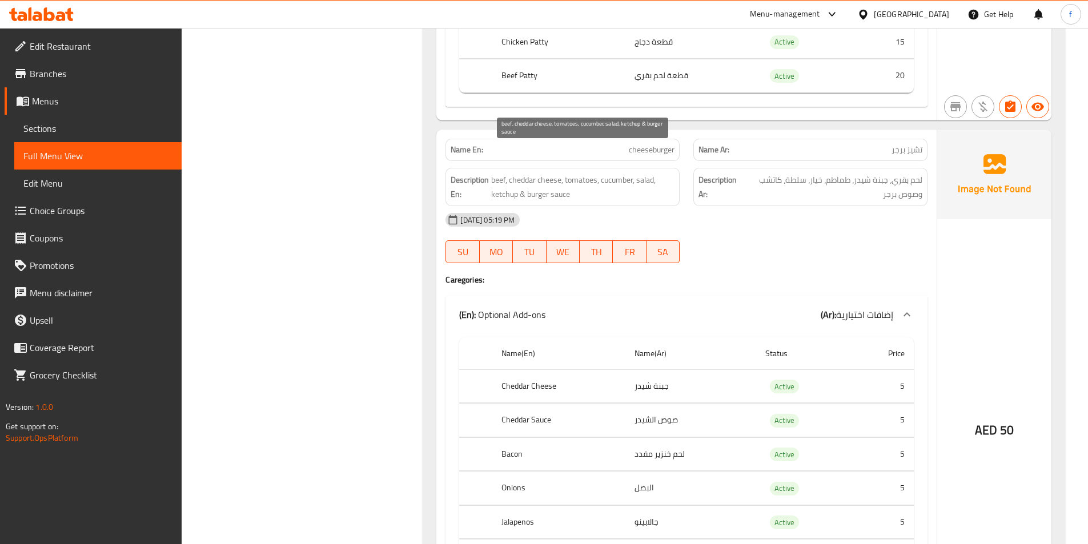
click at [651, 173] on span "beef, cheddar cheese, tomatoes, cucumber, salad, ketchup & burger sauce" at bounding box center [582, 187] width 183 height 28
click at [500, 173] on span "beef, cheddar cheese, tomatoes, cucumber, salad, ketchup & burger sauce" at bounding box center [582, 187] width 183 height 28
drag, startPoint x: 576, startPoint y: 170, endPoint x: 527, endPoint y: 169, distance: 49.1
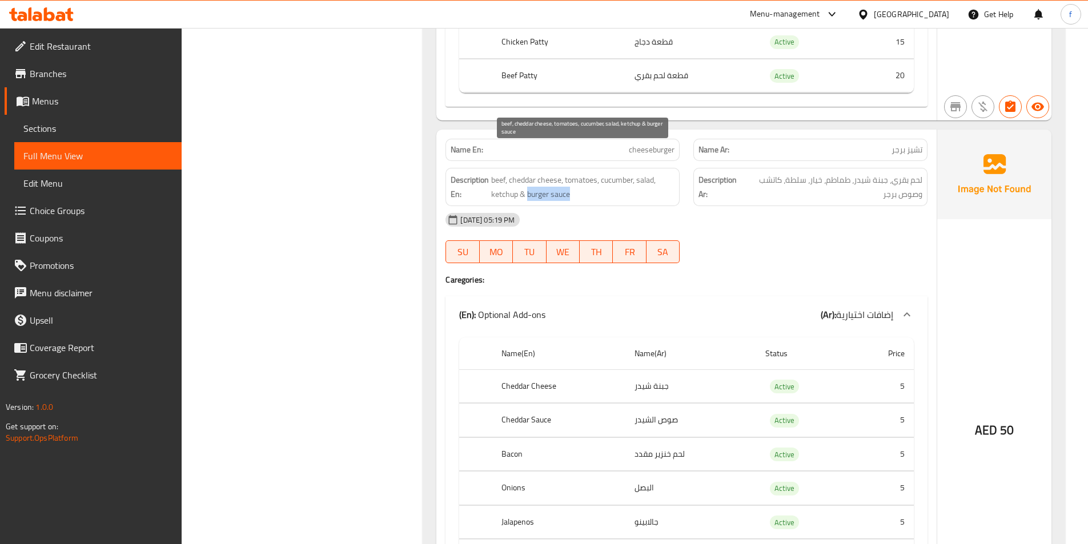
click at [527, 173] on span "beef, cheddar cheese, tomatoes, cucumber, salad, ketchup & burger sauce" at bounding box center [582, 187] width 183 height 28
click at [621, 173] on span "beef, cheddar cheese, tomatoes, cucumber, salad, ketchup & burger sauce" at bounding box center [582, 187] width 183 height 28
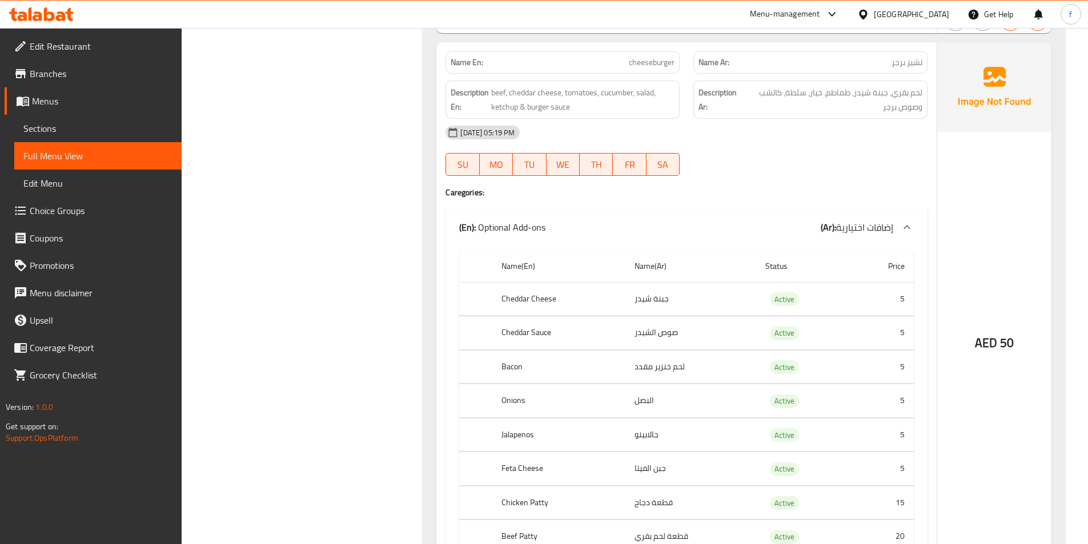
scroll to position [10619, 0]
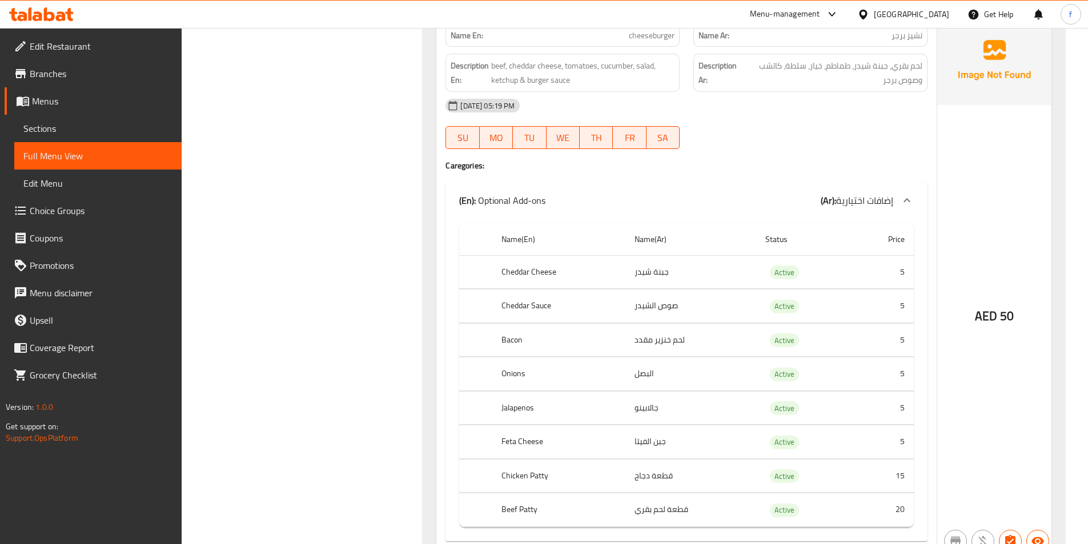
click at [646, 255] on td "جبنة شيدر" at bounding box center [690, 272] width 131 height 34
click at [631, 255] on td "جبنة شيدر" at bounding box center [690, 272] width 131 height 34
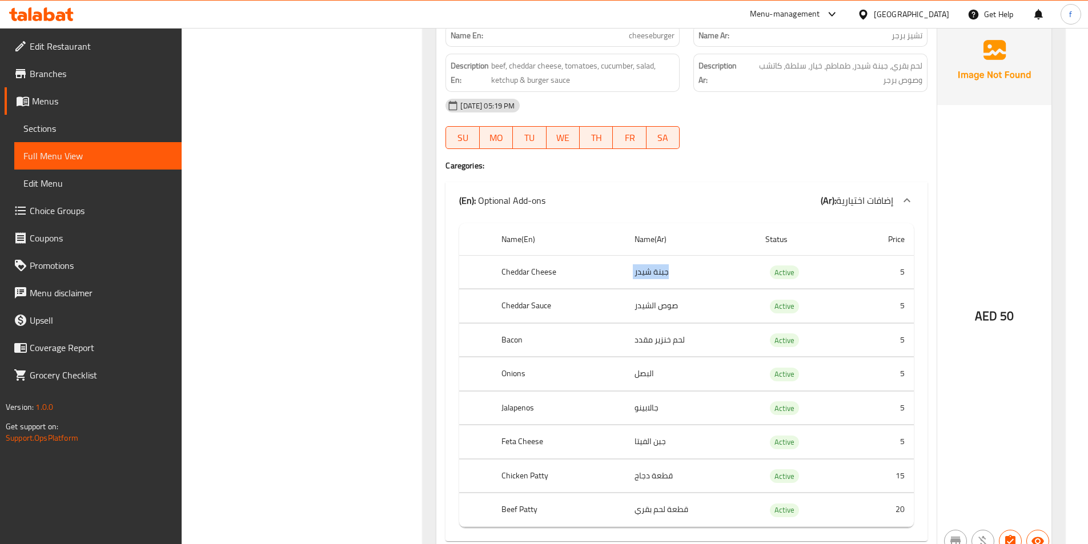
click at [631, 255] on td "جبنة شيدر" at bounding box center [690, 272] width 131 height 34
click at [688, 160] on h4 "Caregories:" at bounding box center [686, 165] width 482 height 11
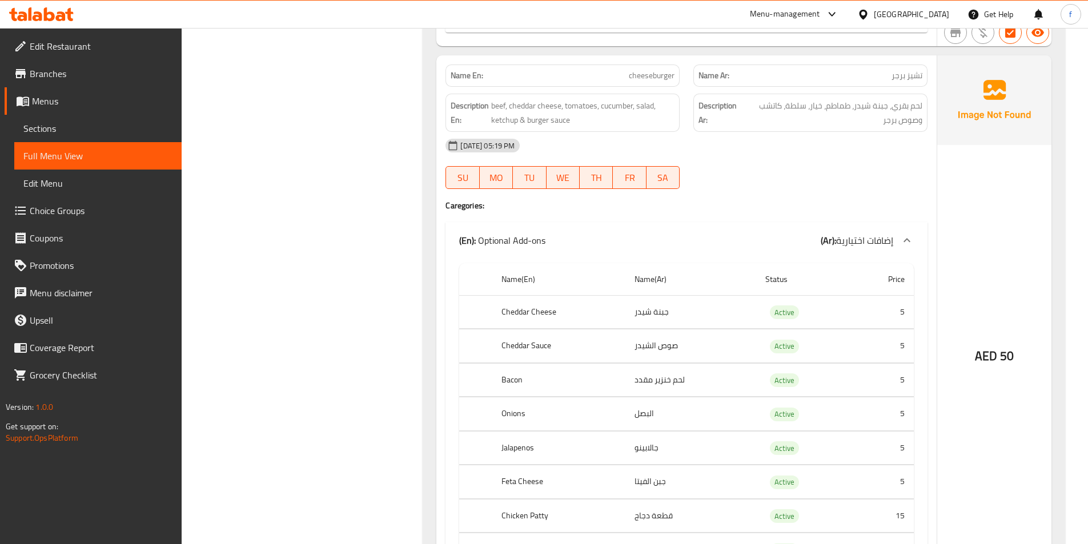
scroll to position [10505, 0]
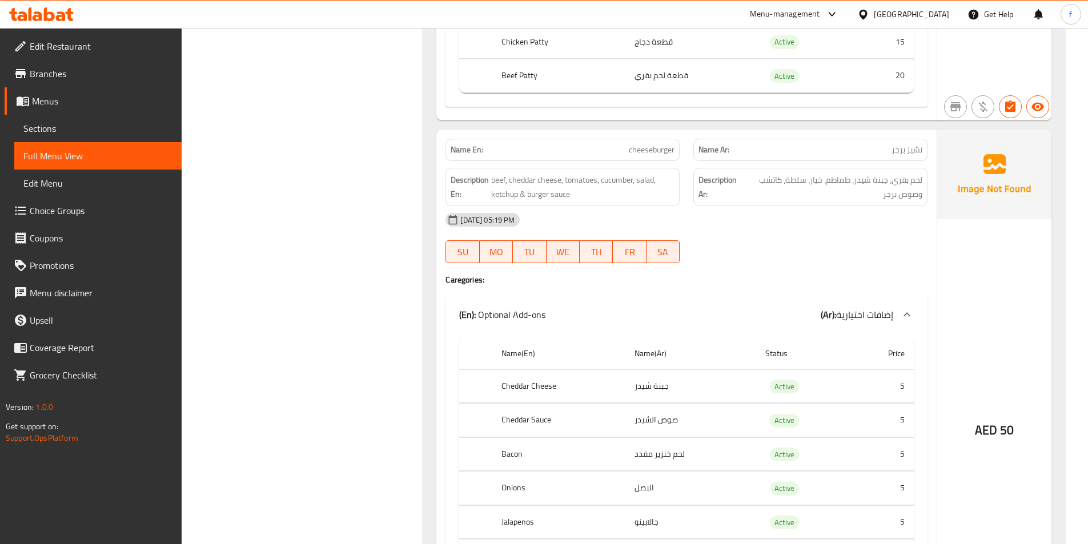
click at [897, 173] on span "لحم بقري، جبنة شيدر، طماطم، خيار، سلطة، كاتشب وصوص برجر" at bounding box center [832, 187] width 179 height 28
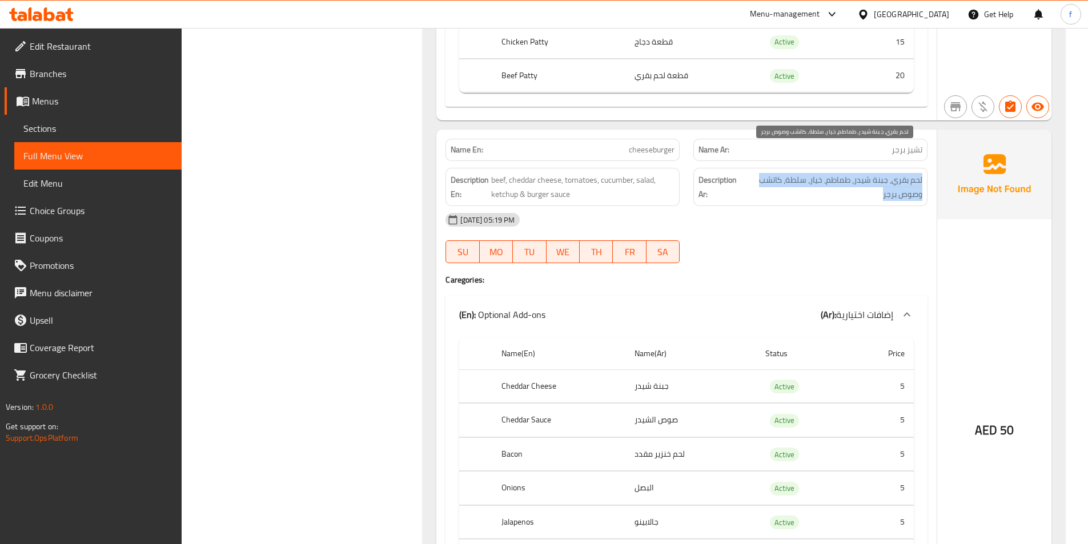
click at [897, 173] on span "لحم بقري، جبنة شيدر، طماطم، خيار، سلطة، كاتشب وصوص برجر" at bounding box center [832, 187] width 179 height 28
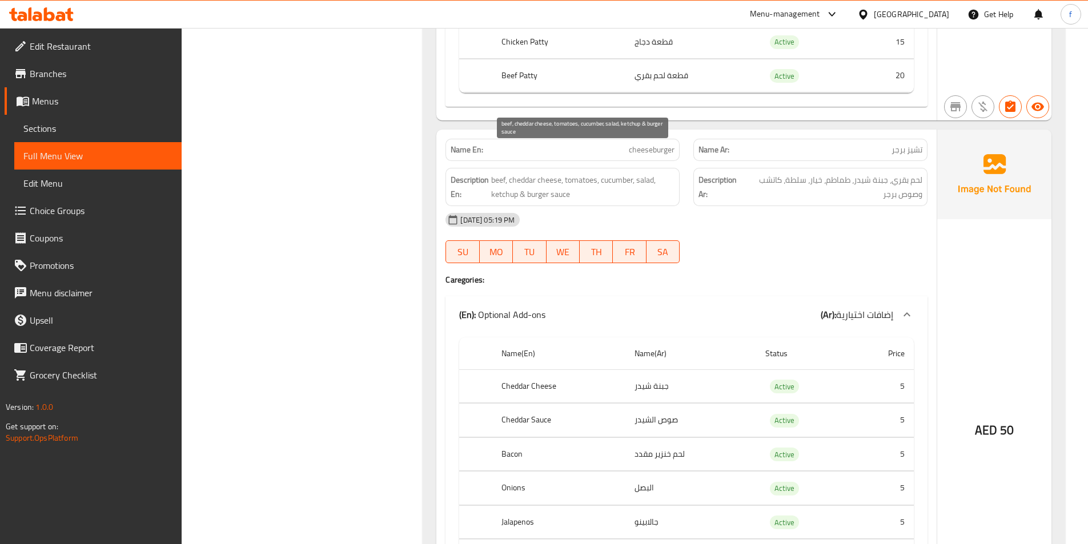
click at [689, 161] on div "Description Ar: لحم بقري، جبنة شيدر، طماطم، خيار، سلطة، كاتشب وصوص برجر" at bounding box center [810, 187] width 248 height 52
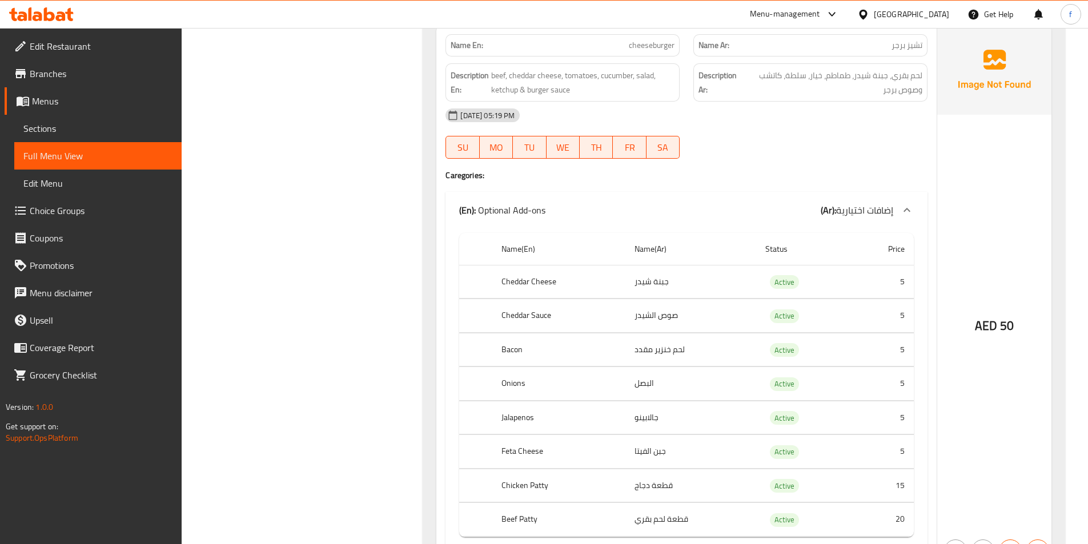
scroll to position [10619, 0]
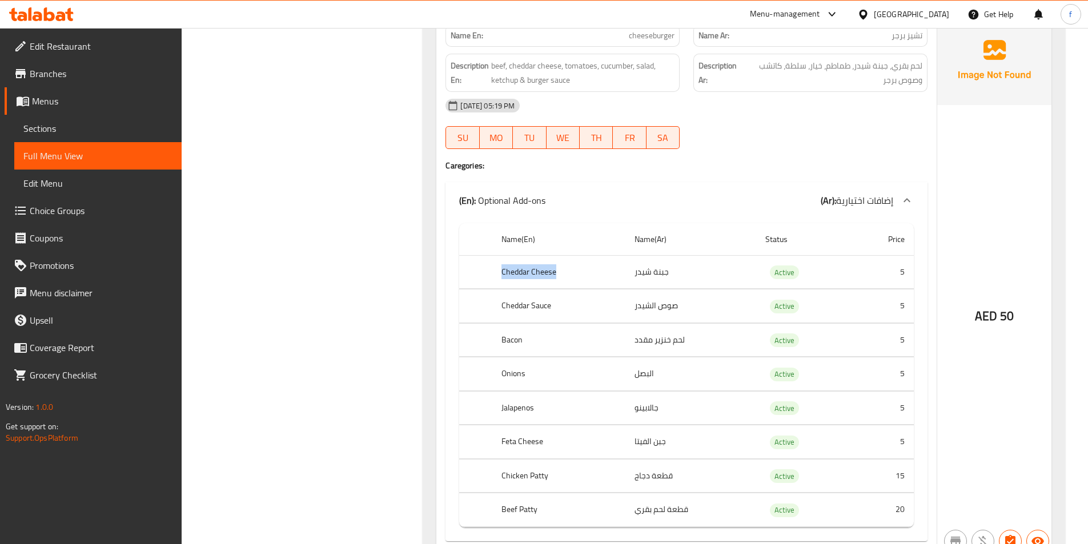
drag, startPoint x: 501, startPoint y: 247, endPoint x: 569, endPoint y: 248, distance: 67.4
click at [569, 255] on th "Cheddar Cheese" at bounding box center [558, 272] width 133 height 34
drag, startPoint x: 504, startPoint y: 283, endPoint x: 556, endPoint y: 283, distance: 52.0
click at [556, 289] on th "Cheddar Sauce" at bounding box center [558, 306] width 133 height 34
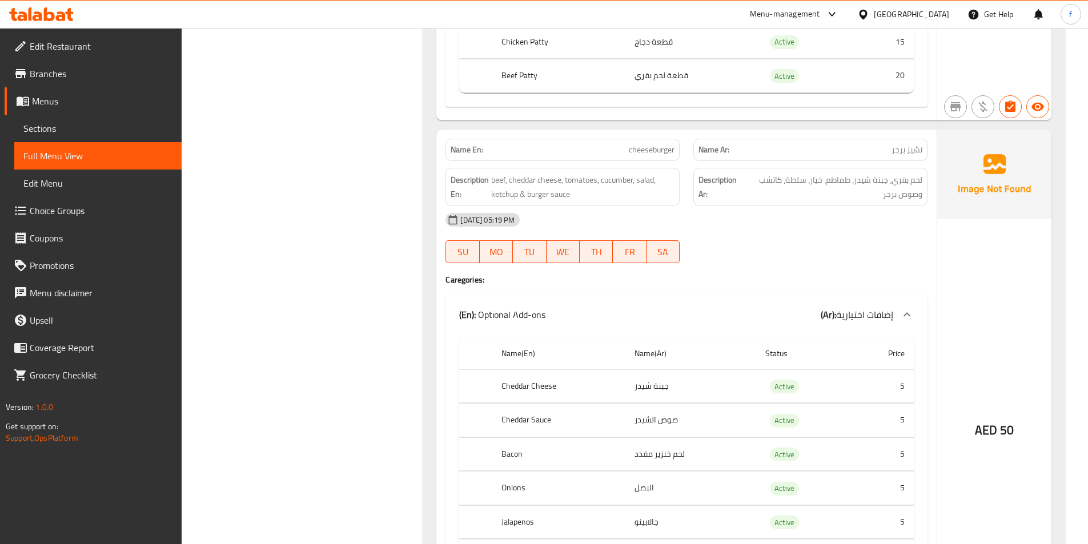
scroll to position [10391, 0]
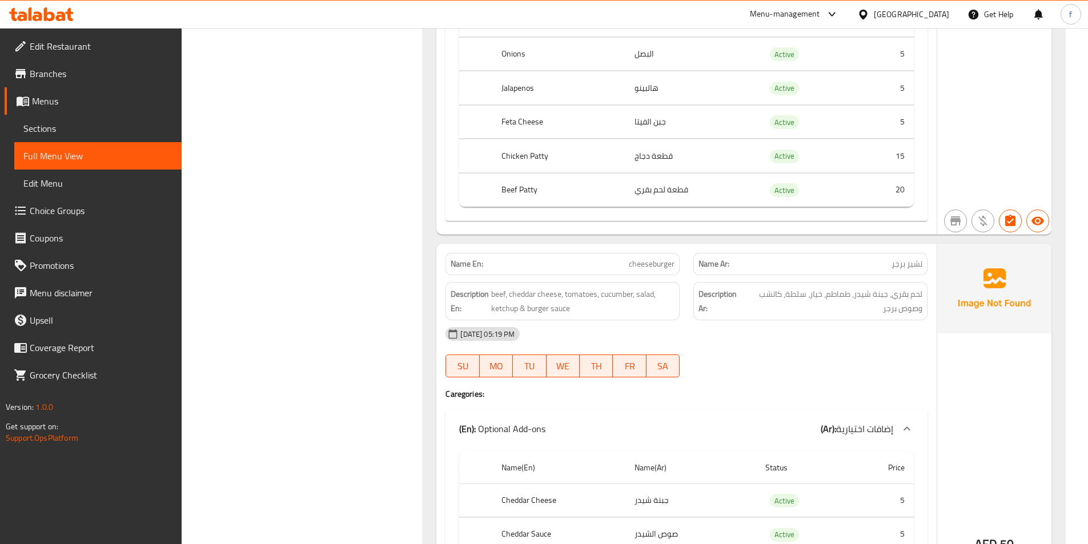
click at [650, 258] on span "cheeseburger" at bounding box center [652, 264] width 46 height 12
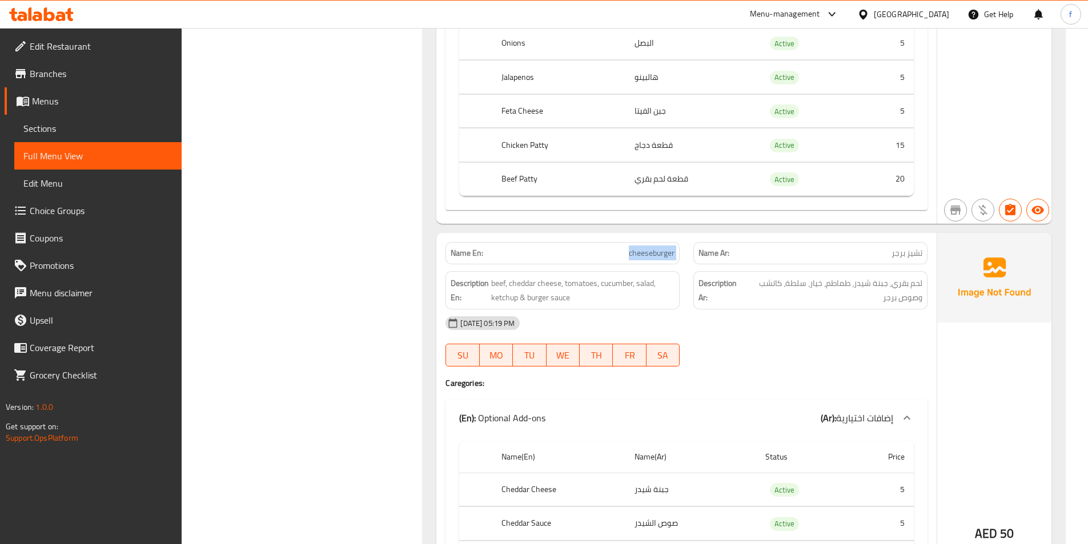
scroll to position [10448, 0]
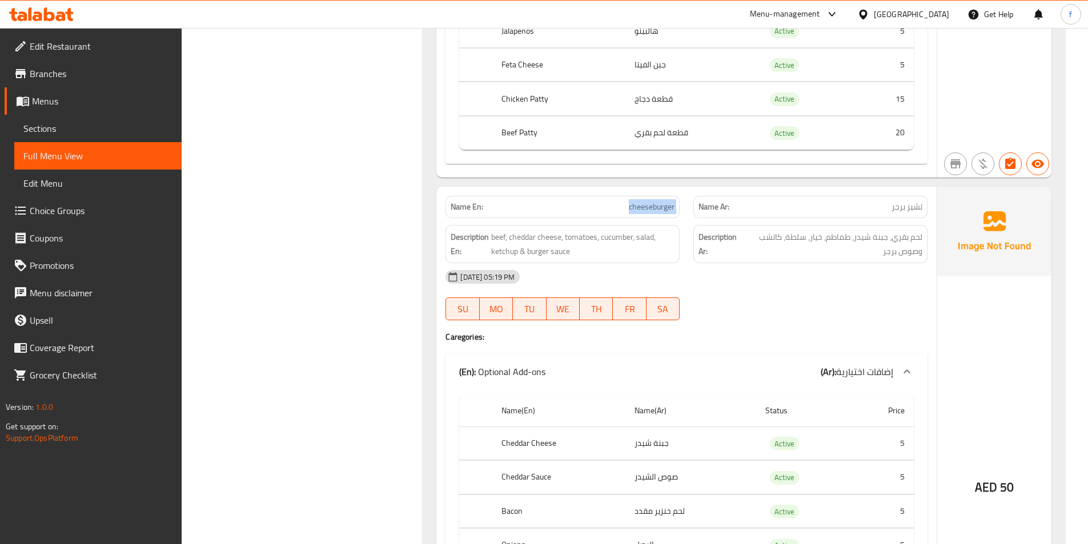
copy span "cheeseburger"
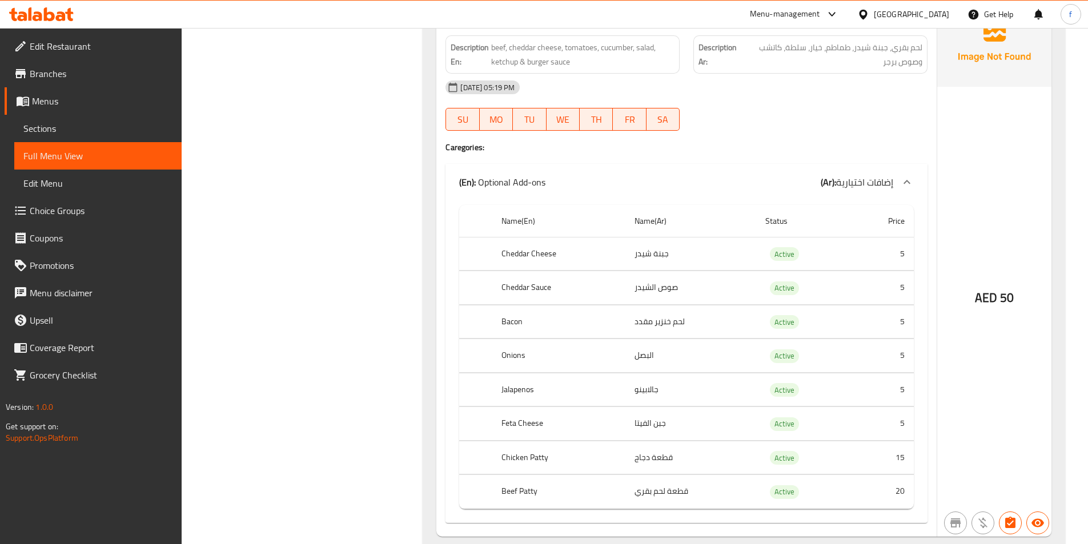
scroll to position [10592, 0]
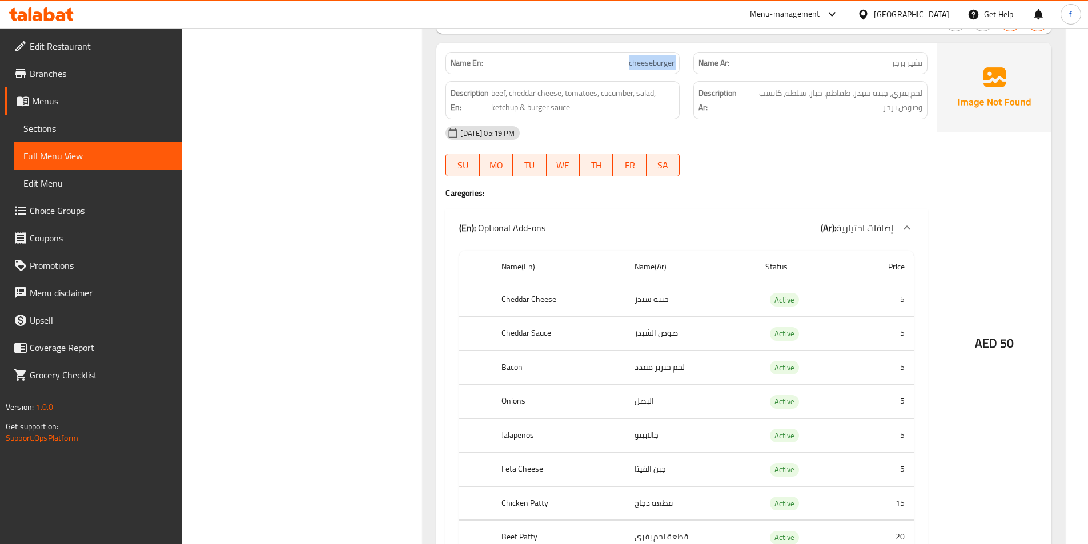
click at [77, 212] on span "Choice Groups" at bounding box center [101, 211] width 143 height 14
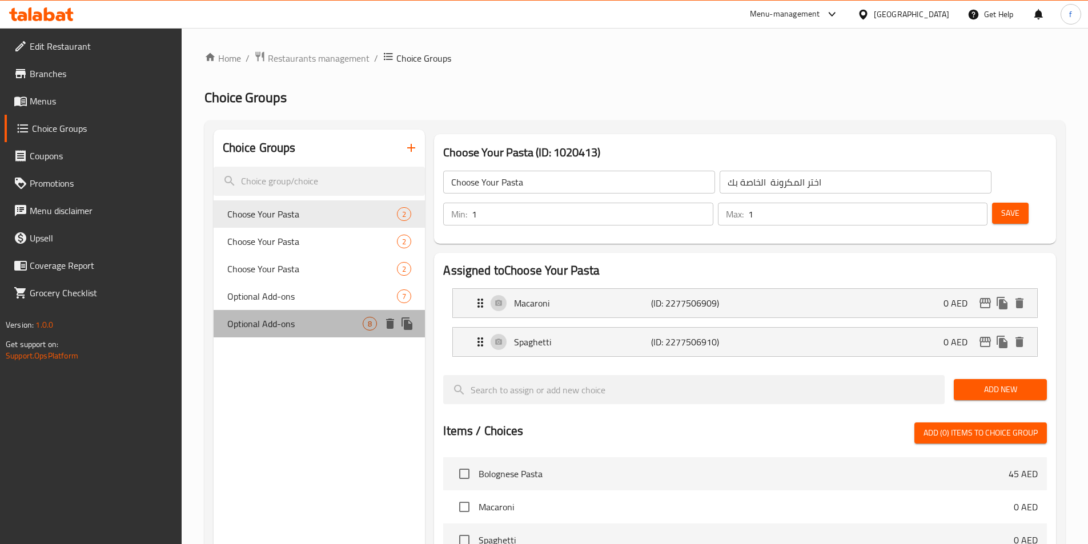
click at [282, 323] on span "Optional Add-ons" at bounding box center [295, 324] width 136 height 14
type input "Optional Add-ons"
type input "إضافات اختيارية"
type input "0"
type input "5"
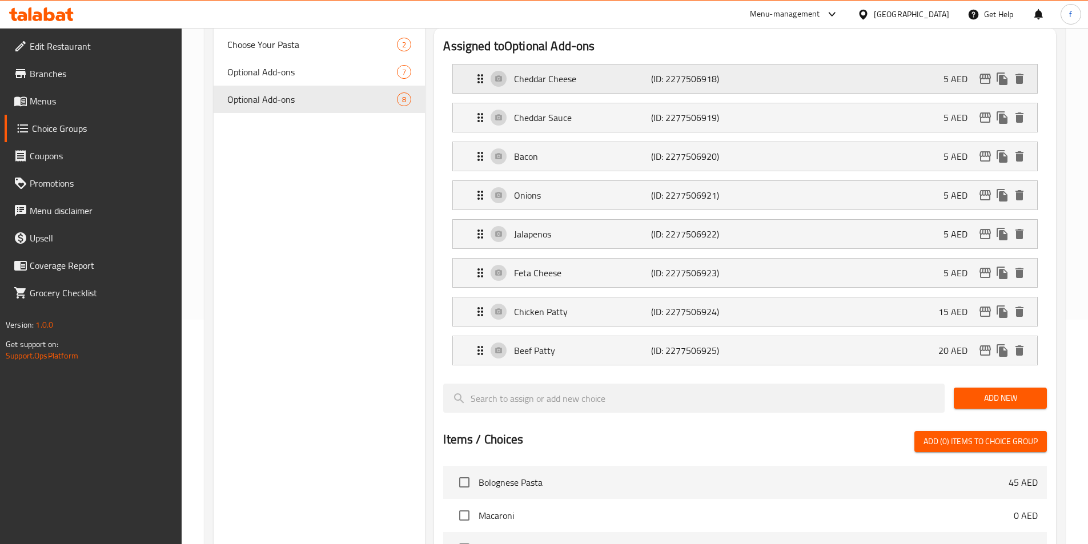
scroll to position [228, 0]
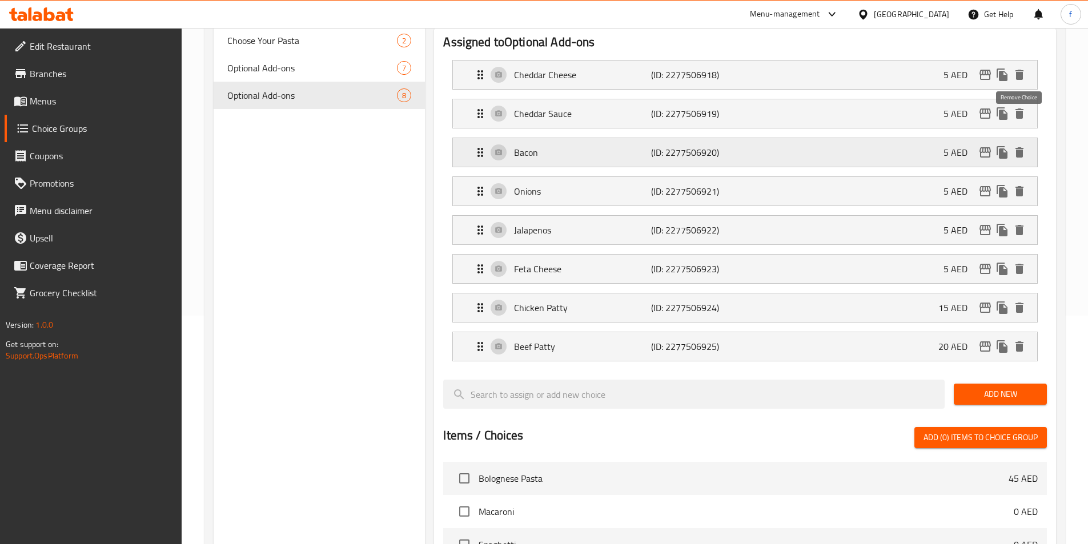
click at [1019, 147] on icon "delete" at bounding box center [1019, 152] width 8 height 10
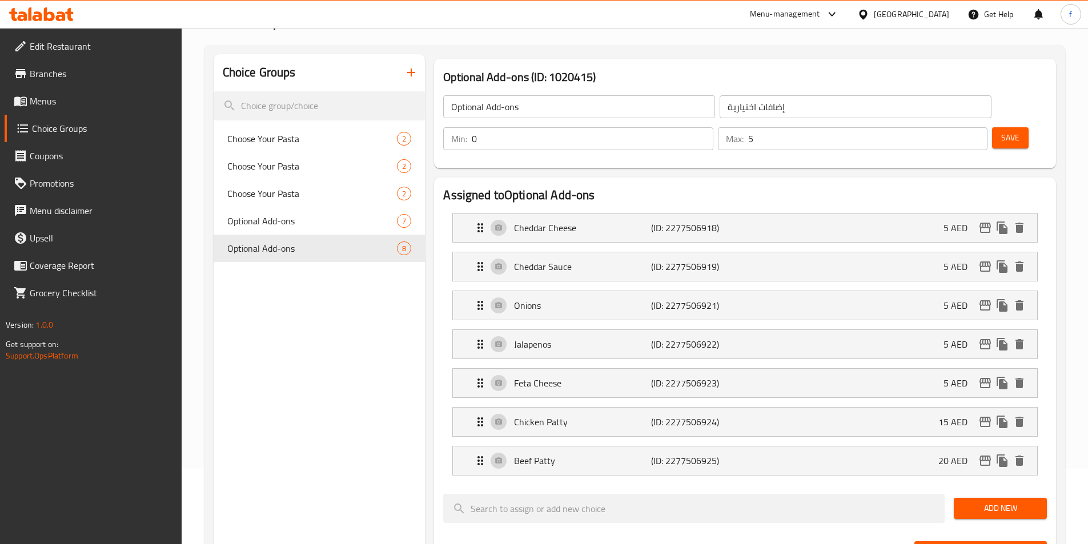
scroll to position [66, 0]
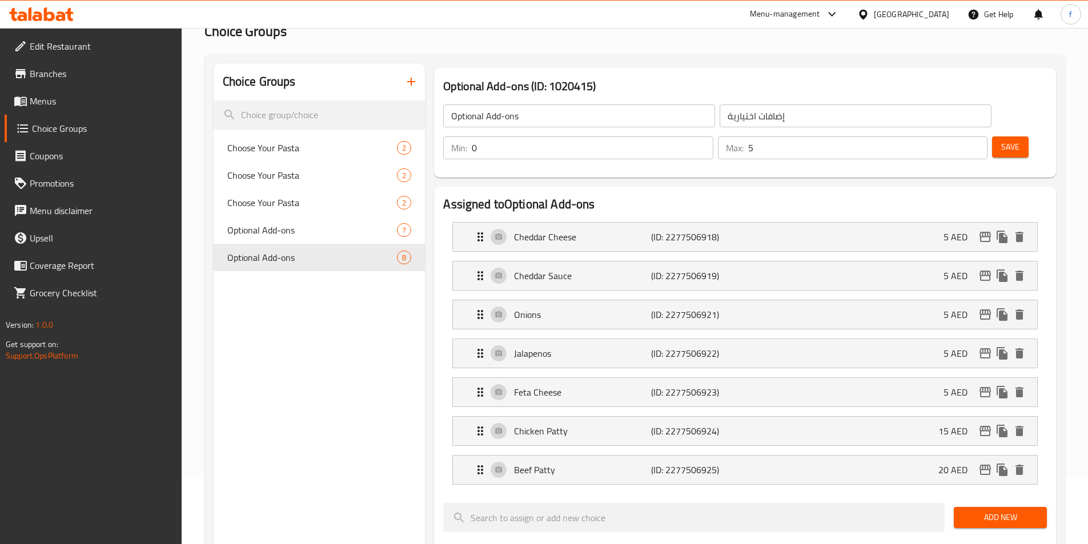
click at [1001, 140] on span "Save" at bounding box center [1010, 147] width 18 height 14
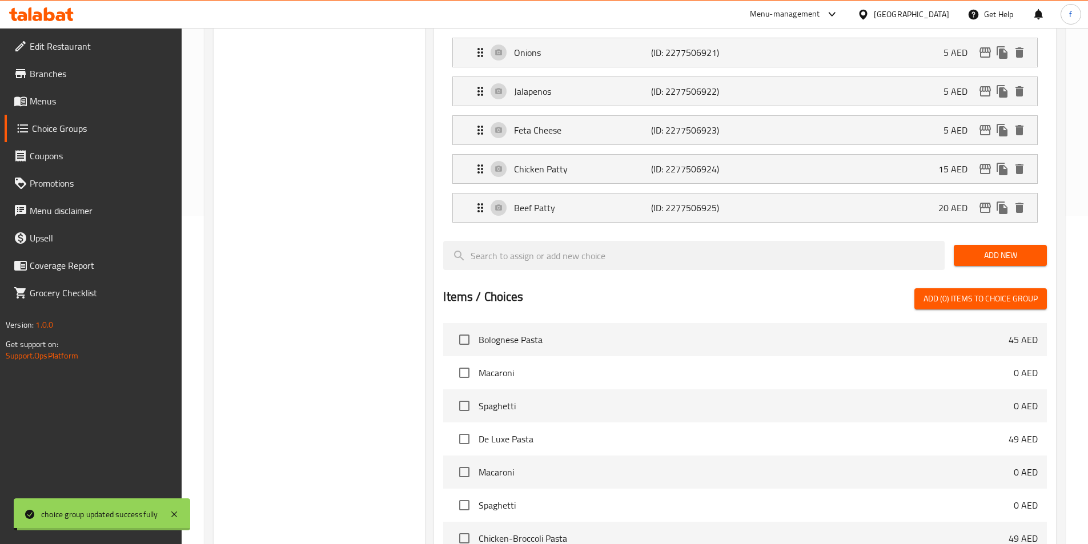
scroll to position [352, 0]
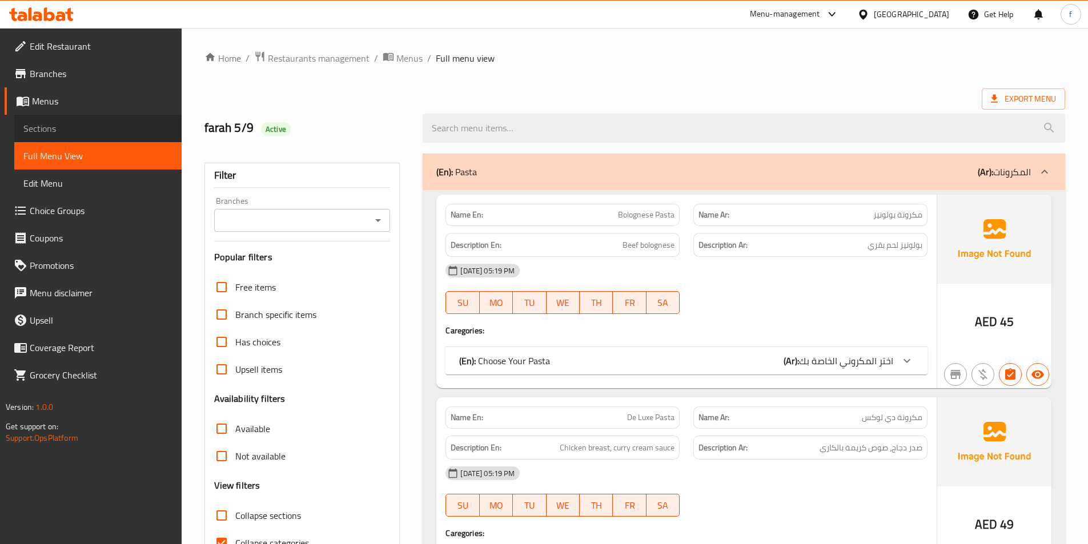
click at [83, 130] on span "Sections" at bounding box center [97, 129] width 149 height 14
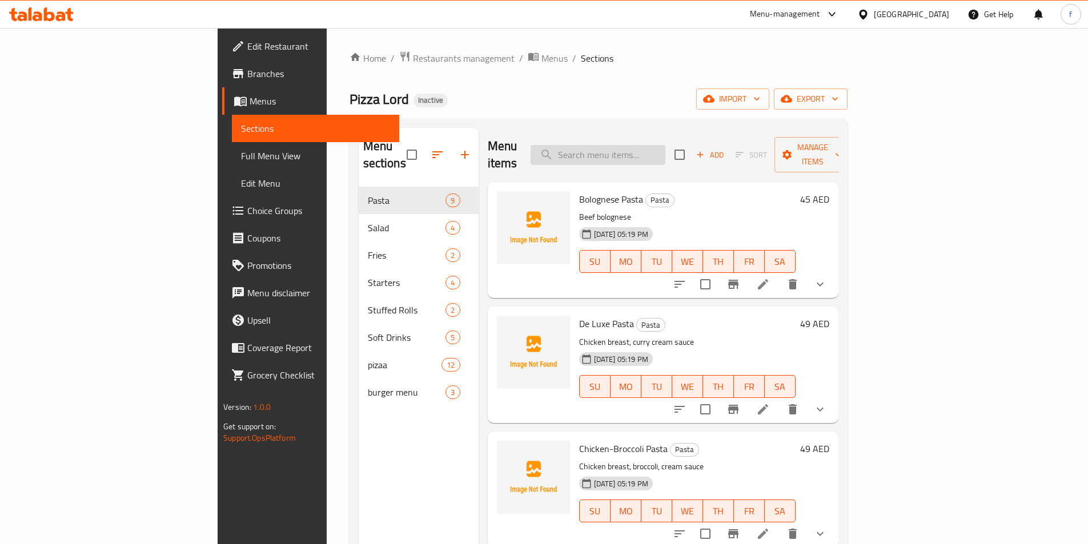
click at [665, 148] on input "search" at bounding box center [597, 155] width 135 height 20
paste input "Spinaci Pasta - Vegetarians"
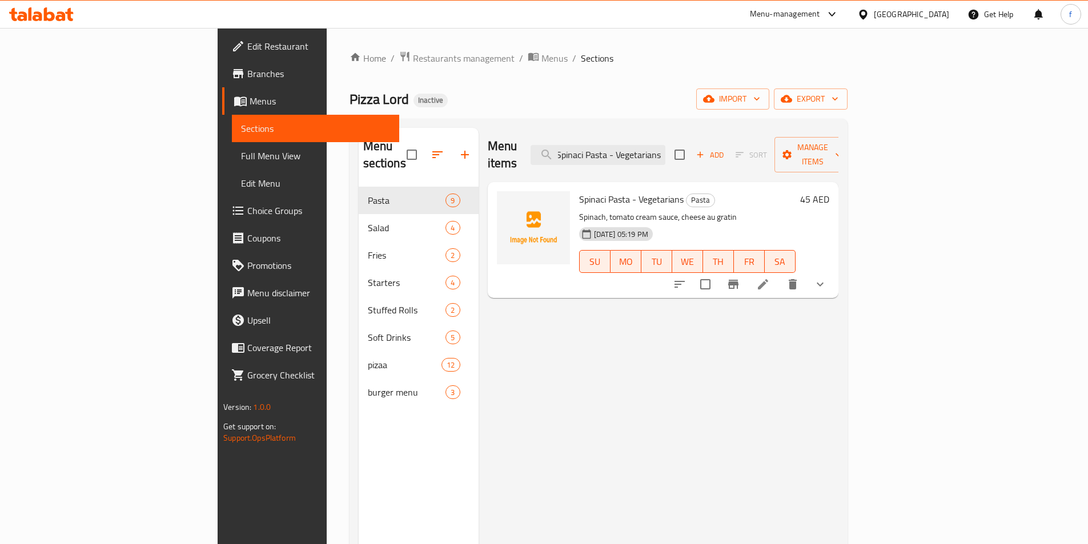
type input "Spinaci Pasta - Vegetarians"
click at [779, 275] on li at bounding box center [763, 284] width 32 height 21
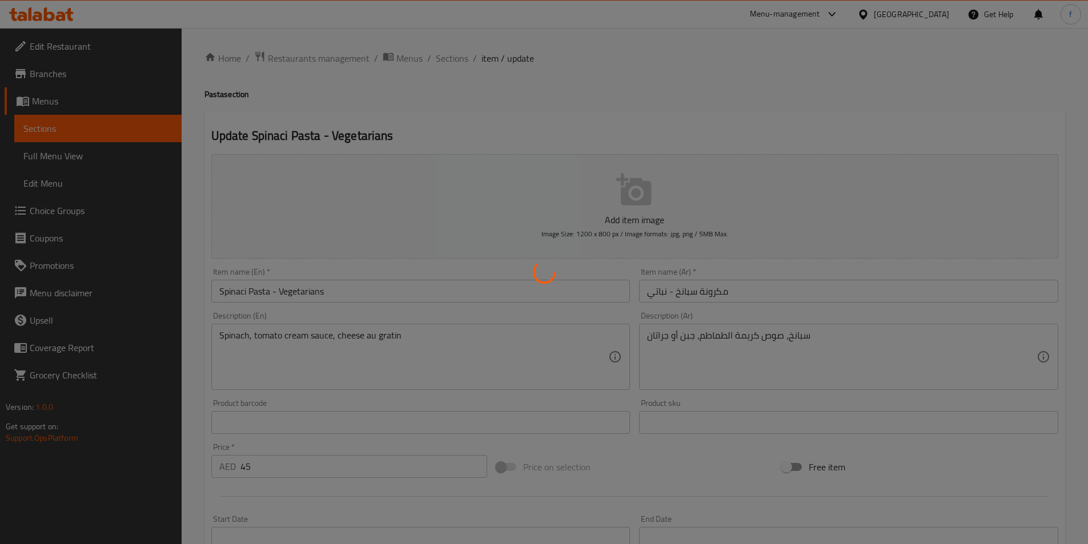
type input "اختر المكرونةالخاصة بك"
type input "1"
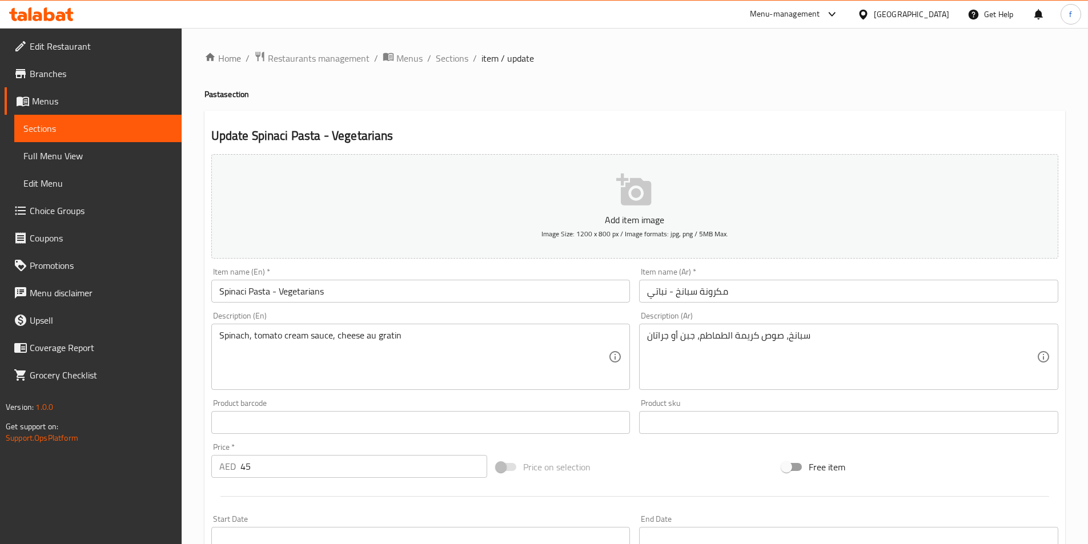
click at [772, 292] on input "مكرونة سبانخ - نباتي" at bounding box center [848, 291] width 419 height 23
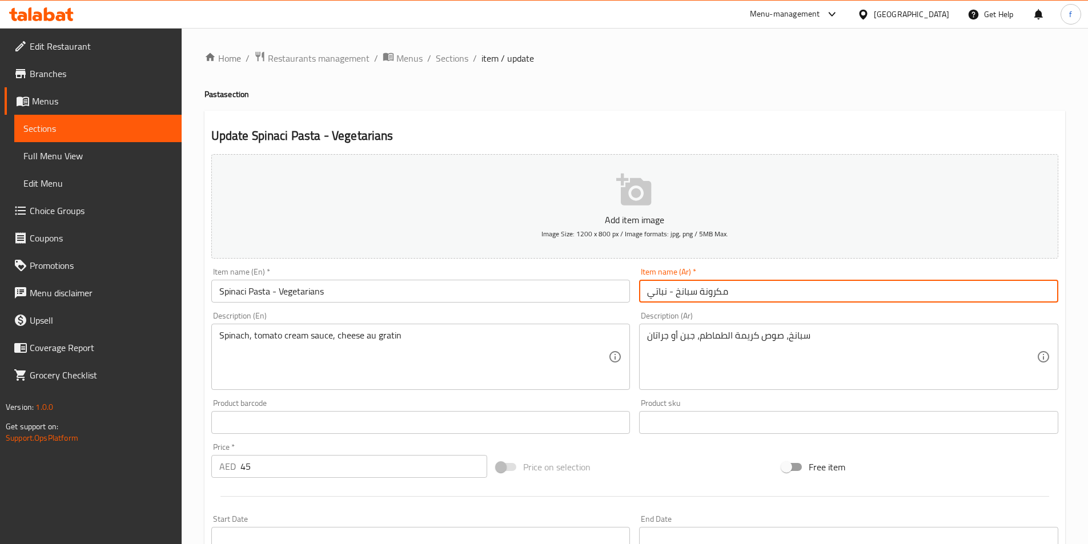
drag, startPoint x: 772, startPoint y: 292, endPoint x: 954, endPoint y: 262, distance: 184.5
click at [954, 262] on div "Add item image Image Size: 1200 x 800 px / Image formats: jpg, png / 5MB Max." at bounding box center [635, 207] width 856 height 114
click at [1008, 289] on input "مكرونة سبانخ - نباتي" at bounding box center [848, 291] width 419 height 23
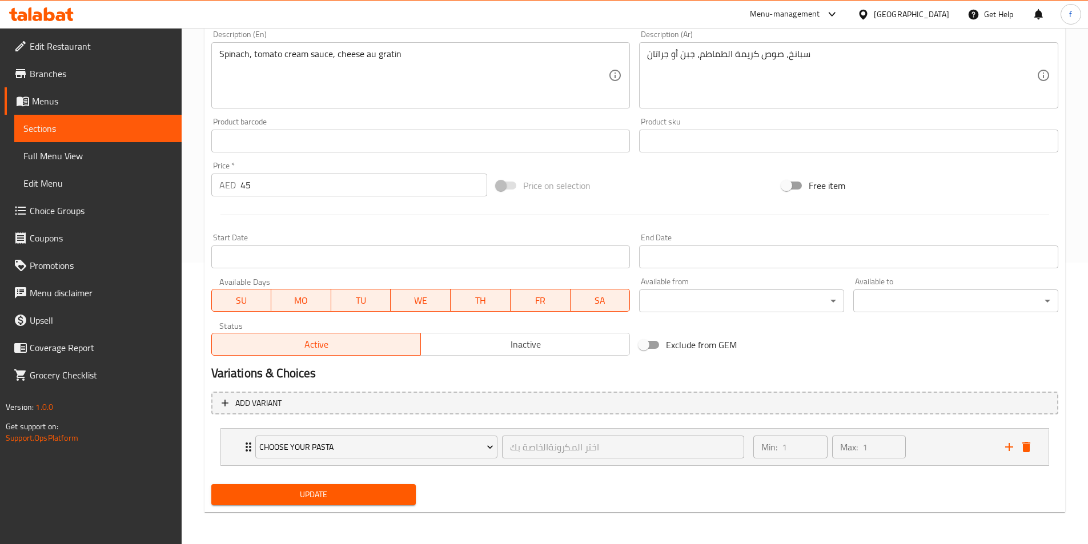
type input "مكرونة سبيناسي - نباتي"
click at [325, 493] on span "Update" at bounding box center [313, 495] width 187 height 14
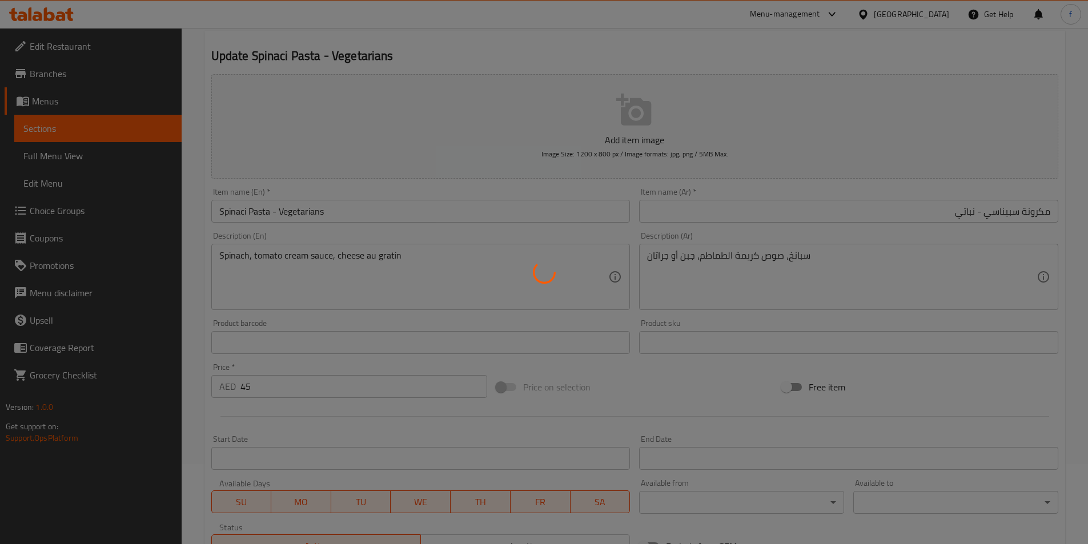
scroll to position [0, 0]
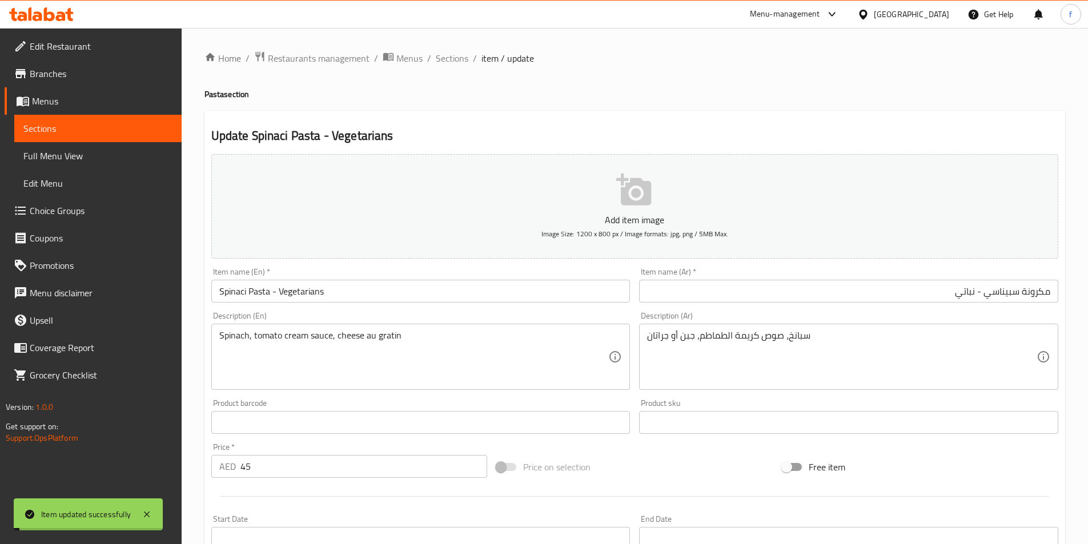
click at [457, 62] on span "Sections" at bounding box center [452, 58] width 33 height 14
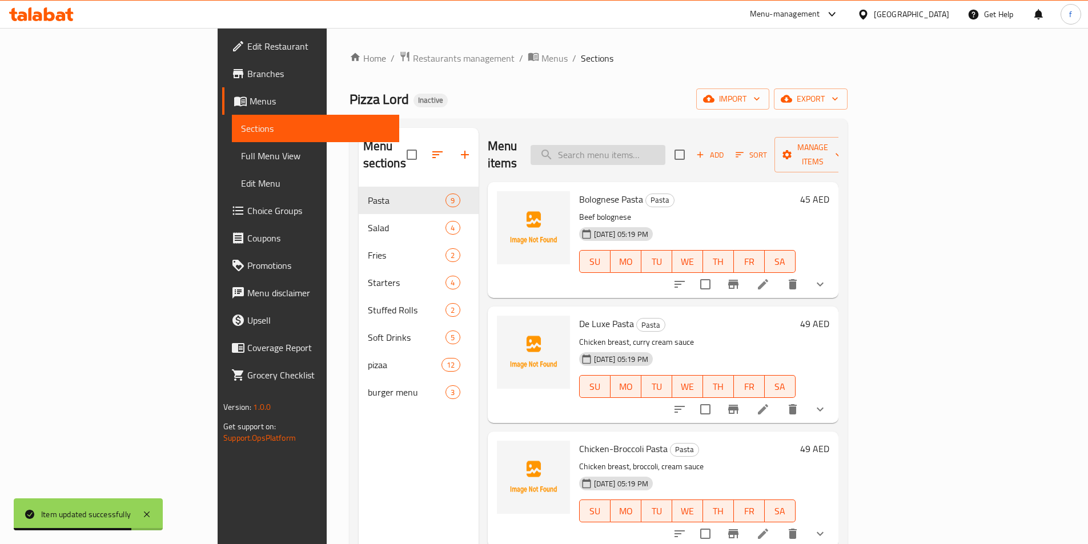
click at [639, 146] on input "search" at bounding box center [597, 155] width 135 height 20
paste input "Ocean Creme Pasta"
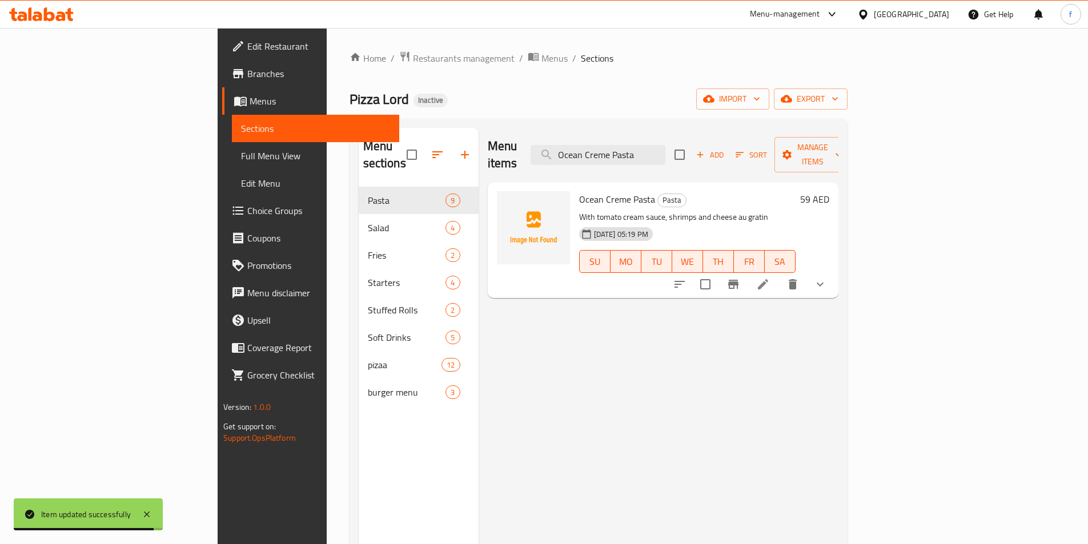
type input "Ocean Creme Pasta"
click at [779, 274] on li at bounding box center [763, 284] width 32 height 21
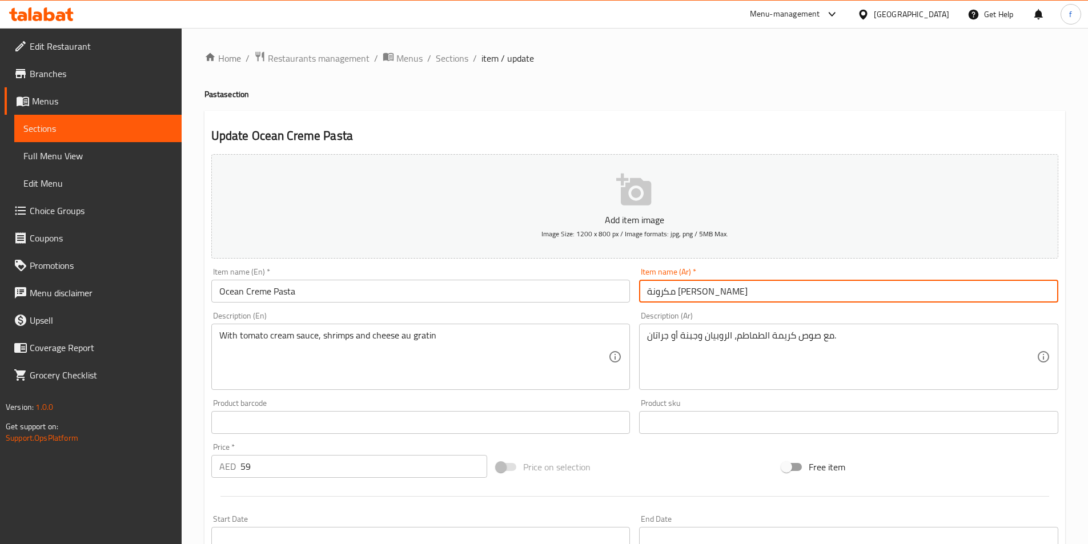
click at [674, 288] on input "مكرونة كريمة أوشن" at bounding box center [848, 291] width 419 height 23
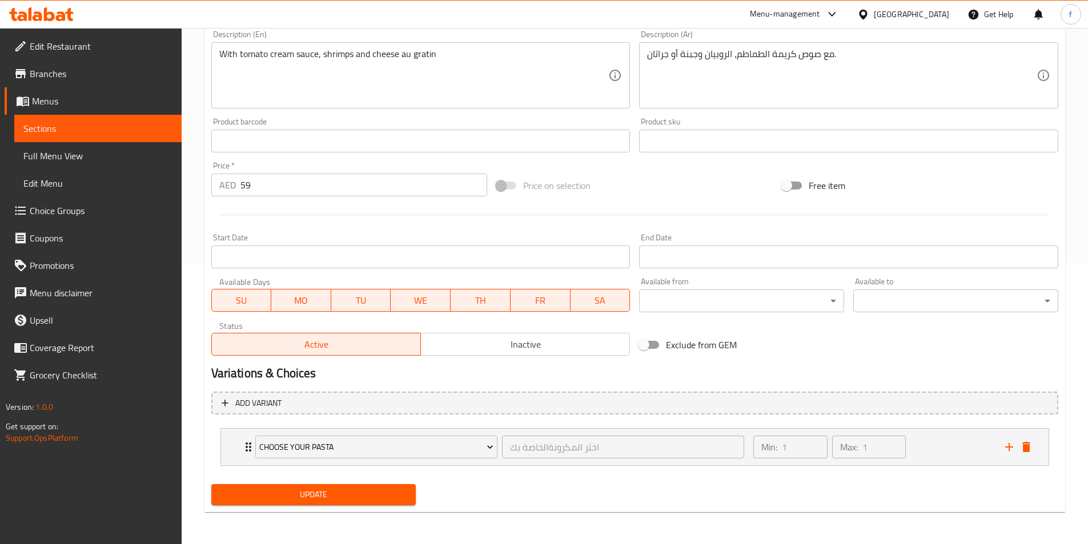
type input "مكرونة [PERSON_NAME]"
click at [387, 492] on span "Update" at bounding box center [313, 495] width 187 height 14
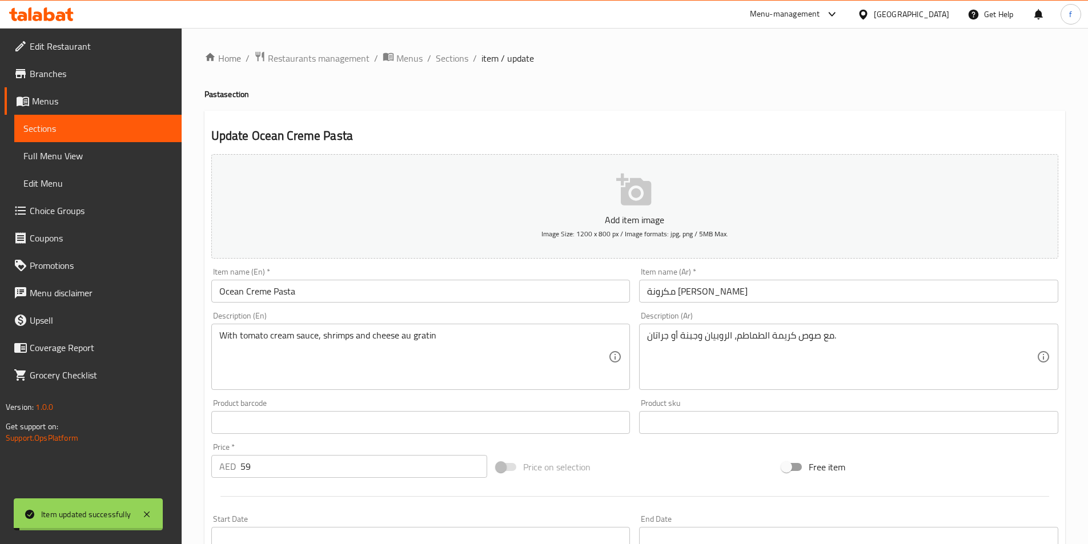
click at [443, 57] on span "Sections" at bounding box center [452, 58] width 33 height 14
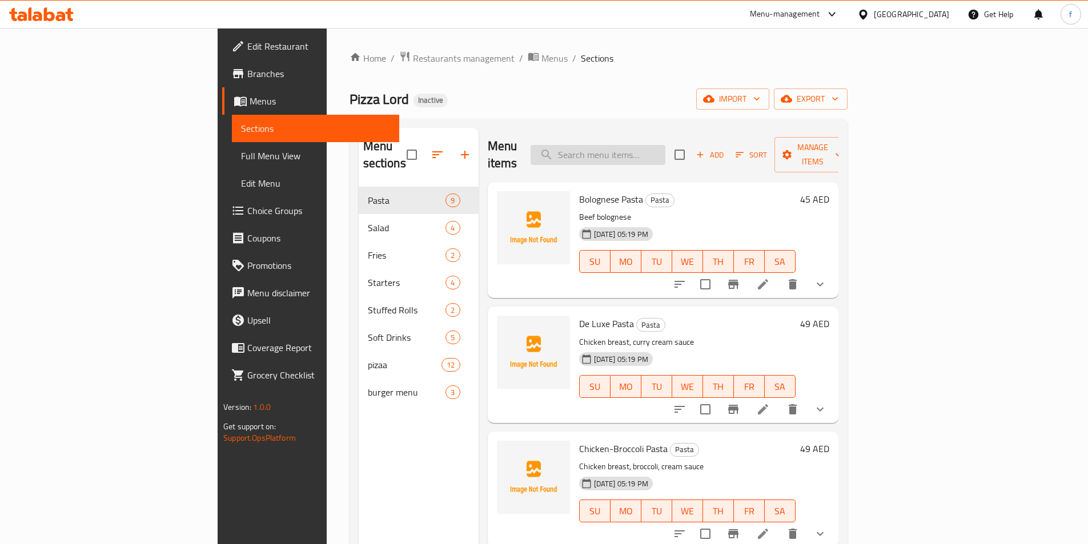
click at [665, 145] on input "search" at bounding box center [597, 155] width 135 height 20
paste input "Stuffed Rolls Salami"
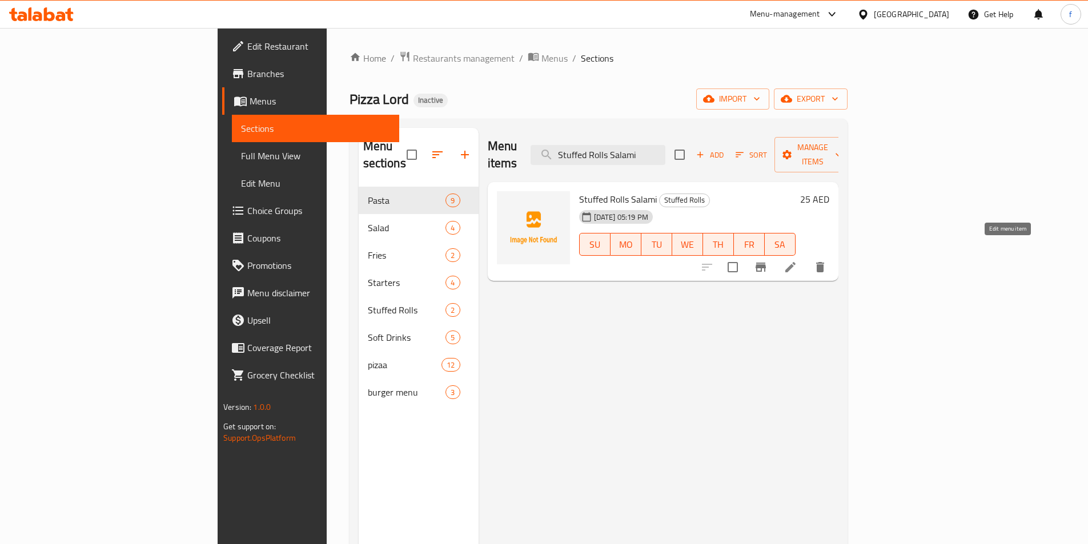
type input "Stuffed Rolls Salami"
click at [797, 260] on icon at bounding box center [790, 267] width 14 height 14
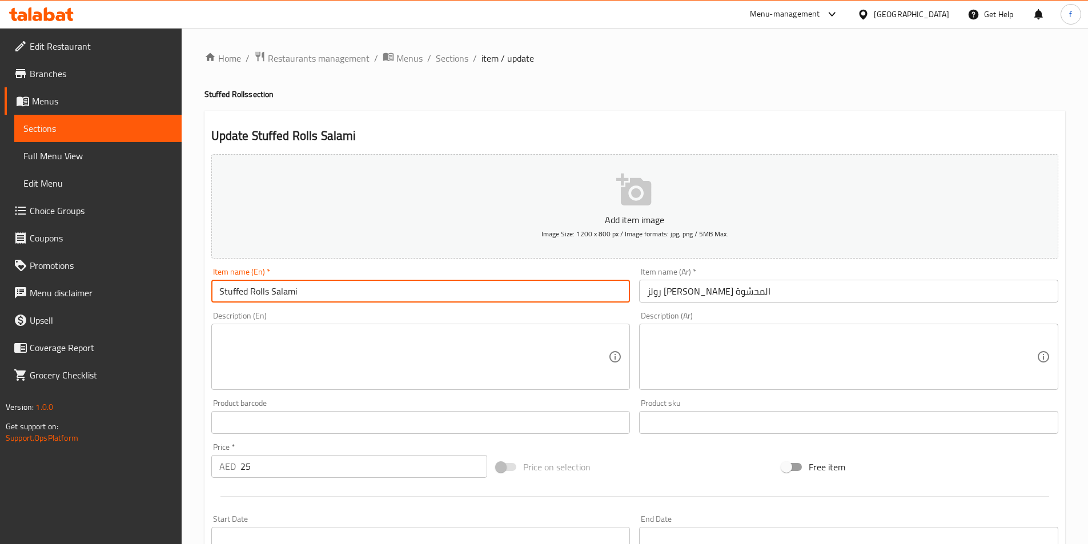
click at [331, 296] on input "Stuffed Rolls Salami" at bounding box center [420, 291] width 419 height 23
type input "Stuffed Rolls Salami Spicy"
click at [831, 299] on input "رولز السلامي المحشوة" at bounding box center [848, 291] width 419 height 23
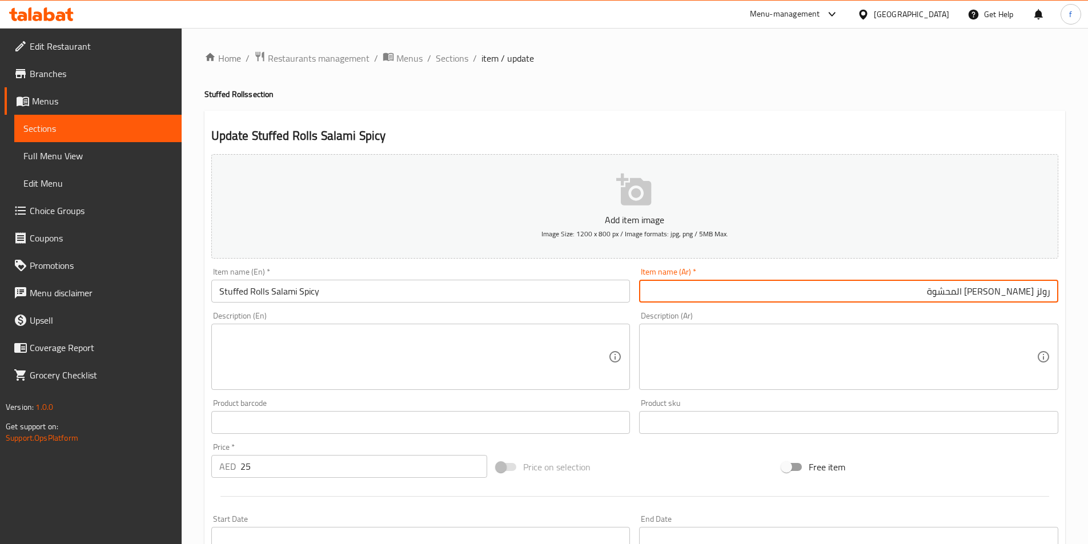
click at [920, 289] on input "رولز السلامي المحشوة" at bounding box center [848, 291] width 419 height 23
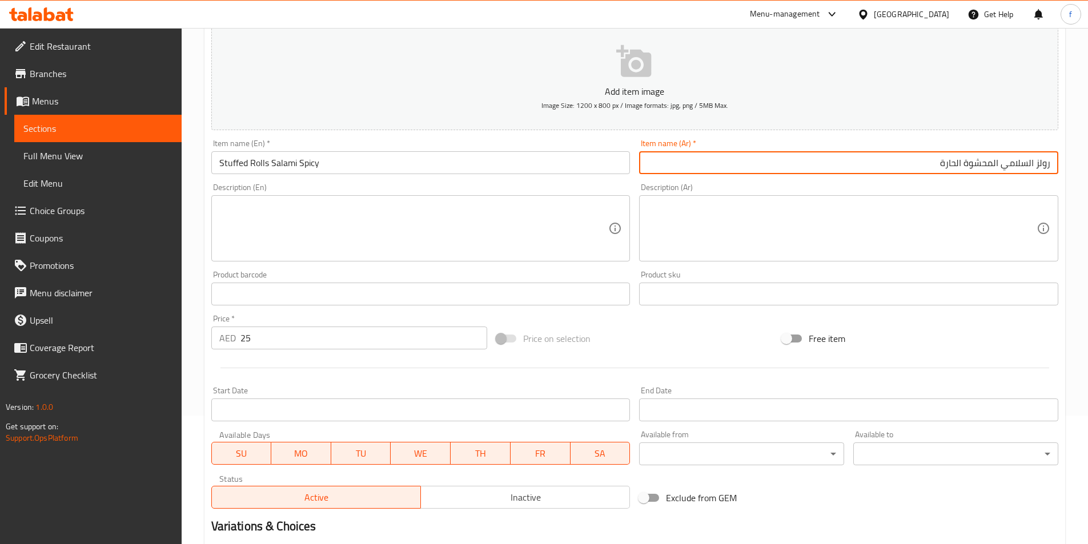
scroll to position [263, 0]
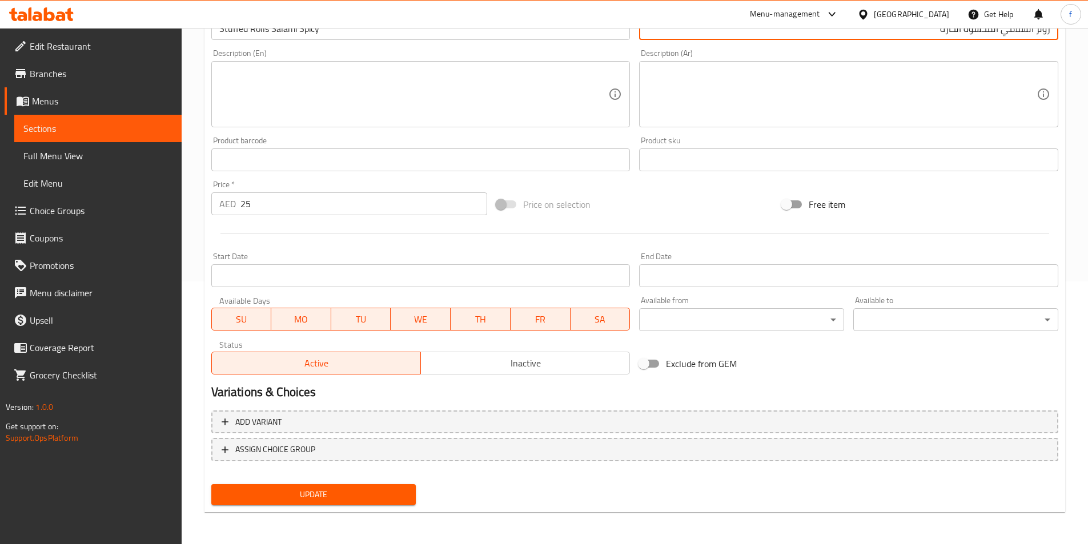
type input "رولز السلامي المحشوة الحارة"
click at [386, 486] on button "Update" at bounding box center [313, 494] width 205 height 21
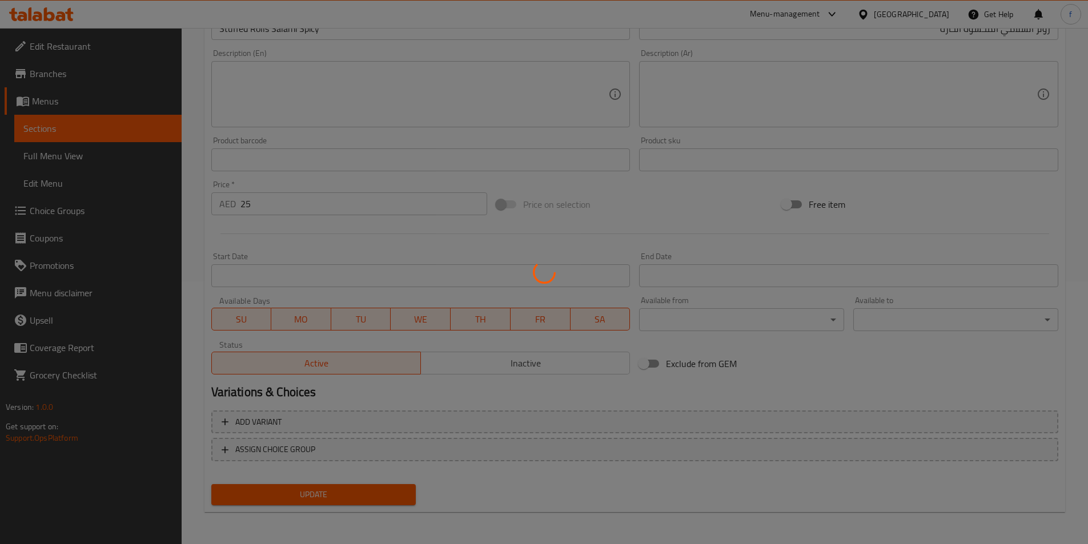
scroll to position [0, 0]
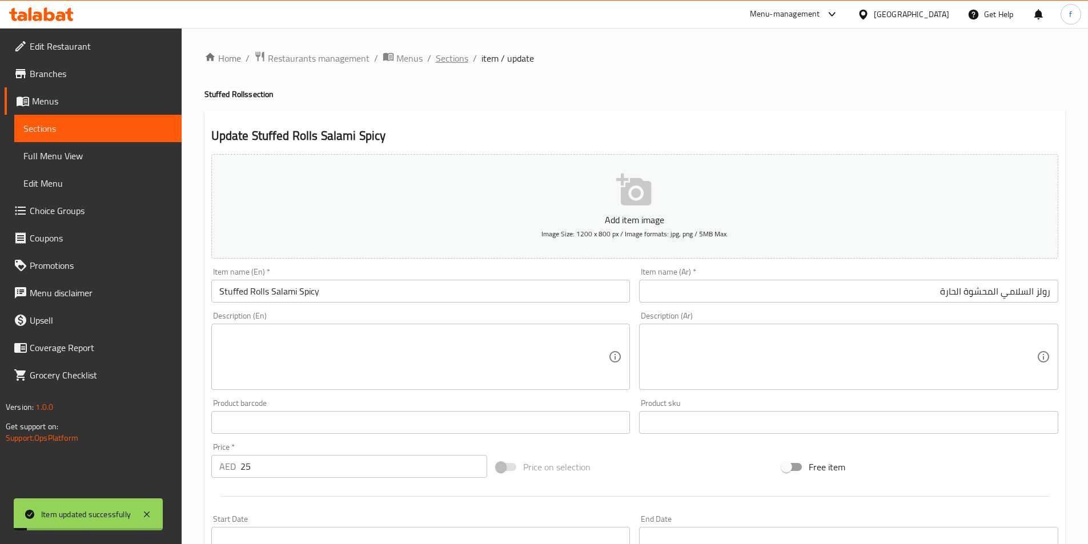
click at [453, 56] on span "Sections" at bounding box center [452, 58] width 33 height 14
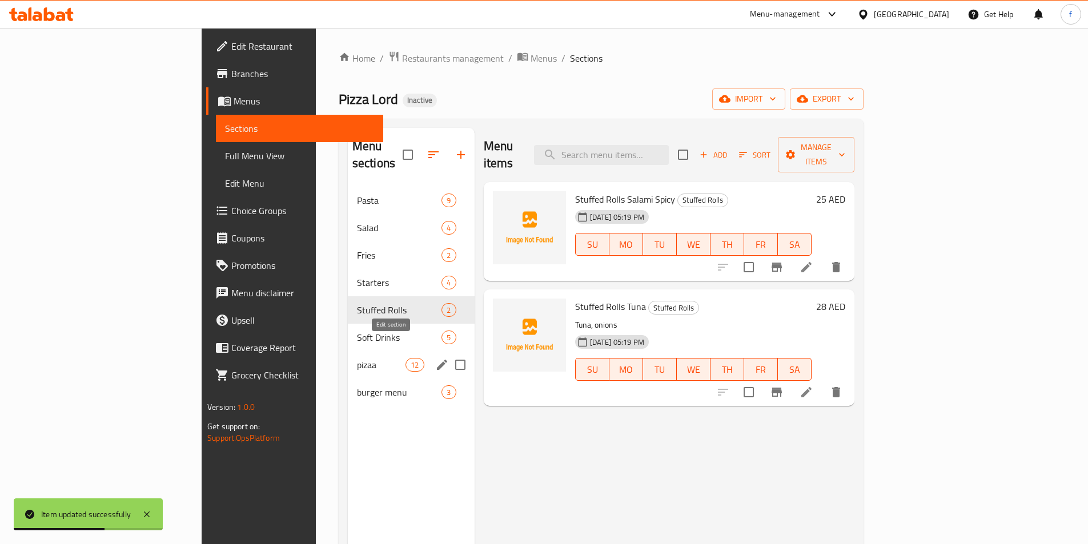
click at [433, 356] on button "edit" at bounding box center [441, 364] width 17 height 17
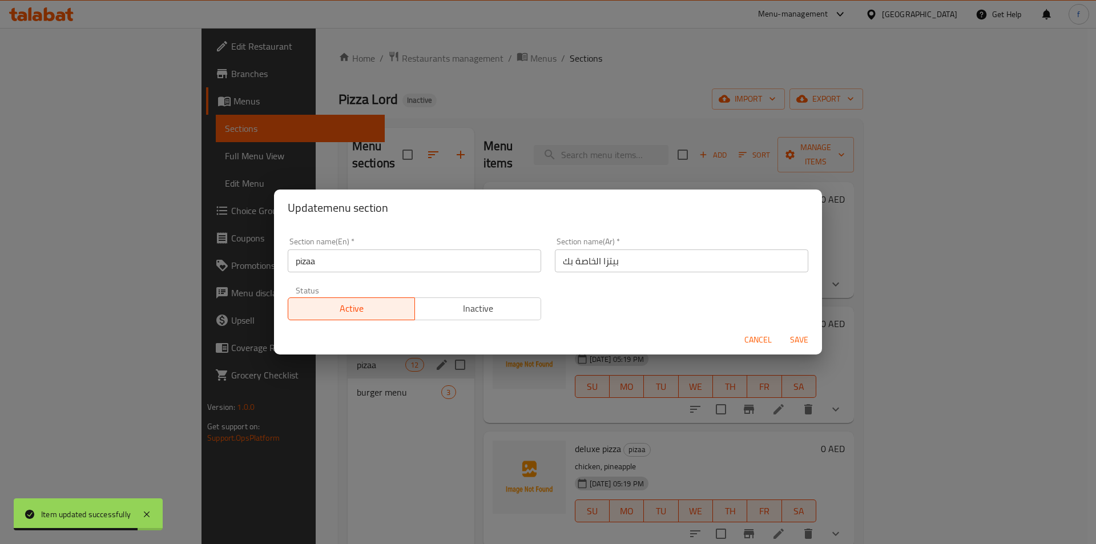
click at [628, 265] on input "بيتزا الخاصة بك" at bounding box center [681, 260] width 253 height 23
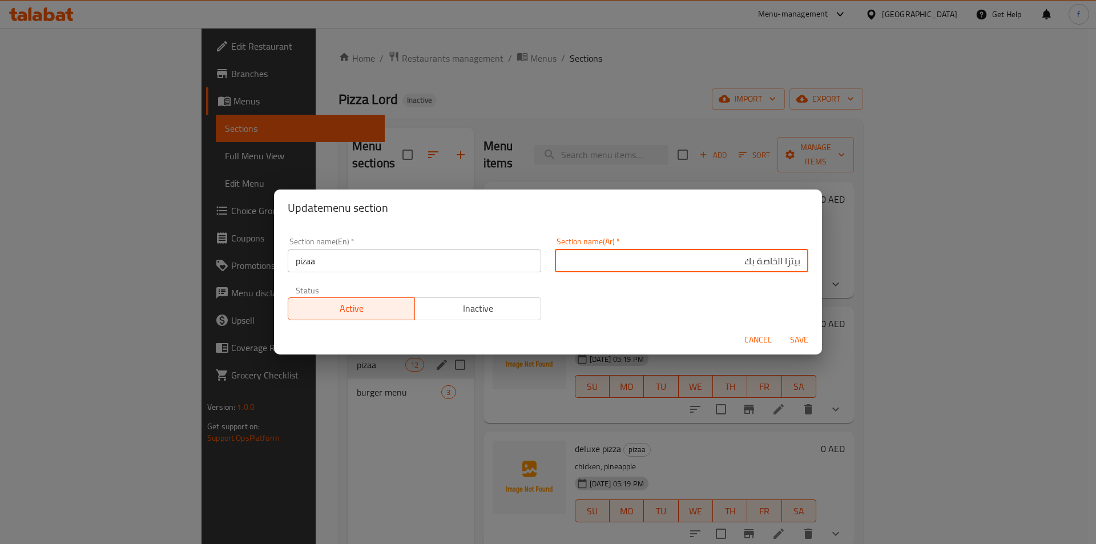
click at [762, 261] on input "بيتزا الخاصة بك" at bounding box center [681, 260] width 253 height 23
click at [766, 262] on input "بيتزا بك" at bounding box center [681, 260] width 253 height 23
type input "بيتزا"
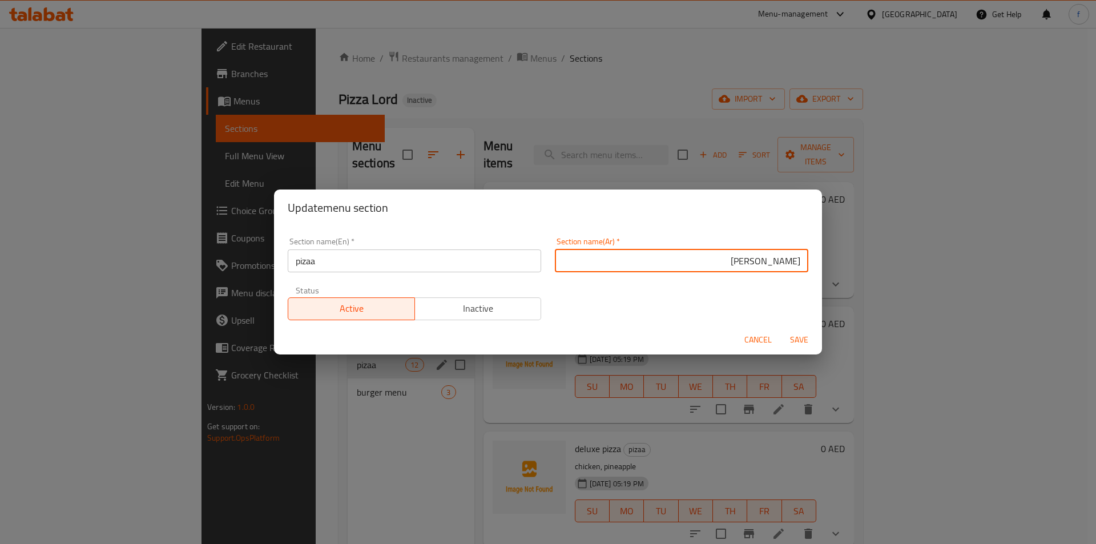
click at [792, 261] on input "بيتزا" at bounding box center [681, 260] width 253 height 23
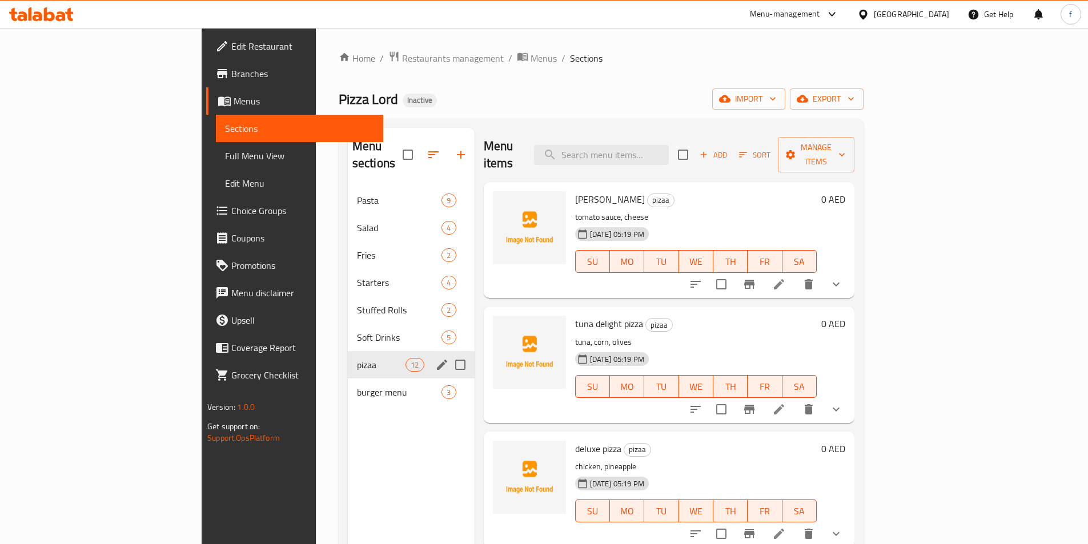
click at [435, 358] on icon "edit" at bounding box center [442, 365] width 14 height 14
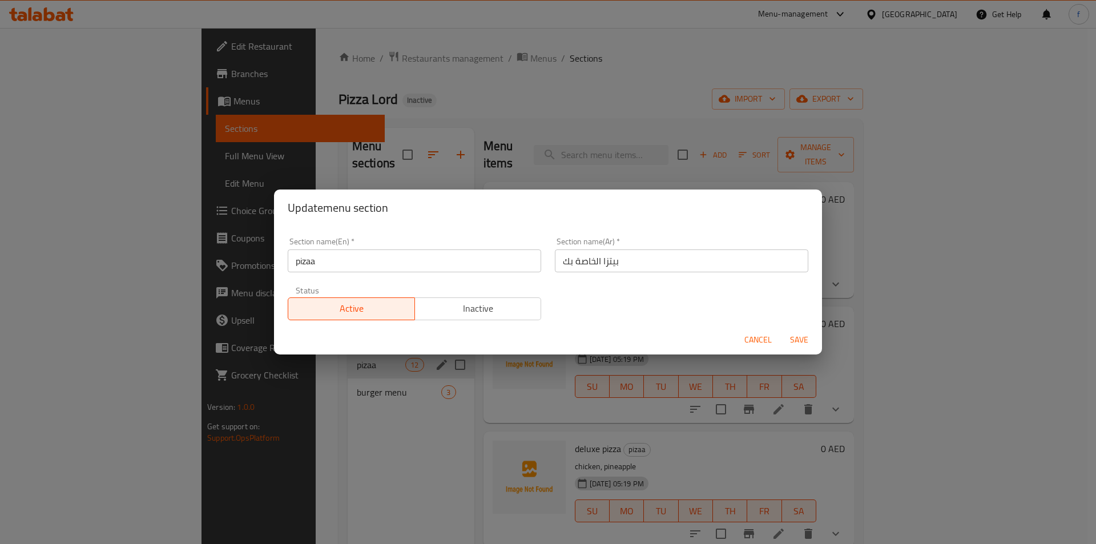
click at [672, 265] on input "بيتزا الخاصة بك" at bounding box center [681, 260] width 253 height 23
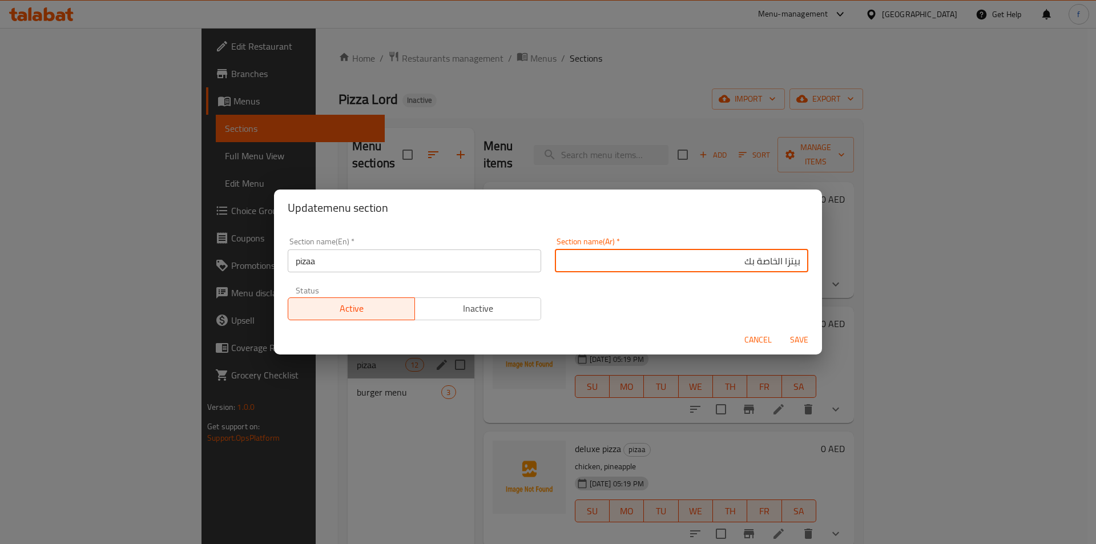
click at [766, 259] on input "بيتزا الخاصة بك" at bounding box center [681, 260] width 253 height 23
click at [767, 261] on input "بيتزا بك" at bounding box center [681, 260] width 253 height 23
click at [767, 261] on input "بيتزا ب" at bounding box center [681, 260] width 253 height 23
click at [790, 262] on input "بيتزا" at bounding box center [681, 260] width 253 height 23
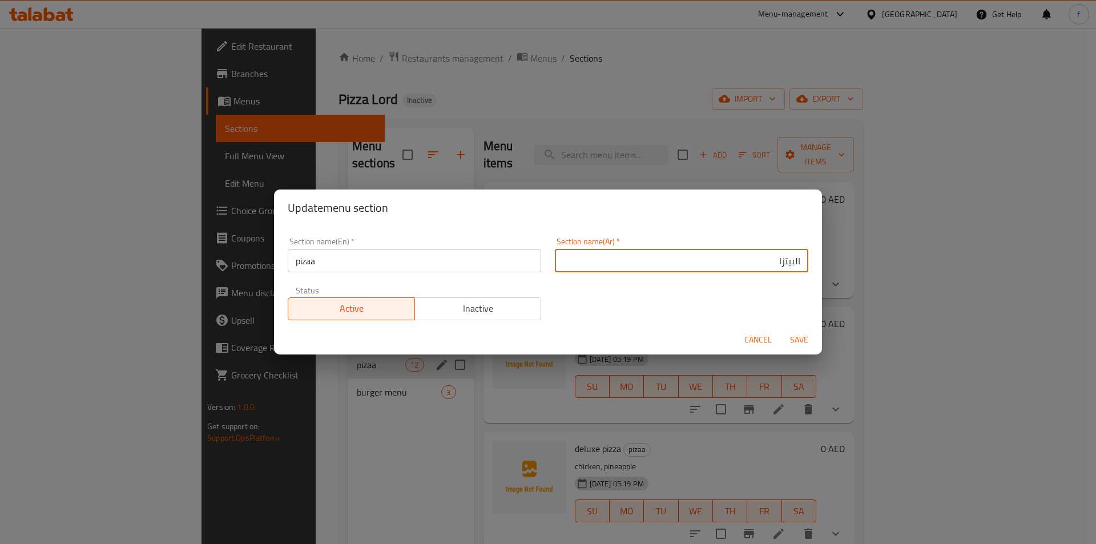
type input "البيتزا"
click at [809, 342] on span "Save" at bounding box center [799, 340] width 27 height 14
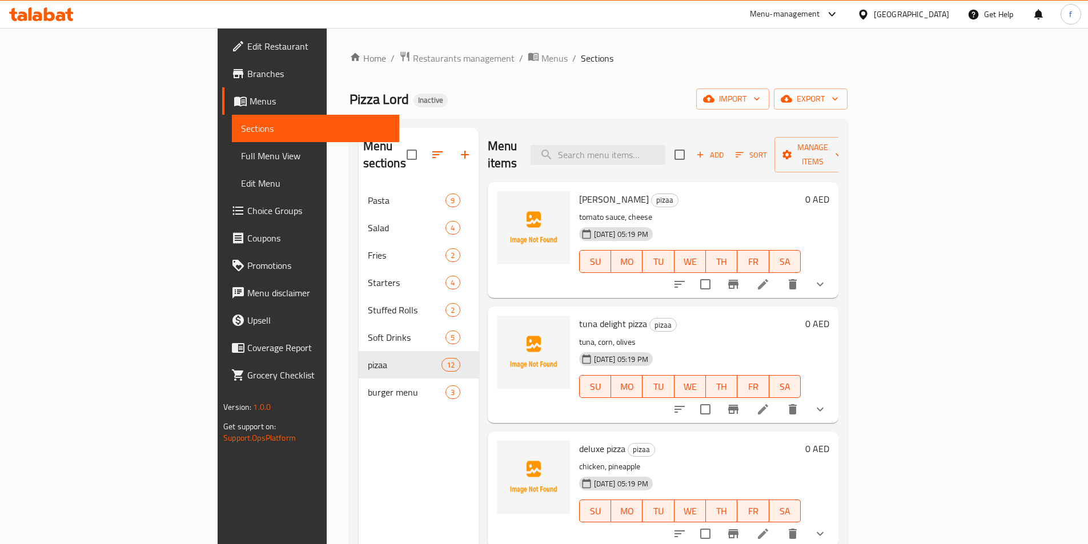
click at [653, 158] on div "Menu items Add Sort Manage items" at bounding box center [663, 155] width 351 height 54
click at [661, 153] on input "search" at bounding box center [597, 155] width 135 height 20
paste input "cheeseburger"
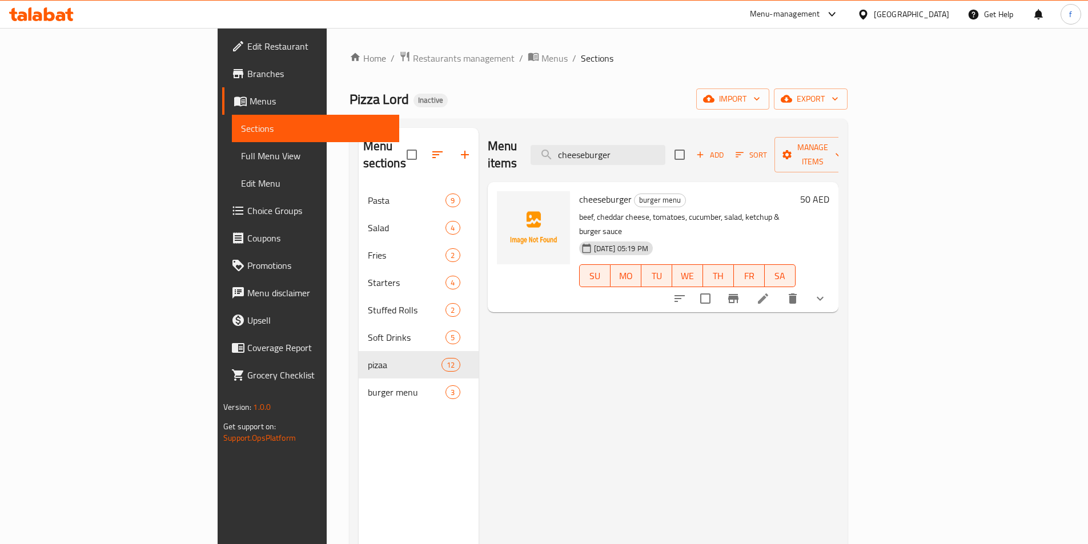
type input "cheeseburger"
click at [779, 288] on li at bounding box center [763, 298] width 32 height 21
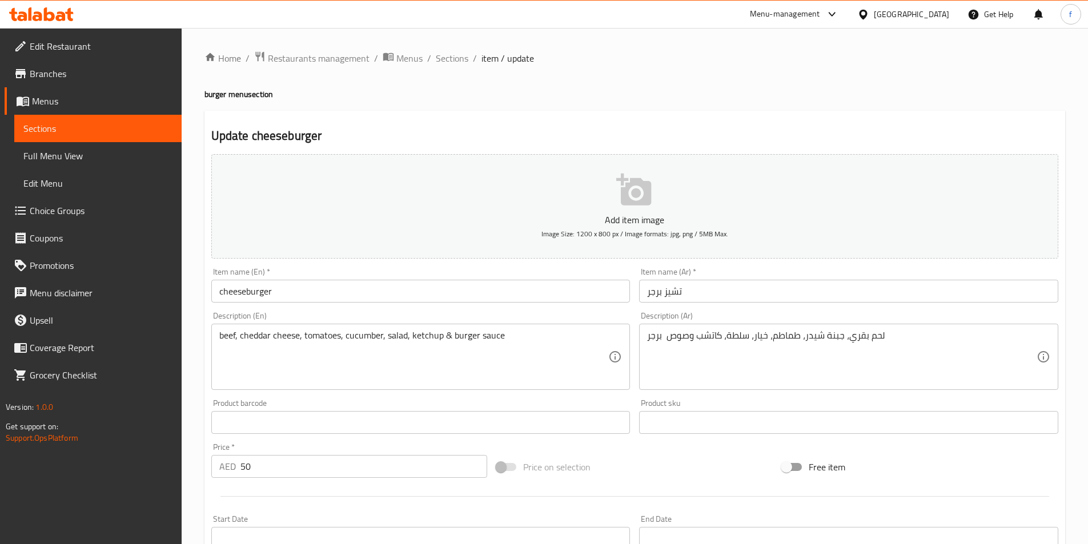
scroll to position [281, 0]
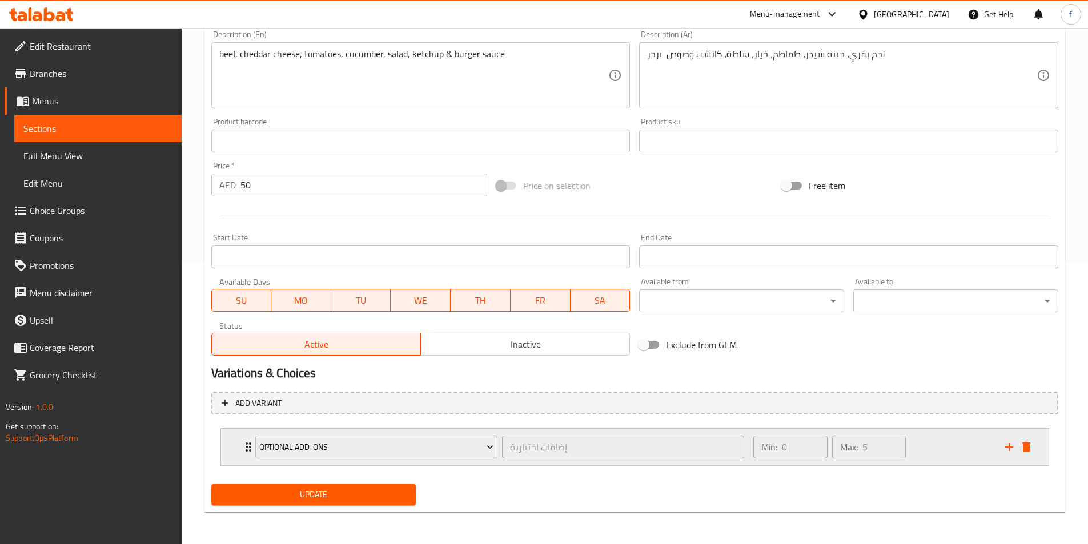
click at [238, 451] on div "Optional Add-ons إضافات اختيارية ​ Min: 0 ​ Max: 5 ​" at bounding box center [634, 447] width 827 height 37
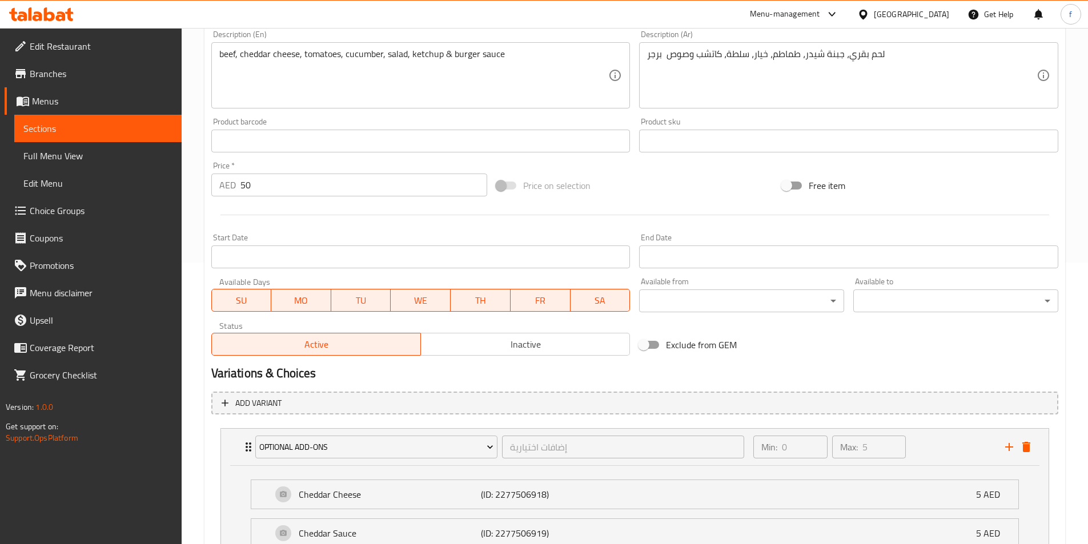
scroll to position [615, 0]
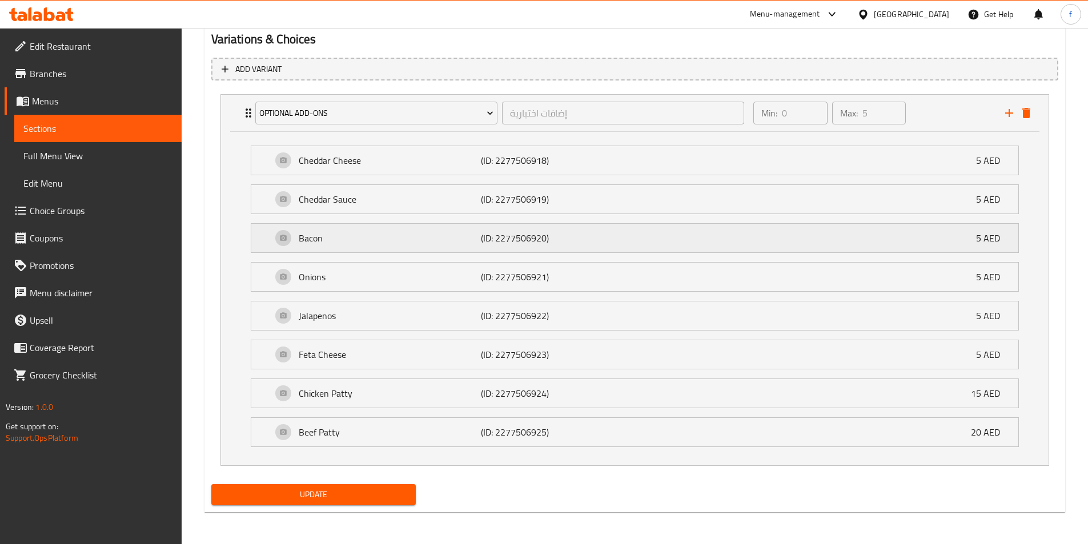
click at [278, 239] on div "Bacon (ID: 2277506920) 5 AED" at bounding box center [638, 238] width 732 height 29
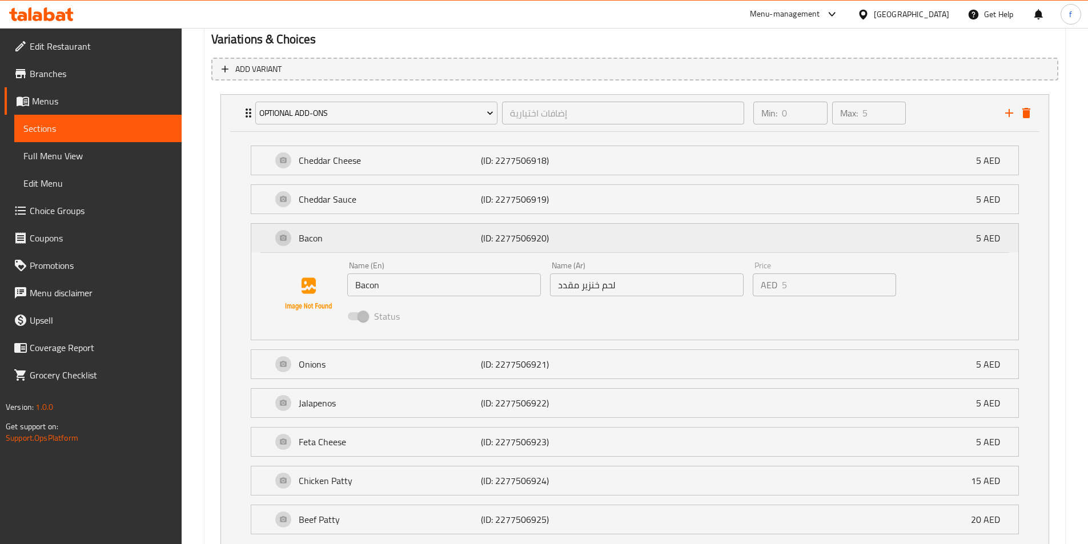
click at [649, 248] on div "Bacon (ID: 2277506920) 5 AED" at bounding box center [638, 238] width 732 height 29
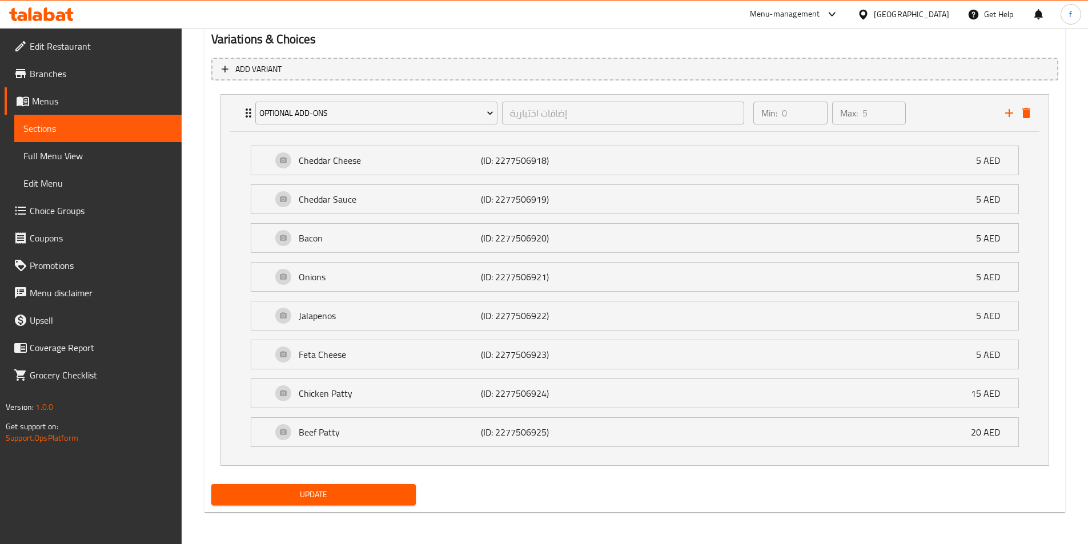
click at [70, 149] on span "Full Menu View" at bounding box center [97, 156] width 149 height 14
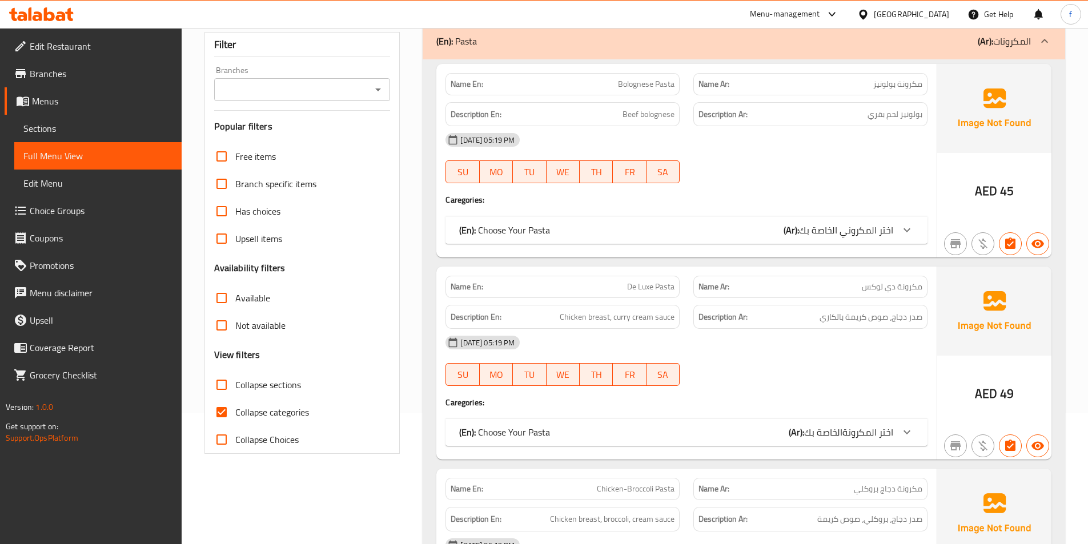
scroll to position [228, 0]
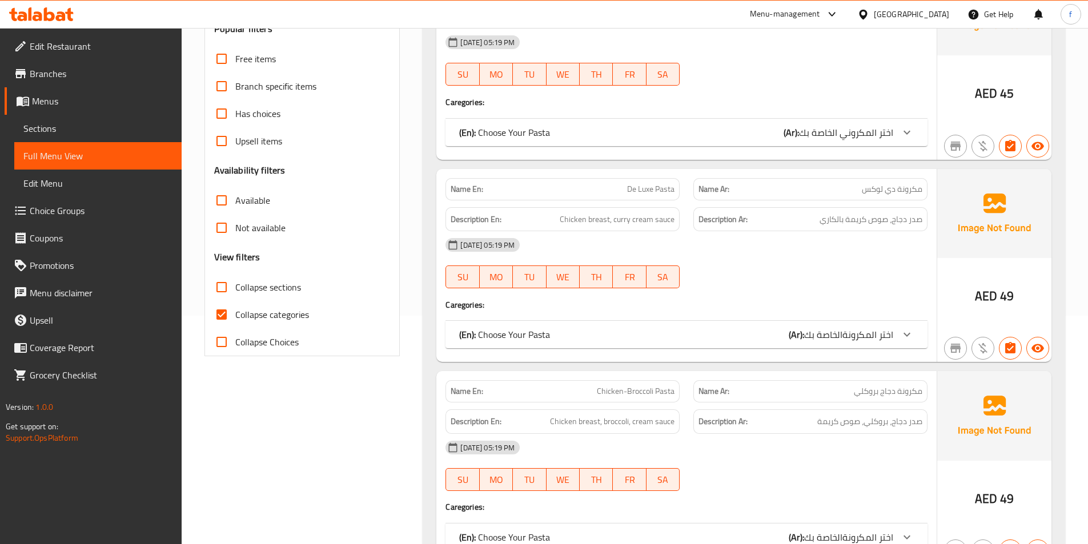
click at [220, 307] on input "Collapse categories" at bounding box center [221, 314] width 27 height 27
checkbox input "false"
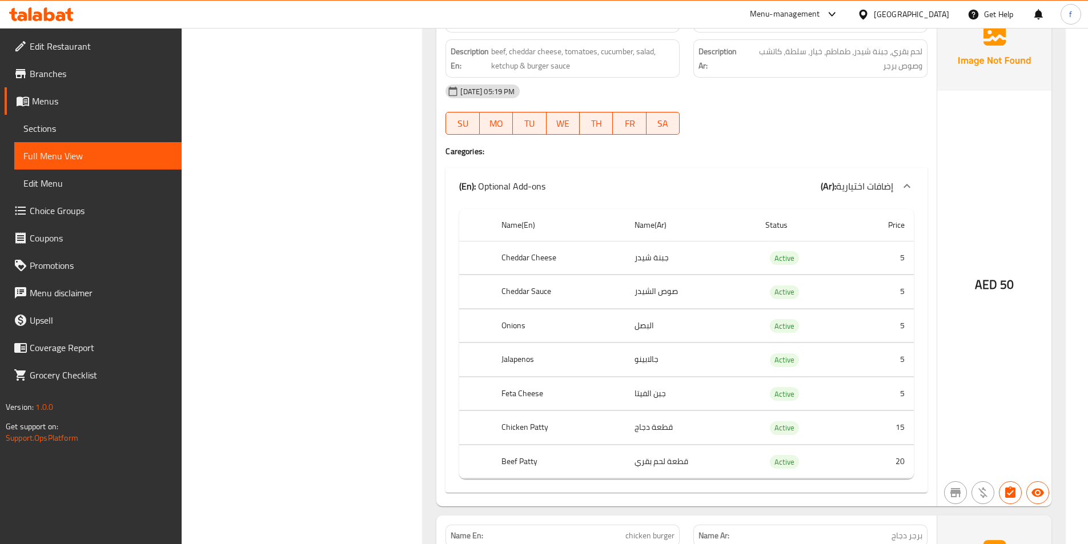
scroll to position [10558, 0]
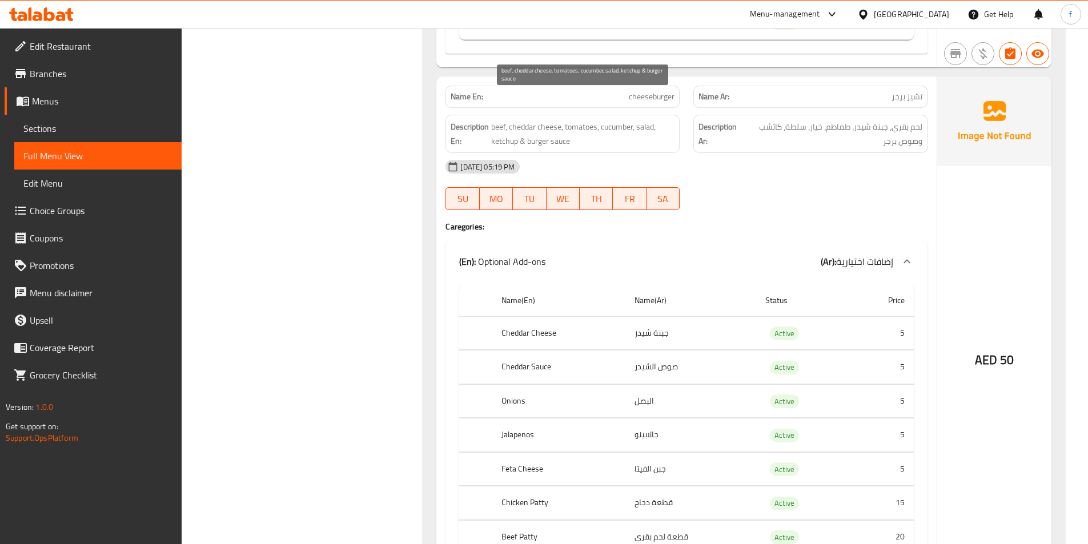
click at [583, 120] on span "beef, cheddar cheese, tomatoes, cucumber, salad, ketchup & burger sauce" at bounding box center [582, 134] width 183 height 28
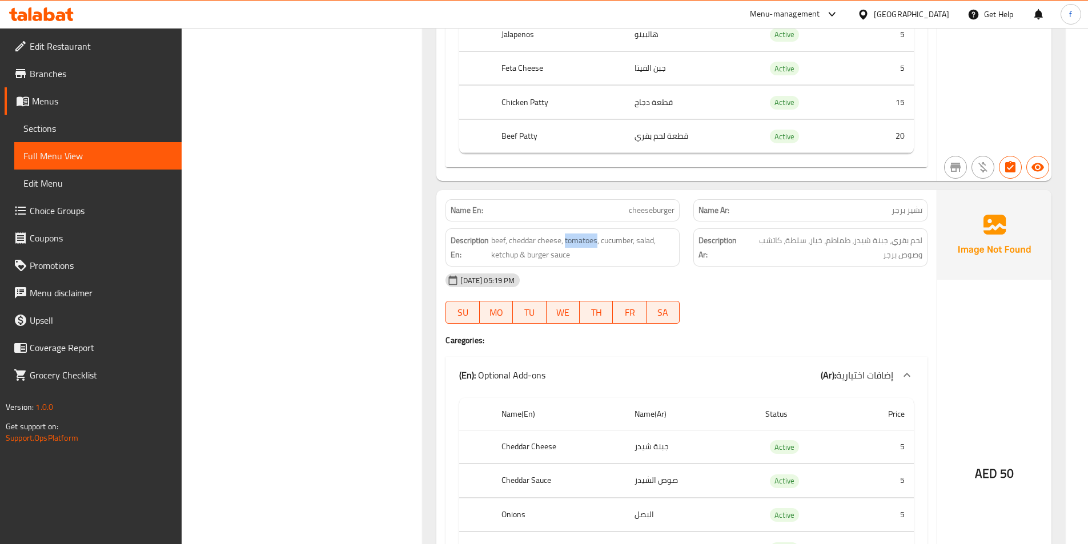
scroll to position [10444, 0]
click at [622, 234] on span "beef, cheddar cheese, tomatoes, cucumber, salad, ketchup & burger sauce" at bounding box center [582, 248] width 183 height 28
click at [641, 234] on span "beef, cheddar cheese, tomatoes, cucumber, salad, ketchup & burger sauce" at bounding box center [582, 248] width 183 height 28
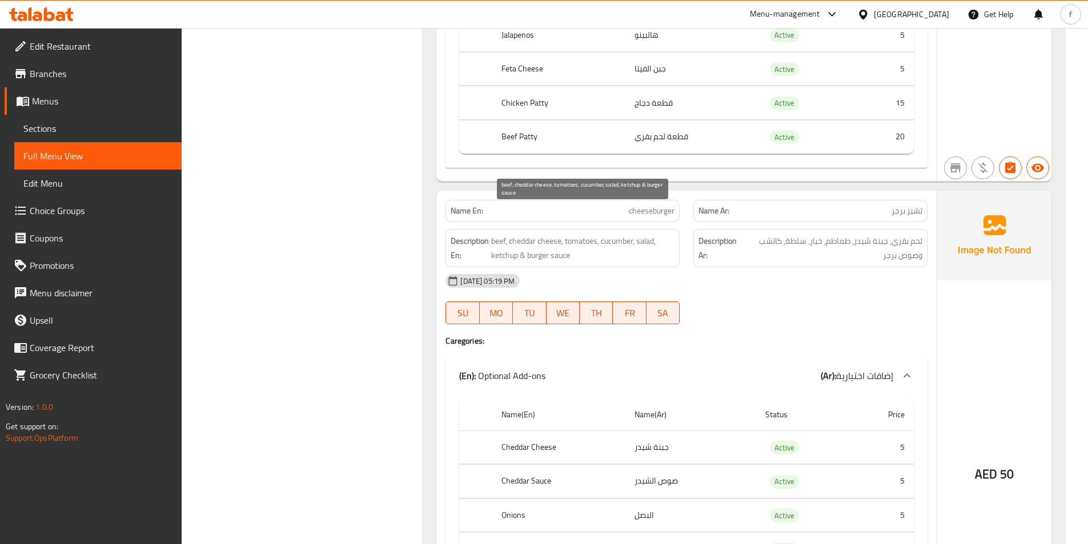
click at [498, 234] on span "beef, cheddar cheese, tomatoes, cucumber, salad, ketchup & burger sauce" at bounding box center [582, 248] width 183 height 28
click at [534, 234] on span "beef, cheddar cheese, tomatoes, cucumber, salad, ketchup & burger sauce" at bounding box center [582, 248] width 183 height 28
click at [558, 234] on span "beef, cheddar cheese, tomatoes, cucumber, salad, ketchup & burger sauce" at bounding box center [582, 248] width 183 height 28
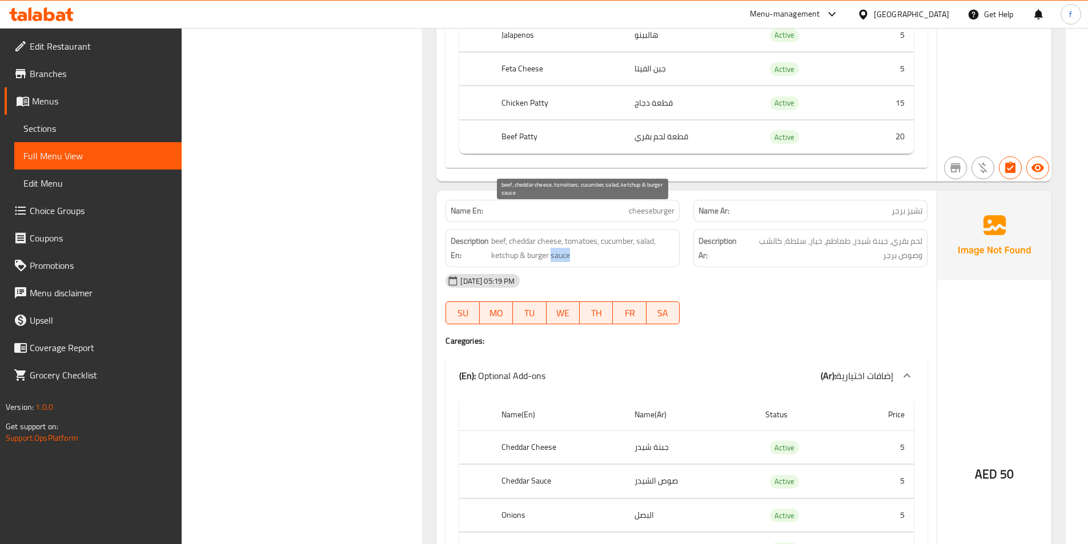
click at [558, 234] on span "beef, cheddar cheese, tomatoes, cucumber, salad, ketchup & burger sauce" at bounding box center [582, 248] width 183 height 28
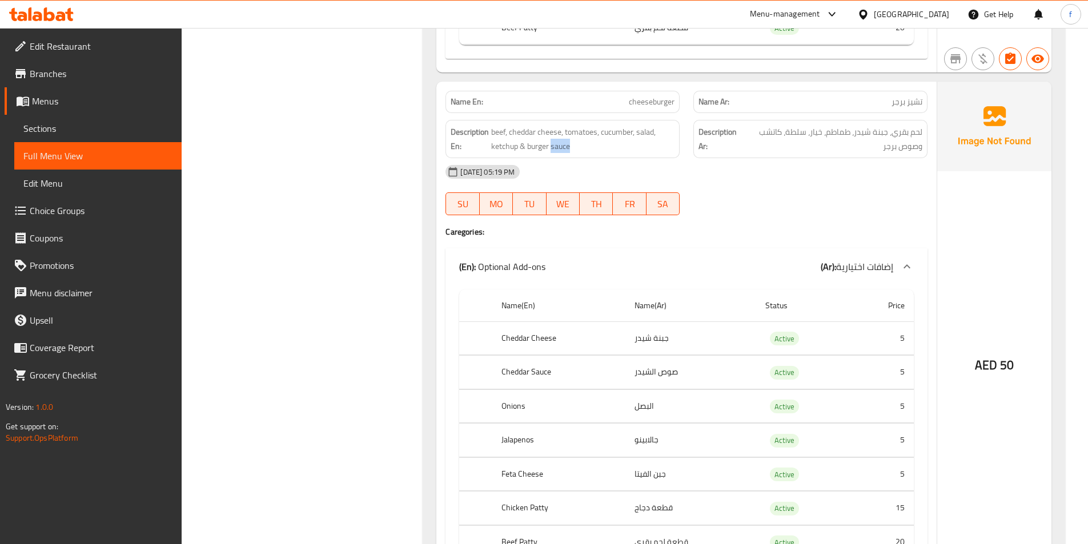
scroll to position [10672, 0]
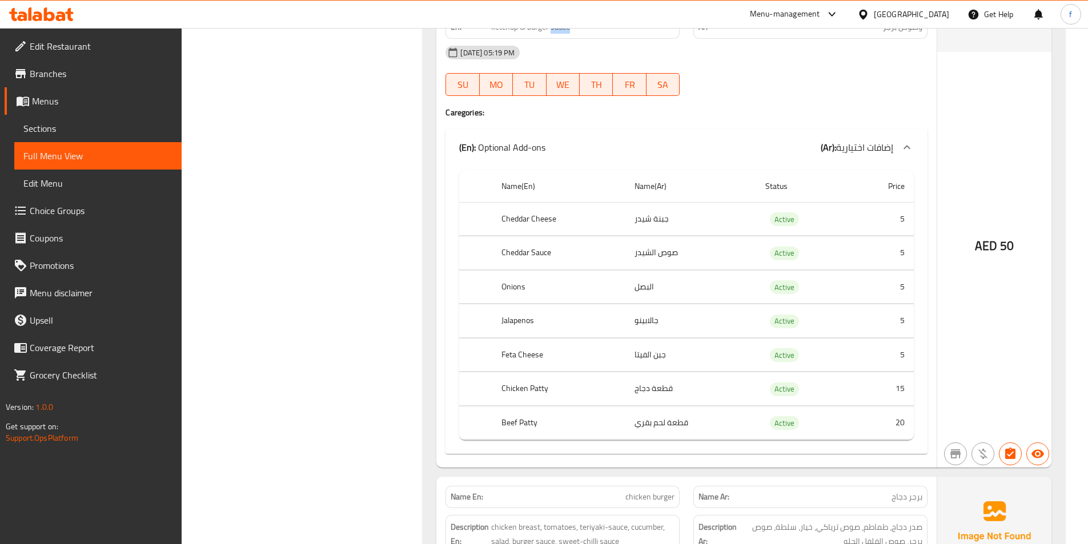
click at [491, 202] on td "choices table" at bounding box center [475, 219] width 33 height 34
click at [529, 202] on th "Cheddar Cheese" at bounding box center [558, 219] width 133 height 34
click at [522, 236] on th "Cheddar Sauce" at bounding box center [558, 253] width 133 height 34
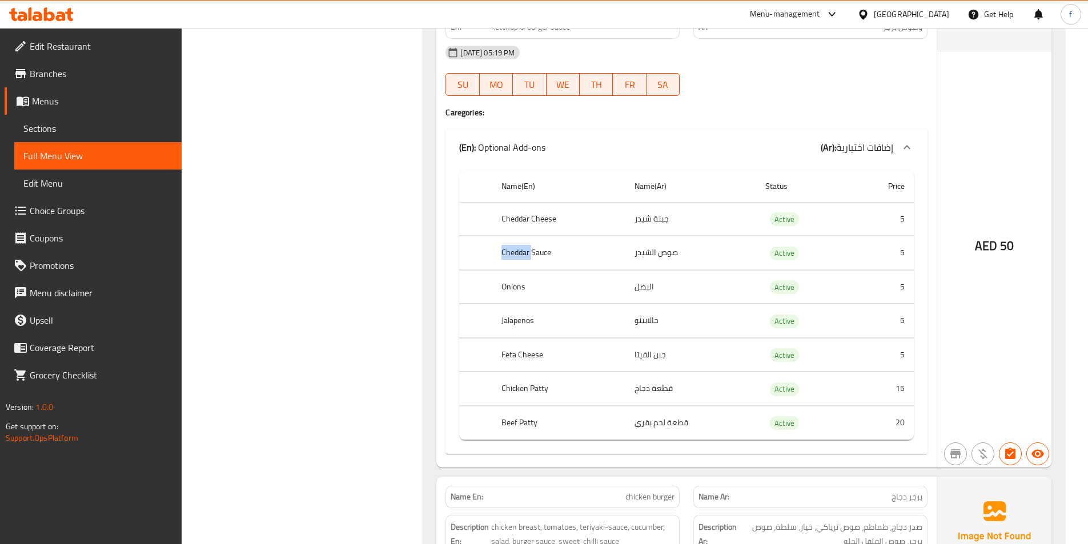
click at [522, 236] on th "Cheddar Sauce" at bounding box center [558, 253] width 133 height 34
click at [525, 270] on th "Onions" at bounding box center [558, 287] width 133 height 34
click at [517, 304] on th "Jalapenos" at bounding box center [558, 321] width 133 height 34
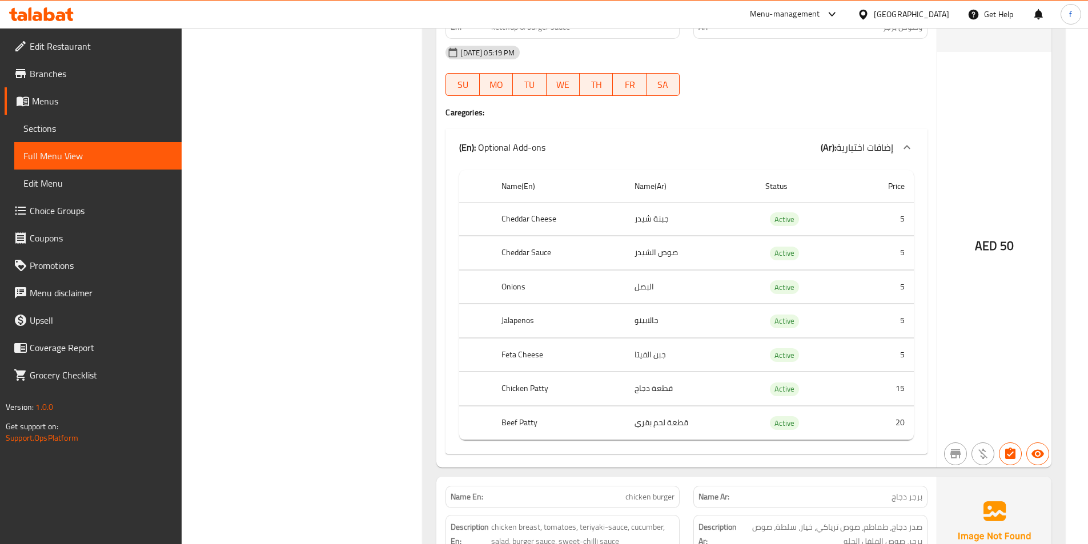
click at [514, 343] on th "Feta Cheese" at bounding box center [558, 355] width 133 height 34
drag, startPoint x: 514, startPoint y: 343, endPoint x: 516, endPoint y: 336, distance: 7.1
click at [514, 341] on th "Feta Cheese" at bounding box center [558, 355] width 133 height 34
click at [516, 338] on th "Feta Cheese" at bounding box center [558, 355] width 133 height 34
click at [520, 406] on th "Beef Patty" at bounding box center [558, 423] width 133 height 34
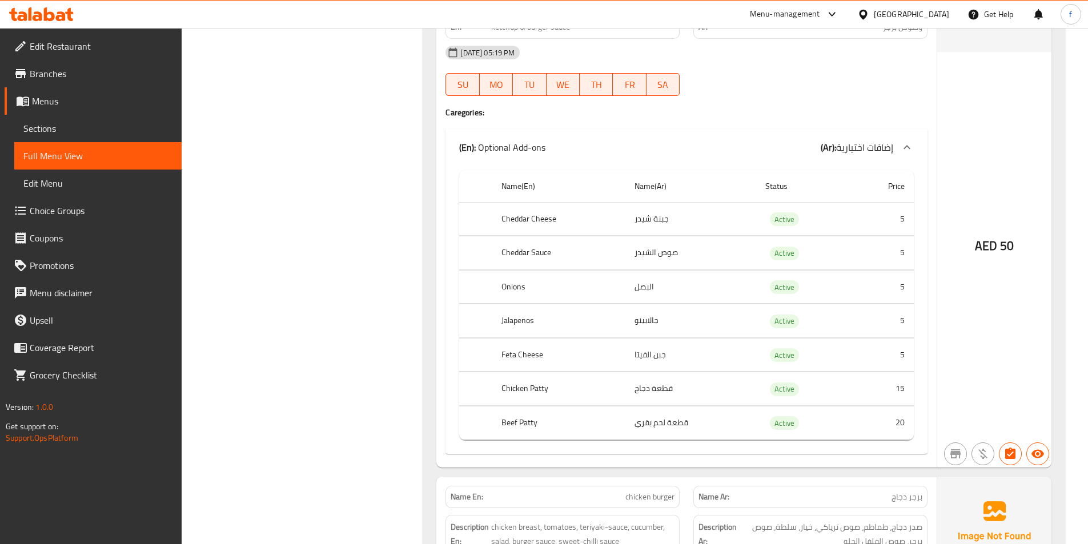
click at [534, 372] on th "Chicken Patty" at bounding box center [558, 389] width 133 height 34
click at [529, 406] on th "Beef Patty" at bounding box center [558, 423] width 133 height 34
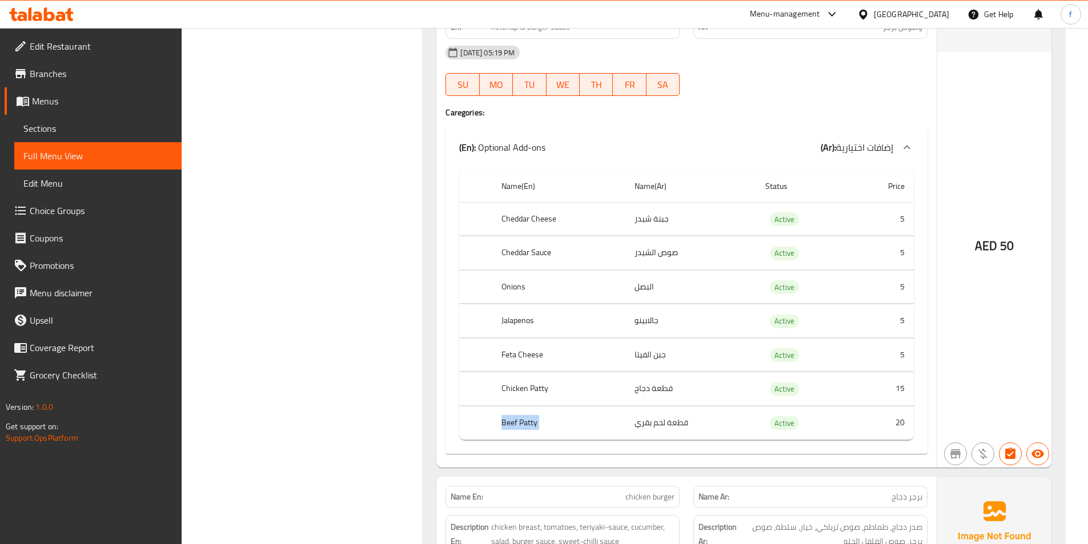
click at [755, 406] on td "قطعة لحم بقري" at bounding box center [690, 423] width 131 height 34
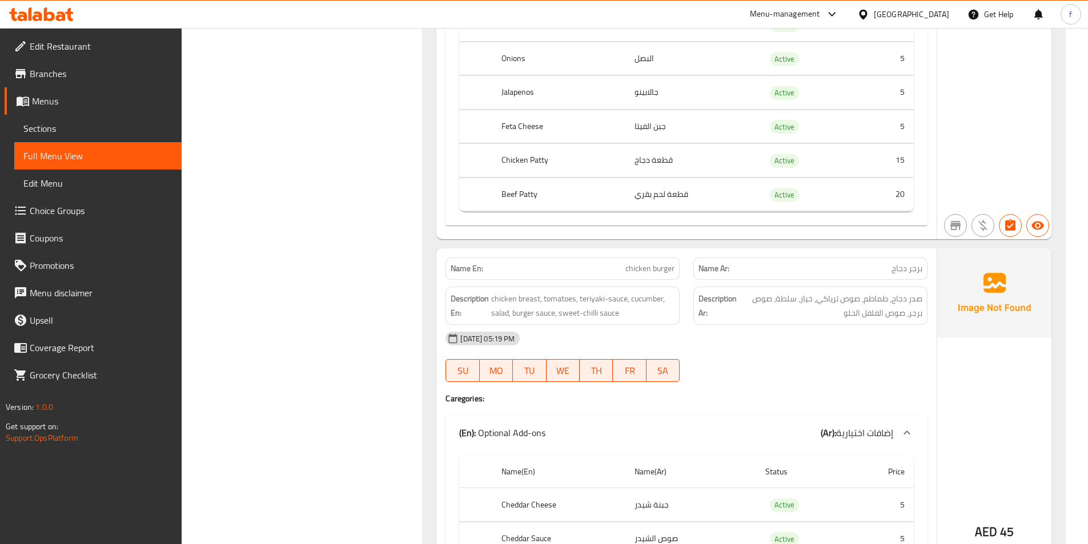
click at [641, 263] on span "chicken burger" at bounding box center [649, 269] width 49 height 12
drag, startPoint x: 641, startPoint y: 239, endPoint x: 657, endPoint y: 245, distance: 17.4
click at [644, 263] on span "chicken burger" at bounding box center [649, 269] width 49 height 12
click at [657, 263] on span "chicken burger" at bounding box center [649, 269] width 49 height 12
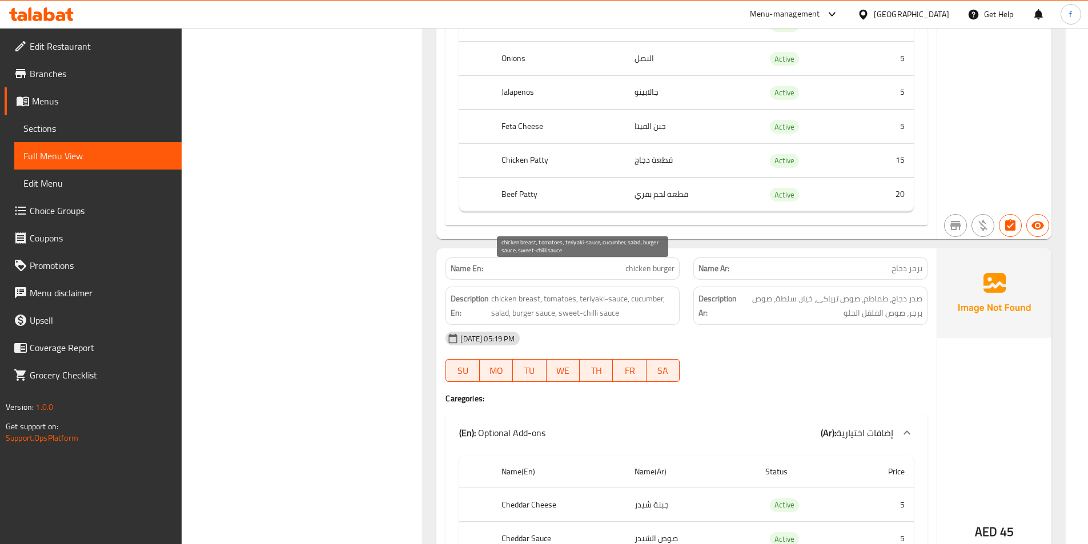
click at [502, 292] on span "chicken breast, tomatoes, teriyaki-sauce, cucumber, salad, burger sauce, sweet-…" at bounding box center [582, 306] width 183 height 28
click at [525, 292] on span "chicken breast, tomatoes, teriyaki-sauce, cucumber, salad, burger sauce, sweet-…" at bounding box center [582, 306] width 183 height 28
click at [547, 292] on span "chicken breast, tomatoes, teriyaki-sauce, cucumber, salad, burger sauce, sweet-…" at bounding box center [582, 306] width 183 height 28
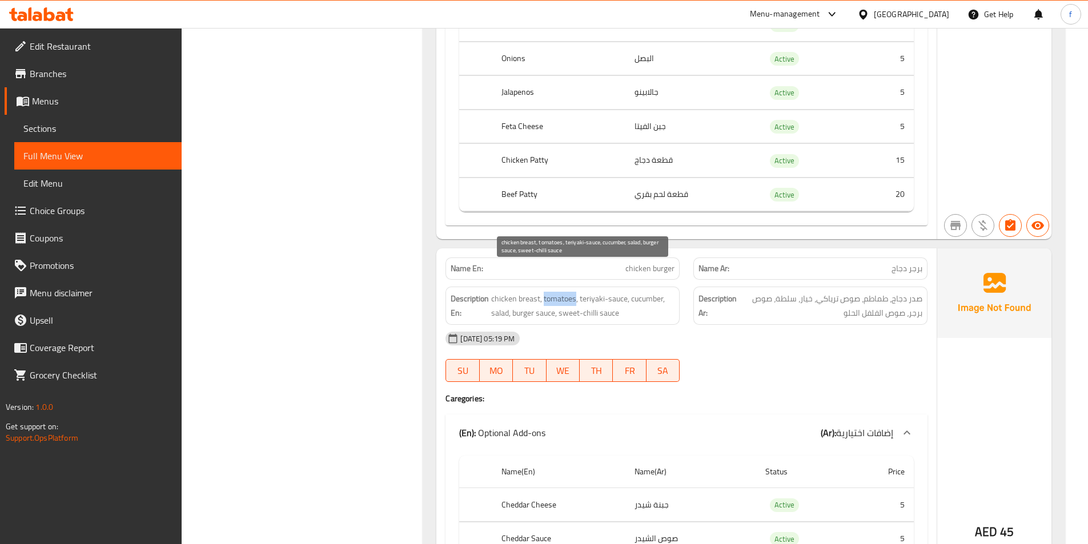
click at [547, 292] on span "chicken breast, tomatoes, teriyaki-sauce, cucumber, salad, burger sauce, sweet-…" at bounding box center [582, 306] width 183 height 28
click at [588, 292] on span "chicken breast, tomatoes, teriyaki-sauce, cucumber, salad, burger sauce, sweet-…" at bounding box center [582, 306] width 183 height 28
click at [611, 292] on span "chicken breast, tomatoes, teriyaki-sauce, cucumber, salad, burger sauce, sweet-…" at bounding box center [582, 306] width 183 height 28
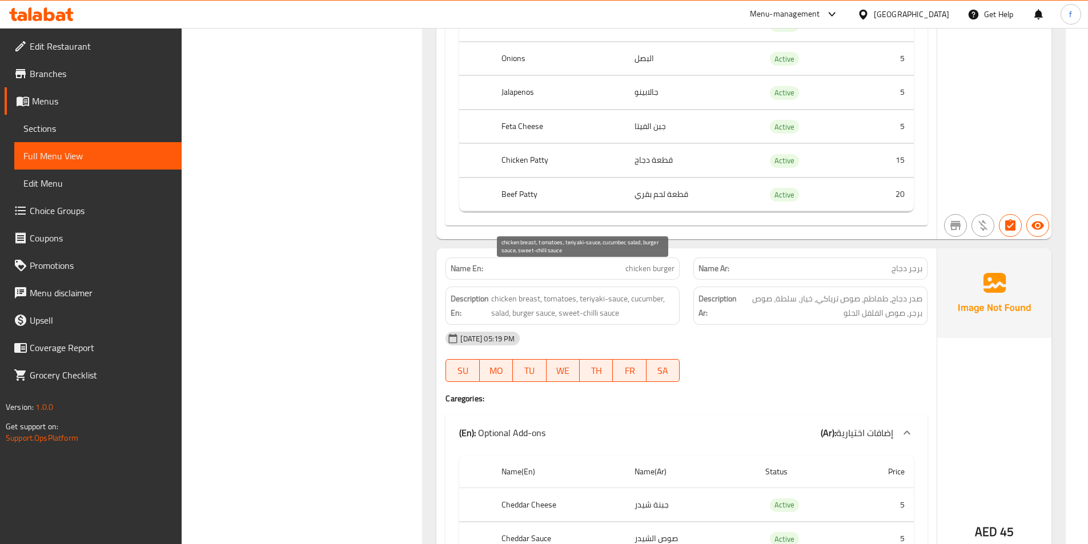
click at [651, 292] on span "chicken breast, tomatoes, teriyaki-sauce, cucumber, salad, burger sauce, sweet-…" at bounding box center [582, 306] width 183 height 28
click at [492, 292] on span "chicken breast, tomatoes, teriyaki-sauce, cucumber, salad, burger sauce, sweet-…" at bounding box center [582, 306] width 183 height 28
click at [526, 292] on span "chicken breast, tomatoes, teriyaki-sauce, cucumber, salad, burger sauce, sweet-…" at bounding box center [582, 306] width 183 height 28
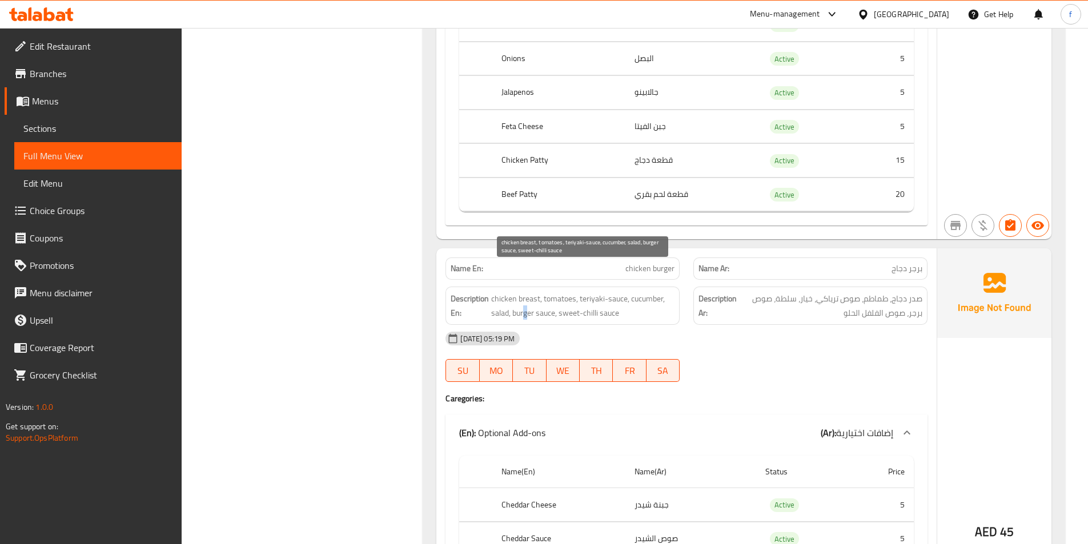
click at [526, 292] on span "chicken breast, tomatoes, teriyaki-sauce, cucumber, salad, burger sauce, sweet-…" at bounding box center [582, 306] width 183 height 28
click at [553, 292] on span "chicken breast, tomatoes, teriyaki-sauce, cucumber, salad, burger sauce, sweet-…" at bounding box center [582, 306] width 183 height 28
click at [568, 292] on span "chicken breast, tomatoes, teriyaki-sauce, cucumber, salad, burger sauce, sweet-…" at bounding box center [582, 306] width 183 height 28
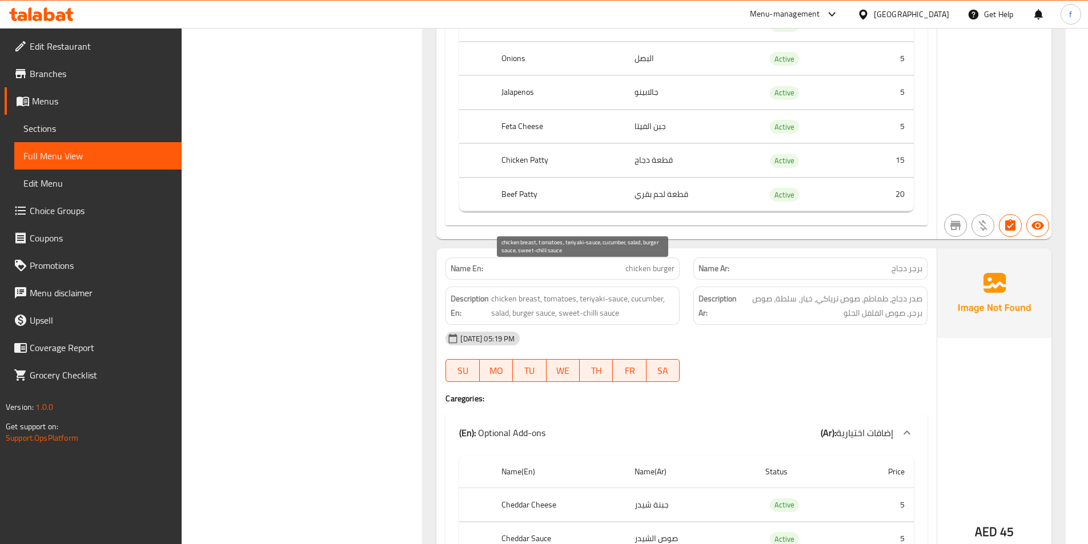
click at [618, 292] on span "chicken breast, tomatoes, teriyaki-sauce, cucumber, salad, burger sauce, sweet-…" at bounding box center [582, 306] width 183 height 28
click at [659, 287] on div "Description En: chicken breast, tomatoes, teriyaki-sauce, cucumber, salad, burg…" at bounding box center [562, 306] width 234 height 38
click at [663, 280] on div "Description En: chicken breast, tomatoes, teriyaki-sauce, cucumber, salad, burg…" at bounding box center [562, 306] width 248 height 52
click at [663, 263] on span "chicken burger" at bounding box center [649, 269] width 49 height 12
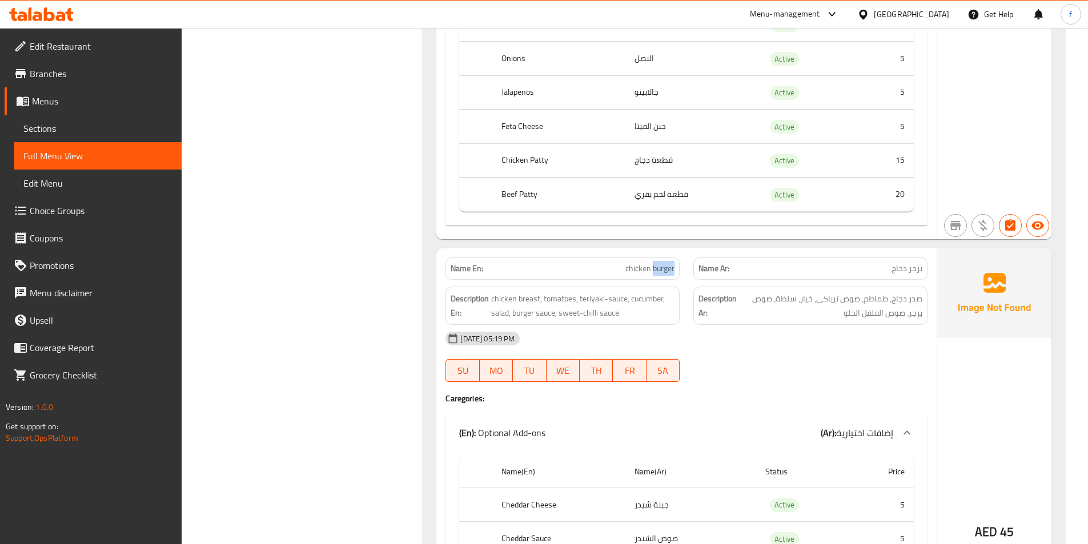
click at [663, 263] on span "chicken burger" at bounding box center [649, 269] width 49 height 12
copy span "chicken burger"
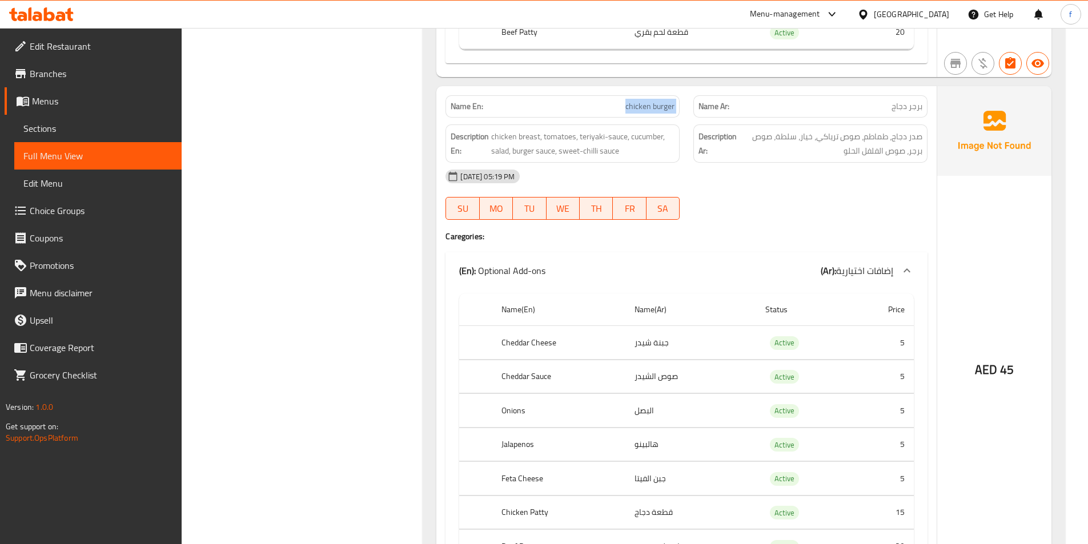
scroll to position [11129, 0]
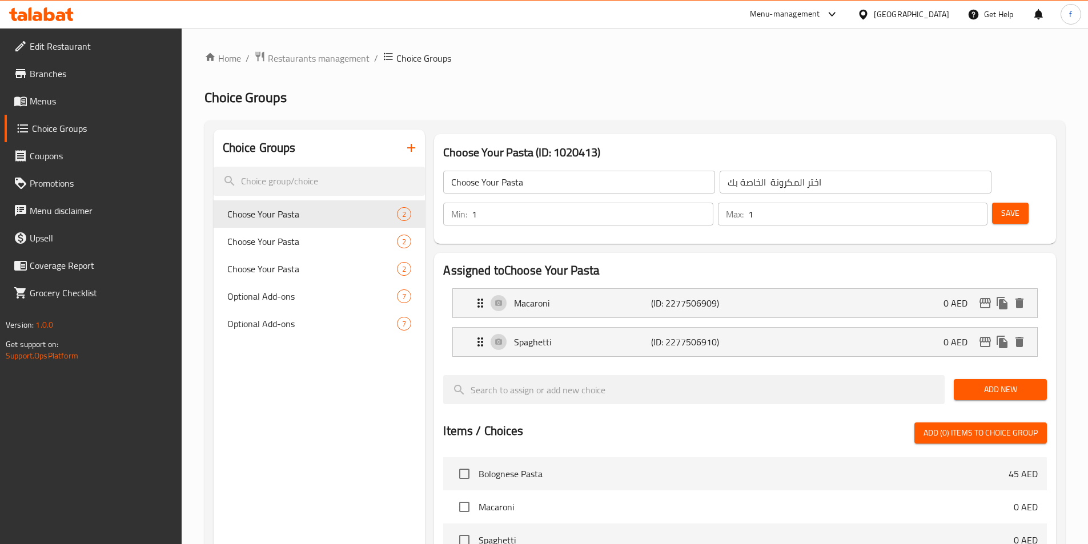
click at [58, 109] on link "Menus" at bounding box center [93, 100] width 177 height 27
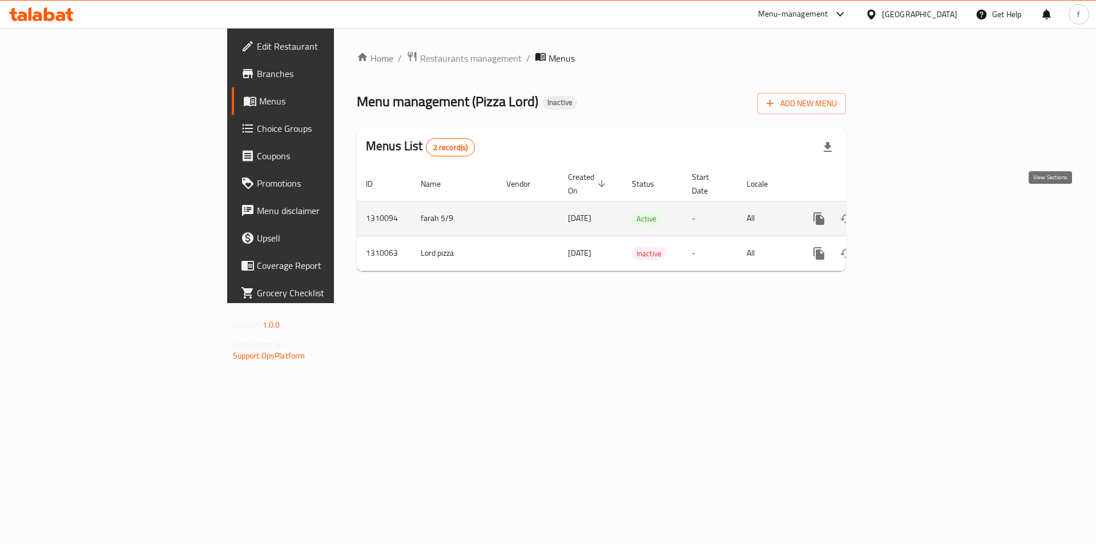
click at [915, 205] on link "enhanced table" at bounding box center [901, 218] width 27 height 27
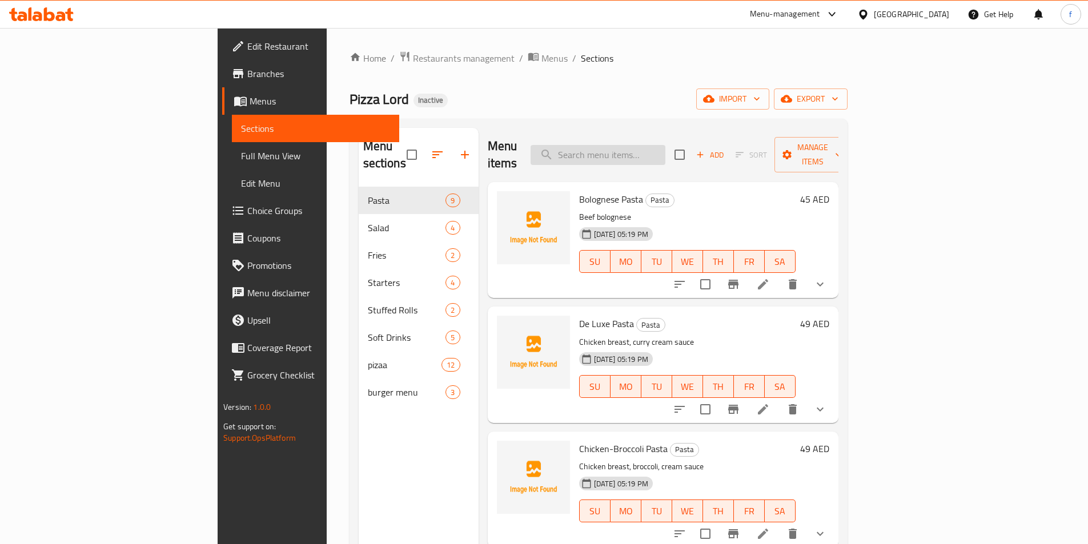
click at [665, 152] on input "search" at bounding box center [597, 155] width 135 height 20
paste input "chicken burger"
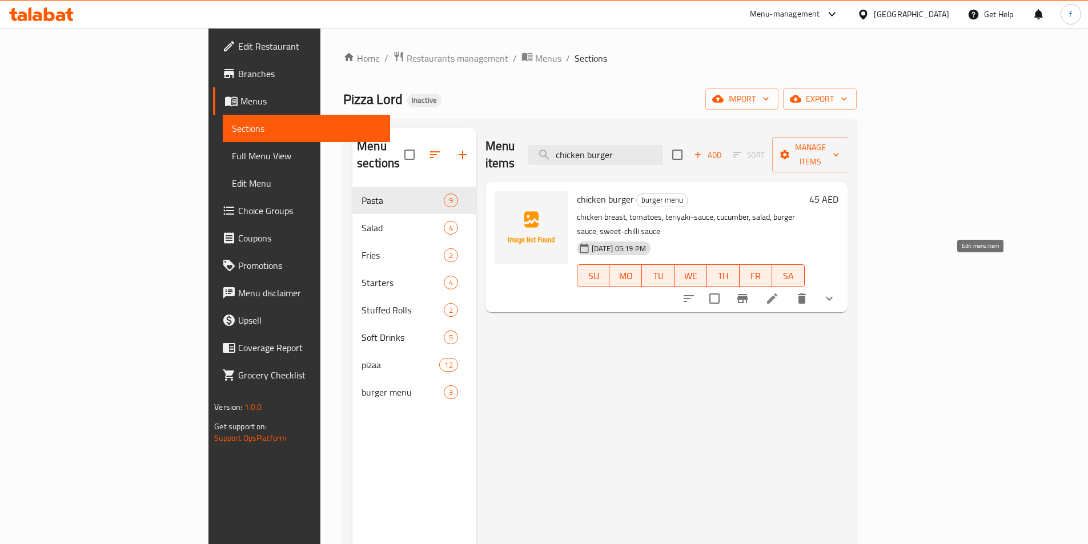
type input "chicken burger"
click at [777, 293] on icon at bounding box center [772, 298] width 10 height 10
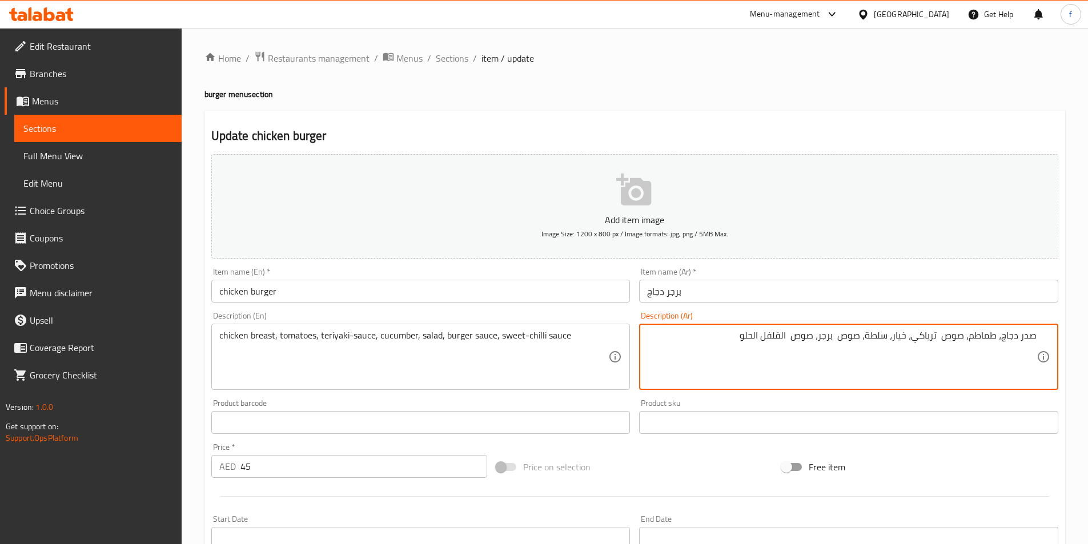
click at [789, 332] on textarea "صدر دجاج، طماطم، صوص ترياكي، خيار، سلطة، صوص برجر، صوص الفلفل الحلو" at bounding box center [841, 357] width 389 height 54
click at [795, 331] on textarea "صدر دجاج، طماطم، صوص ترياكي، خيار، سلطة، صوص برجر، صوص الفلفل الحلو" at bounding box center [841, 357] width 389 height 54
click at [792, 337] on textarea "صدر دجاج، طماطم، صوص ترياكي، خيار، سلطة، صوص برجر، صوص الفلفل الحلو" at bounding box center [841, 357] width 389 height 54
click at [754, 333] on textarea "صدر دجاج، طماطم، صوص ترياكي، خيار، سلطة، صوص برجر، صوص الفلفل الحلو" at bounding box center [841, 357] width 389 height 54
click at [767, 332] on textarea "صدر دجاج، طماطم، صوص ترياكي، خيار، سلطة، صوص برجر، صوص الفلفل الحلو" at bounding box center [841, 357] width 389 height 54
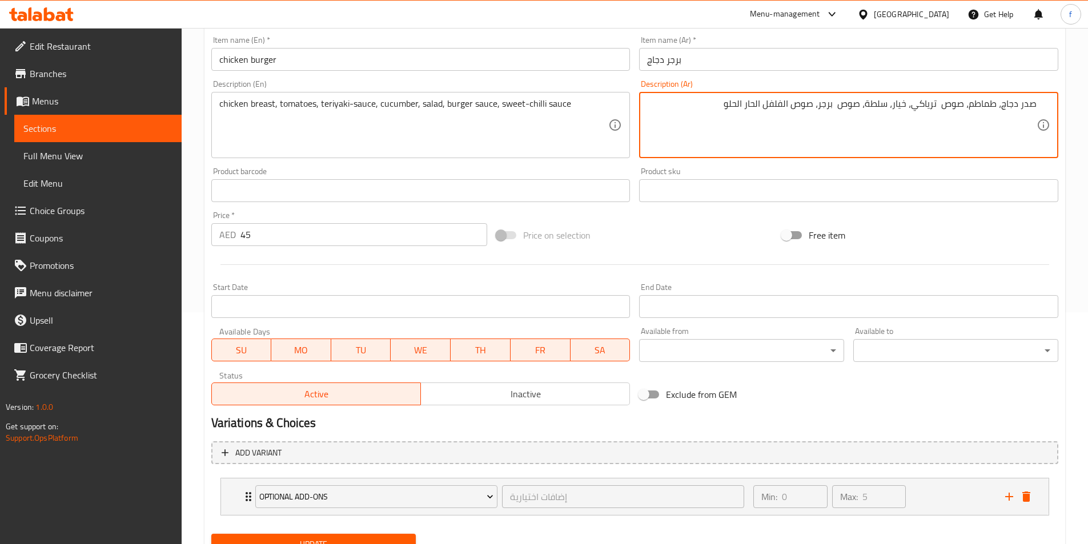
scroll to position [281, 0]
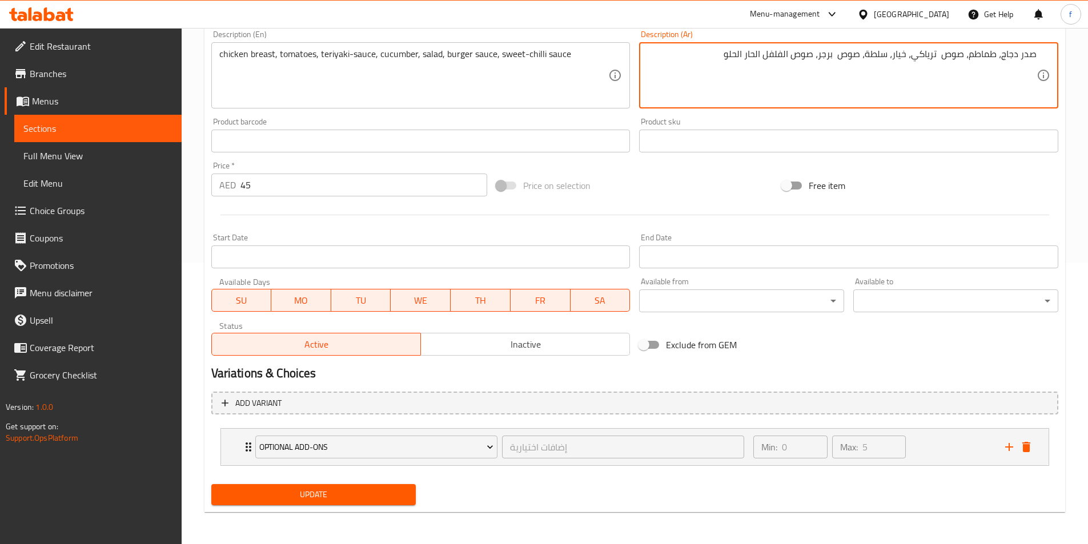
type textarea "صدر دجاج، طماطم، صوص ترياكي، خيار، سلطة، صوص برجر، صوص الفلفل الحار الحلو"
click at [347, 504] on button "Update" at bounding box center [313, 494] width 205 height 21
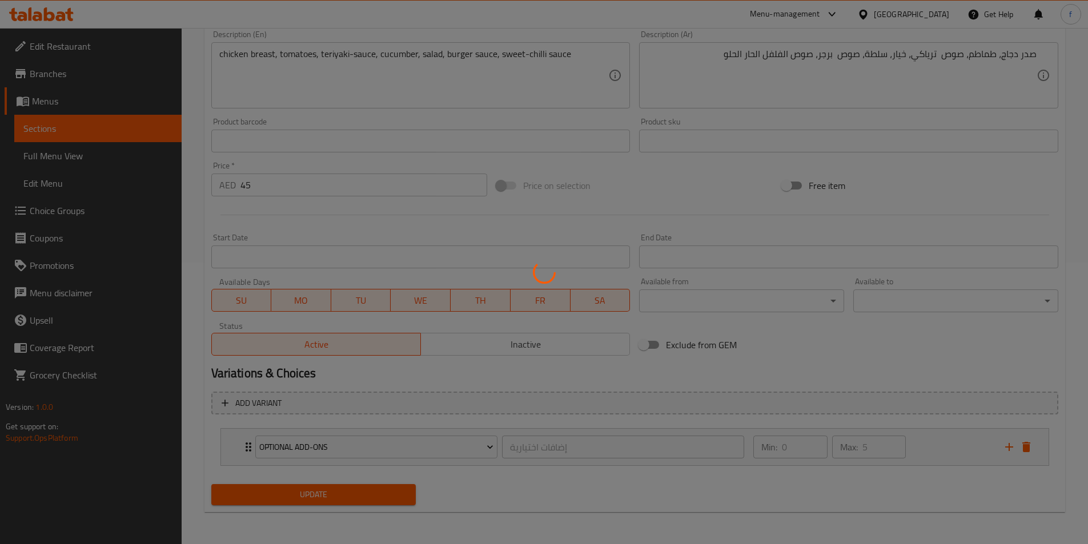
scroll to position [0, 0]
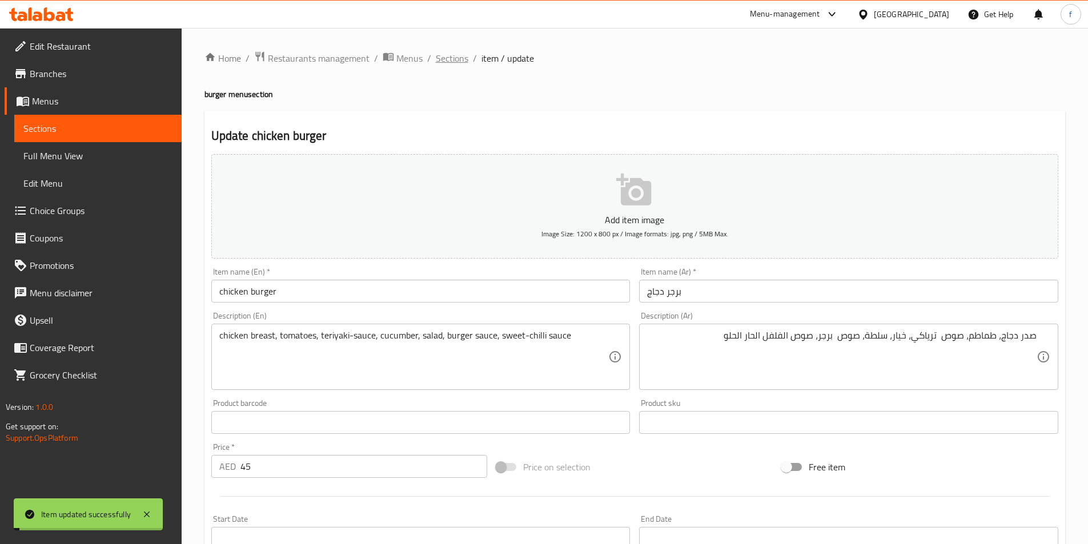
click at [457, 53] on span "Sections" at bounding box center [452, 58] width 33 height 14
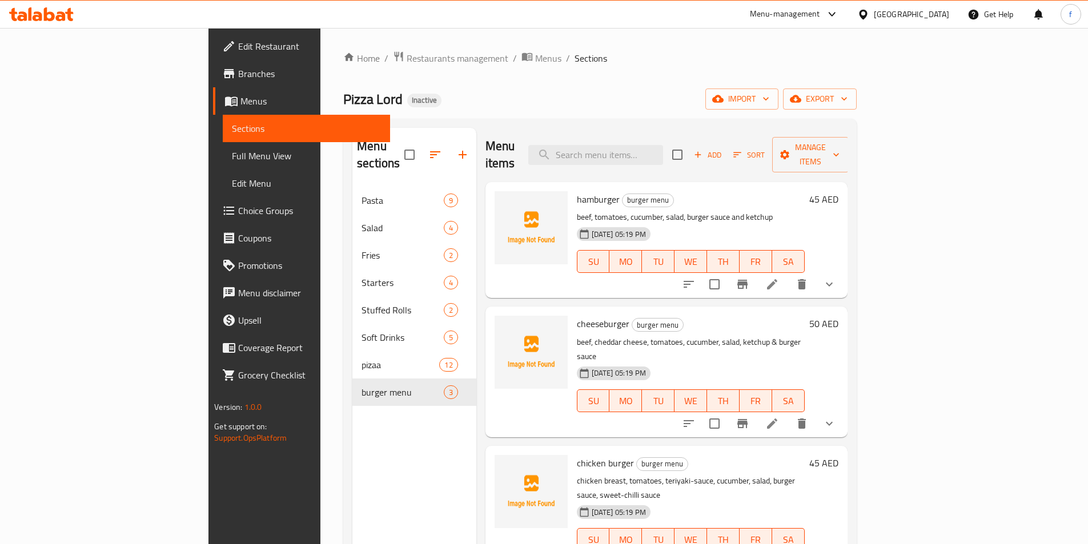
click at [223, 147] on link "Full Menu View" at bounding box center [306, 155] width 167 height 27
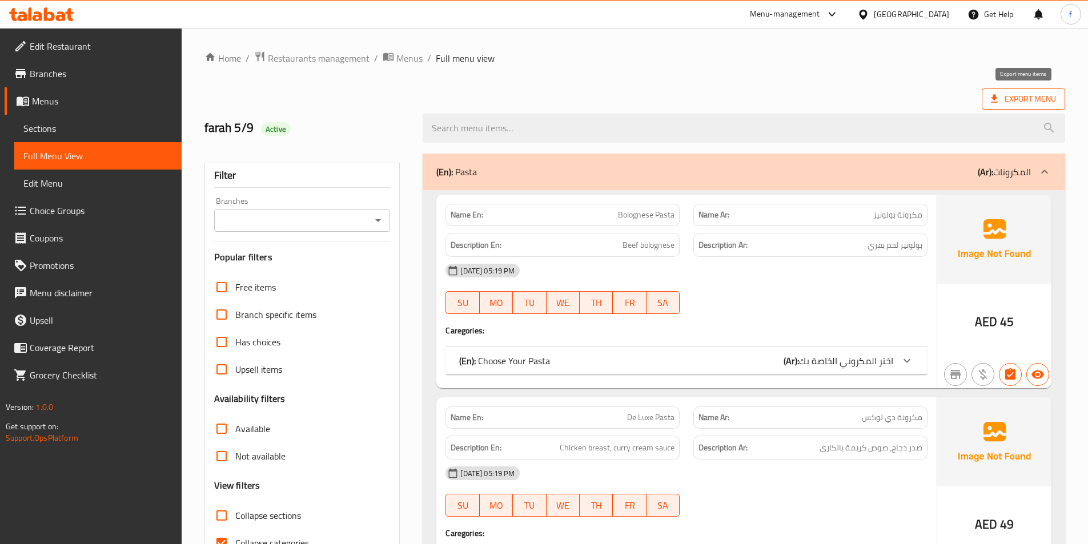
click at [1002, 99] on span "Export Menu" at bounding box center [1023, 99] width 65 height 14
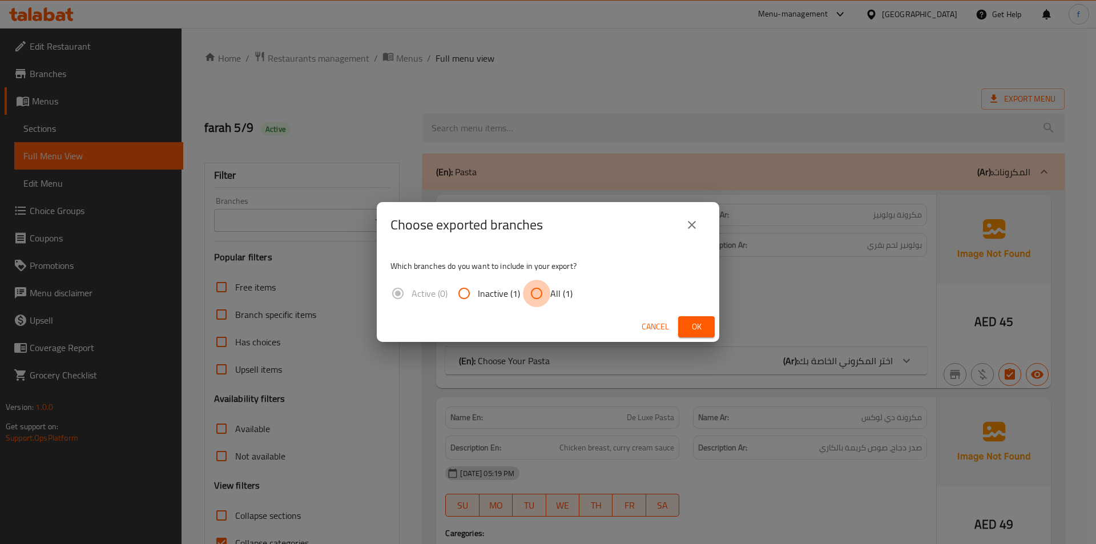
click at [525, 291] on input "All (1)" at bounding box center [536, 293] width 27 height 27
radio input "true"
click at [709, 329] on button "Ok" at bounding box center [696, 326] width 37 height 21
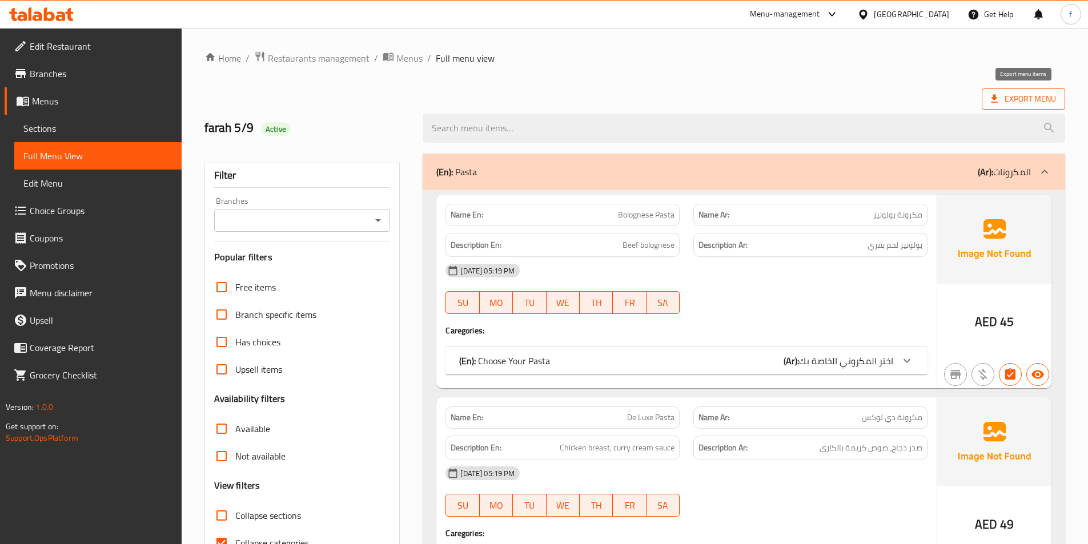
click at [1016, 95] on span "Export Menu" at bounding box center [1023, 99] width 65 height 14
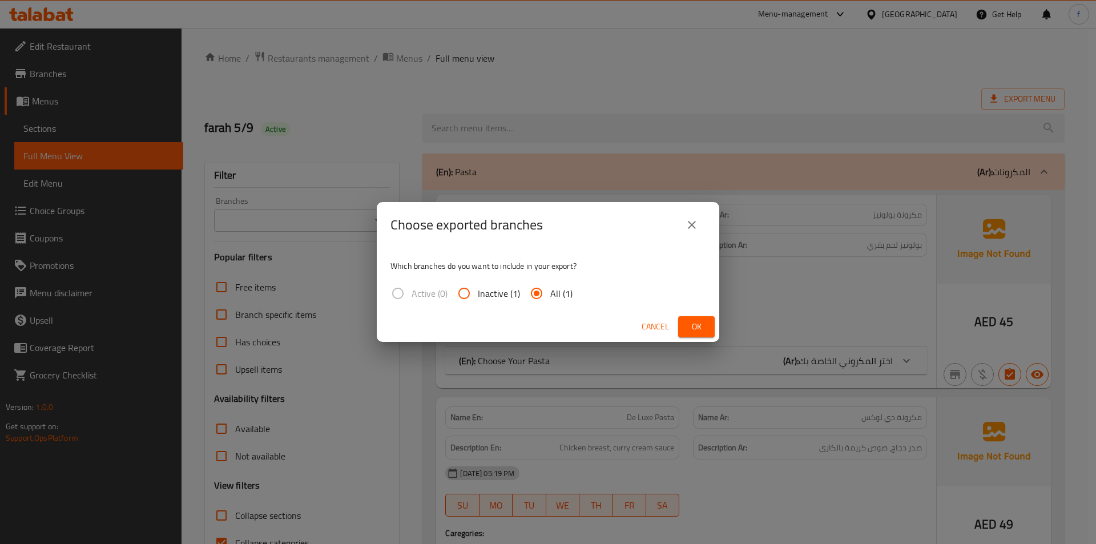
click at [691, 223] on icon "close" at bounding box center [692, 225] width 14 height 14
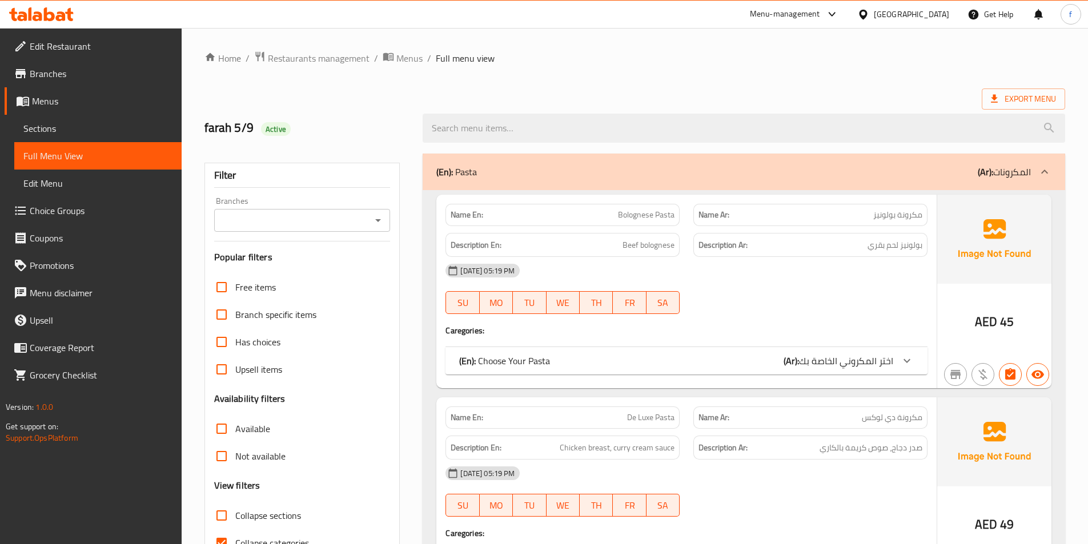
click at [70, 100] on span "Menus" at bounding box center [102, 101] width 140 height 14
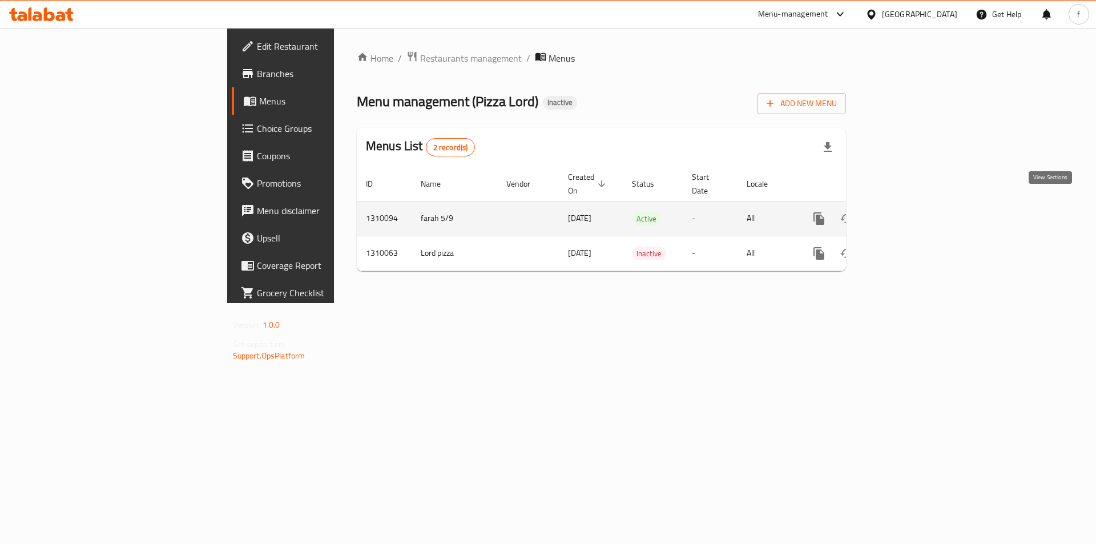
click at [915, 206] on link "enhanced table" at bounding box center [901, 218] width 27 height 27
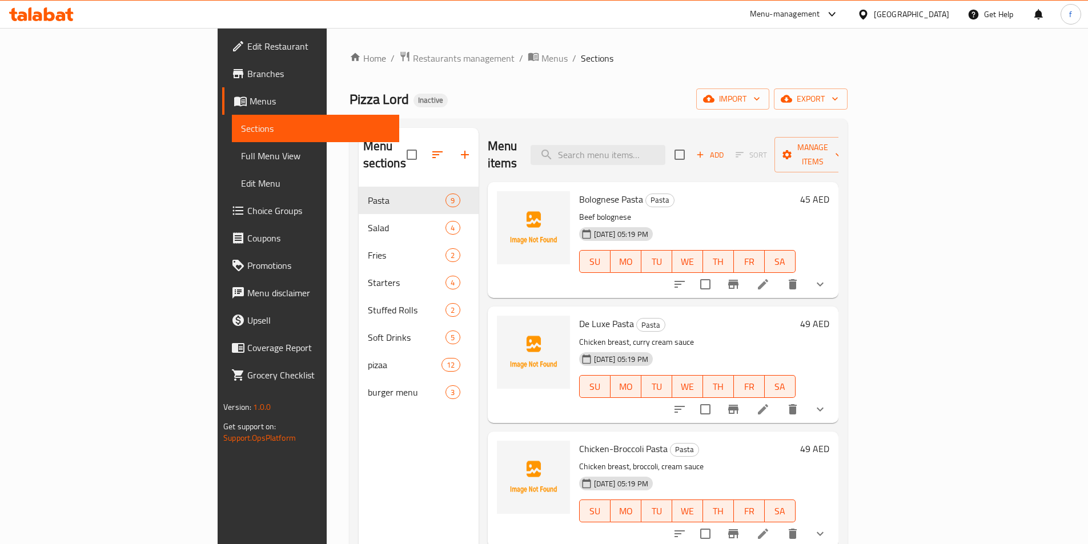
click at [241, 153] on span "Full Menu View" at bounding box center [315, 156] width 149 height 14
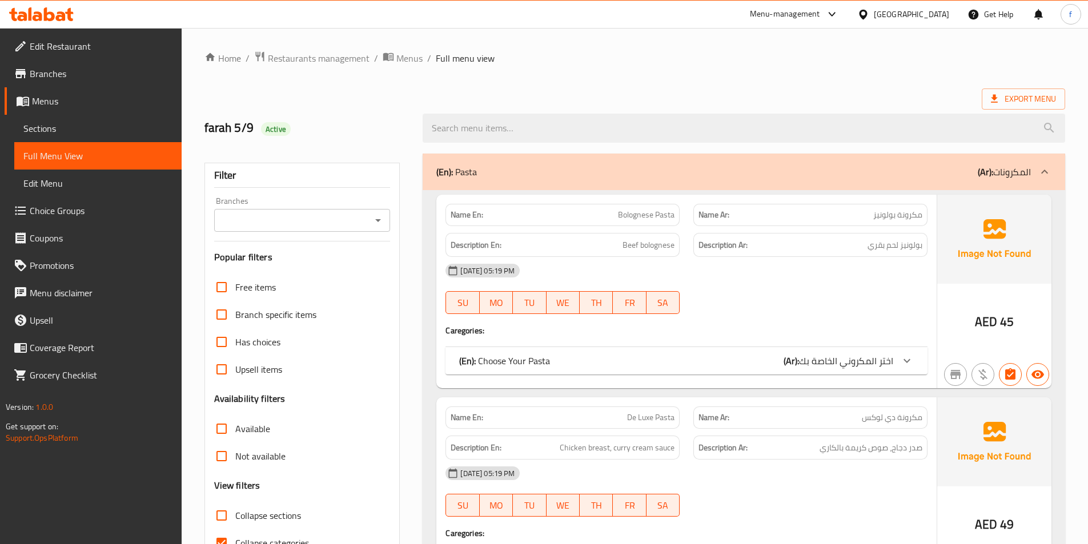
scroll to position [228, 0]
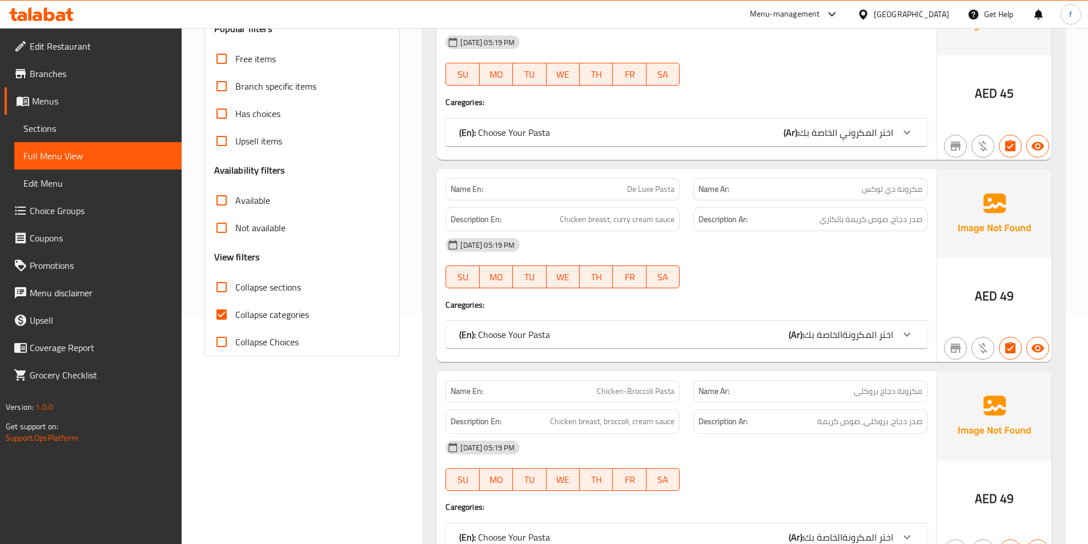
click at [220, 315] on input "Collapse categories" at bounding box center [221, 314] width 27 height 27
checkbox input "false"
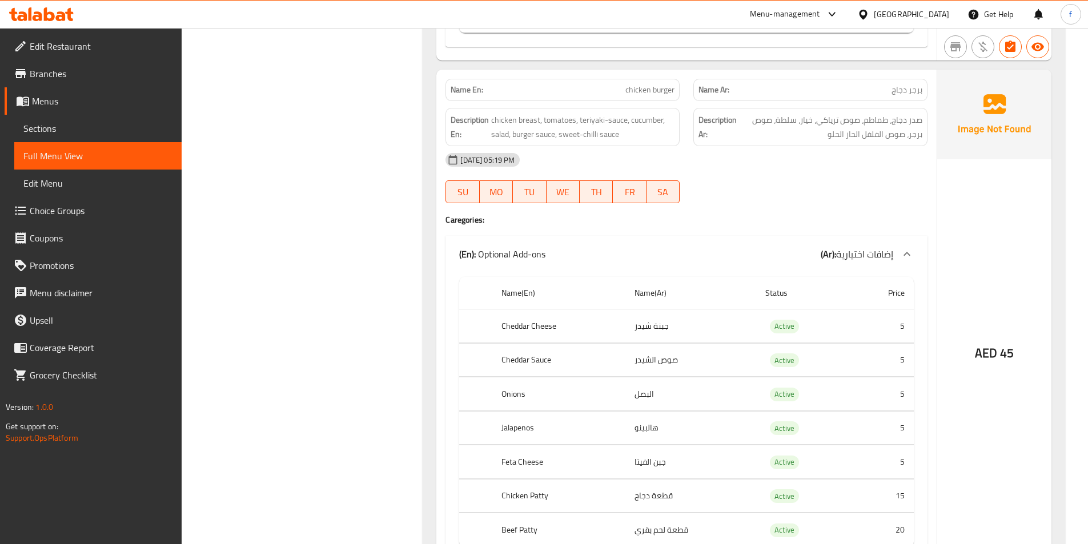
scroll to position [11015, 0]
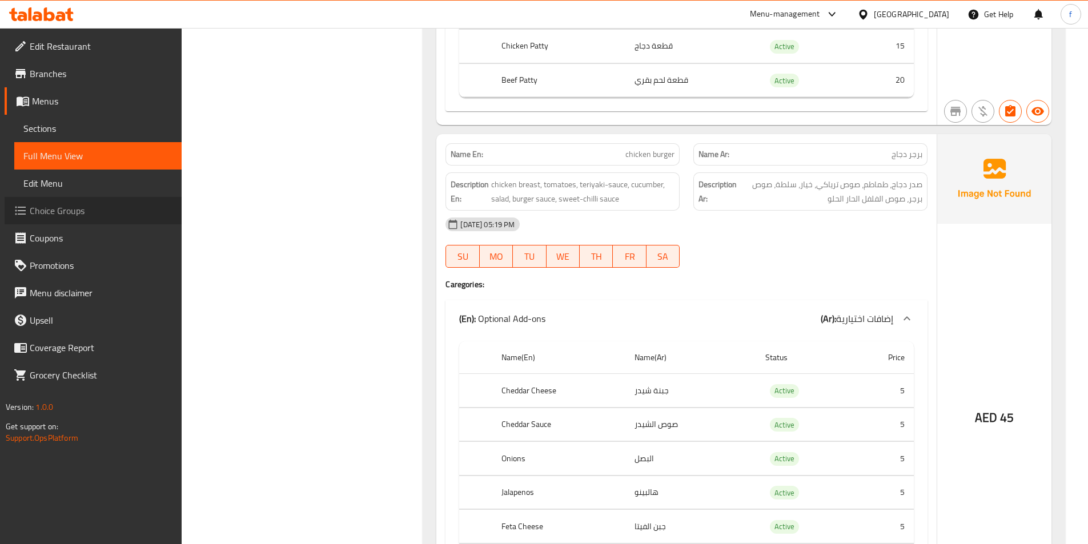
click at [95, 203] on link "Choice Groups" at bounding box center [93, 210] width 177 height 27
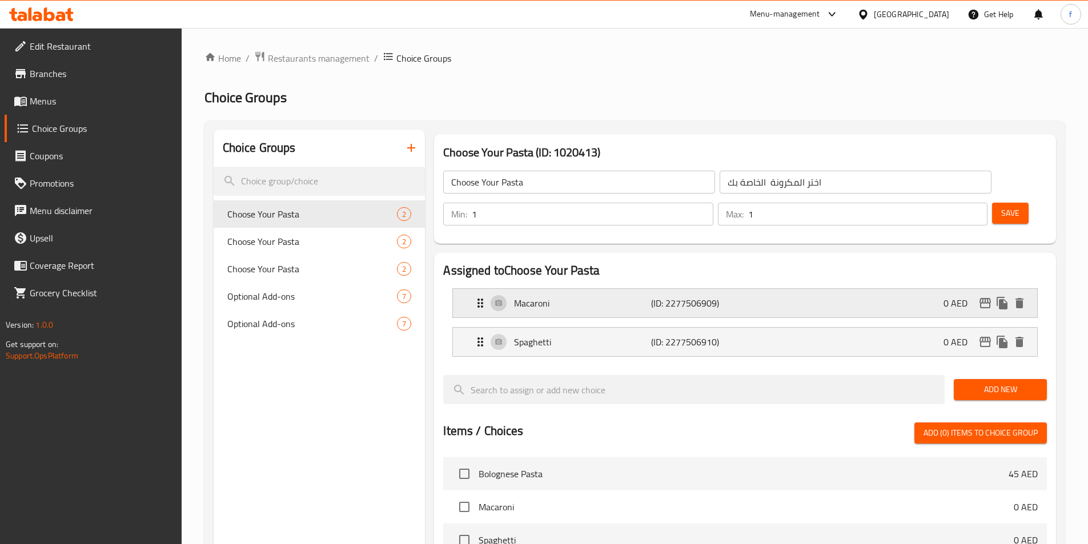
click at [641, 296] on p "Macaroni" at bounding box center [582, 303] width 136 height 14
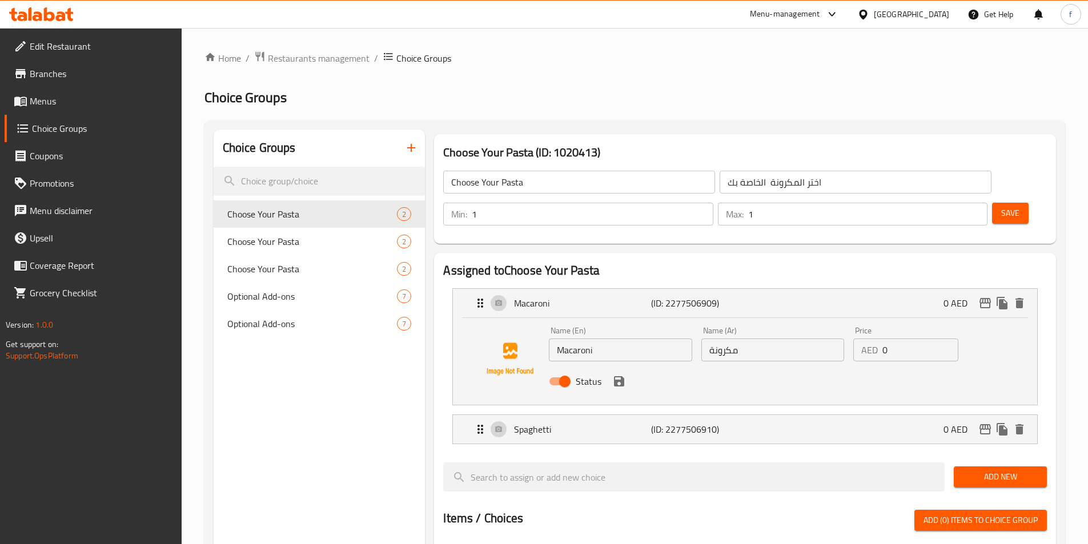
click at [573, 339] on input "Macaroni" at bounding box center [620, 350] width 143 height 23
type input "Maccaroni"
click at [1002, 203] on button "Save" at bounding box center [1010, 213] width 37 height 21
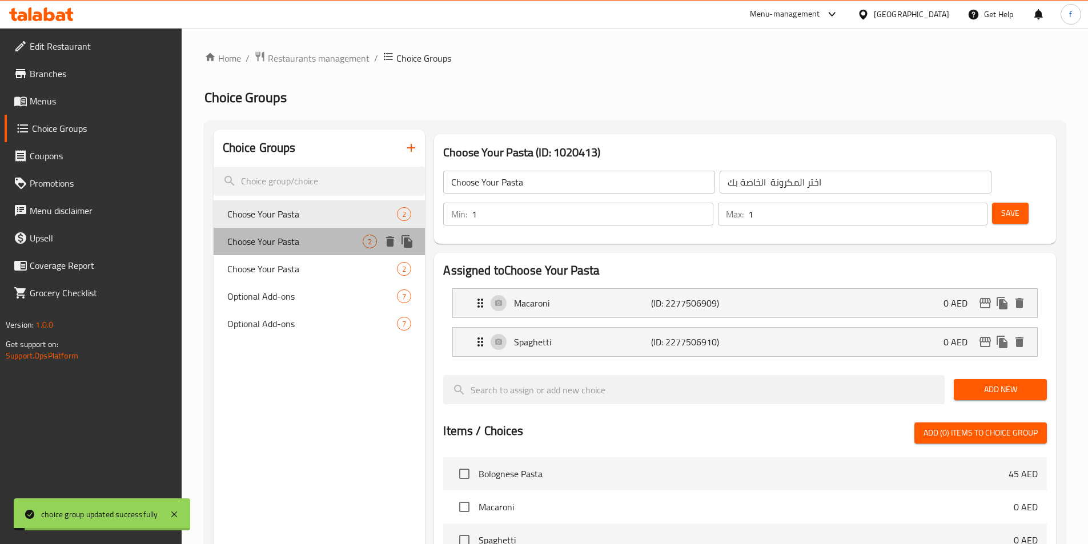
click at [315, 245] on span "Choose Your Pasta" at bounding box center [295, 242] width 136 height 14
type input "اختر المكروني الخاصة بك"
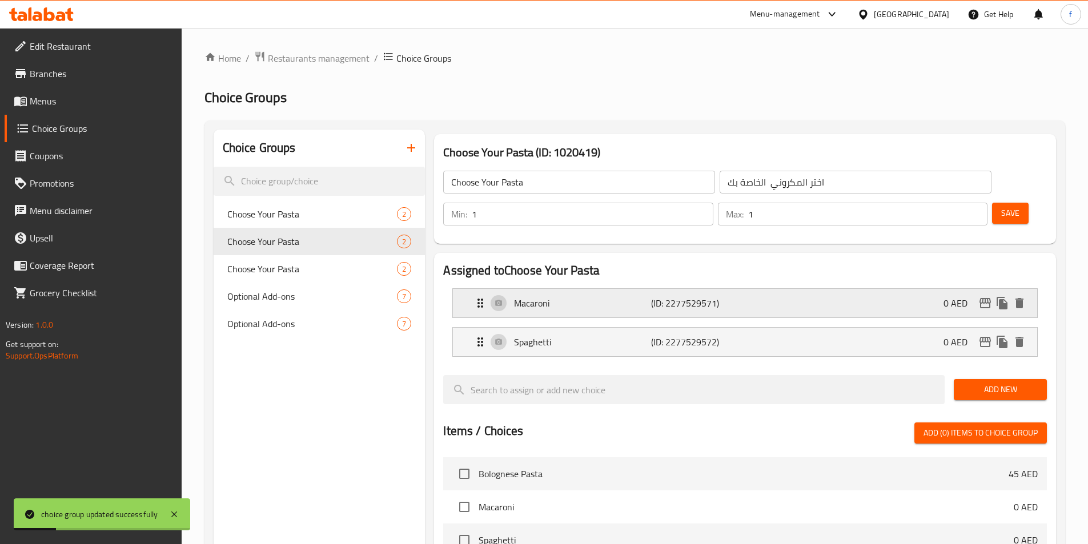
click at [574, 296] on p "Macaroni" at bounding box center [582, 303] width 136 height 14
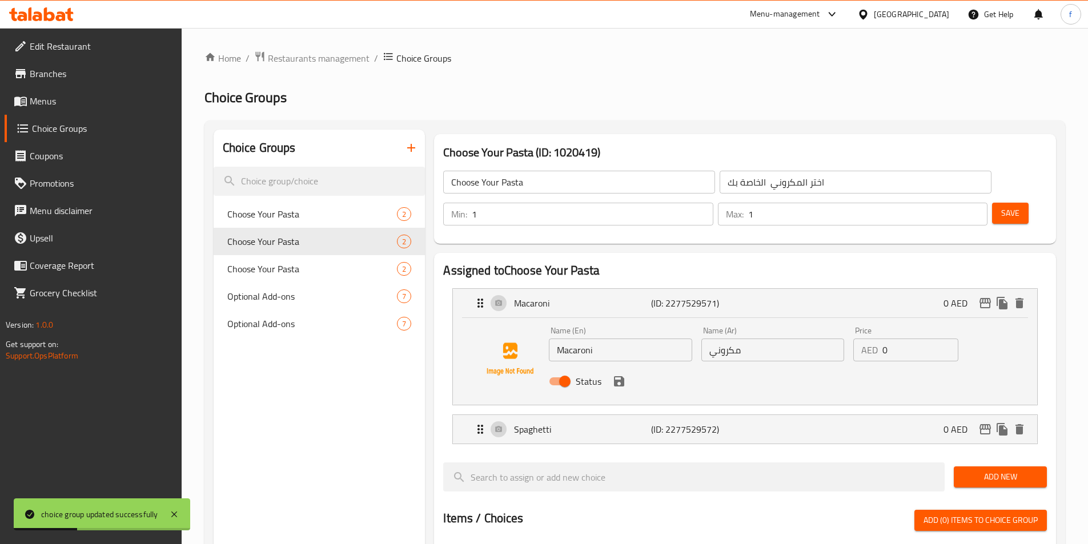
click at [573, 339] on input "Macaroni" at bounding box center [620, 350] width 143 height 23
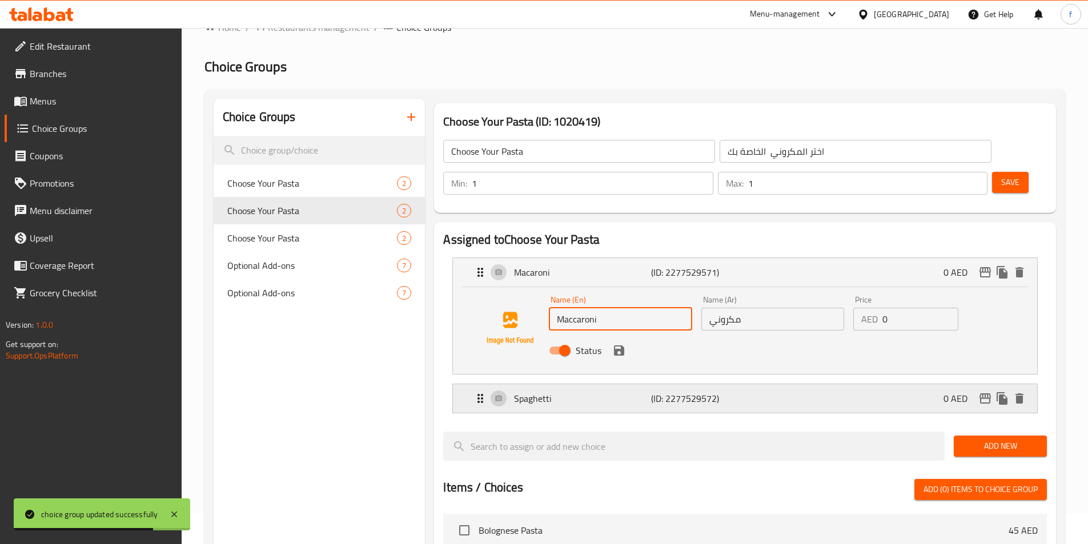
scroll to position [57, 0]
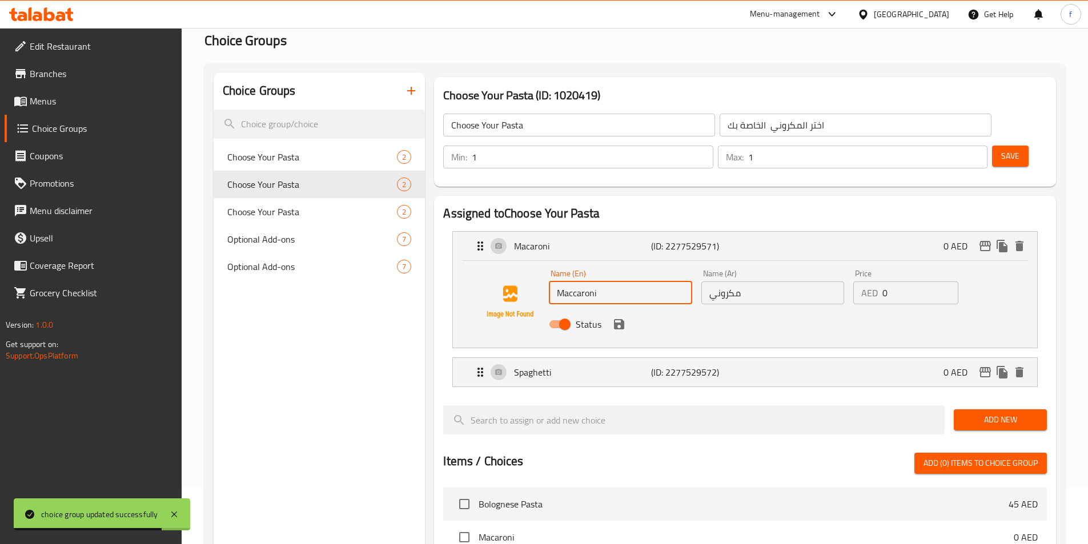
type input "Maccaroni"
click at [1001, 149] on span "Save" at bounding box center [1010, 156] width 18 height 14
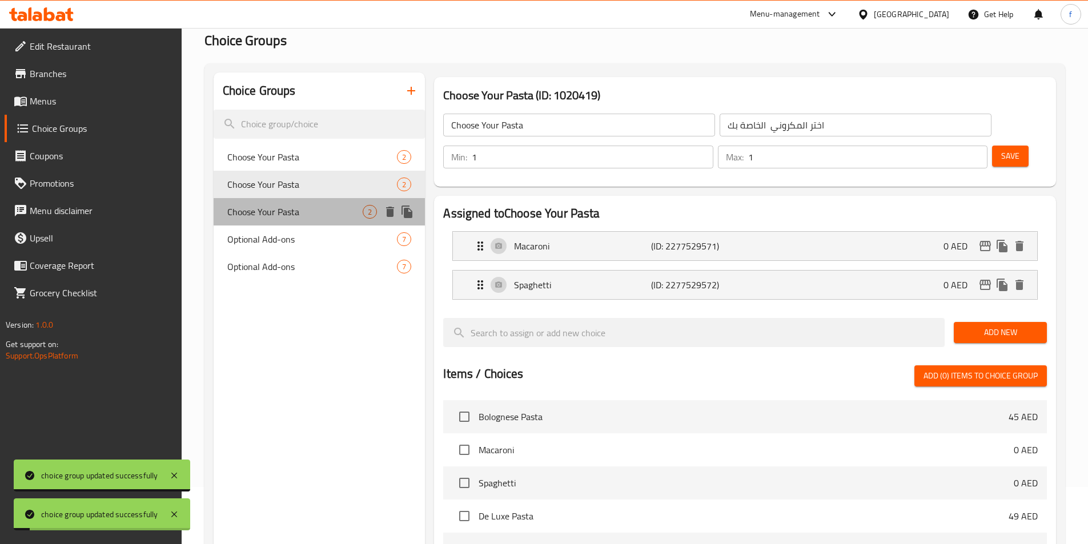
click at [351, 206] on span "Choose Your Pasta" at bounding box center [295, 212] width 136 height 14
type input "اختر المكرونةالخاصة بك"
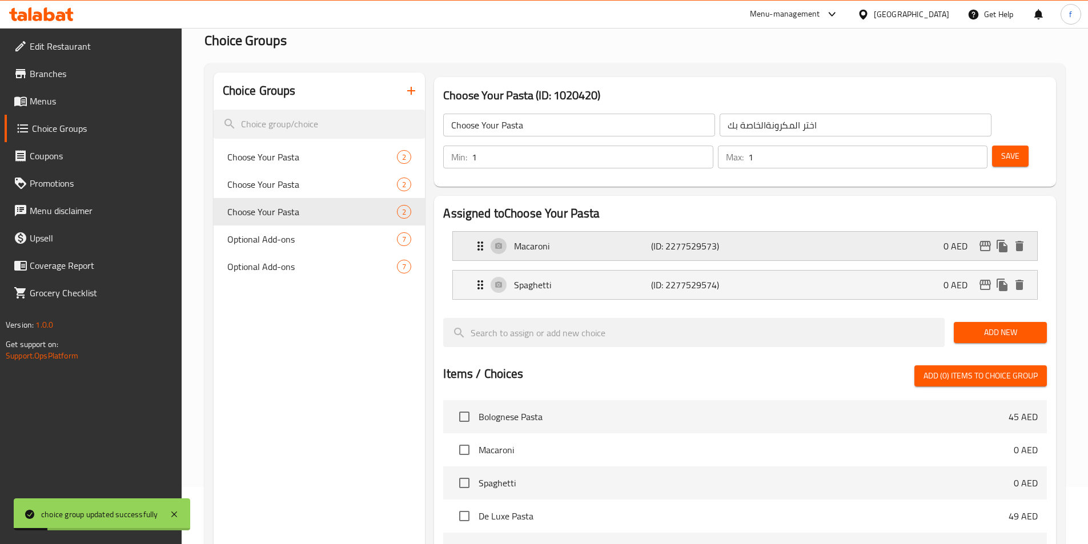
click at [634, 239] on p "Macaroni" at bounding box center [582, 246] width 136 height 14
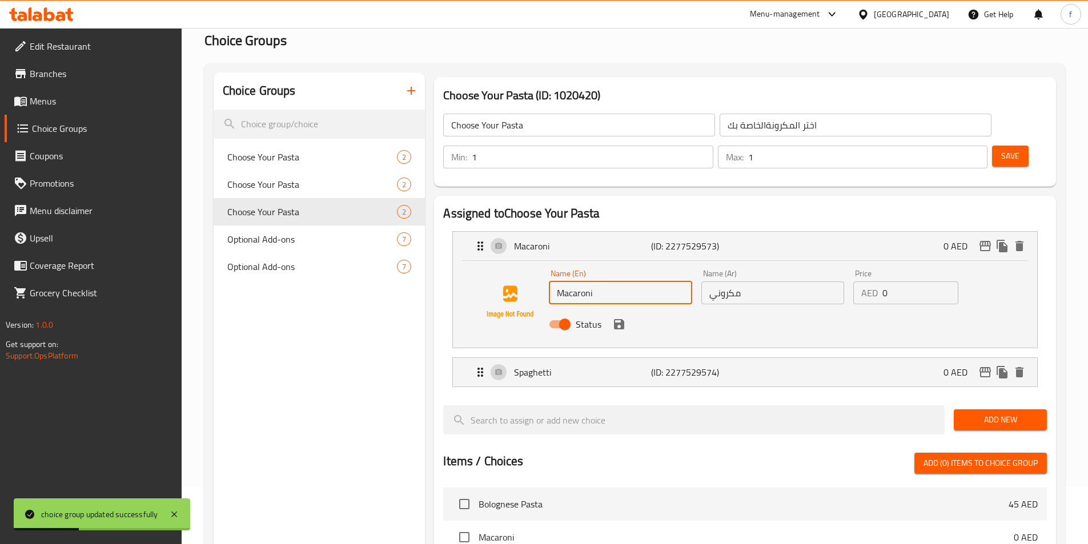
drag, startPoint x: 575, startPoint y: 260, endPoint x: 600, endPoint y: 260, distance: 25.1
click at [575, 281] on input "Macaroni" at bounding box center [620, 292] width 143 height 23
click at [573, 281] on input "Macaroni" at bounding box center [620, 292] width 143 height 23
type input "Maccaroni"
click at [626, 316] on button "save" at bounding box center [618, 324] width 17 height 17
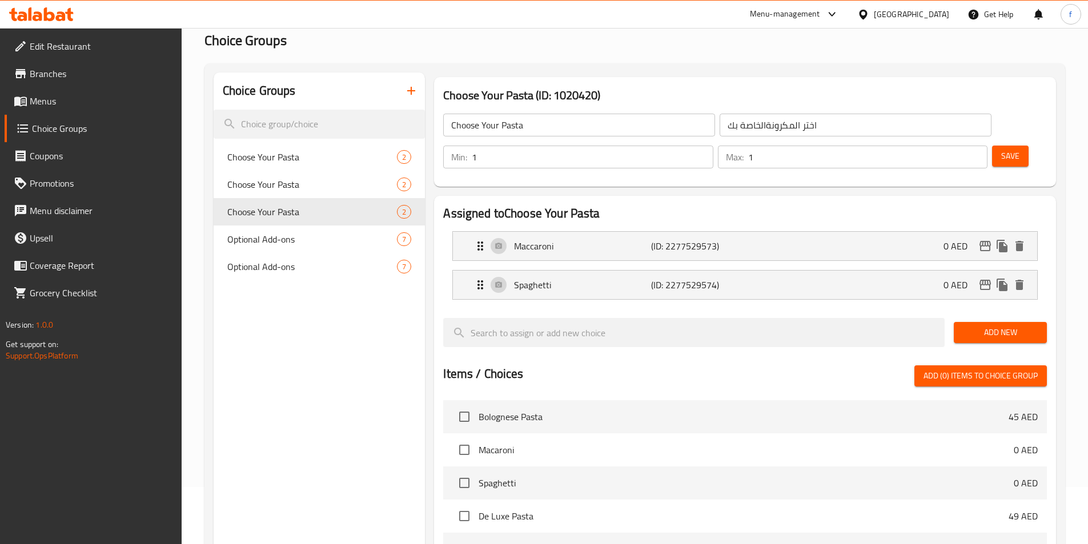
click at [1001, 149] on span "Save" at bounding box center [1010, 156] width 18 height 14
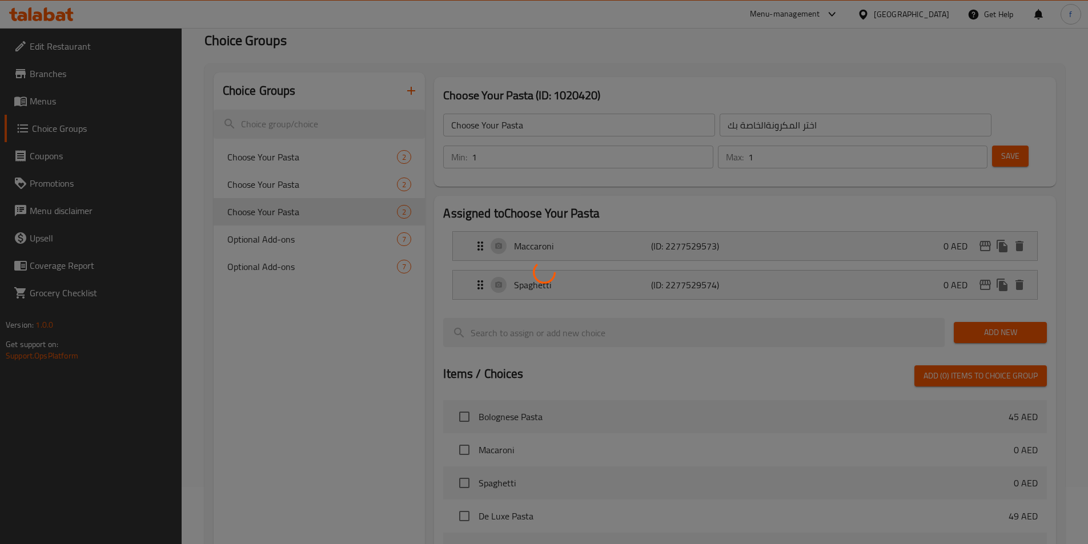
click at [260, 183] on div at bounding box center [544, 272] width 1088 height 544
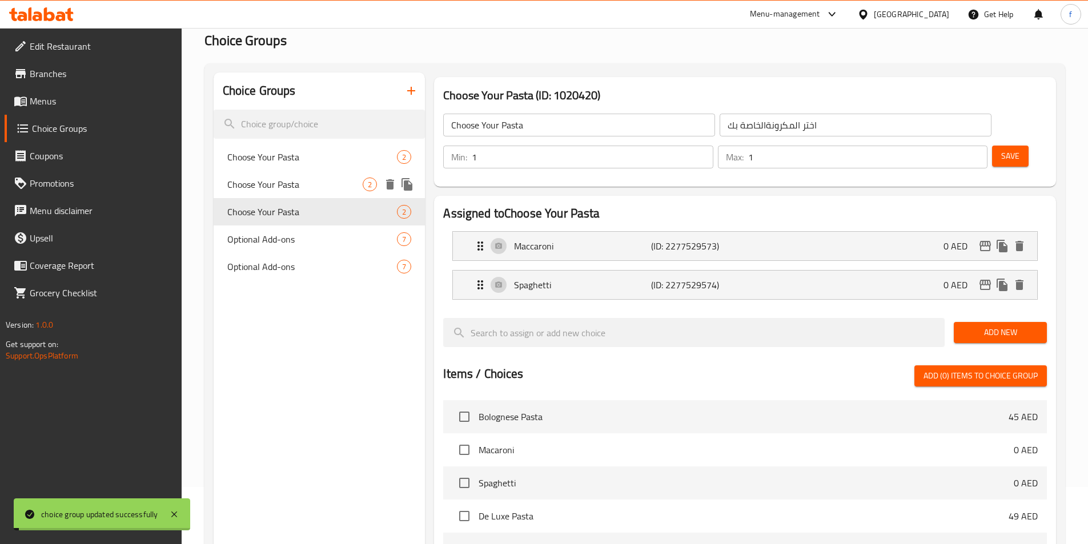
click at [260, 183] on span "Choose Your Pasta" at bounding box center [295, 185] width 136 height 14
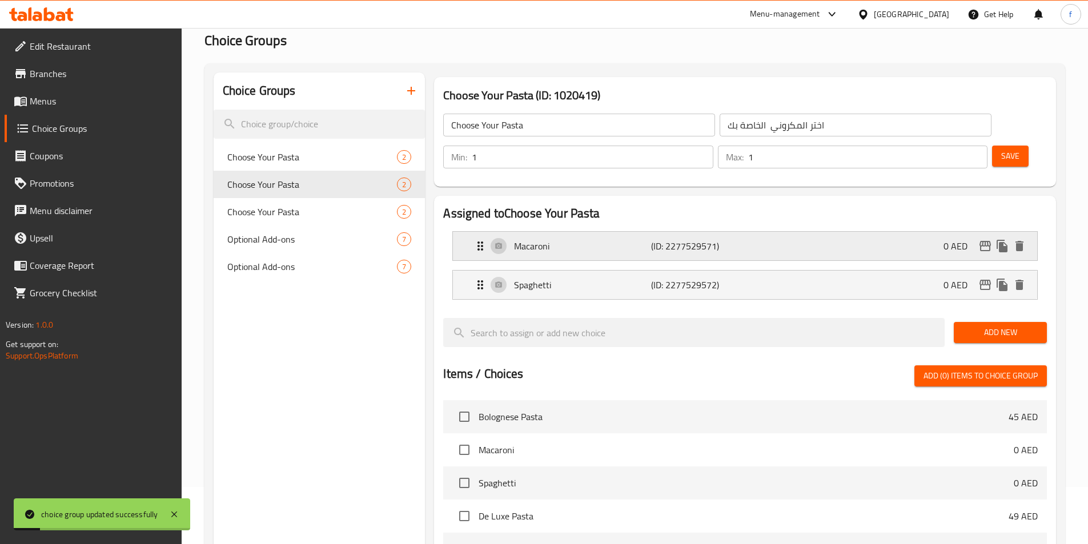
click at [547, 239] on p "Macaroni" at bounding box center [582, 246] width 136 height 14
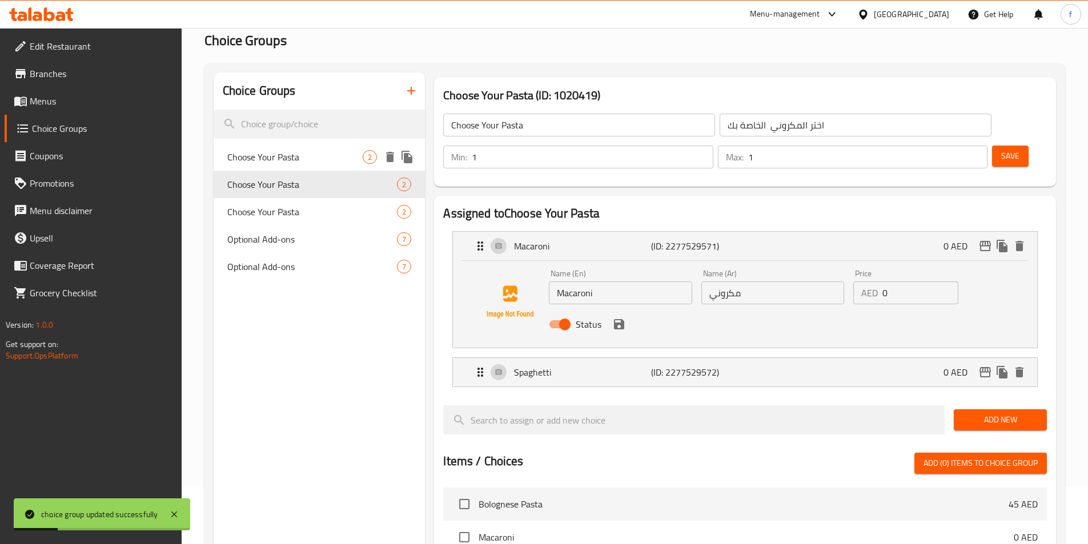
click at [345, 156] on span "Choose Your Pasta" at bounding box center [295, 157] width 136 height 14
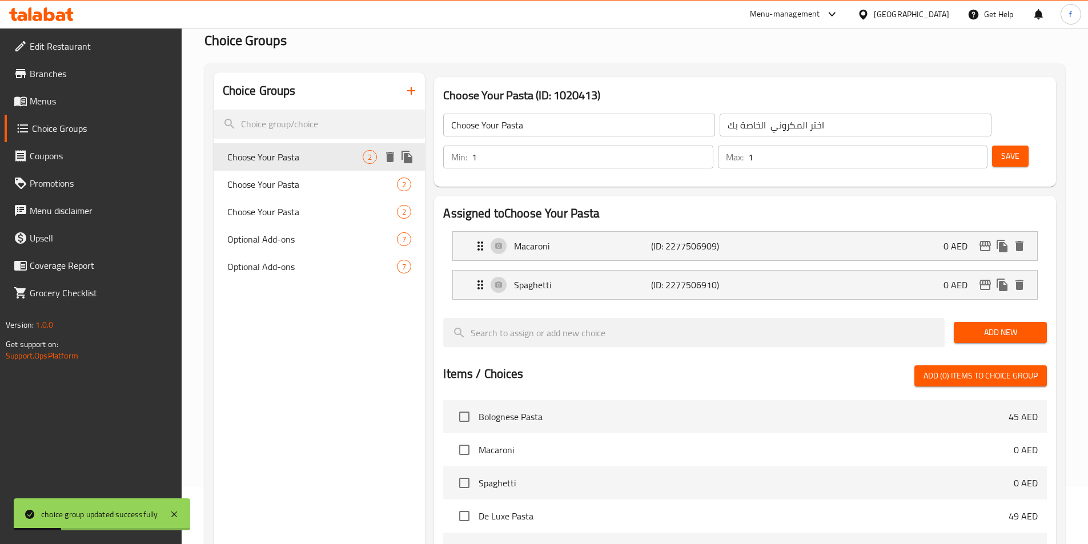
type input "اختر المكرونة الخاصة بك"
click at [537, 239] on p "Macaroni" at bounding box center [582, 246] width 136 height 14
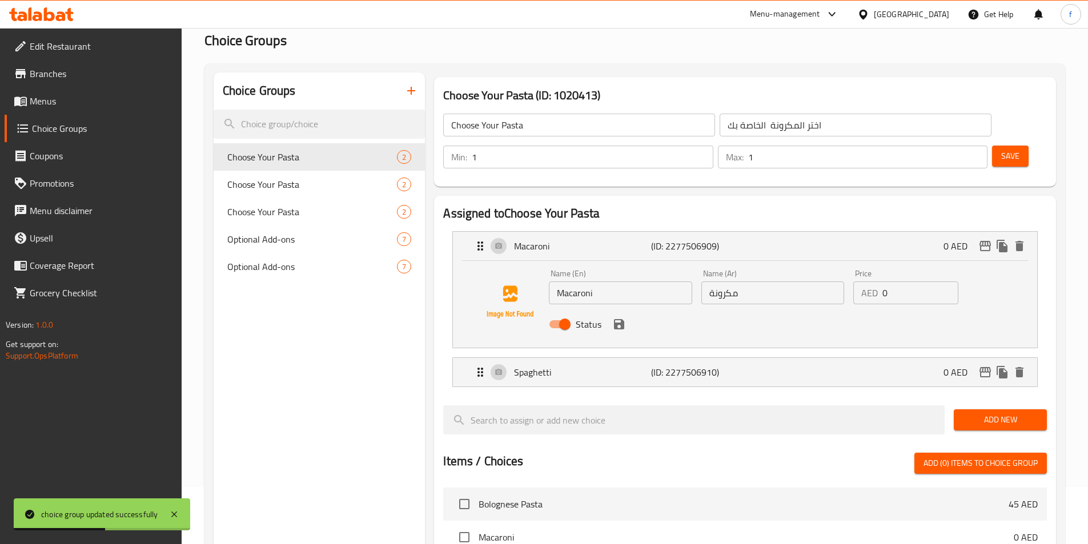
click at [573, 281] on input "Macaroni" at bounding box center [620, 292] width 143 height 23
click at [616, 309] on div "Status" at bounding box center [772, 324] width 456 height 31
type input "Maccaroni"
click at [621, 316] on button "save" at bounding box center [618, 324] width 17 height 17
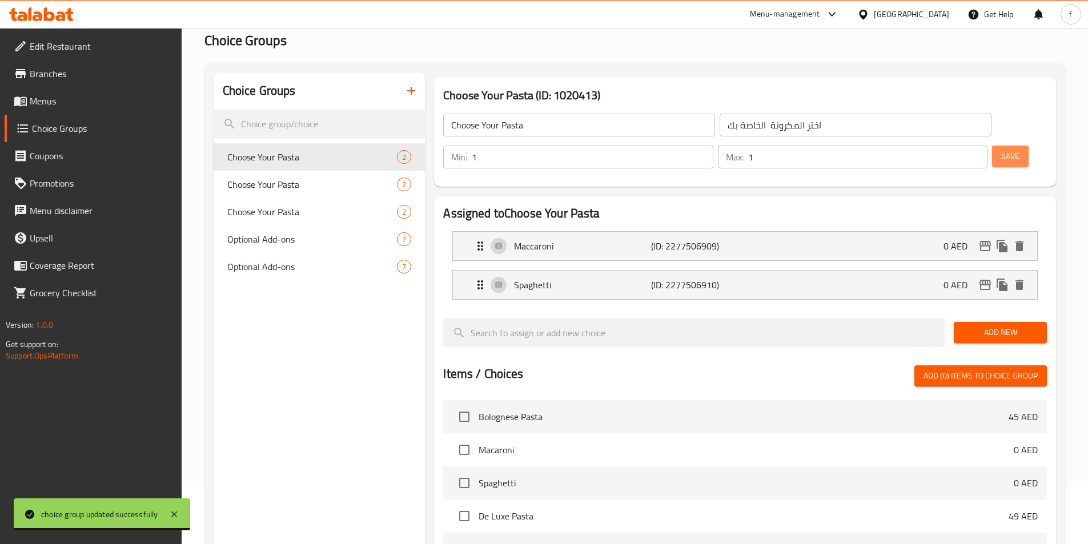
click at [1001, 149] on span "Save" at bounding box center [1010, 156] width 18 height 14
click at [298, 187] on span "Choose Your Pasta" at bounding box center [312, 185] width 170 height 14
type input "اختر المكروني الخاصة بك"
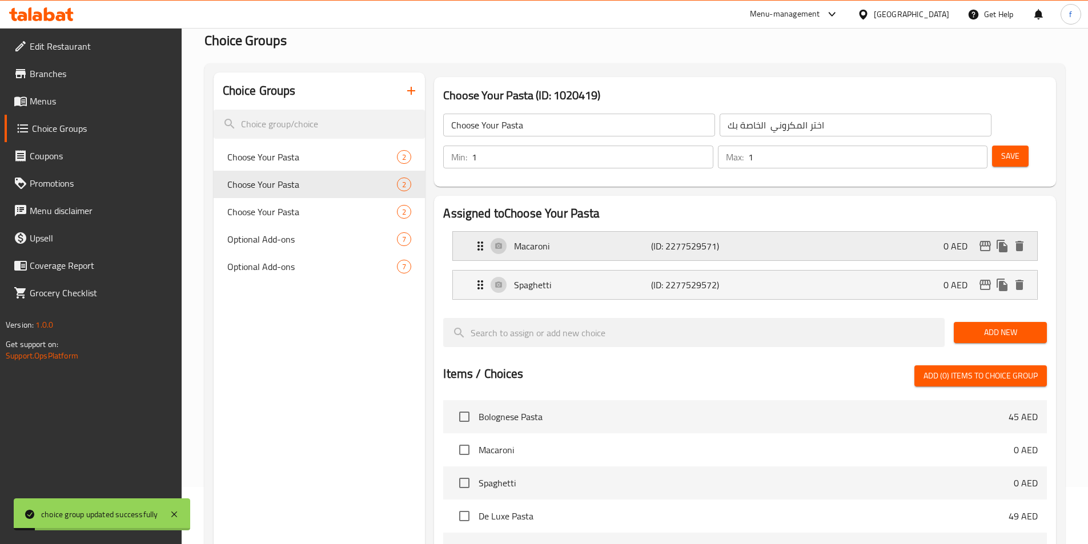
click at [560, 239] on p "Macaroni" at bounding box center [582, 246] width 136 height 14
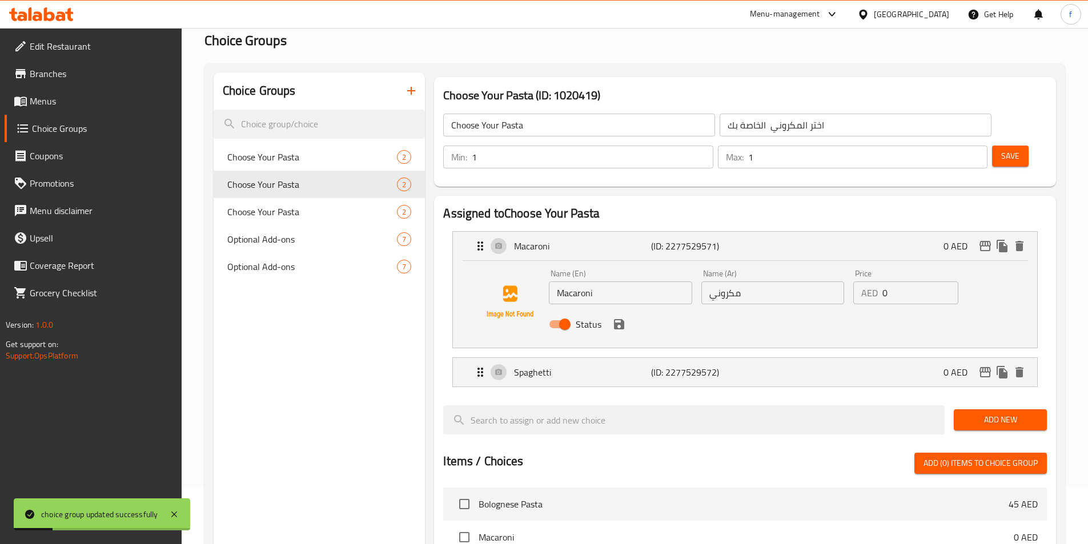
click at [573, 281] on input "Macaroni" at bounding box center [620, 292] width 143 height 23
click at [618, 317] on icon "save" at bounding box center [619, 324] width 14 height 14
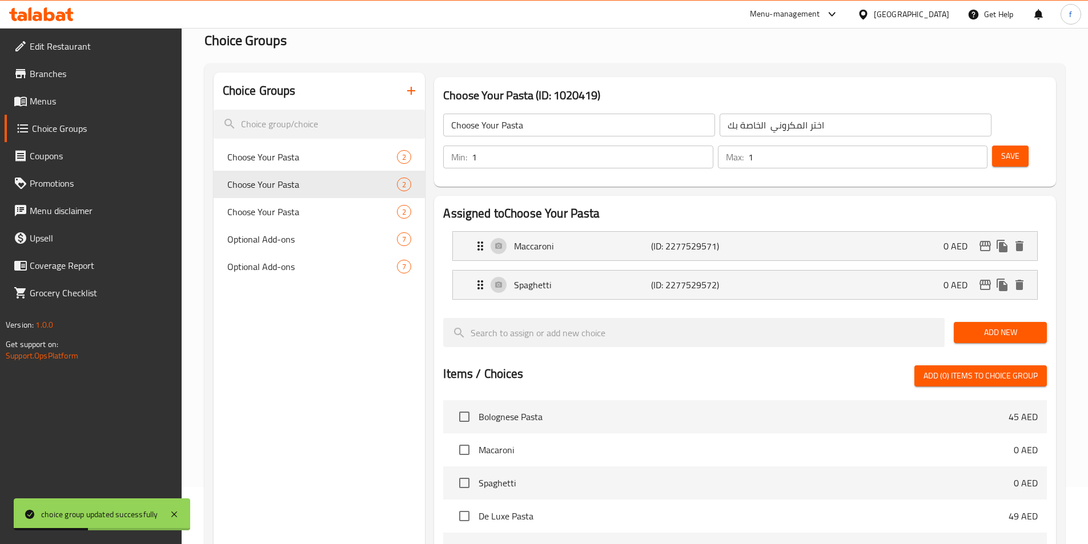
type input "Maccaroni"
click at [992, 146] on button "Save" at bounding box center [1010, 156] width 37 height 21
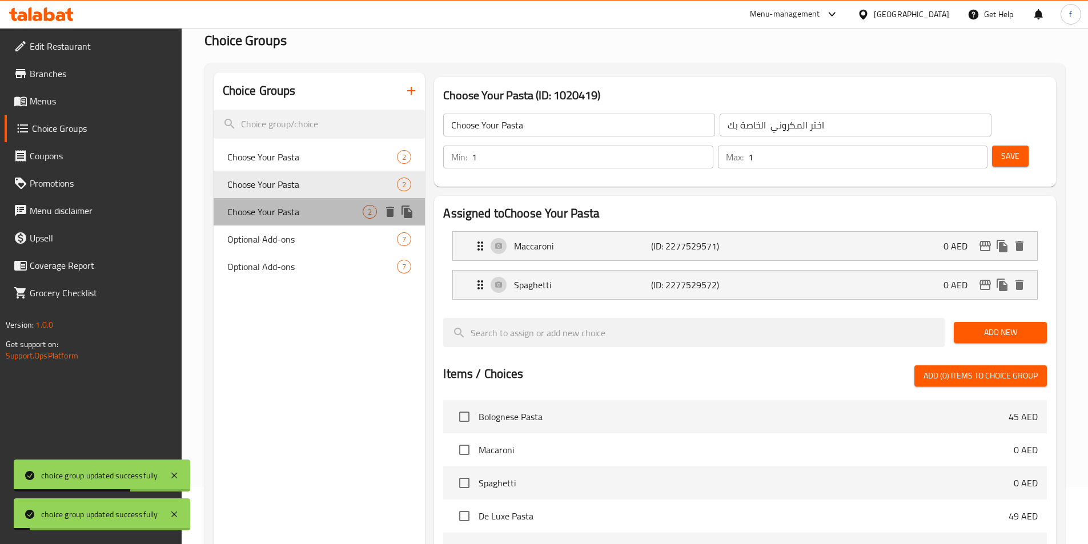
click at [297, 207] on span "Choose Your Pasta" at bounding box center [295, 212] width 136 height 14
type input "اختر المكرونةالخاصة بك"
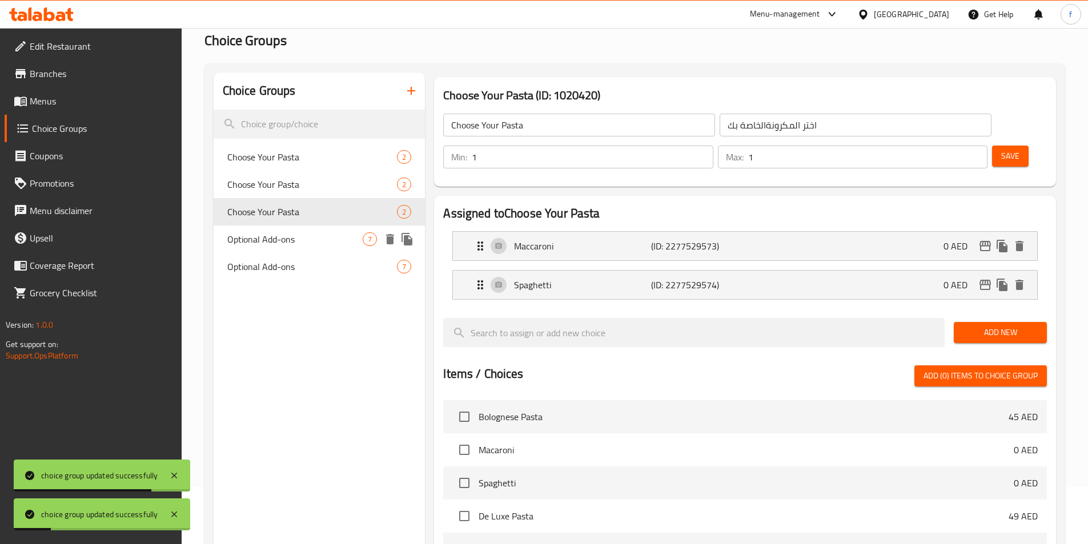
click at [269, 233] on span "Optional Add-ons" at bounding box center [295, 239] width 136 height 14
type input "Optional Add-ons"
type input "إضافات اختيارية"
type input "0"
type input "5"
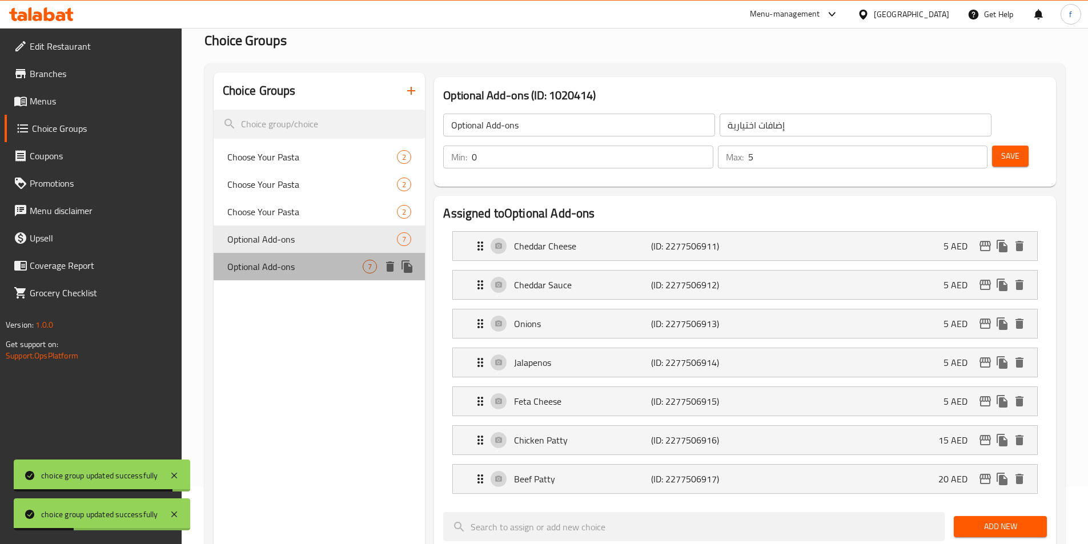
click at [291, 261] on span "Optional Add-ons" at bounding box center [295, 267] width 136 height 14
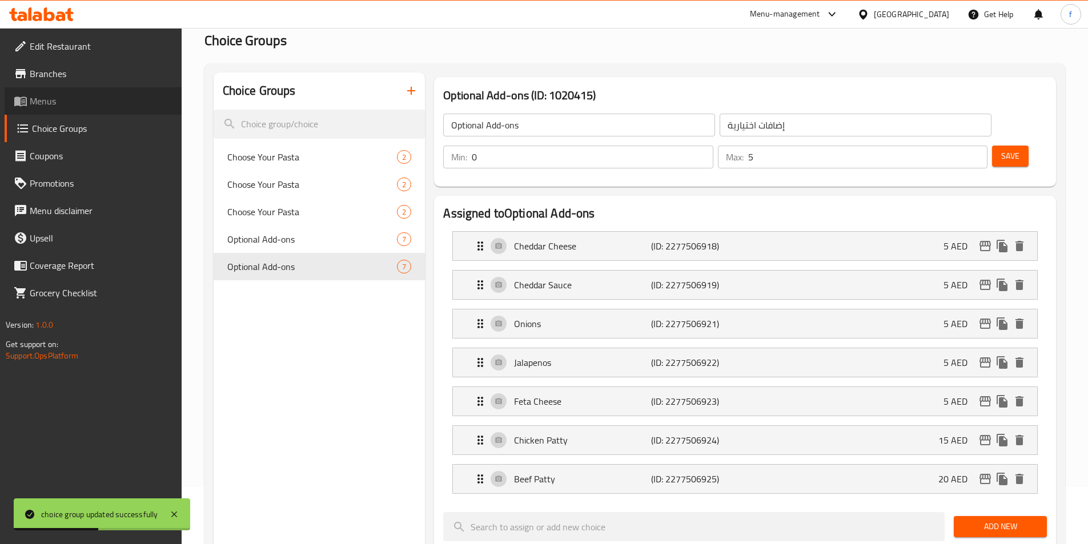
click at [115, 105] on span "Menus" at bounding box center [101, 101] width 143 height 14
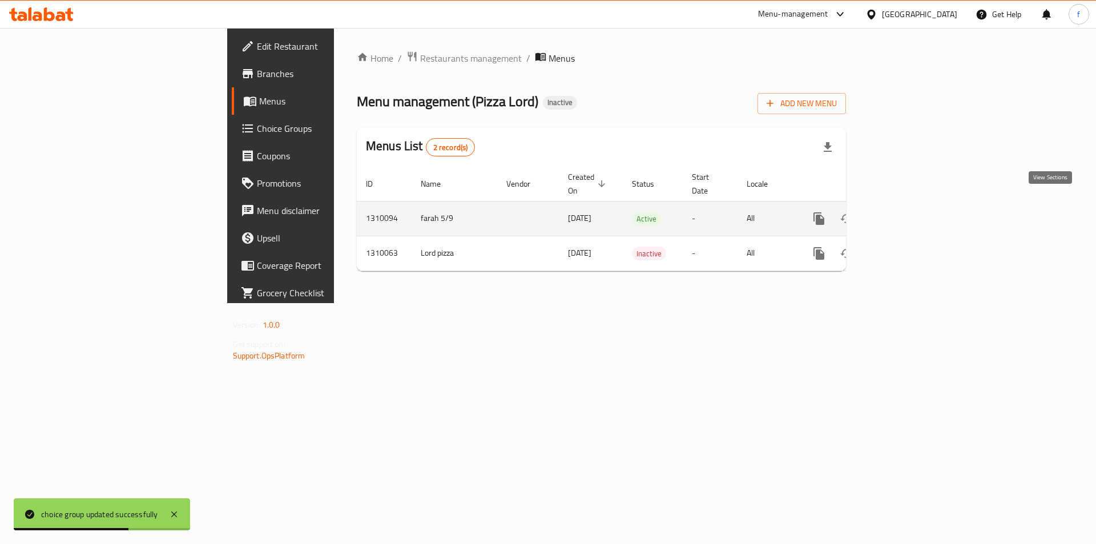
click at [908, 212] on icon "enhanced table" at bounding box center [902, 219] width 14 height 14
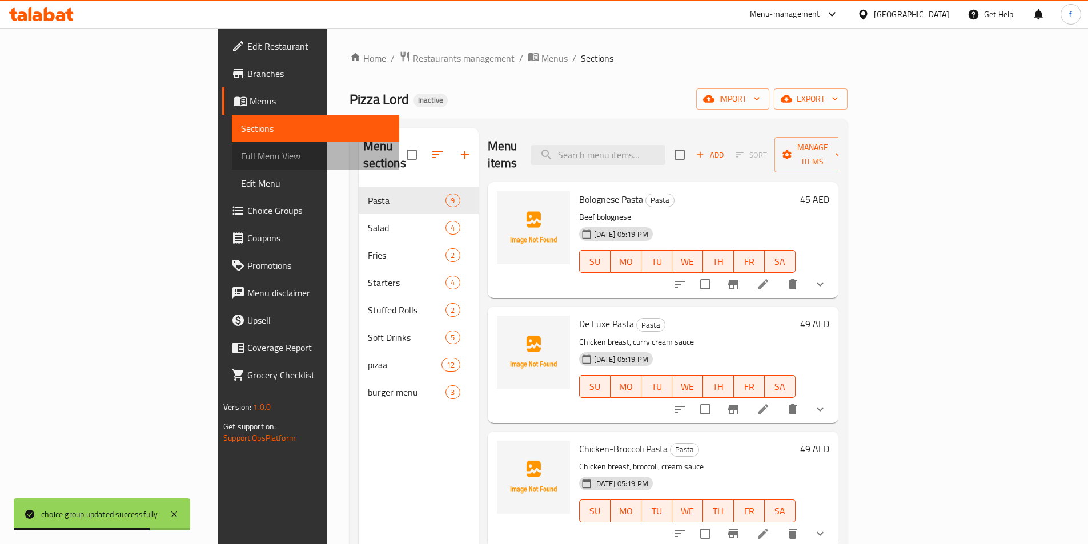
click at [241, 156] on span "Full Menu View" at bounding box center [315, 156] width 149 height 14
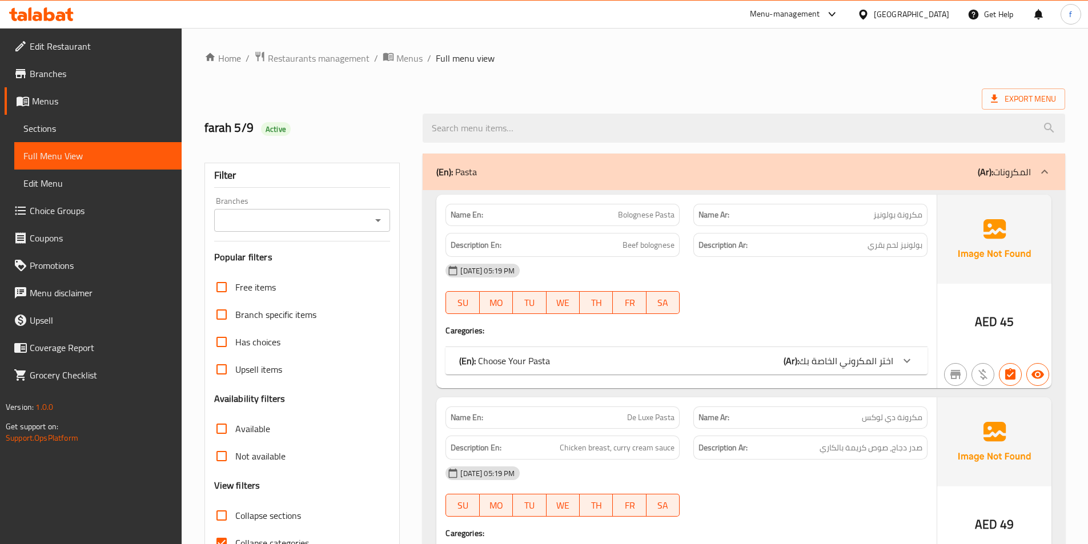
scroll to position [400, 0]
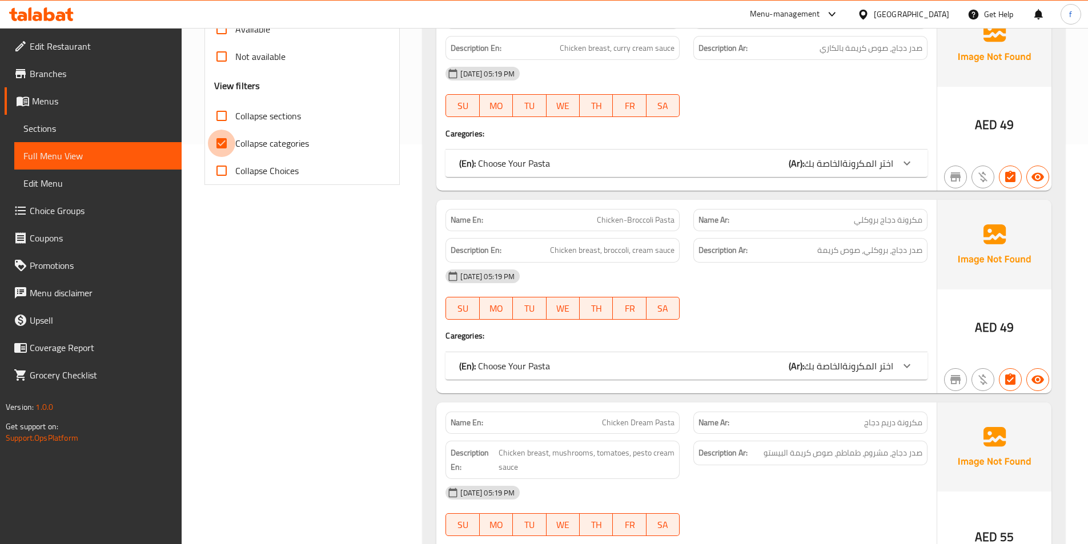
click at [215, 142] on input "Collapse categories" at bounding box center [221, 143] width 27 height 27
checkbox input "false"
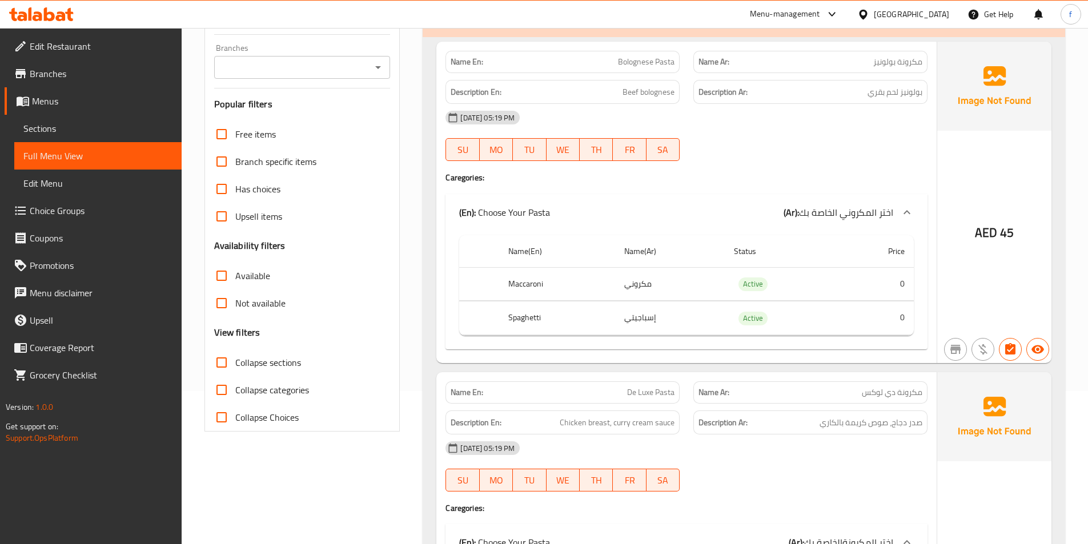
scroll to position [0, 0]
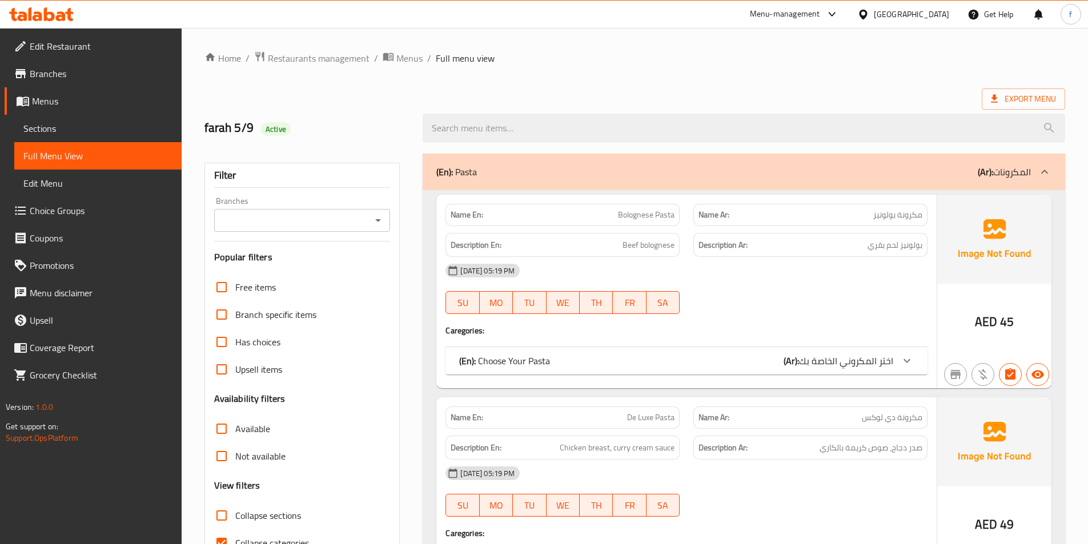
scroll to position [343, 0]
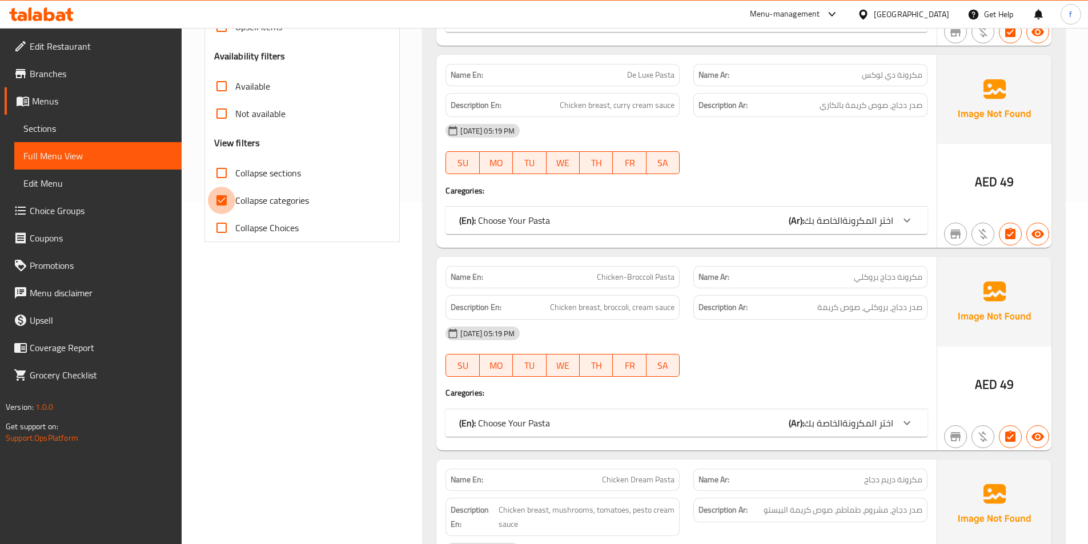
click at [224, 207] on input "Collapse categories" at bounding box center [221, 200] width 27 height 27
checkbox input "false"
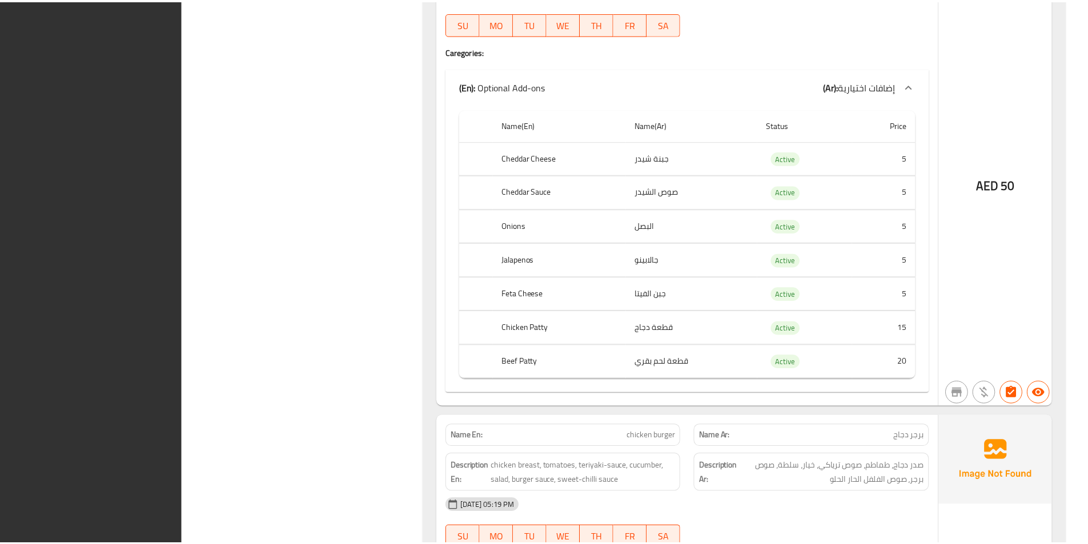
scroll to position [11129, 0]
